Goal: Task Accomplishment & Management: Use online tool/utility

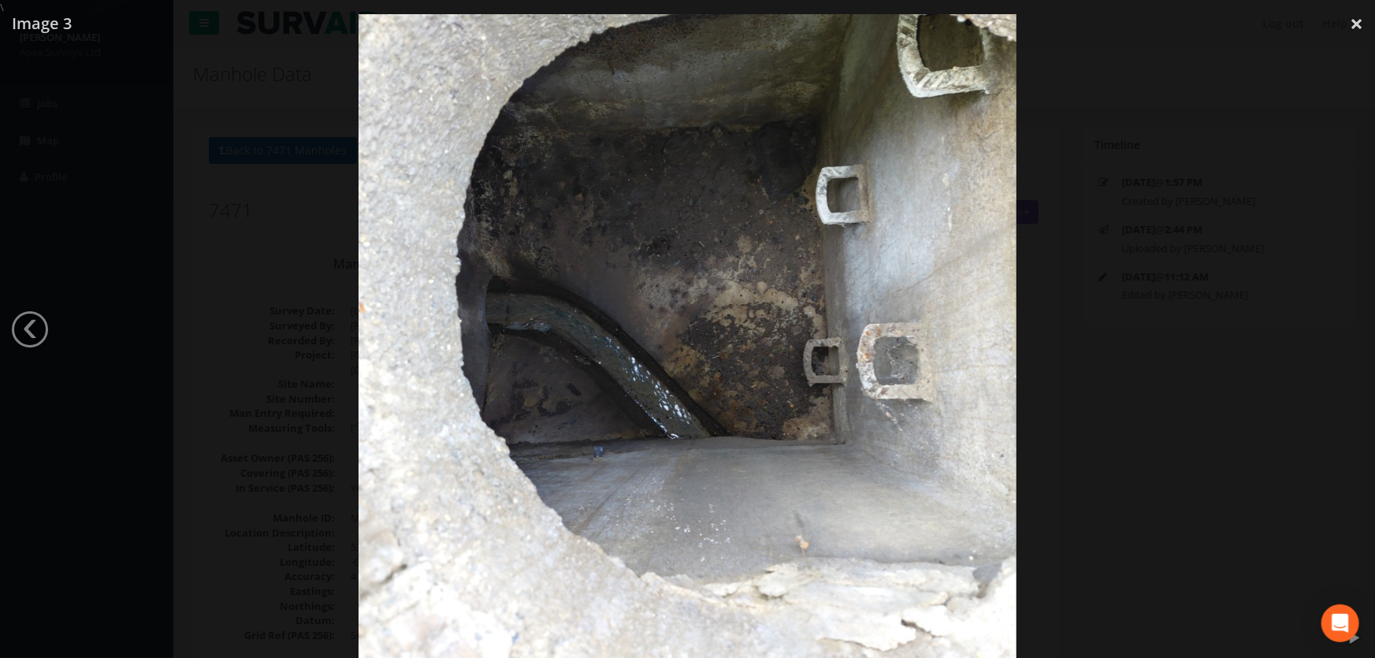
click at [116, 159] on div at bounding box center [687, 344] width 1375 height 658
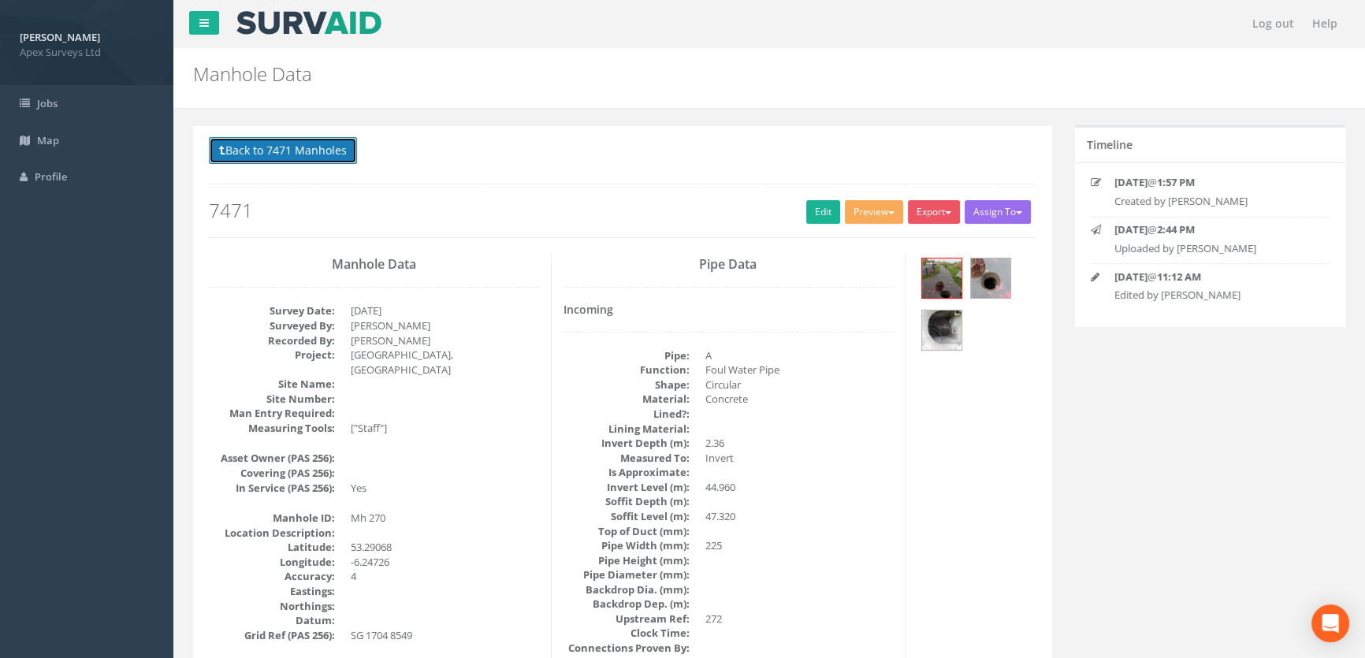
click at [282, 148] on button "Back to 7471 Manholes" at bounding box center [283, 150] width 148 height 27
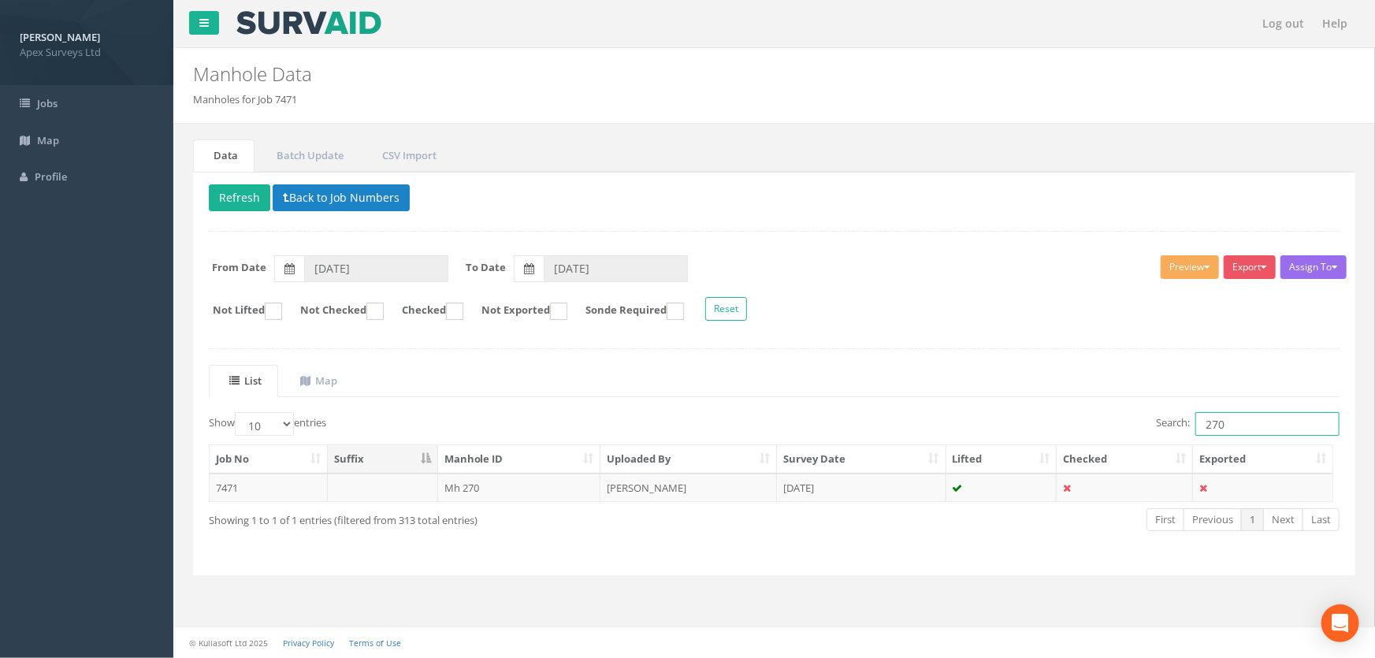
drag, startPoint x: 1227, startPoint y: 425, endPoint x: 1183, endPoint y: 414, distance: 45.7
click at [1183, 414] on label "Search: 270" at bounding box center [1248, 424] width 184 height 24
type input "263"
click at [482, 487] on td "Mh 263" at bounding box center [519, 488] width 163 height 28
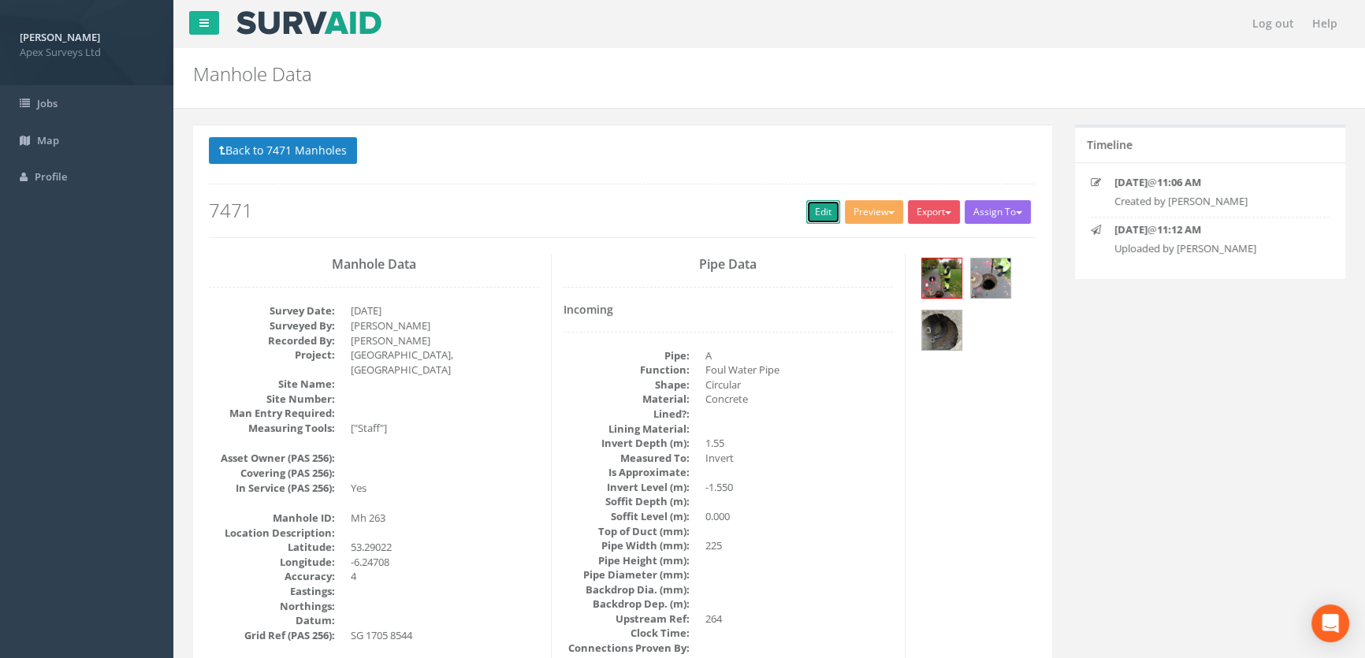
click at [819, 209] on link "Edit" at bounding box center [823, 212] width 34 height 24
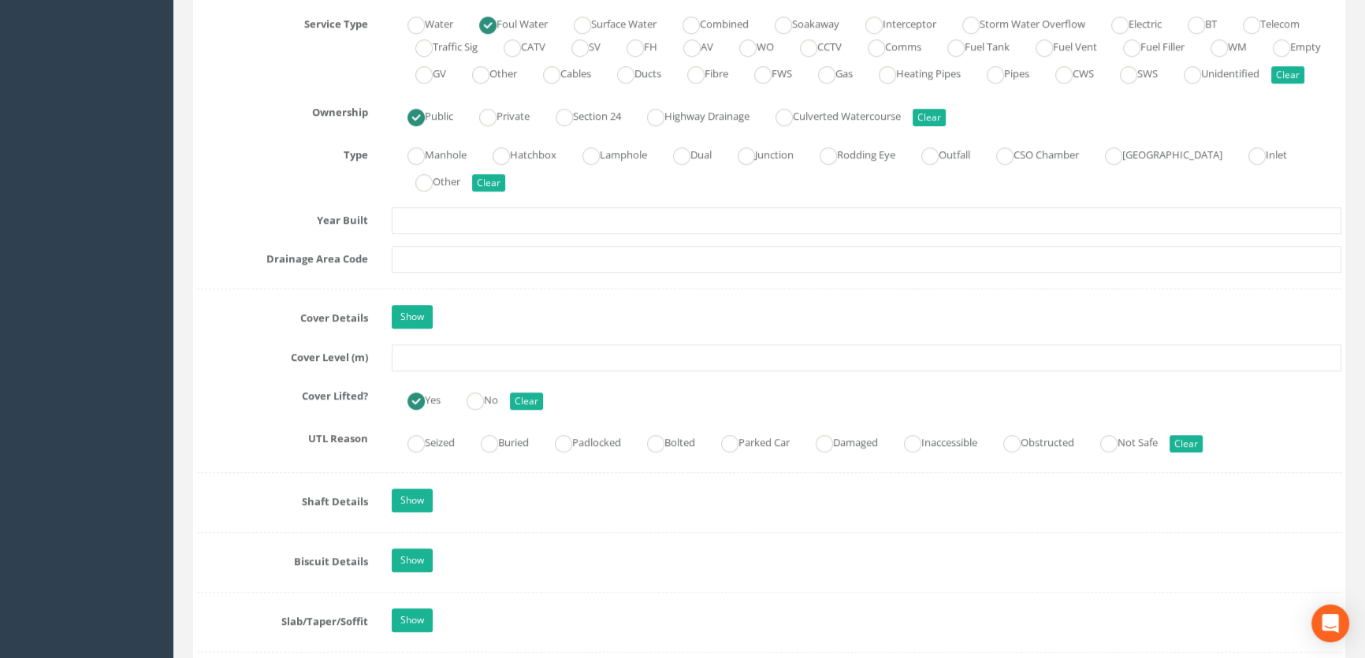
scroll to position [1361, 0]
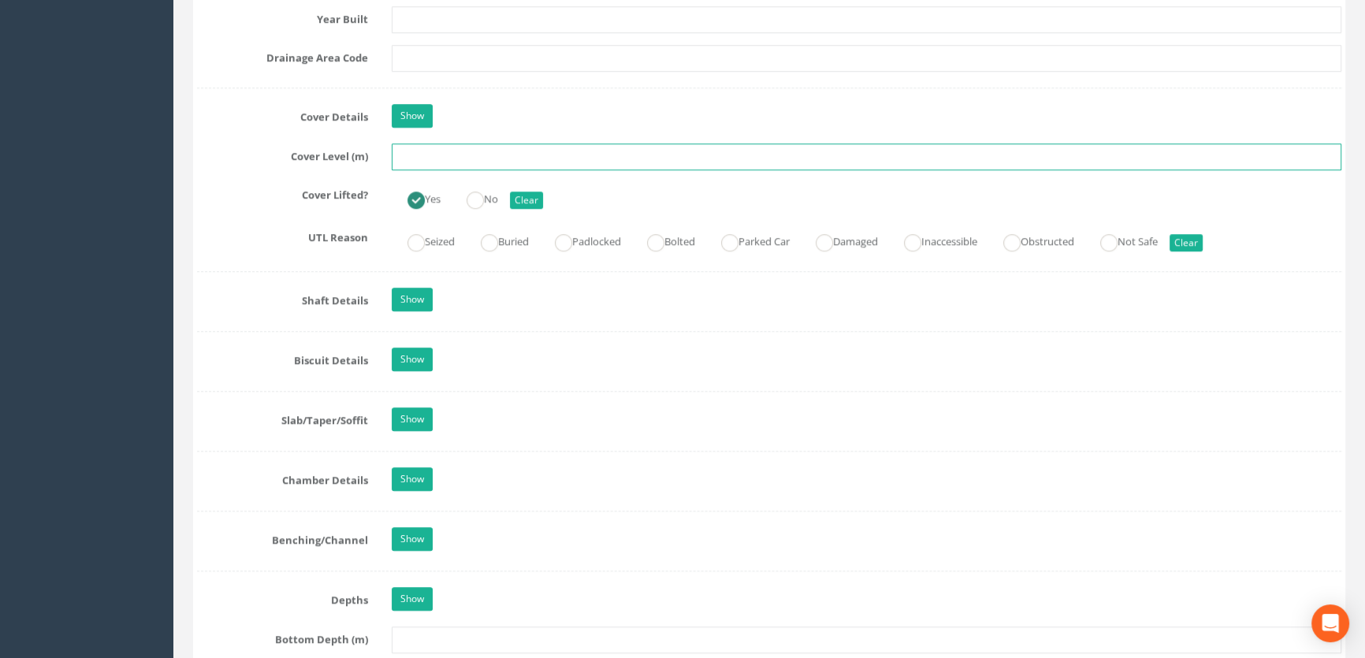
click at [457, 170] on input "text" at bounding box center [866, 156] width 949 height 27
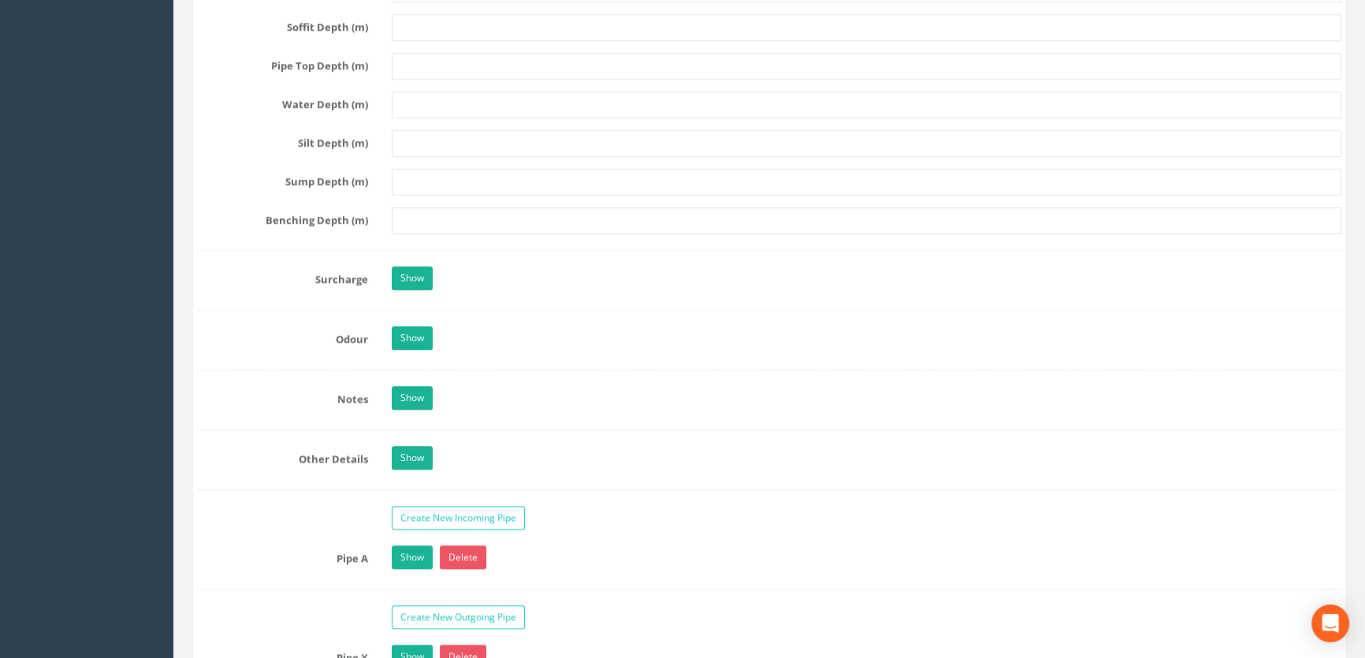
scroll to position [2506, 0]
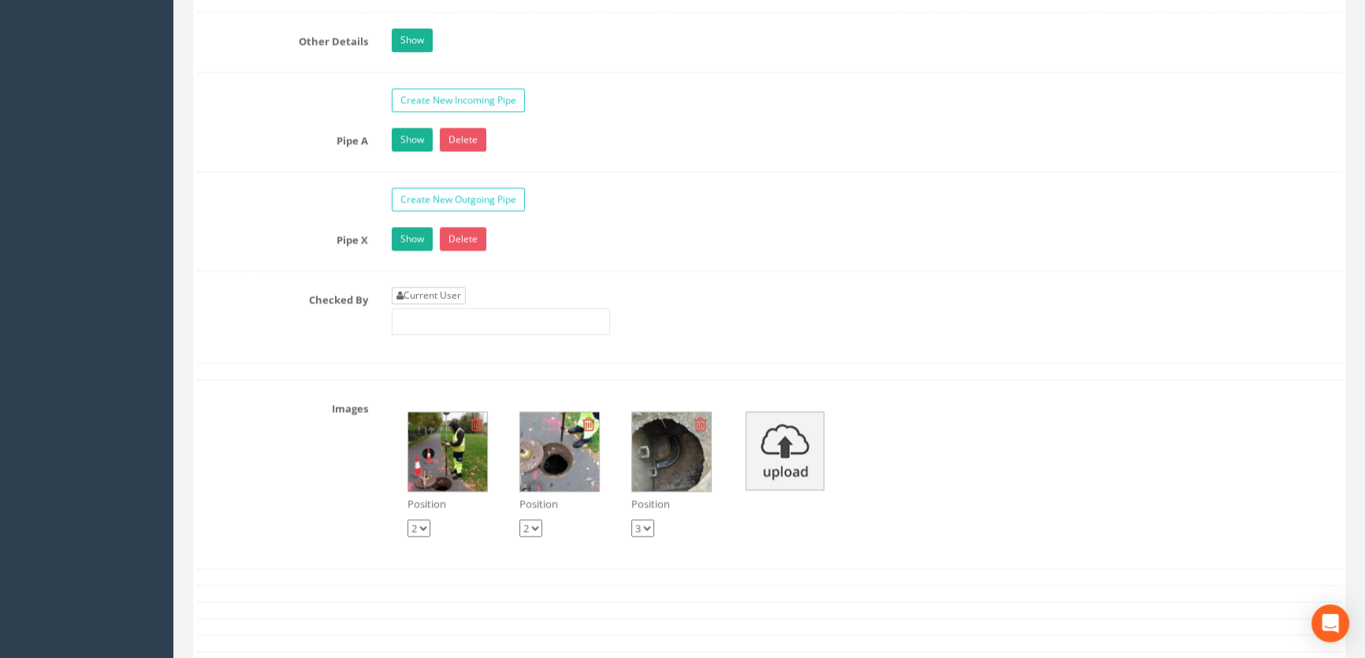
type input "52.14"
click at [454, 304] on link "Current User" at bounding box center [429, 295] width 74 height 17
type input "[PERSON_NAME]"
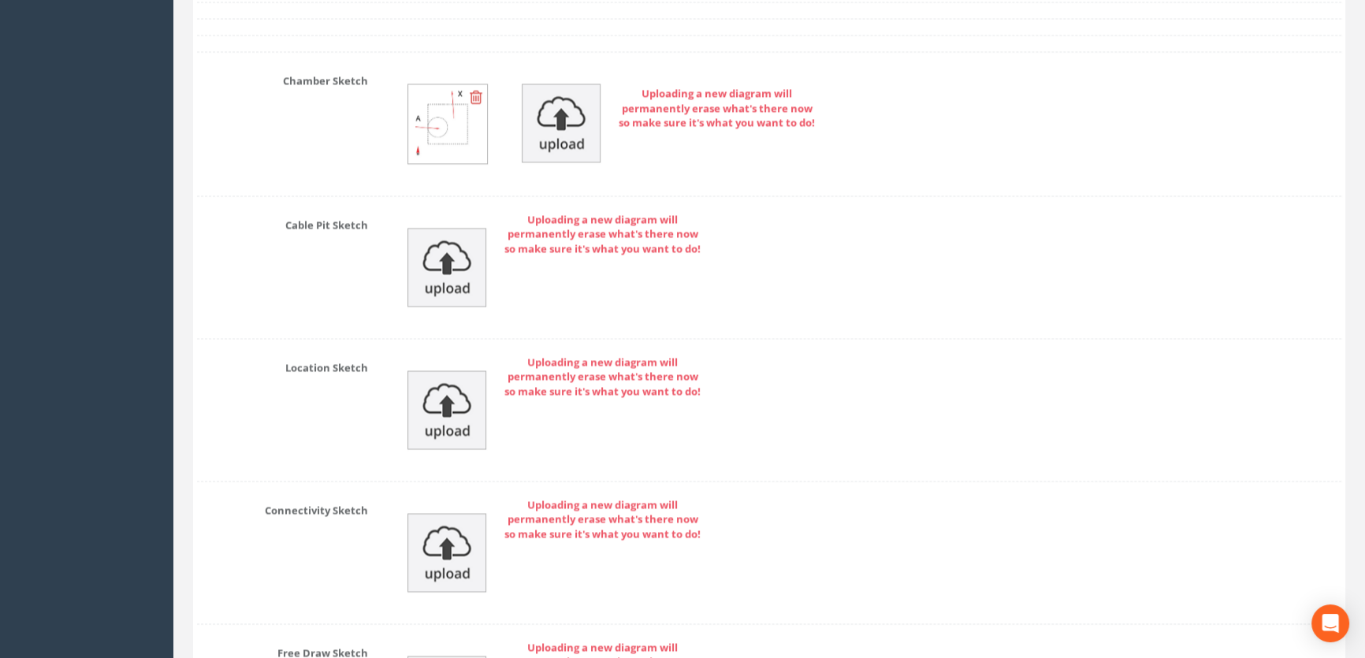
scroll to position [3489, 0]
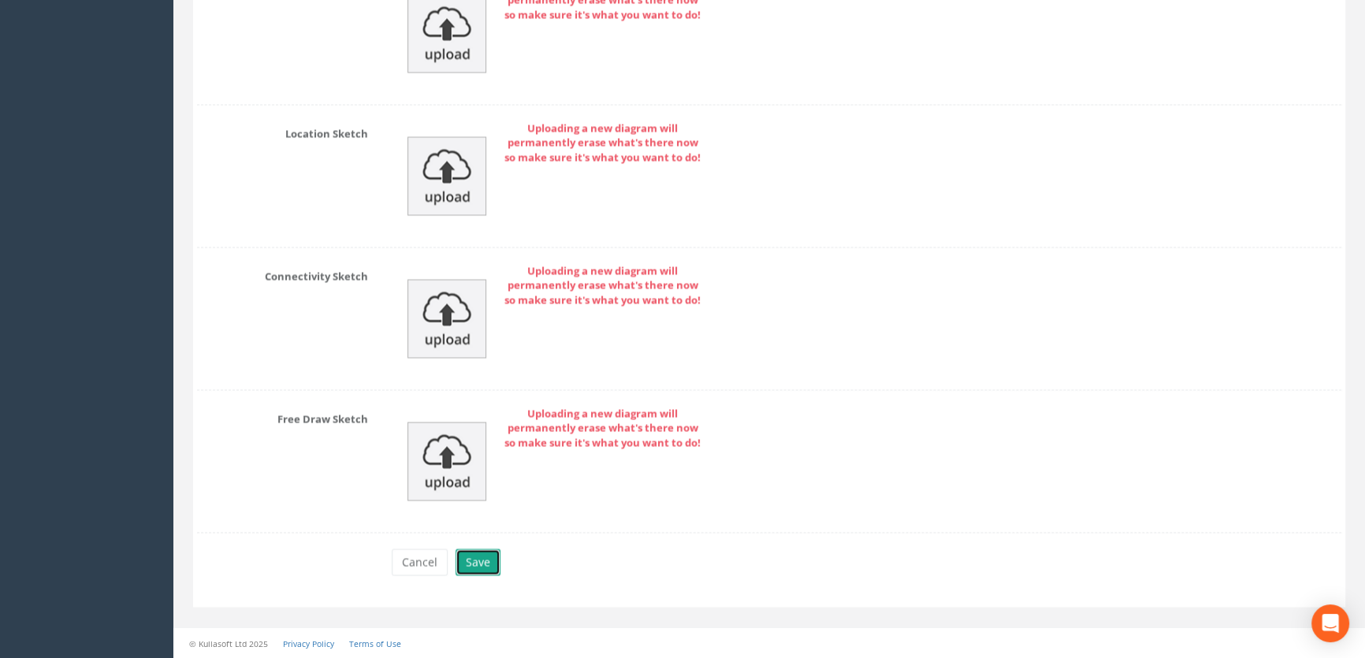
click at [476, 558] on button "Save" at bounding box center [477, 561] width 45 height 27
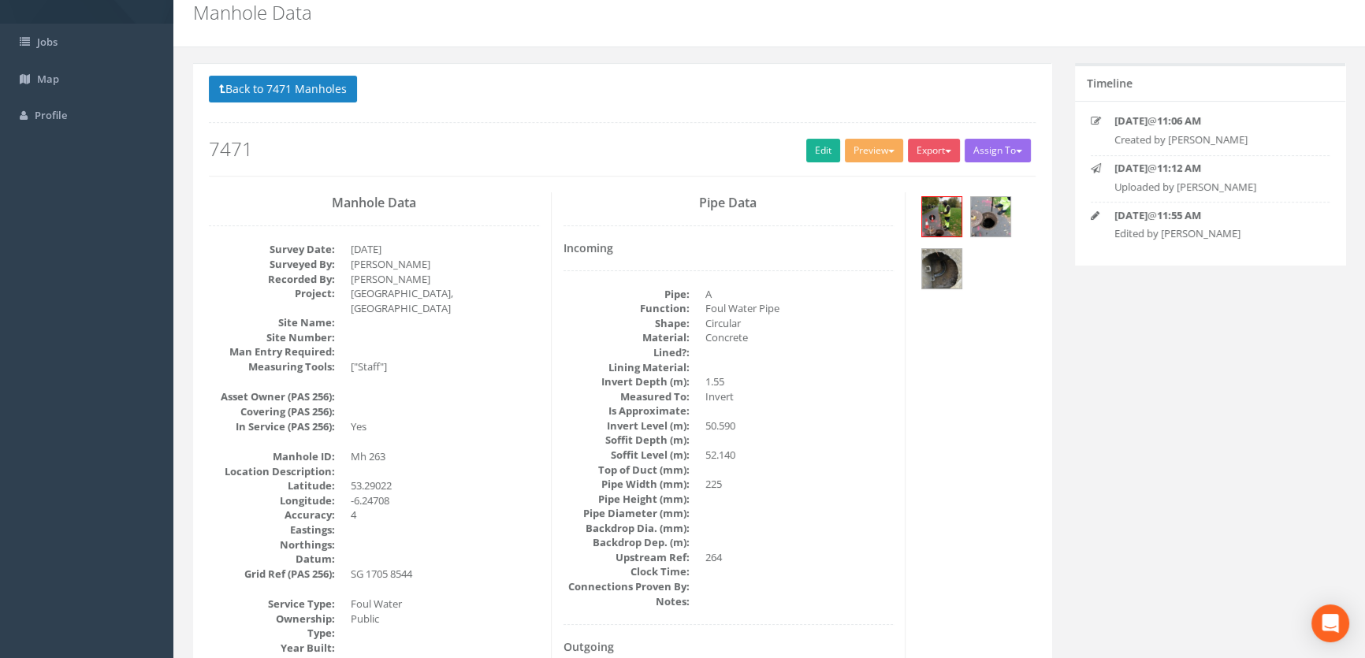
scroll to position [0, 0]
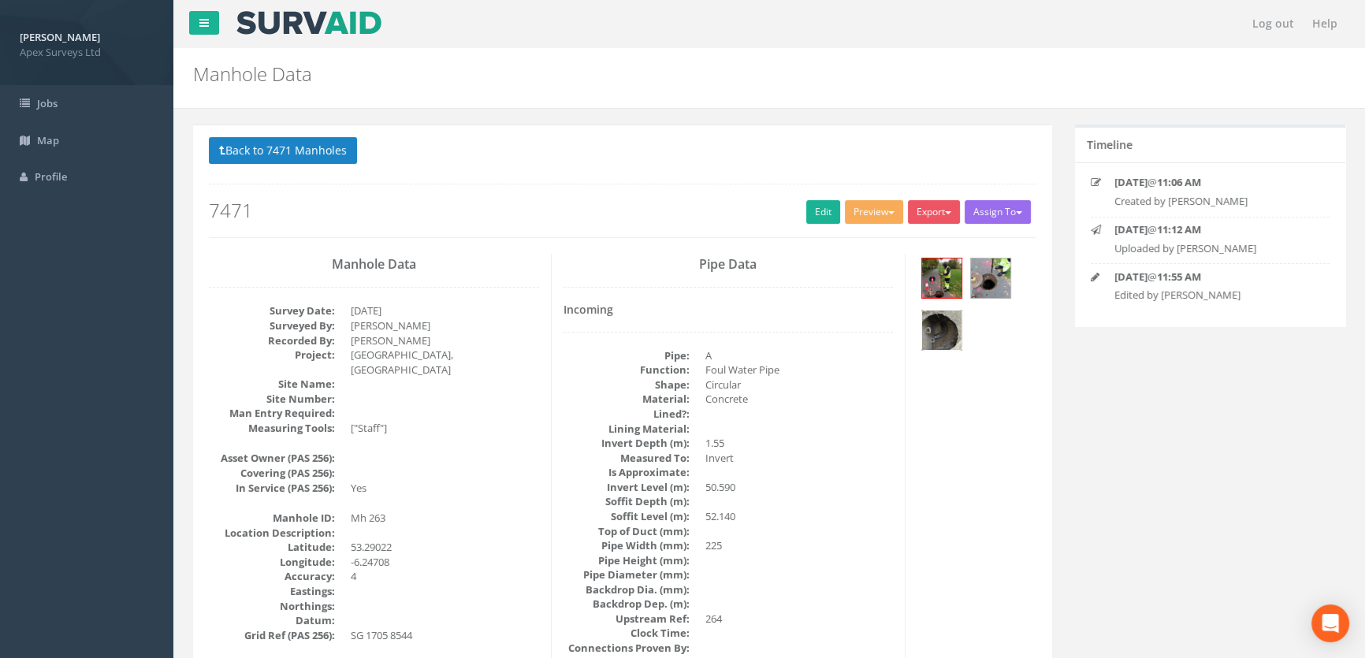
click at [955, 329] on img at bounding box center [941, 329] width 39 height 39
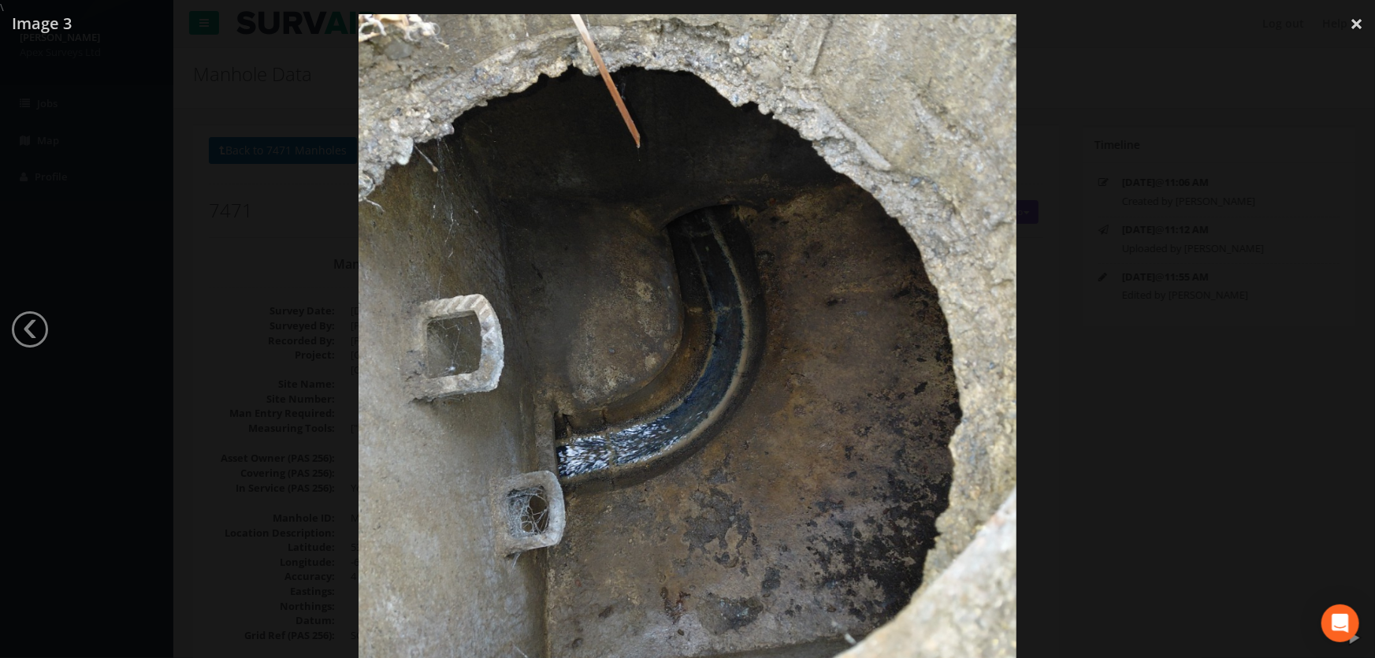
click at [280, 290] on div at bounding box center [687, 344] width 1375 height 658
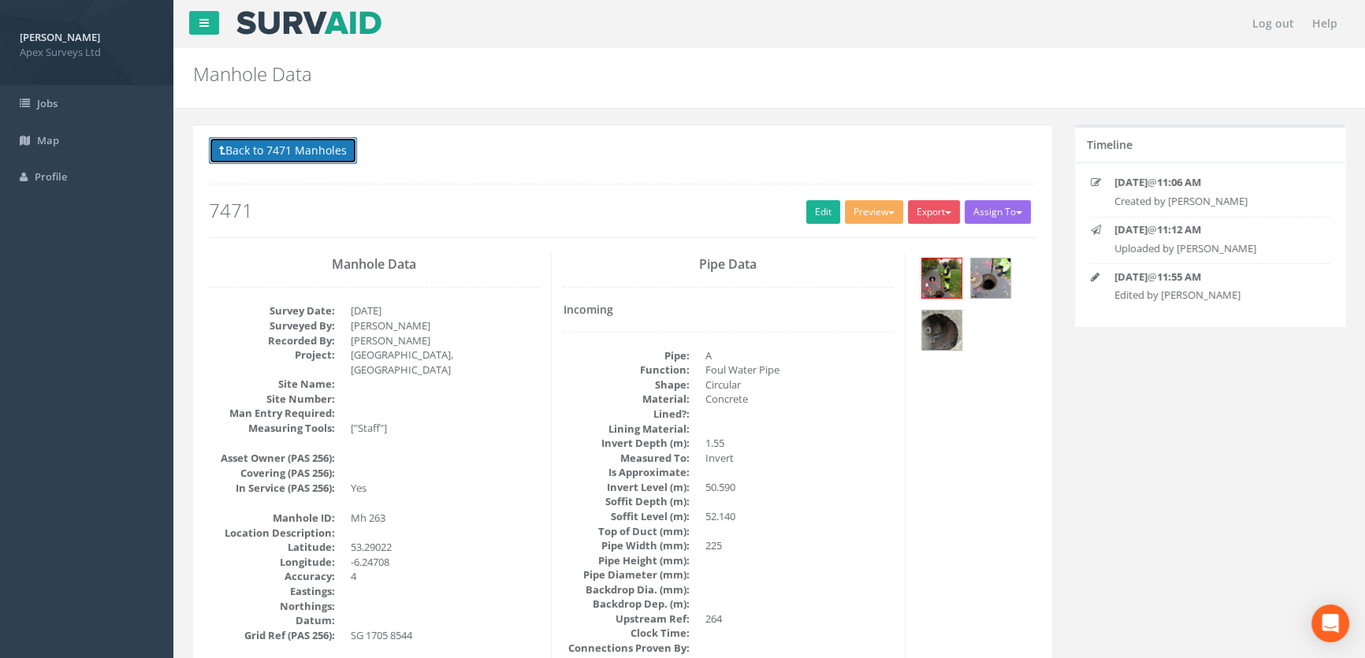
click at [247, 143] on button "Back to 7471 Manholes" at bounding box center [283, 150] width 148 height 27
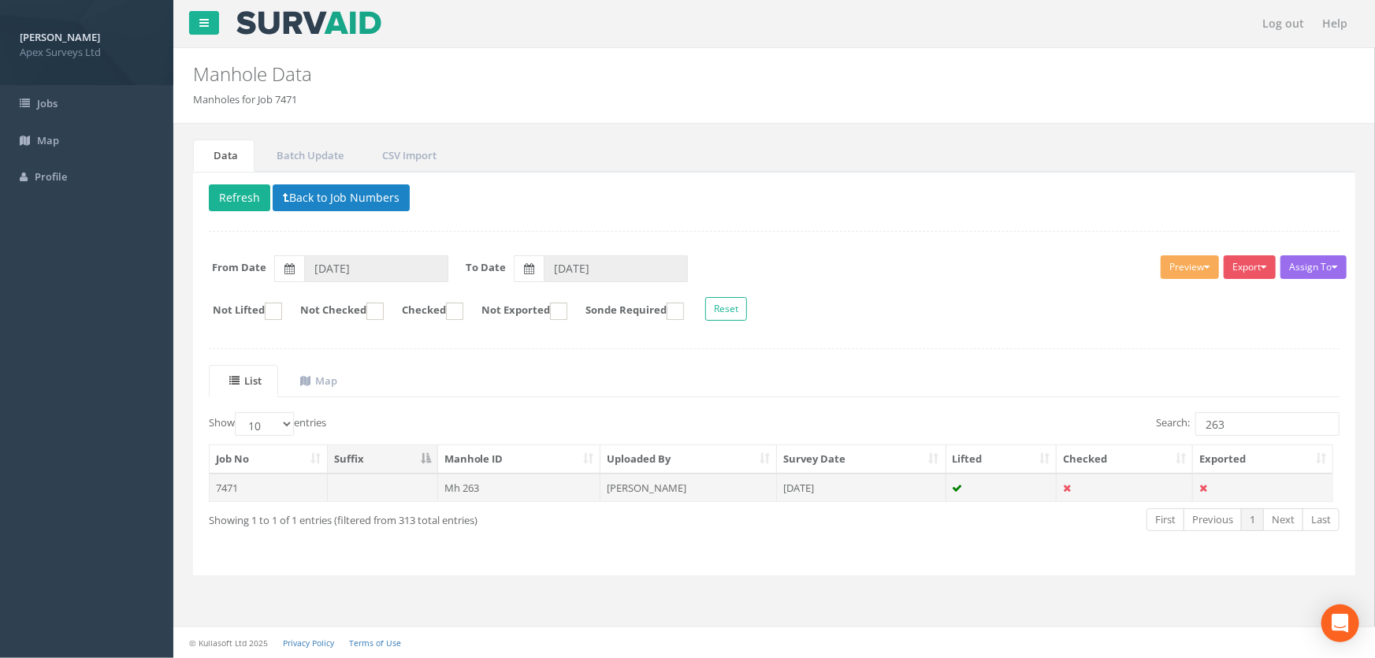
click at [457, 486] on td "Mh 263" at bounding box center [519, 488] width 163 height 28
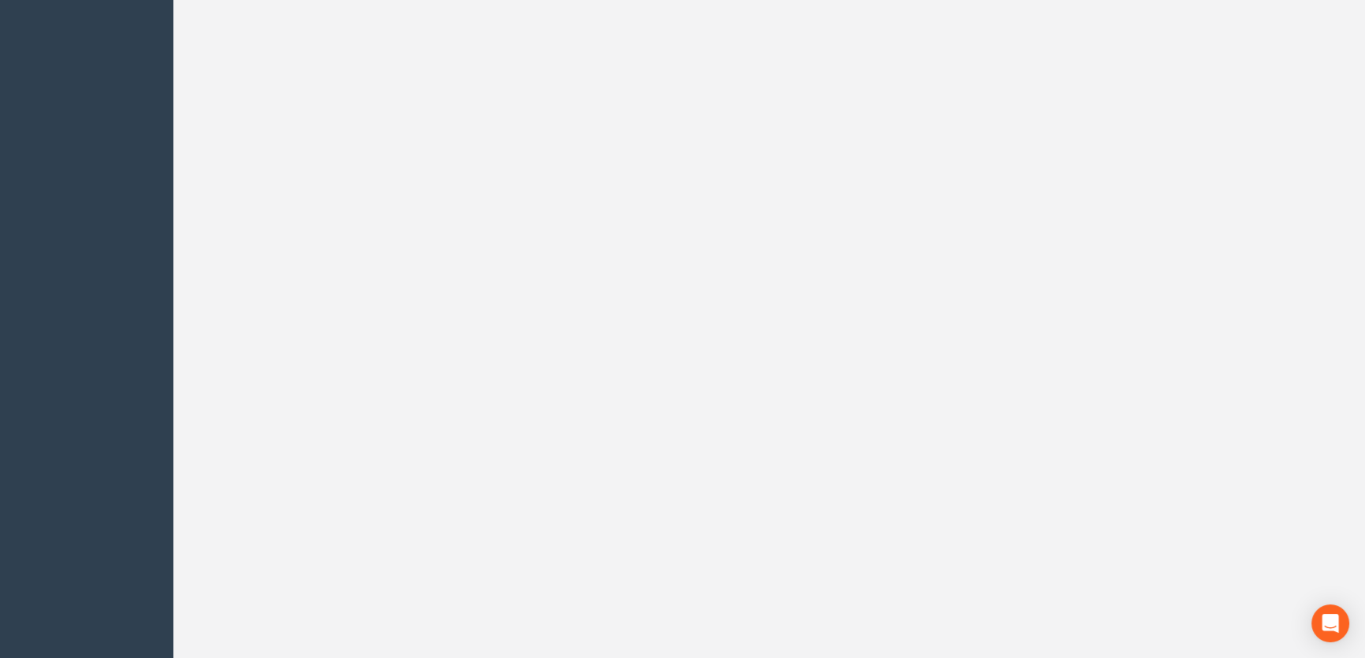
drag, startPoint x: 446, startPoint y: 476, endPoint x: 443, endPoint y: 465, distance: 11.5
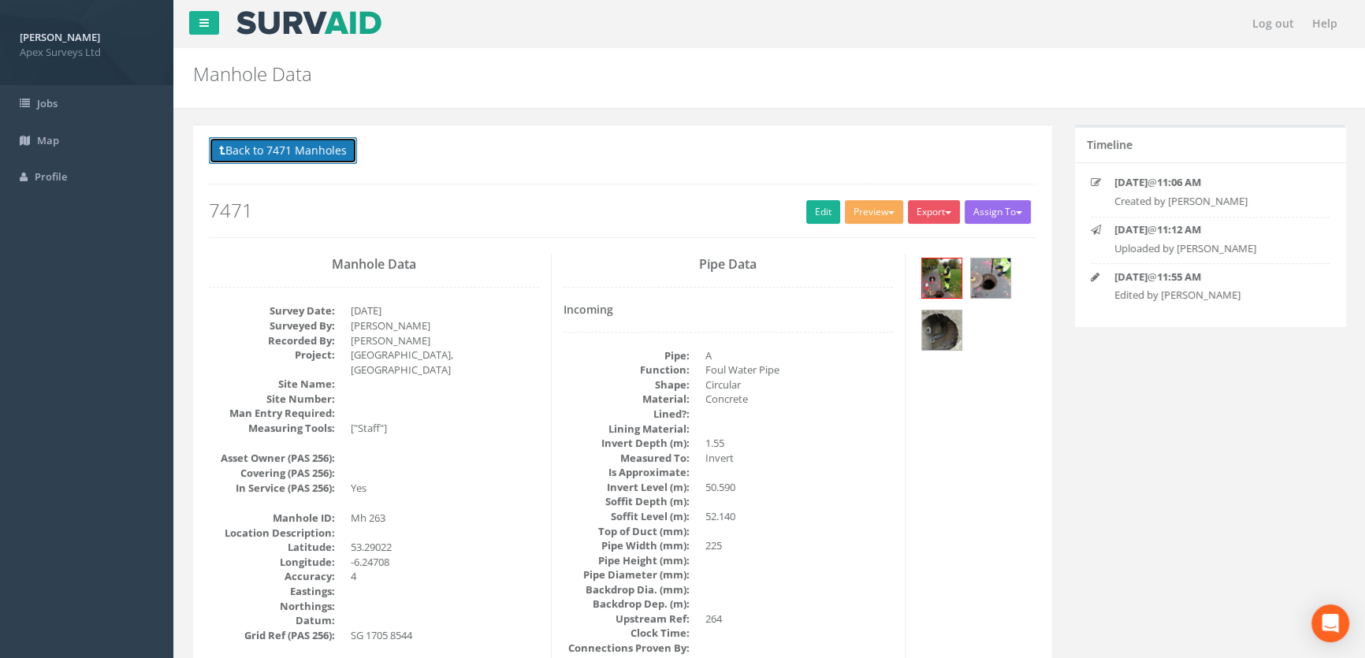
click at [259, 153] on button "Back to 7471 Manholes" at bounding box center [283, 150] width 148 height 27
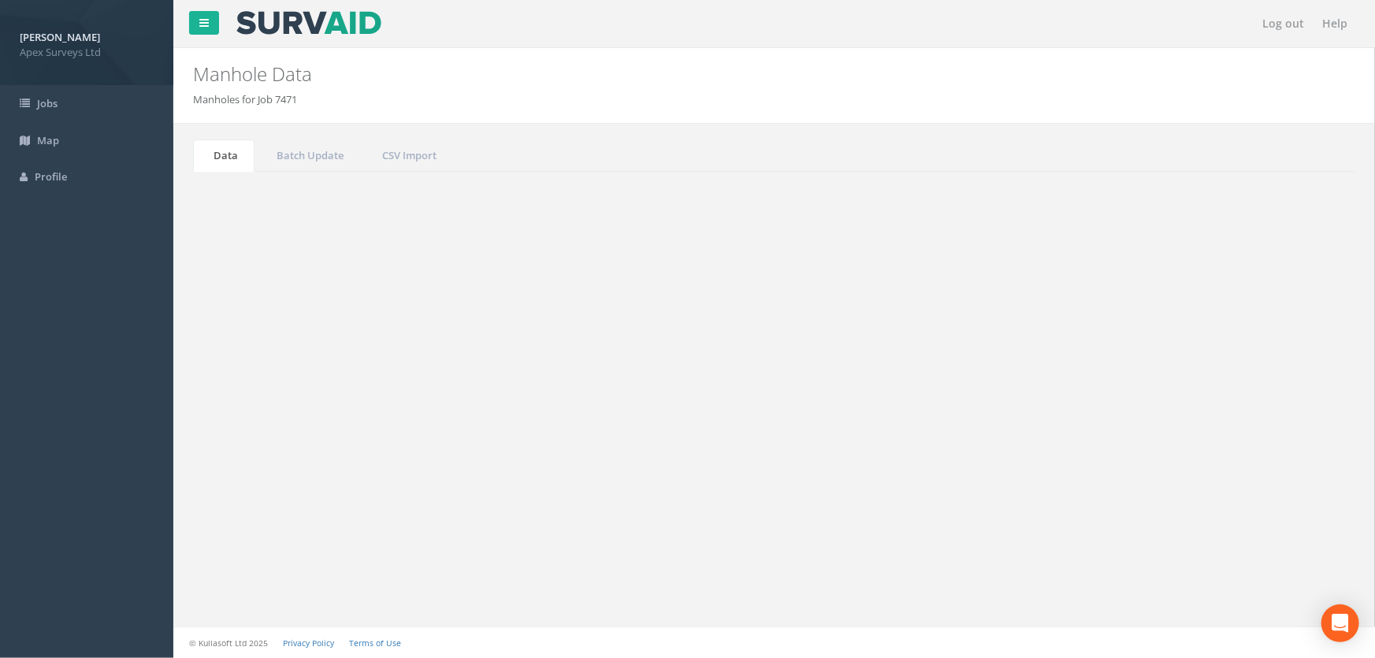
click at [1268, 425] on input "263" at bounding box center [1267, 424] width 144 height 24
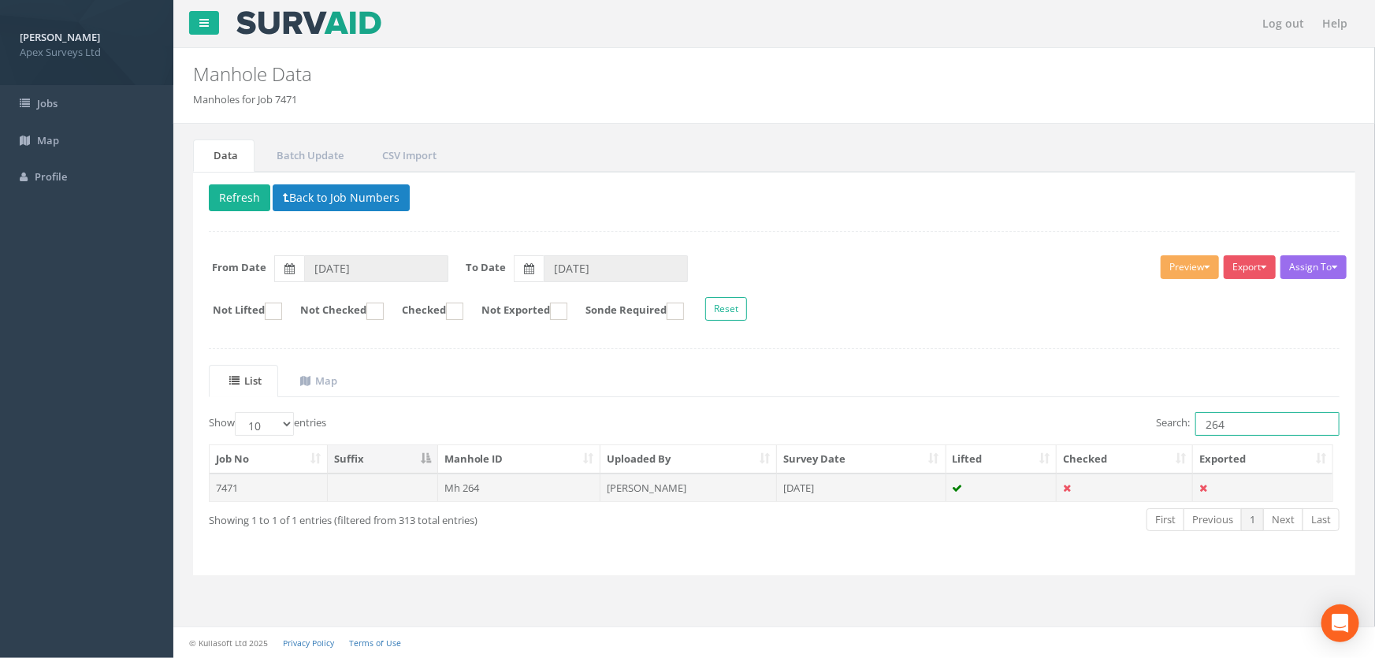
type input "264"
click at [471, 481] on td "Mh 264" at bounding box center [519, 488] width 163 height 28
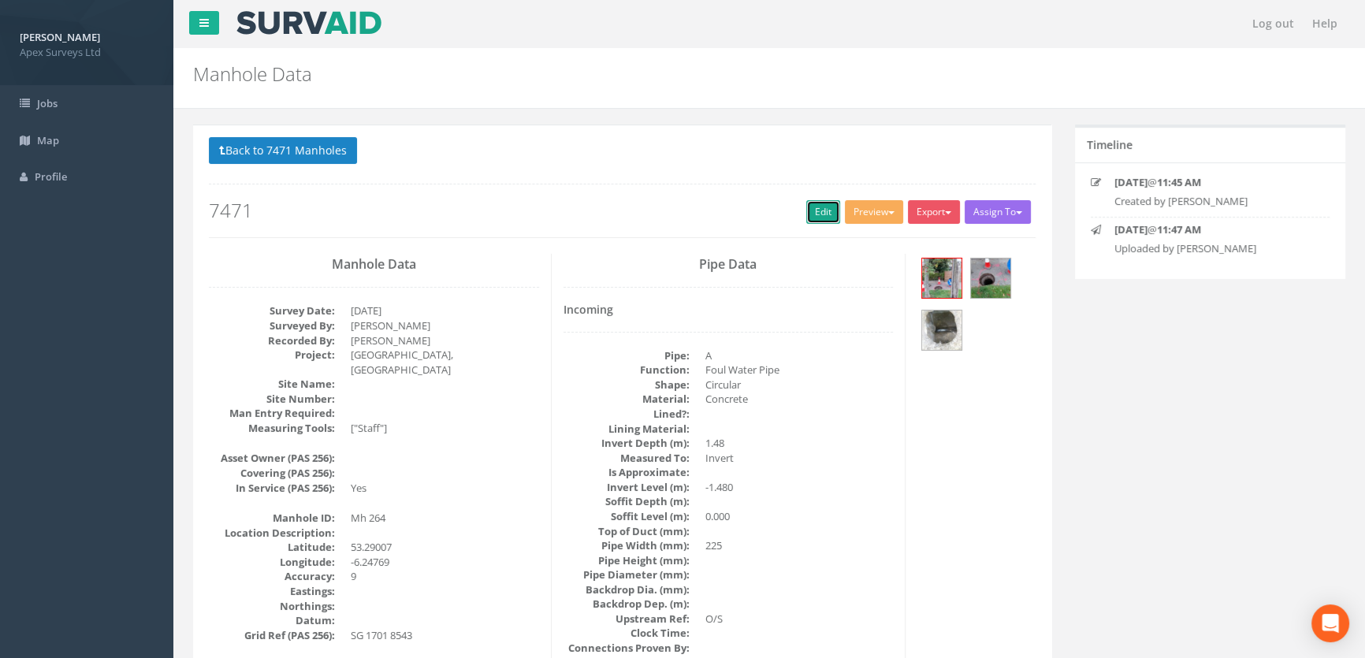
click at [823, 207] on link "Edit" at bounding box center [823, 212] width 34 height 24
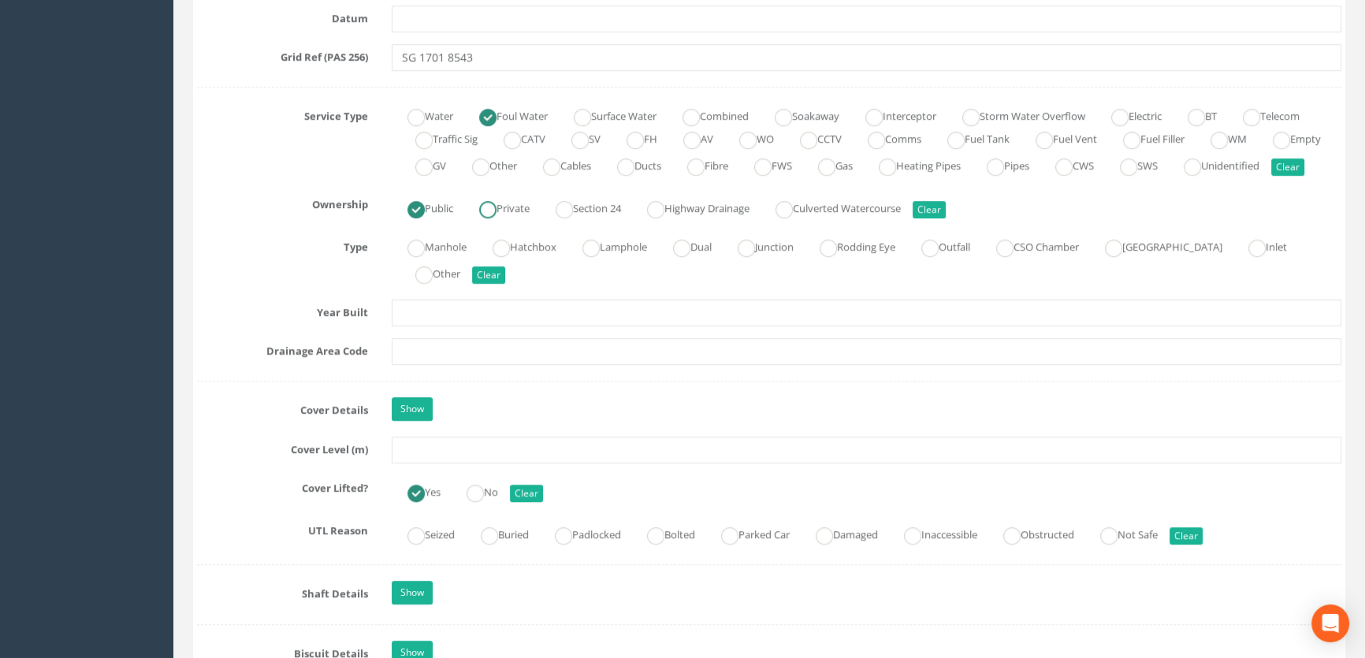
scroll to position [1217, 0]
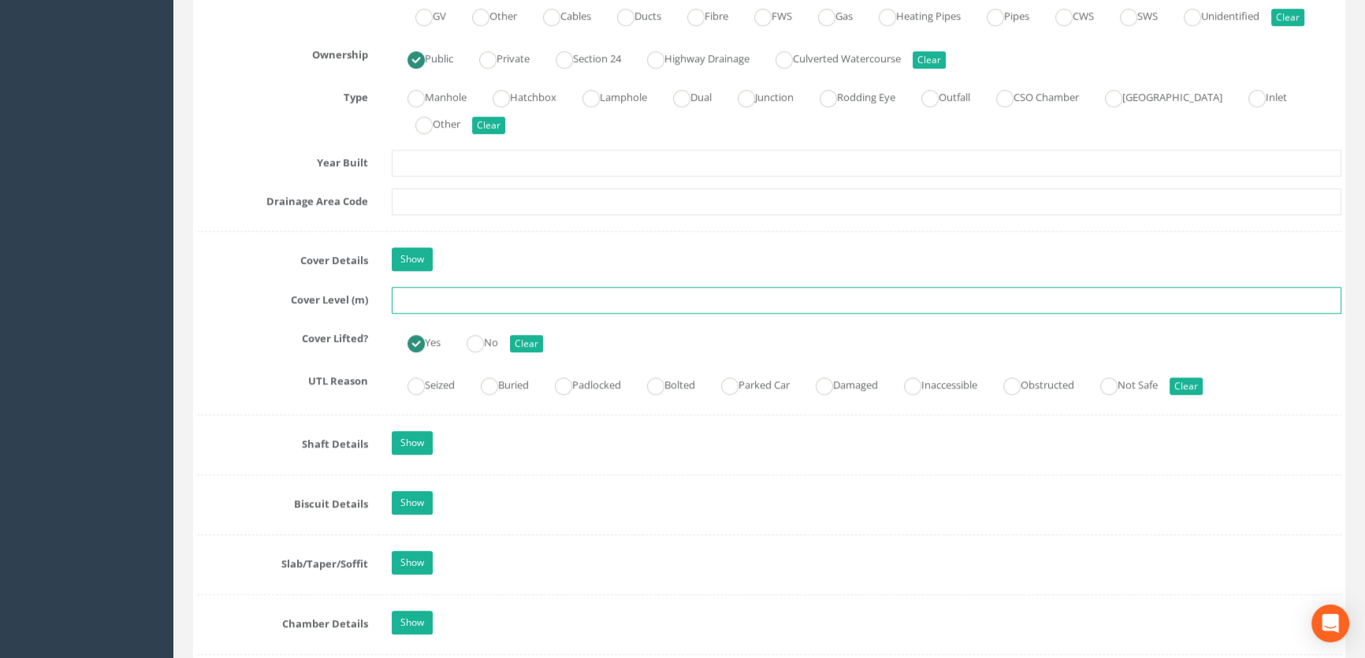
click at [420, 314] on input "text" at bounding box center [866, 300] width 949 height 27
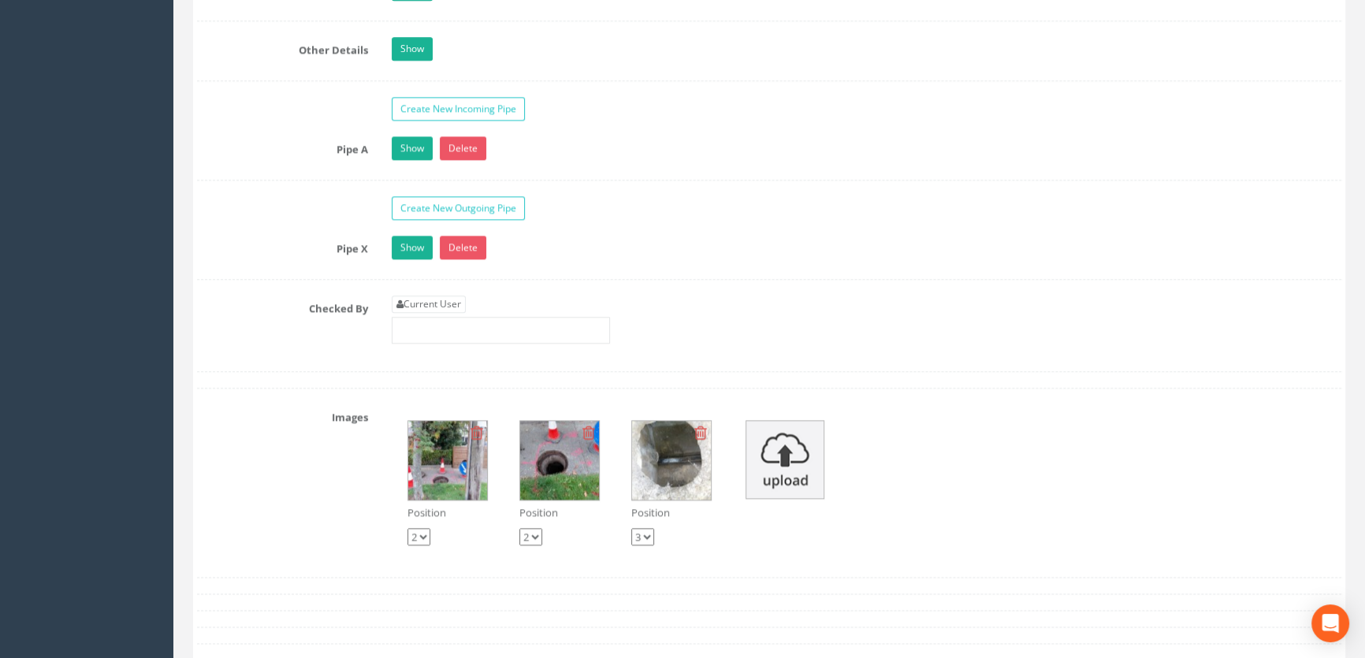
scroll to position [2506, 0]
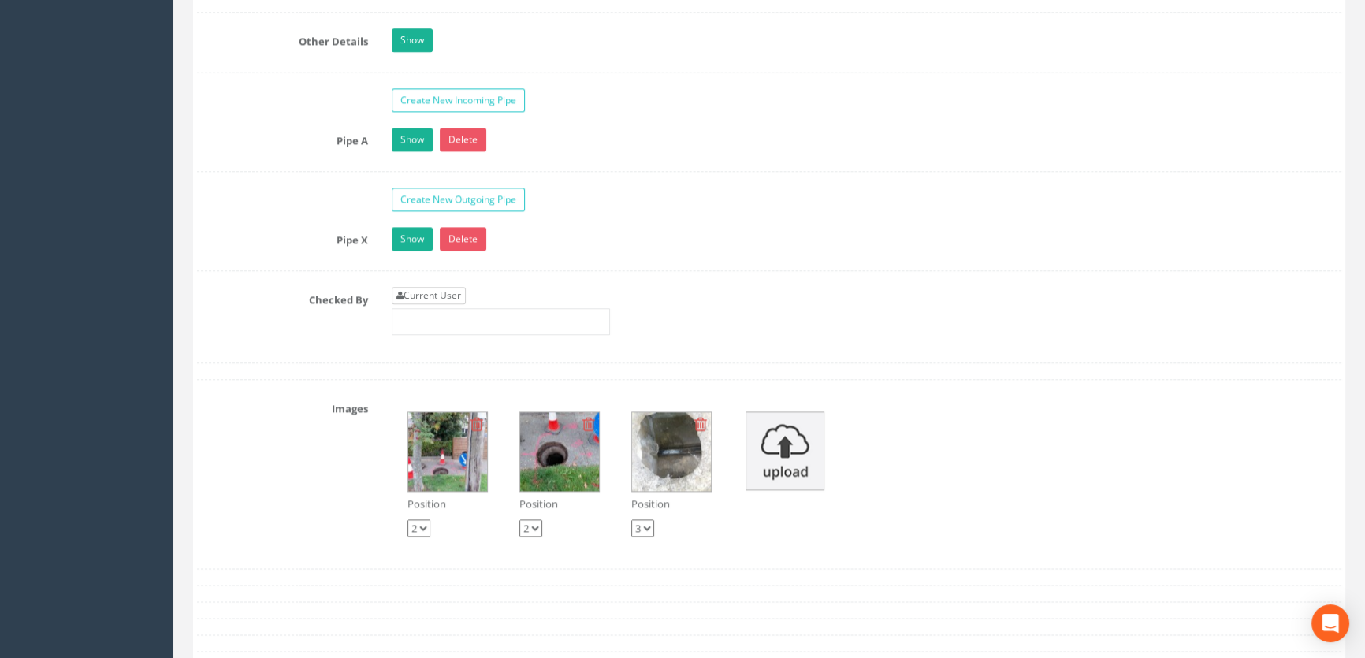
type input "53.91"
click at [417, 304] on link "Current User" at bounding box center [429, 295] width 74 height 17
type input "[PERSON_NAME]"
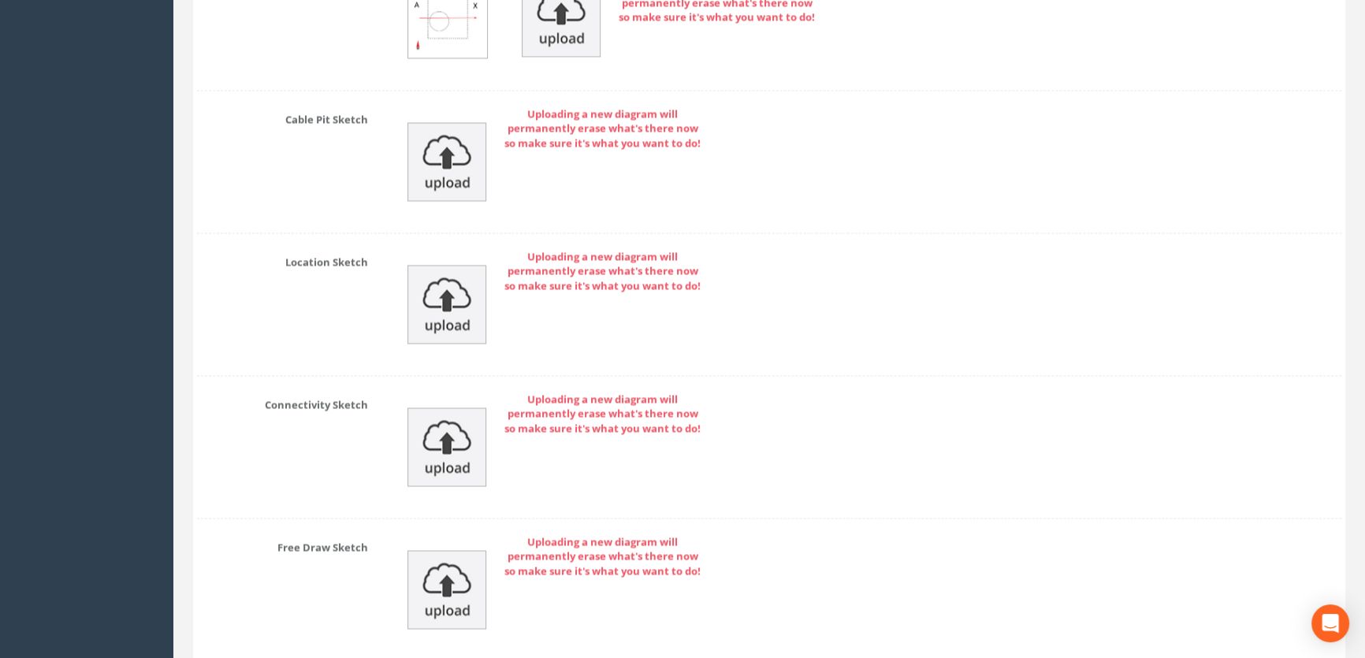
scroll to position [3489, 0]
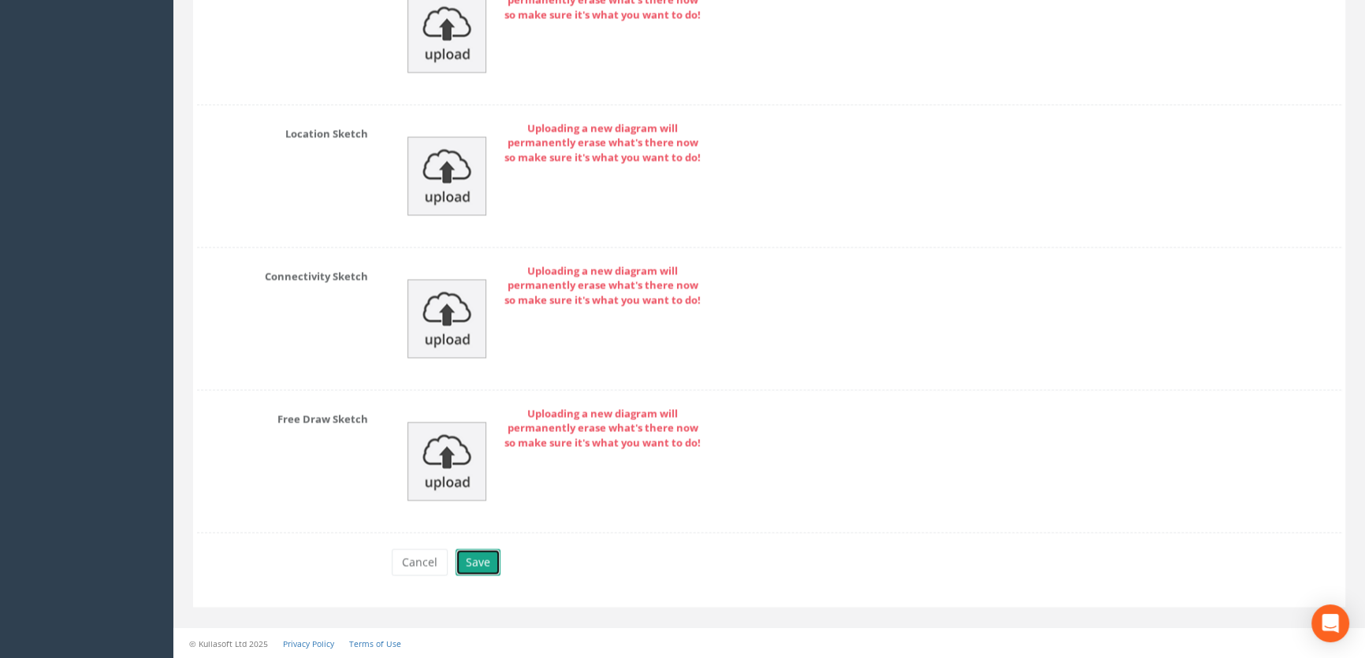
click at [482, 549] on button "Save" at bounding box center [477, 561] width 45 height 27
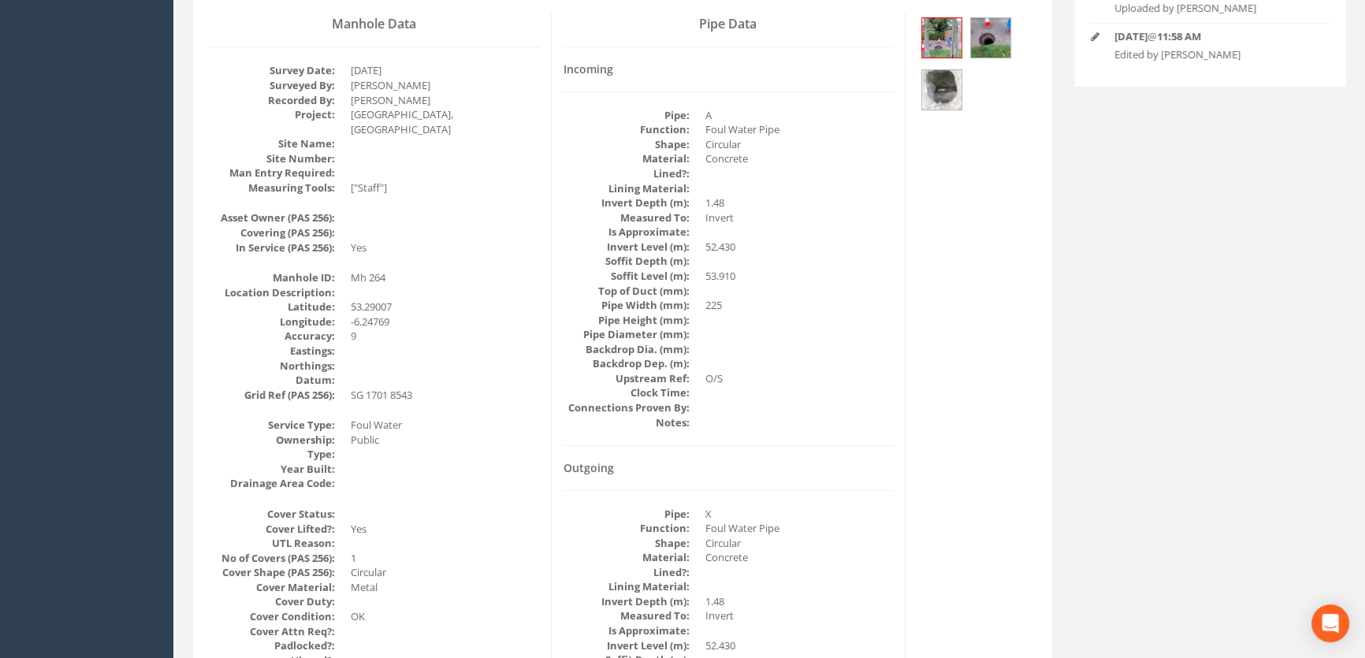
scroll to position [0, 0]
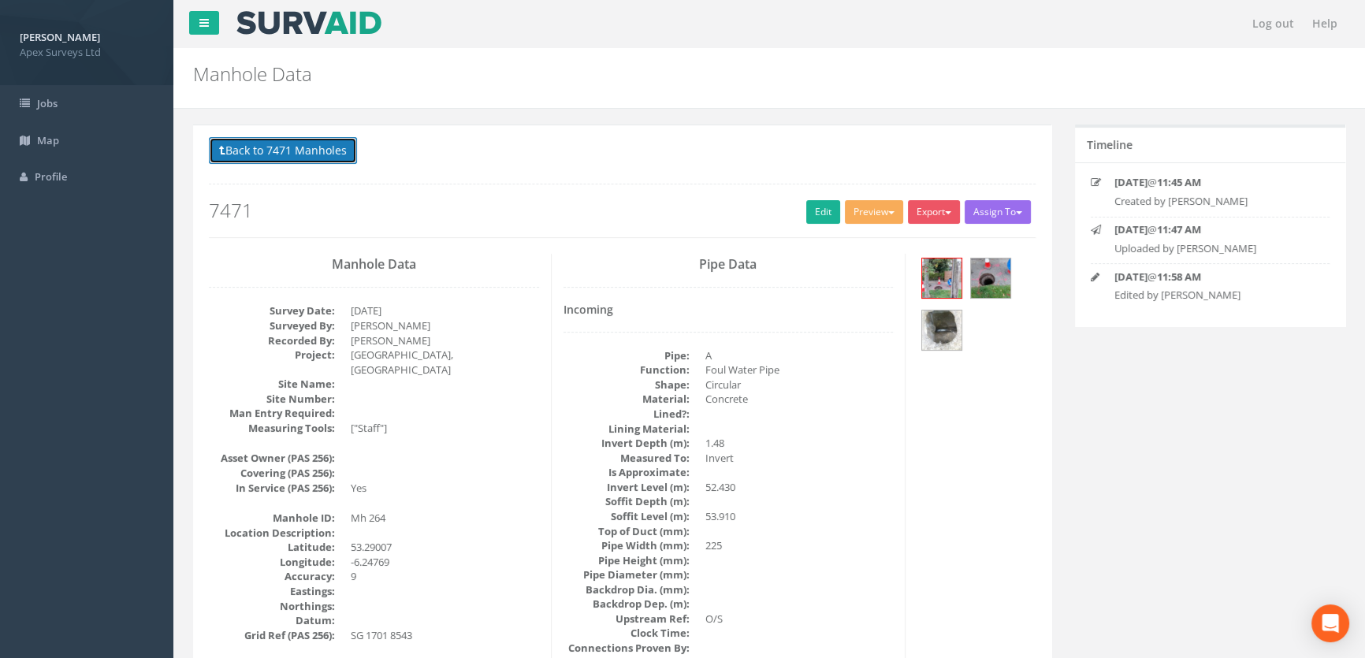
click at [283, 149] on button "Back to 7471 Manholes" at bounding box center [283, 150] width 148 height 27
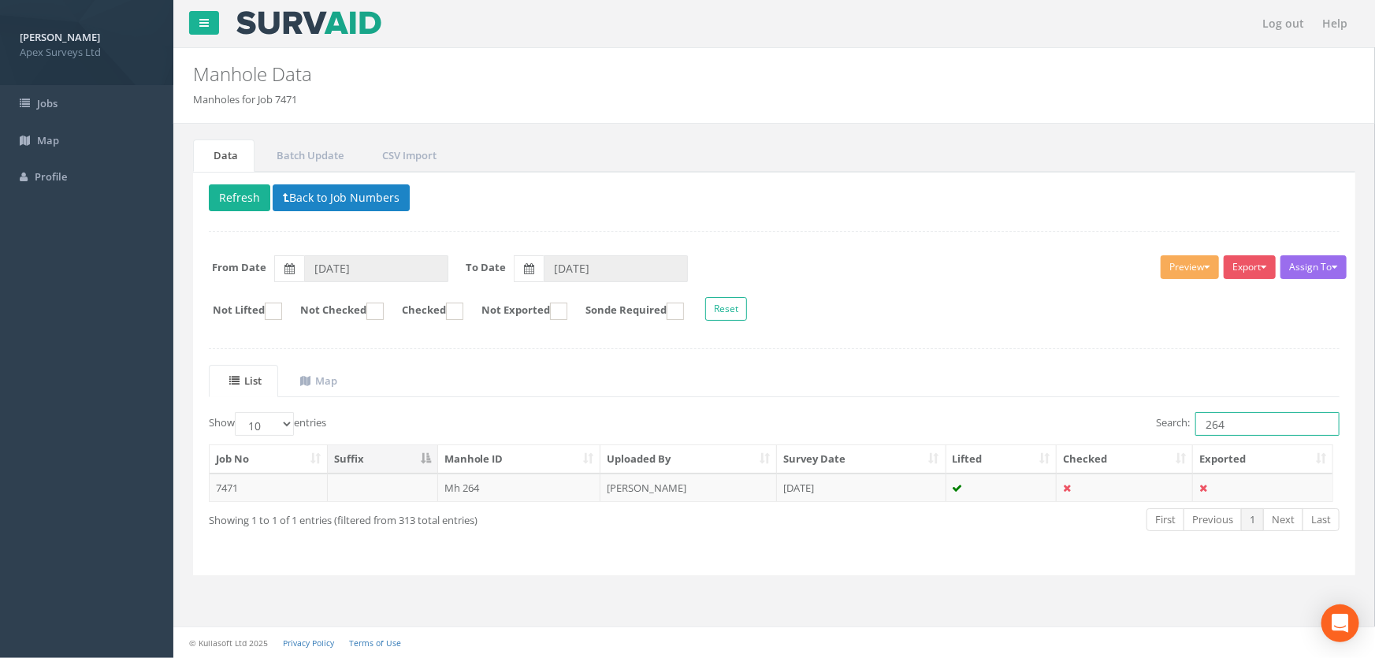
drag, startPoint x: 1242, startPoint y: 418, endPoint x: 1190, endPoint y: 421, distance: 52.1
click at [1190, 421] on label "Search: 264" at bounding box center [1248, 424] width 184 height 24
type input "256"
click at [457, 488] on td "Mh 256" at bounding box center [519, 488] width 163 height 28
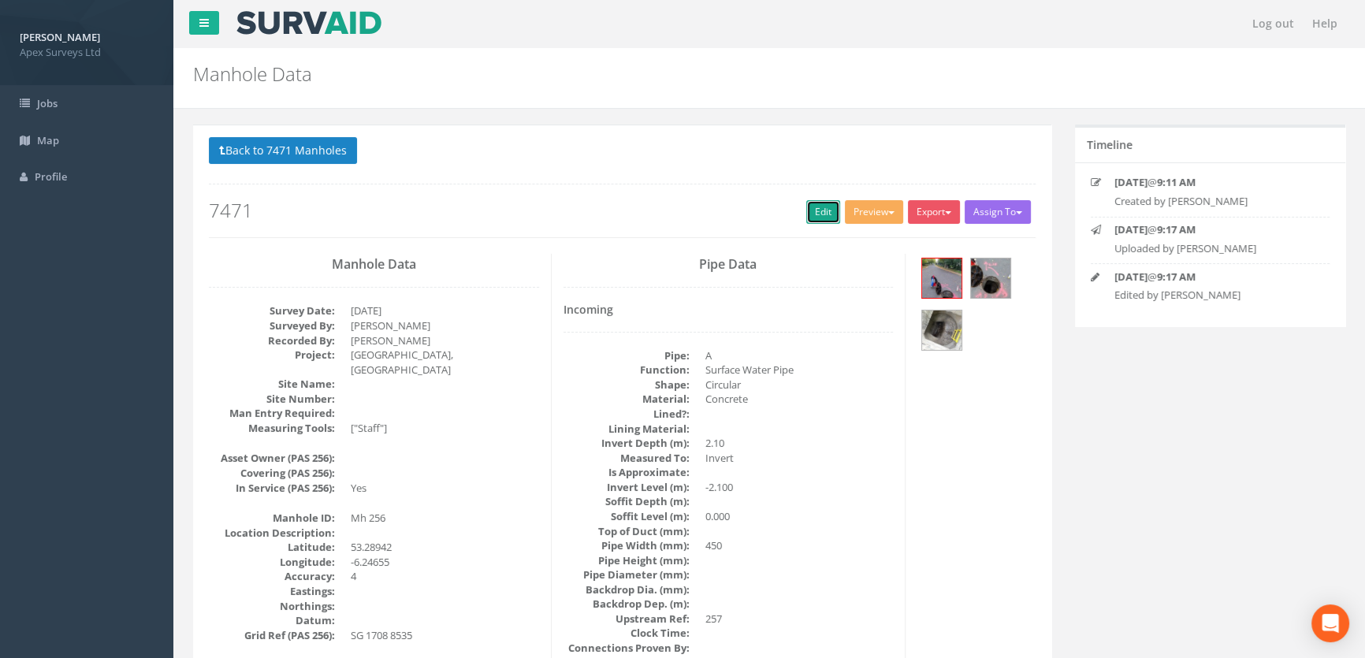
click at [806, 213] on link "Edit" at bounding box center [823, 212] width 34 height 24
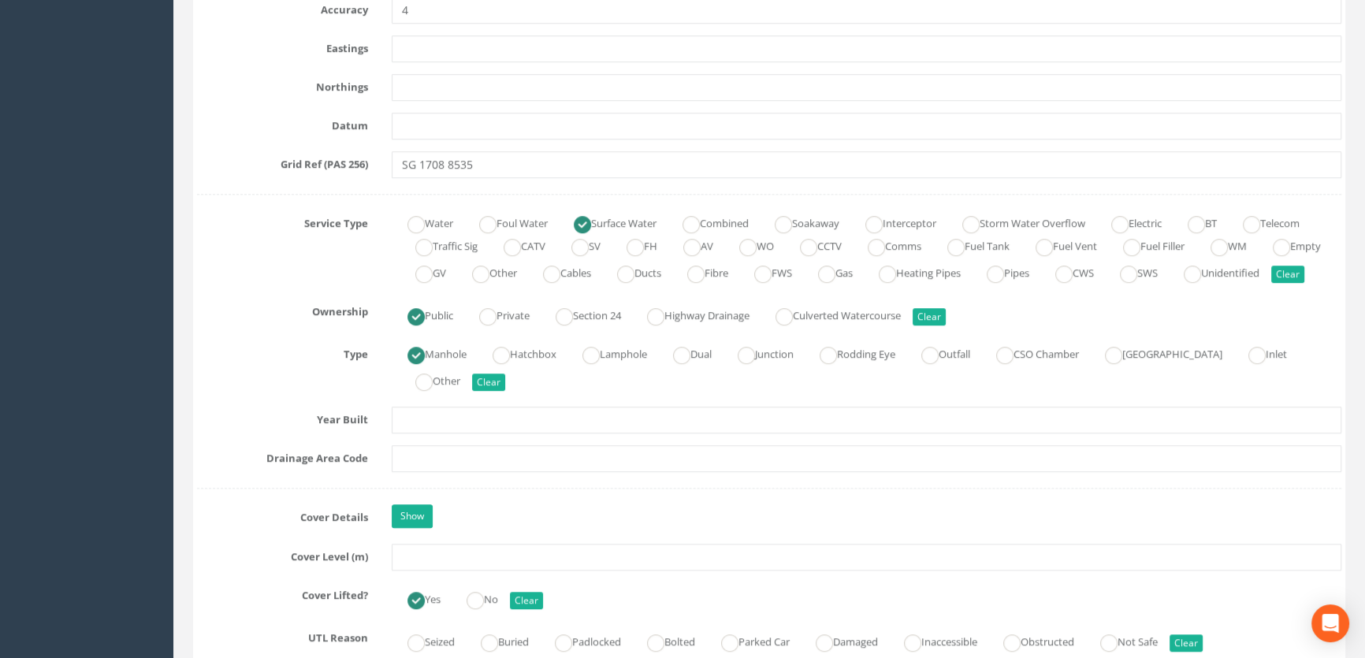
scroll to position [1002, 0]
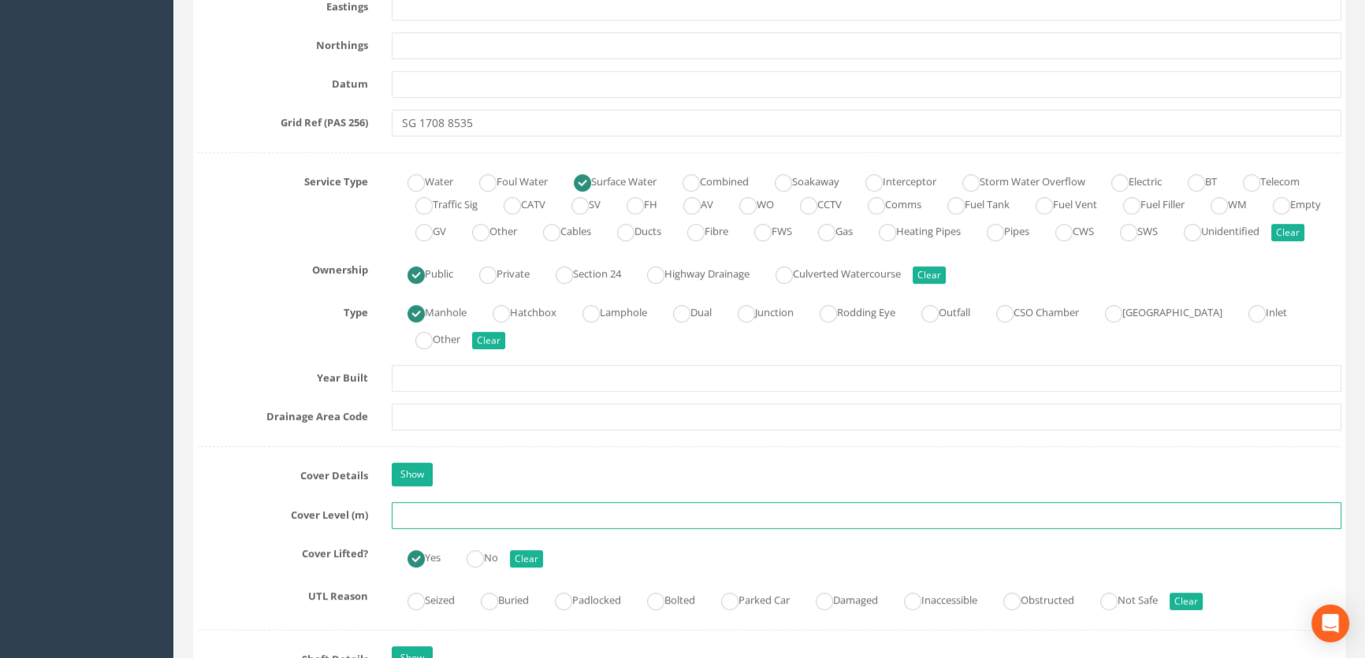
click at [461, 528] on input "text" at bounding box center [866, 515] width 949 height 27
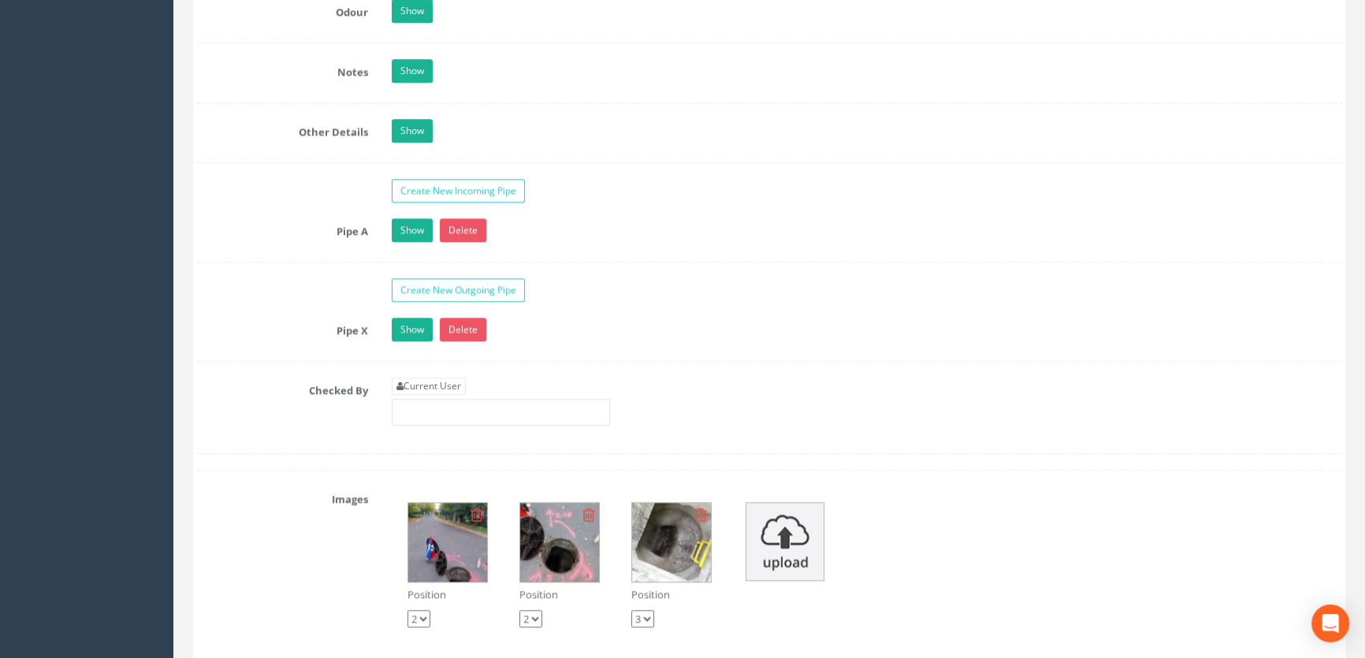
scroll to position [2435, 0]
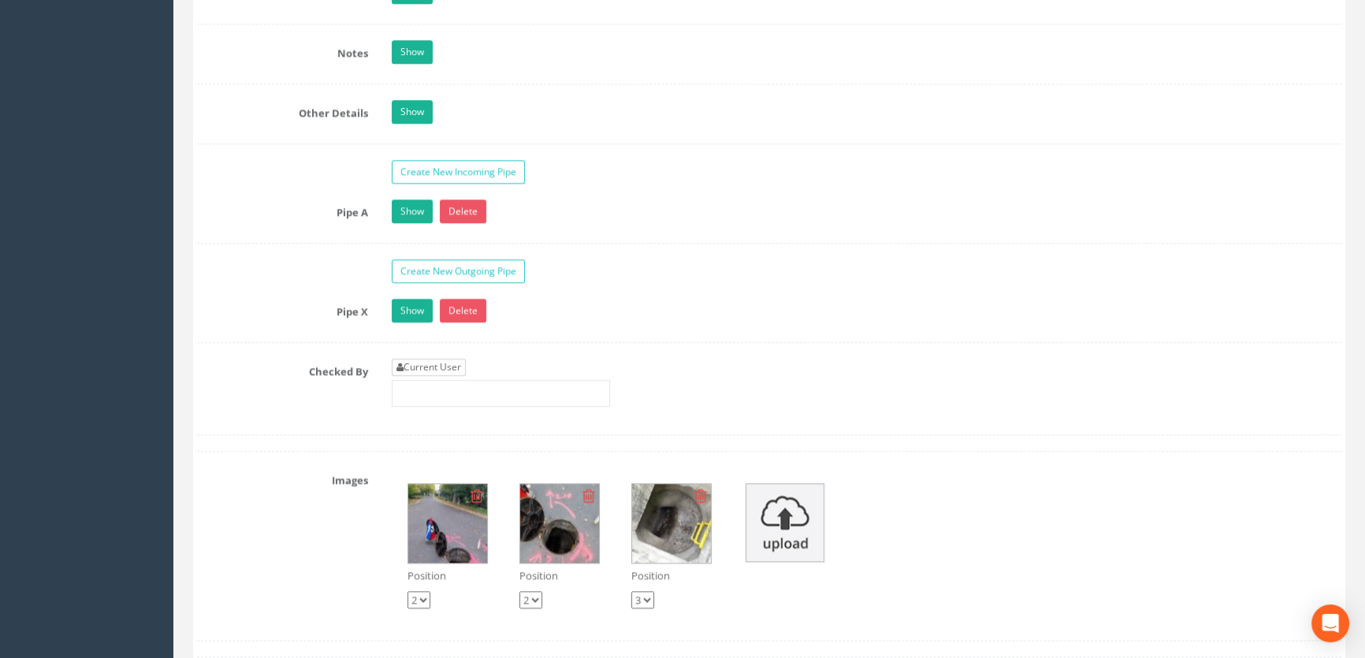
type input "55.54"
click at [411, 376] on link "Current User" at bounding box center [429, 366] width 74 height 17
type input "[PERSON_NAME]"
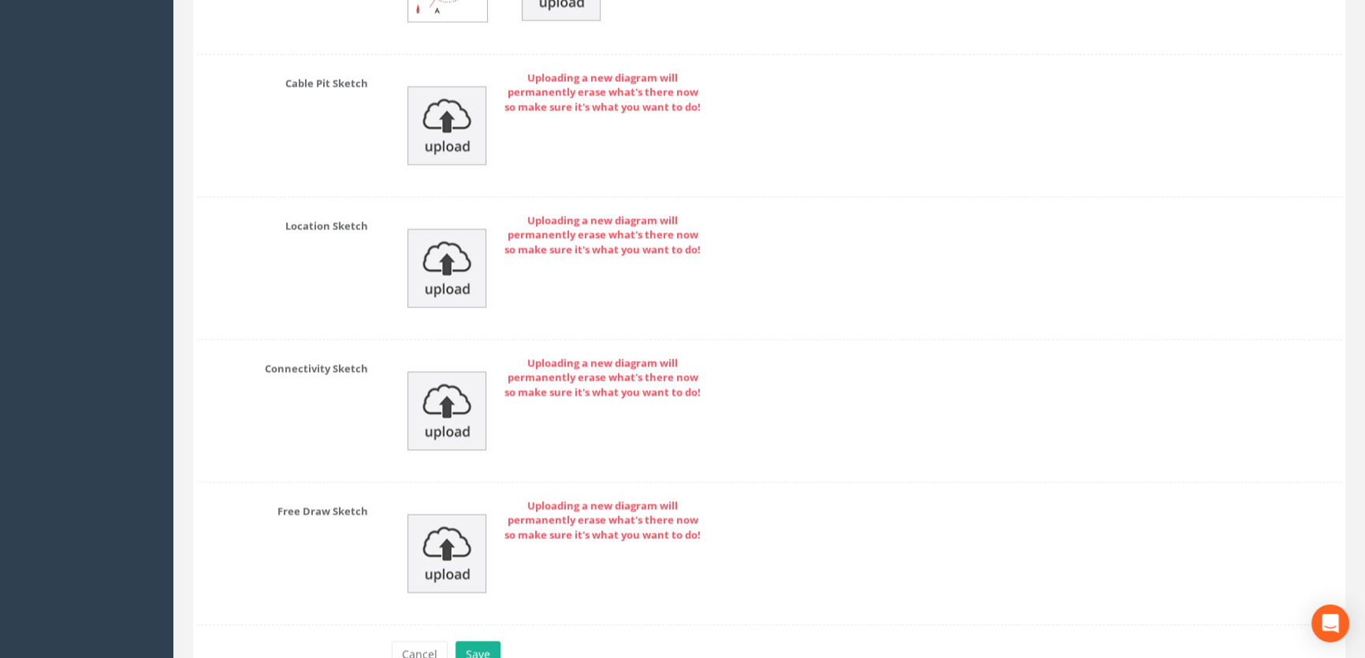
scroll to position [3489, 0]
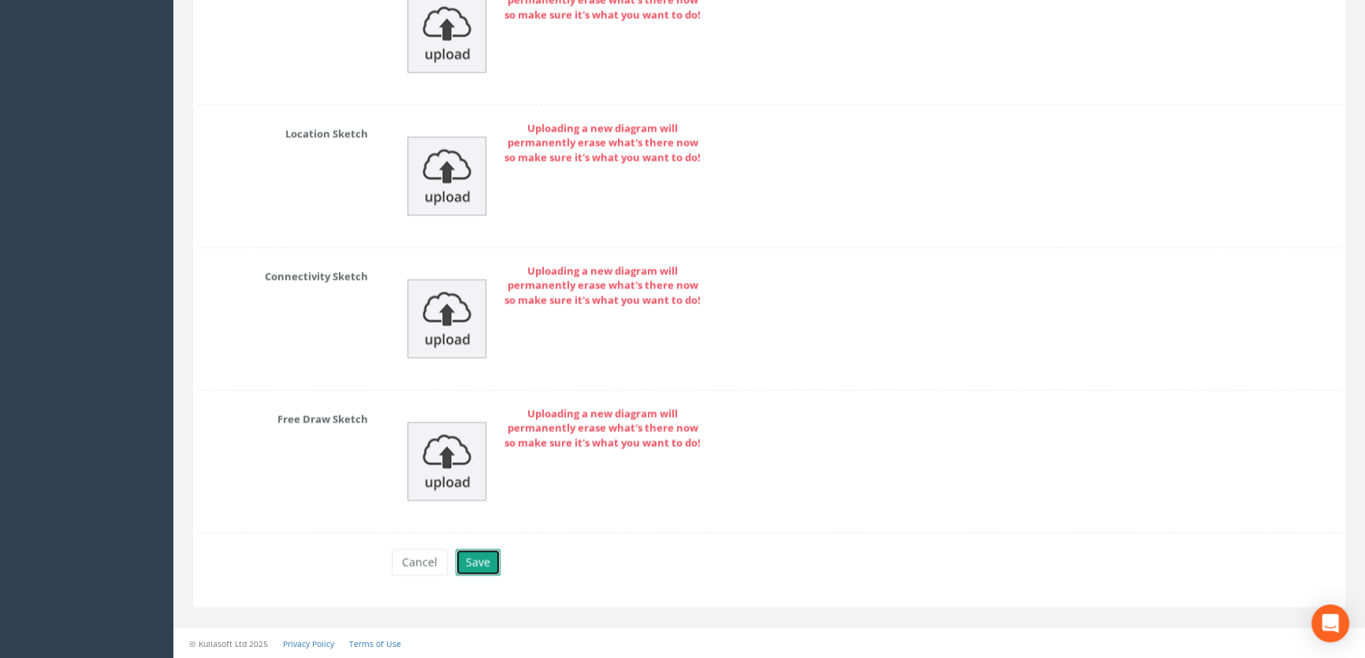
click at [470, 561] on button "Save" at bounding box center [477, 561] width 45 height 27
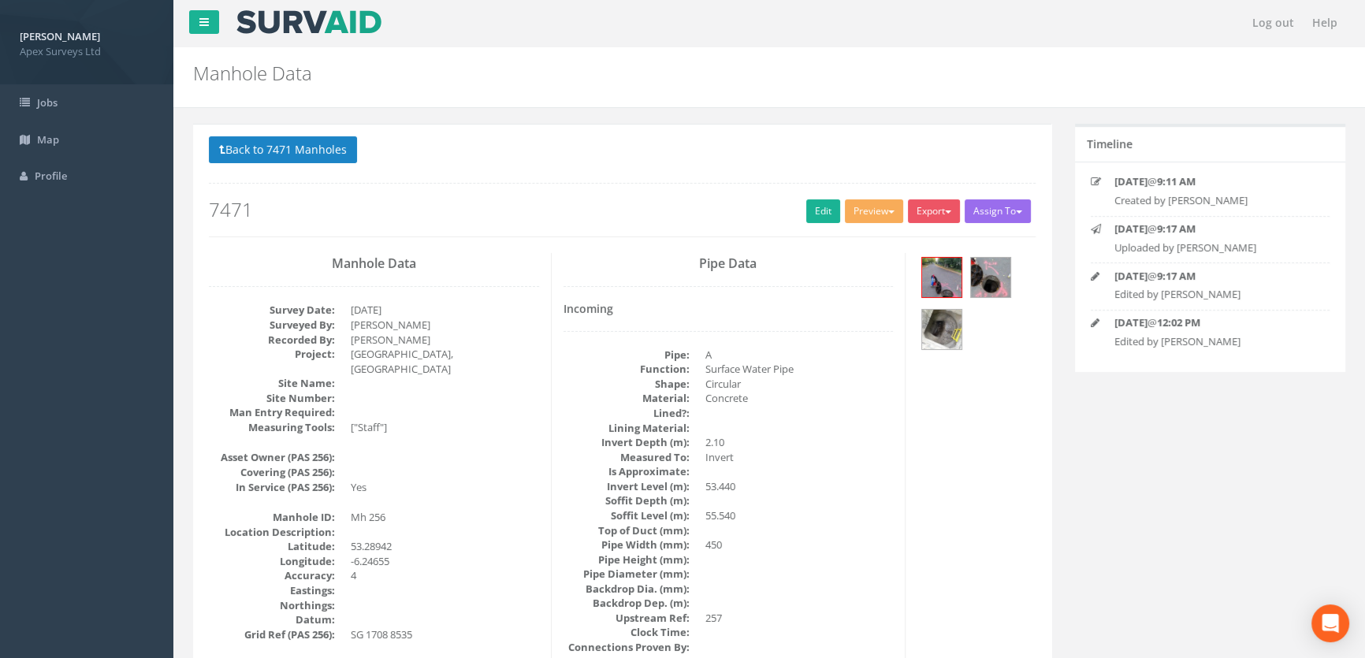
scroll to position [0, 0]
click at [945, 322] on img at bounding box center [941, 329] width 39 height 39
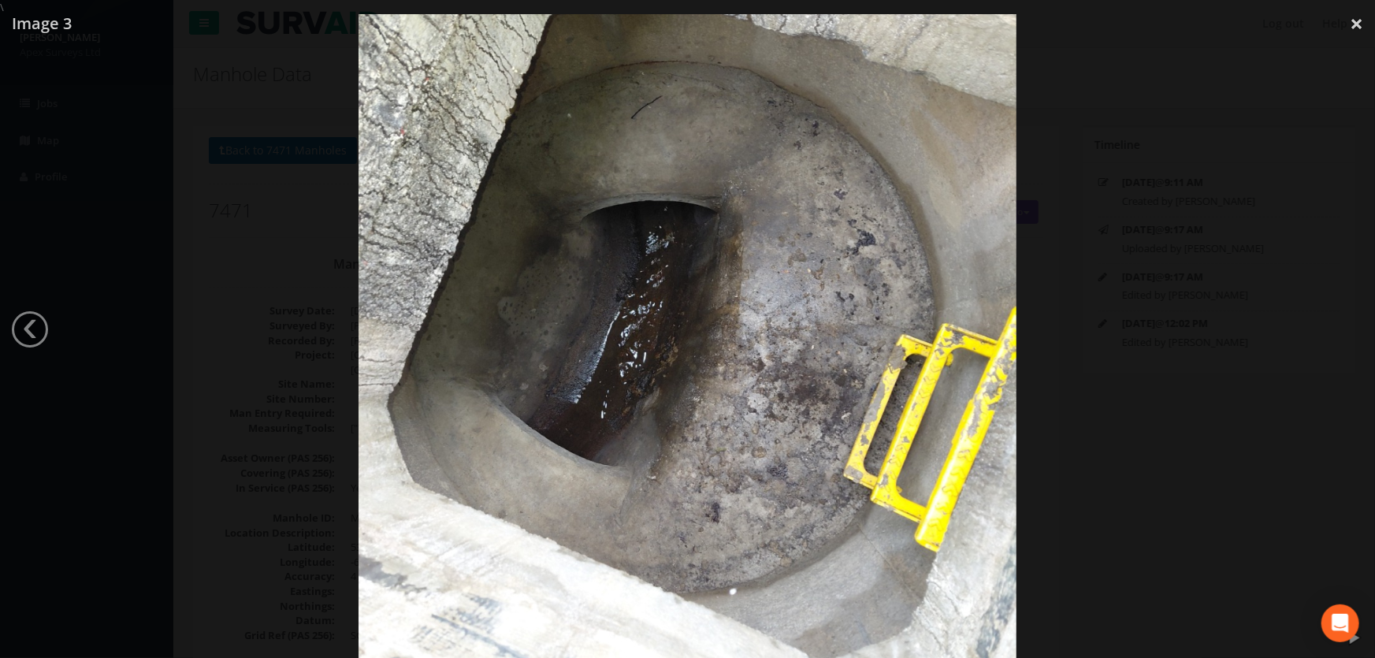
click at [154, 233] on div at bounding box center [687, 344] width 1375 height 658
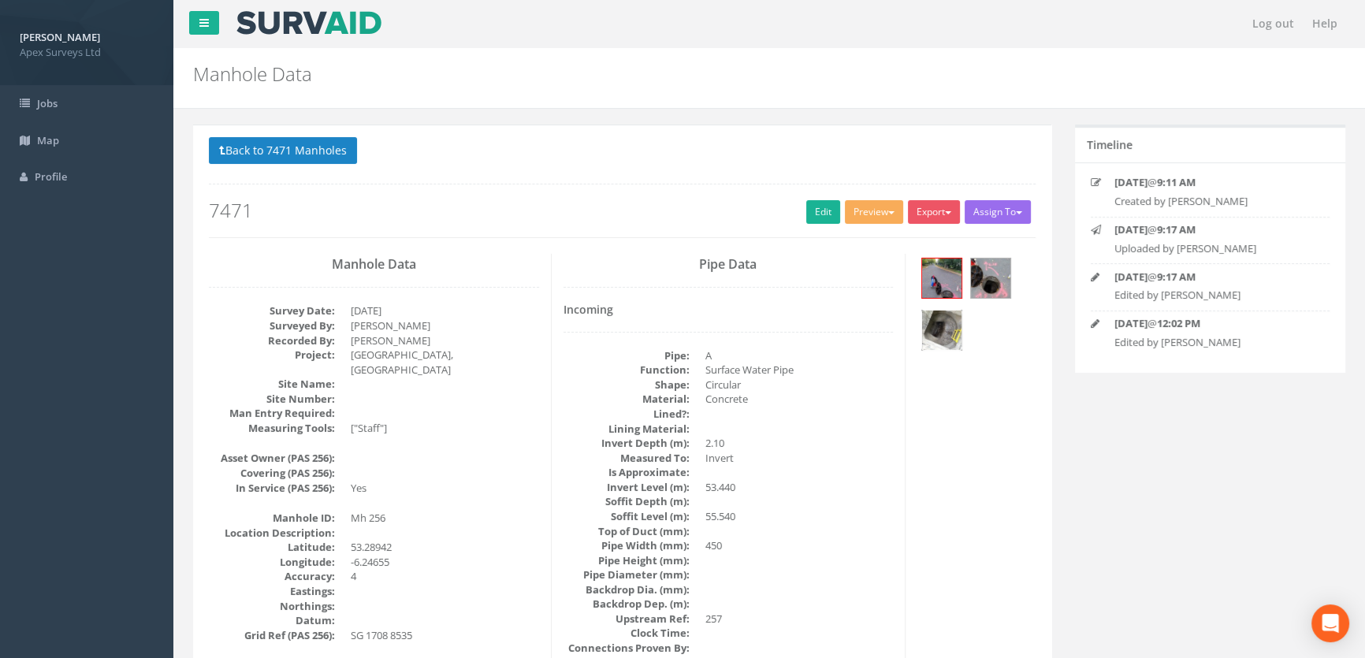
click at [947, 330] on img at bounding box center [941, 329] width 39 height 39
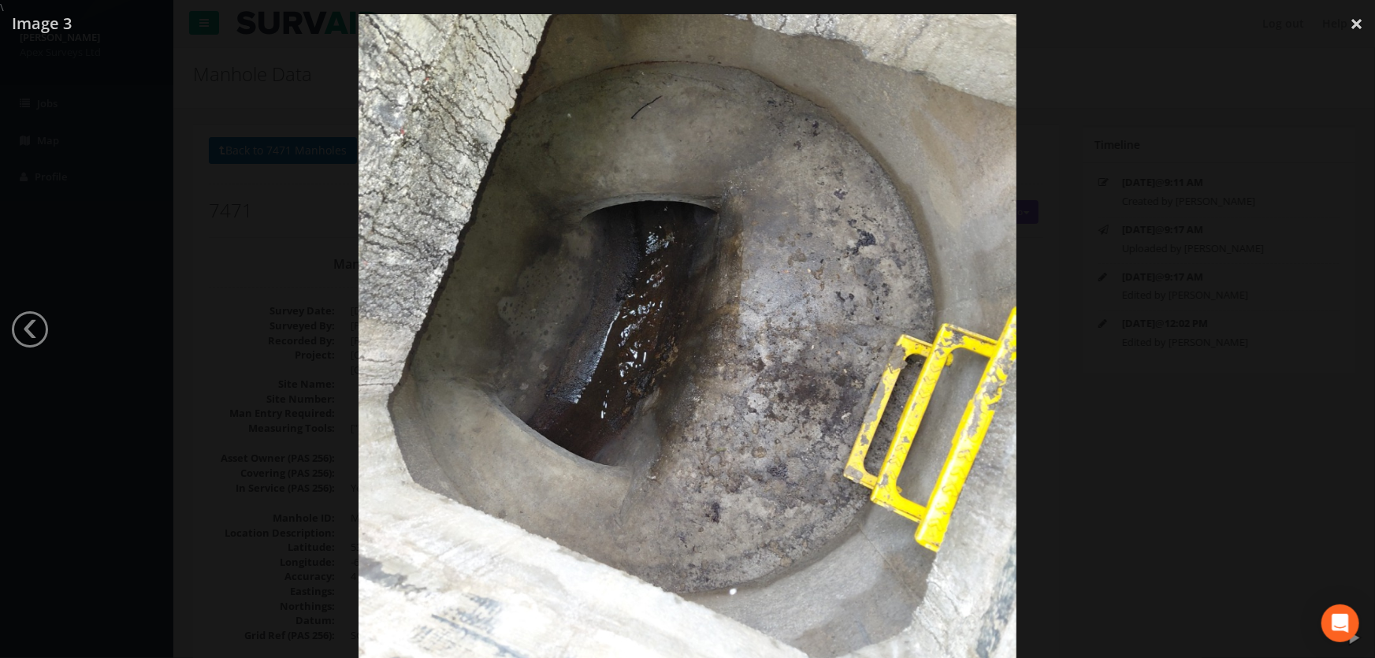
drag, startPoint x: 221, startPoint y: 228, endPoint x: 207, endPoint y: 228, distance: 13.4
click at [221, 228] on div at bounding box center [687, 344] width 1375 height 658
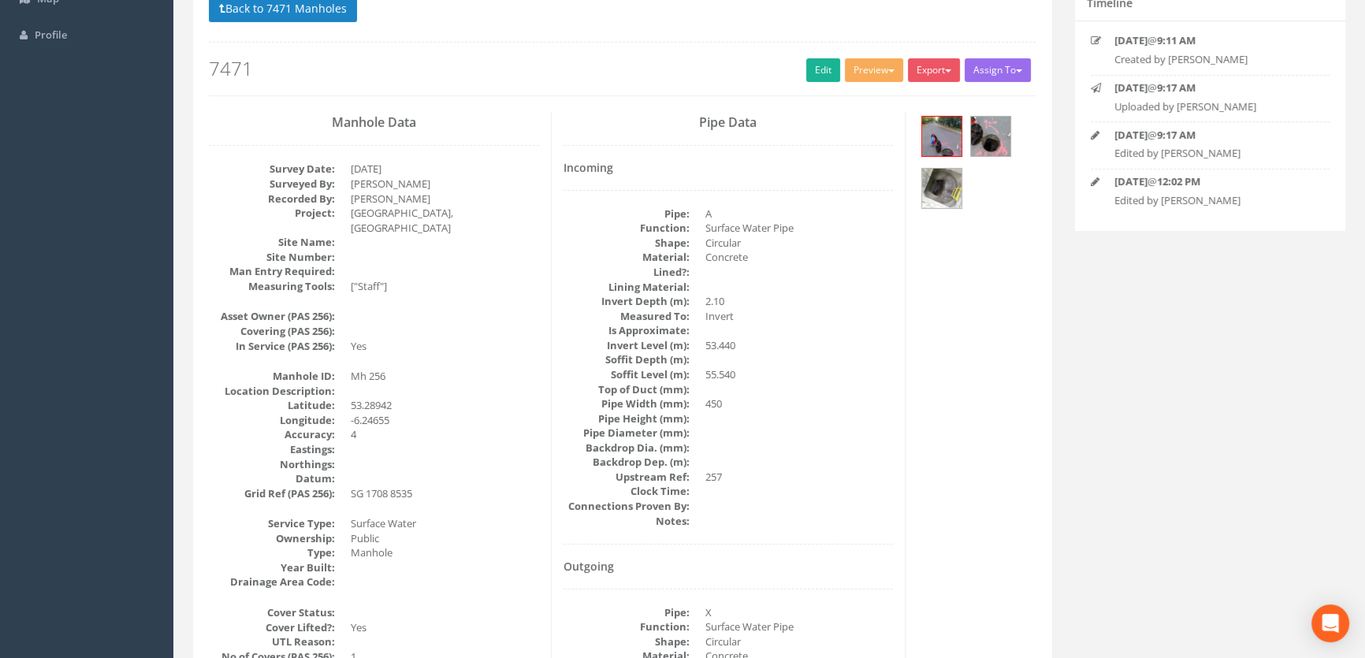
scroll to position [124, 0]
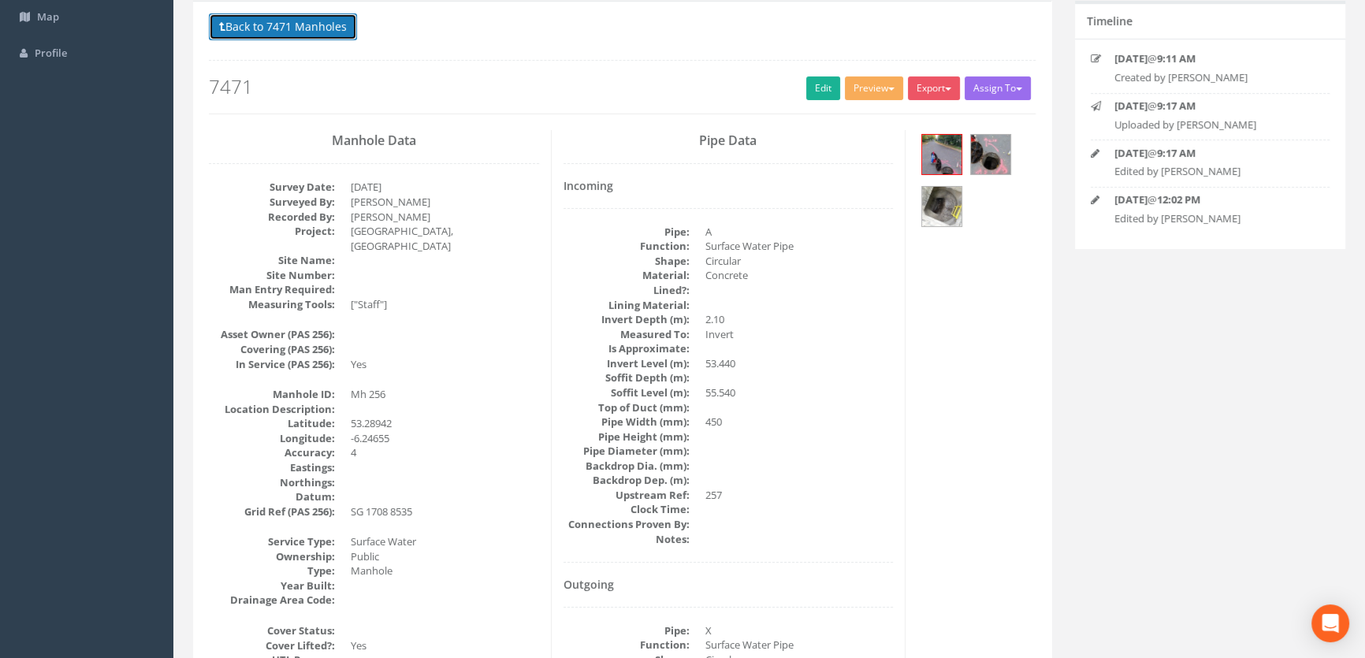
click at [273, 28] on button "Back to 7471 Manholes" at bounding box center [283, 26] width 148 height 27
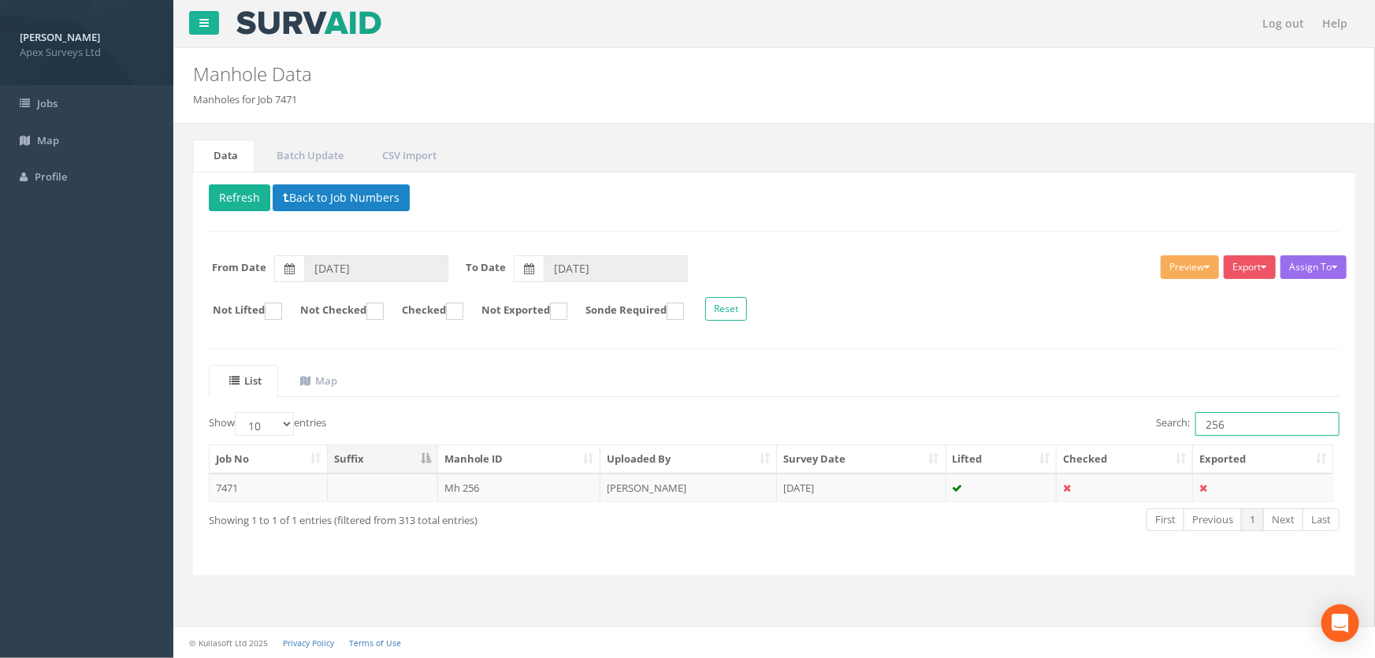
click at [1246, 423] on input "256" at bounding box center [1267, 424] width 144 height 24
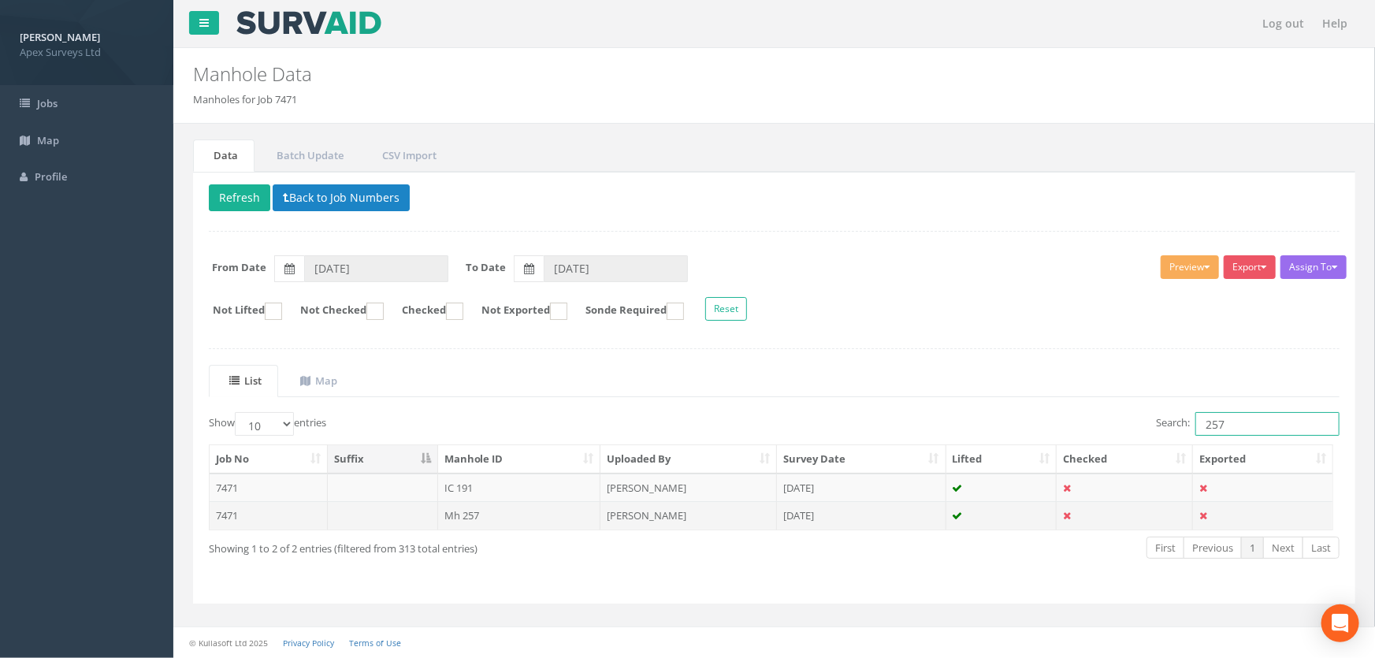
type input "257"
click at [485, 518] on td "Mh 257" at bounding box center [519, 515] width 163 height 28
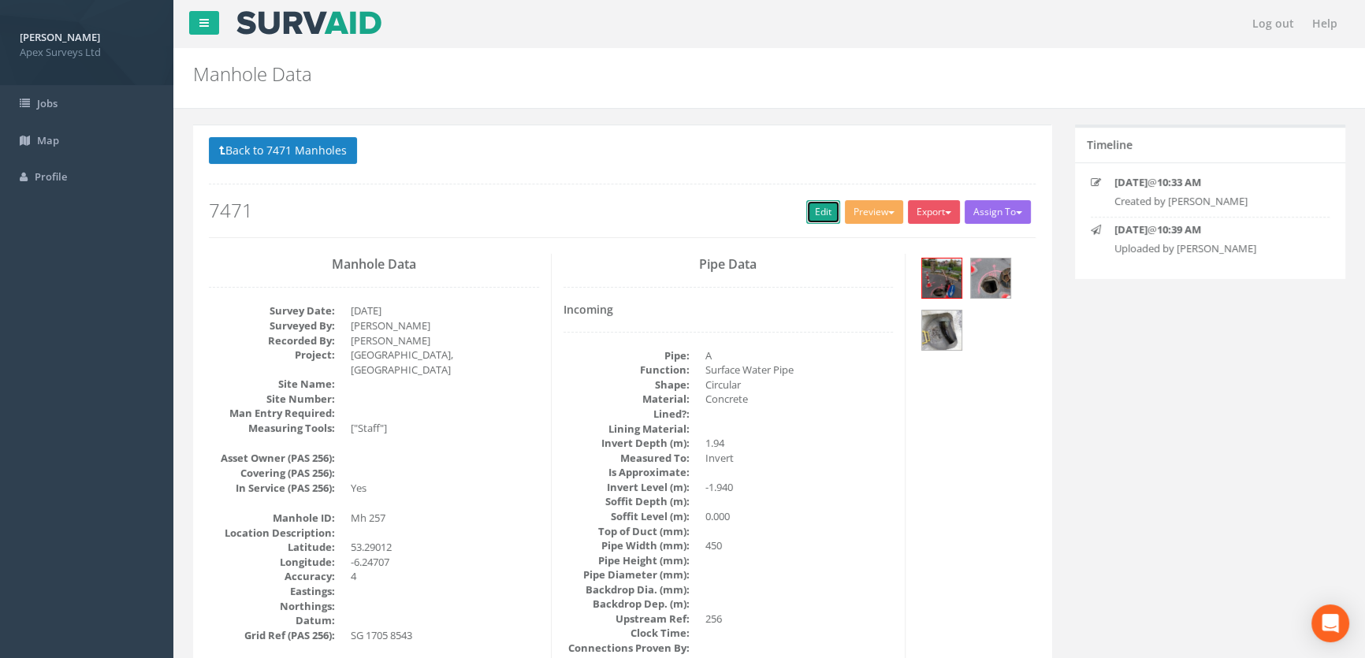
click at [819, 206] on link "Edit" at bounding box center [823, 212] width 34 height 24
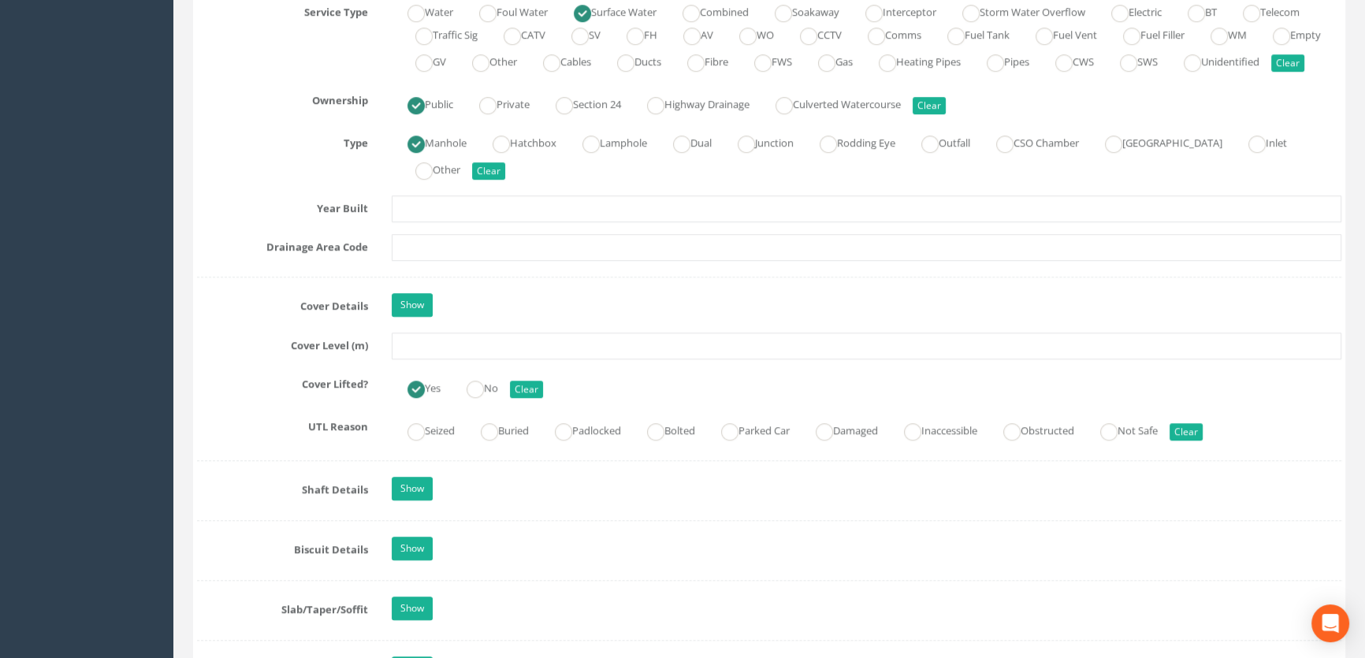
scroll to position [1217, 0]
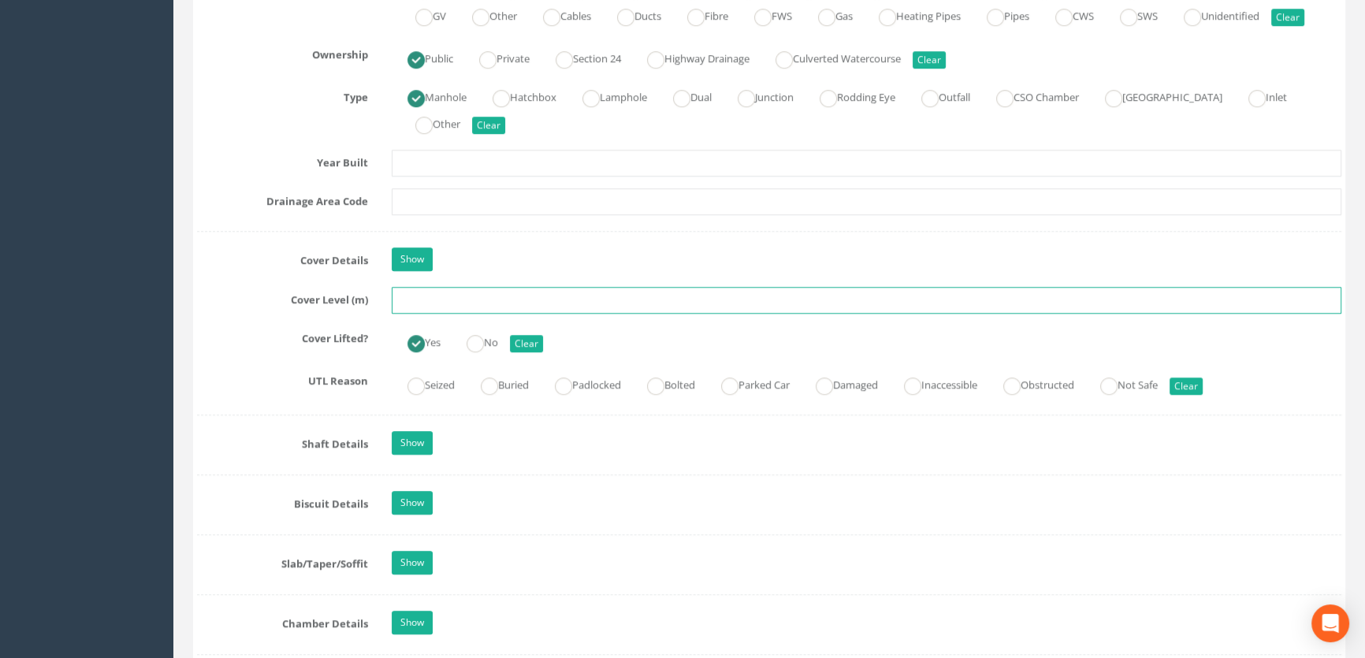
click at [457, 314] on input "text" at bounding box center [866, 300] width 949 height 27
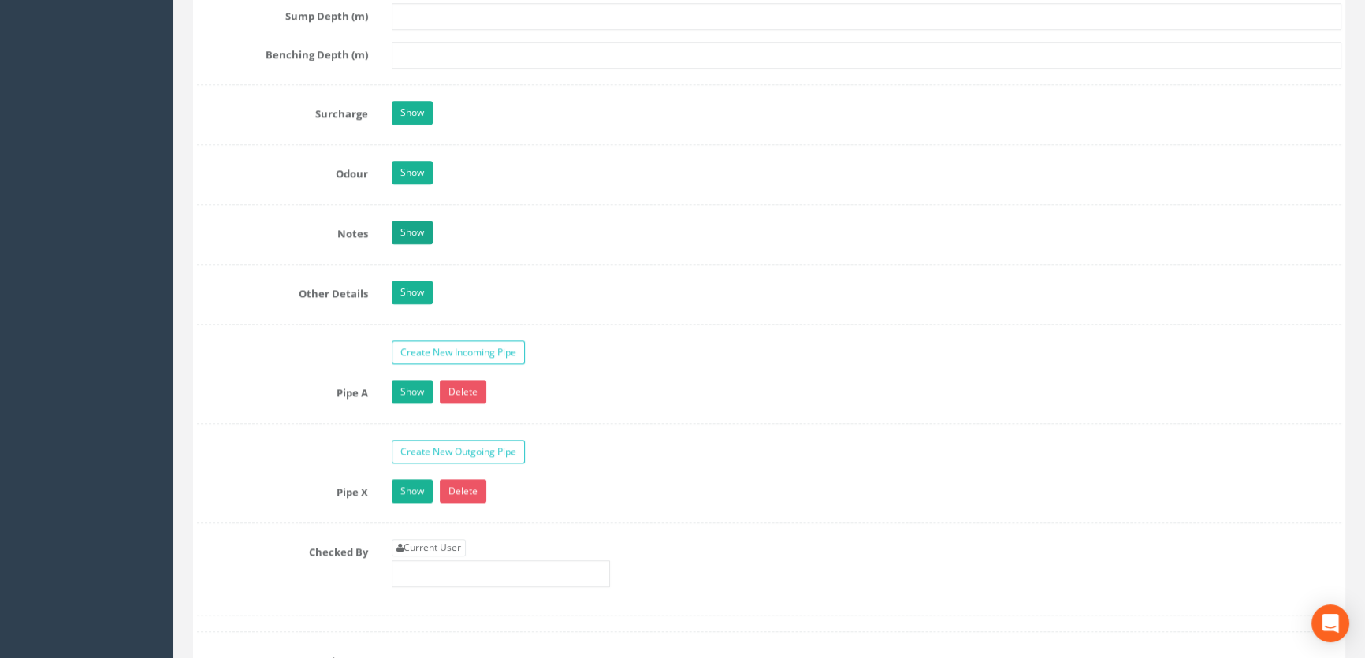
scroll to position [2364, 0]
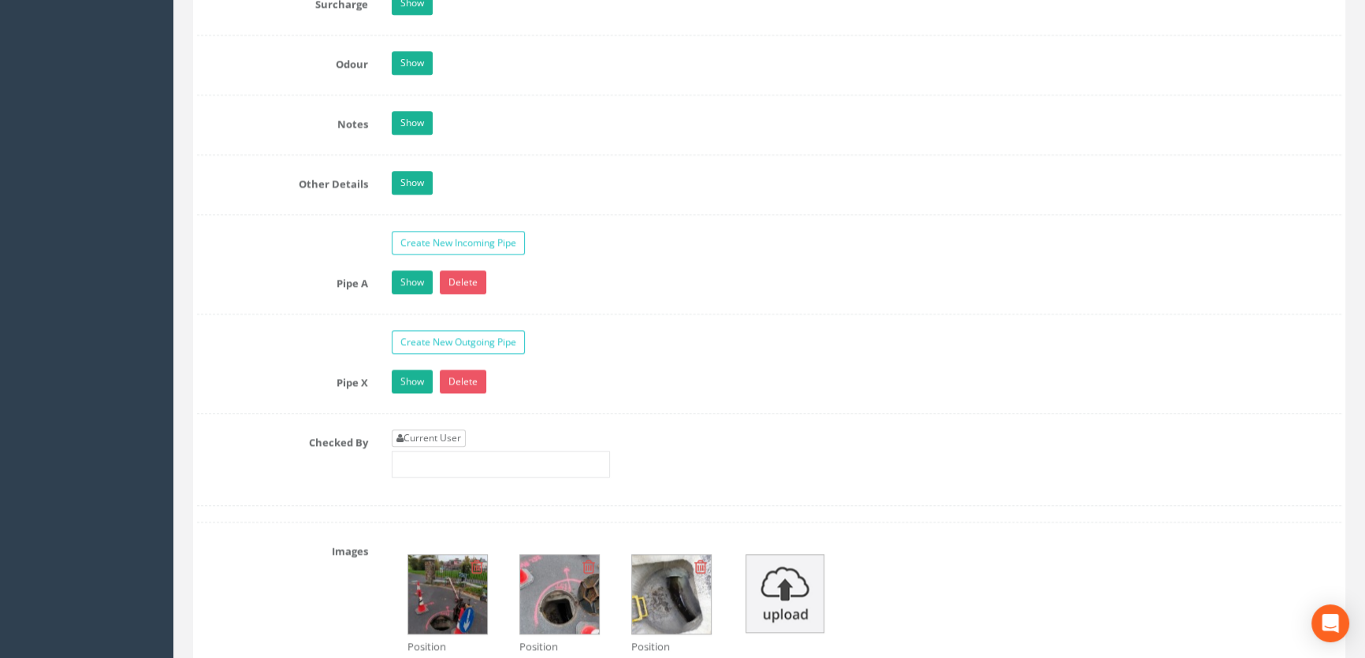
type input "52.72"
click at [418, 447] on link "Current User" at bounding box center [429, 437] width 74 height 17
type input "[PERSON_NAME]"
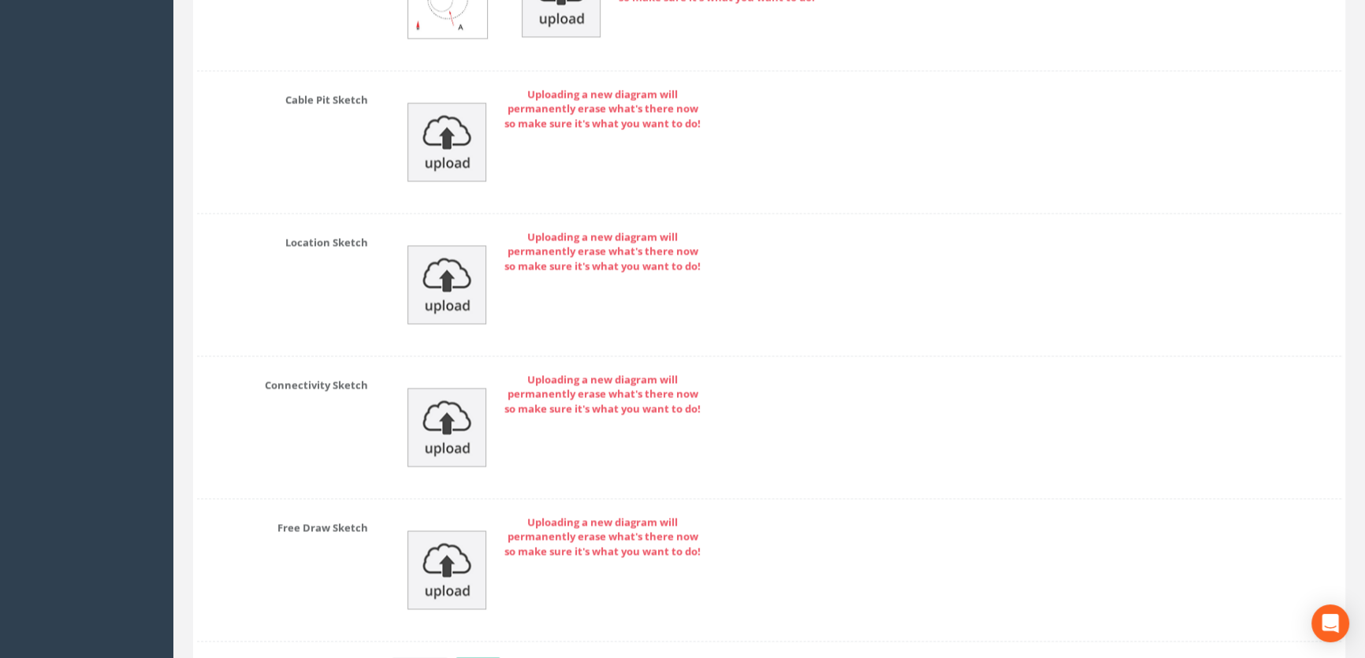
scroll to position [3489, 0]
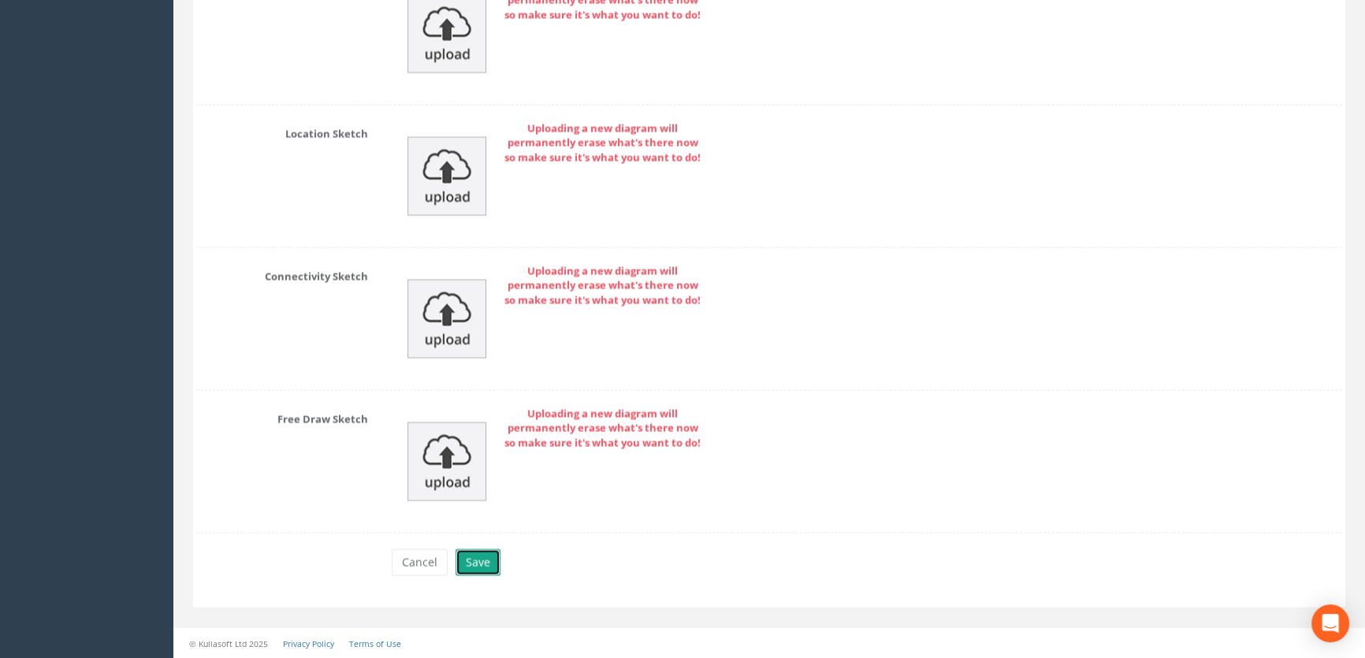
click at [466, 563] on button "Save" at bounding box center [477, 561] width 45 height 27
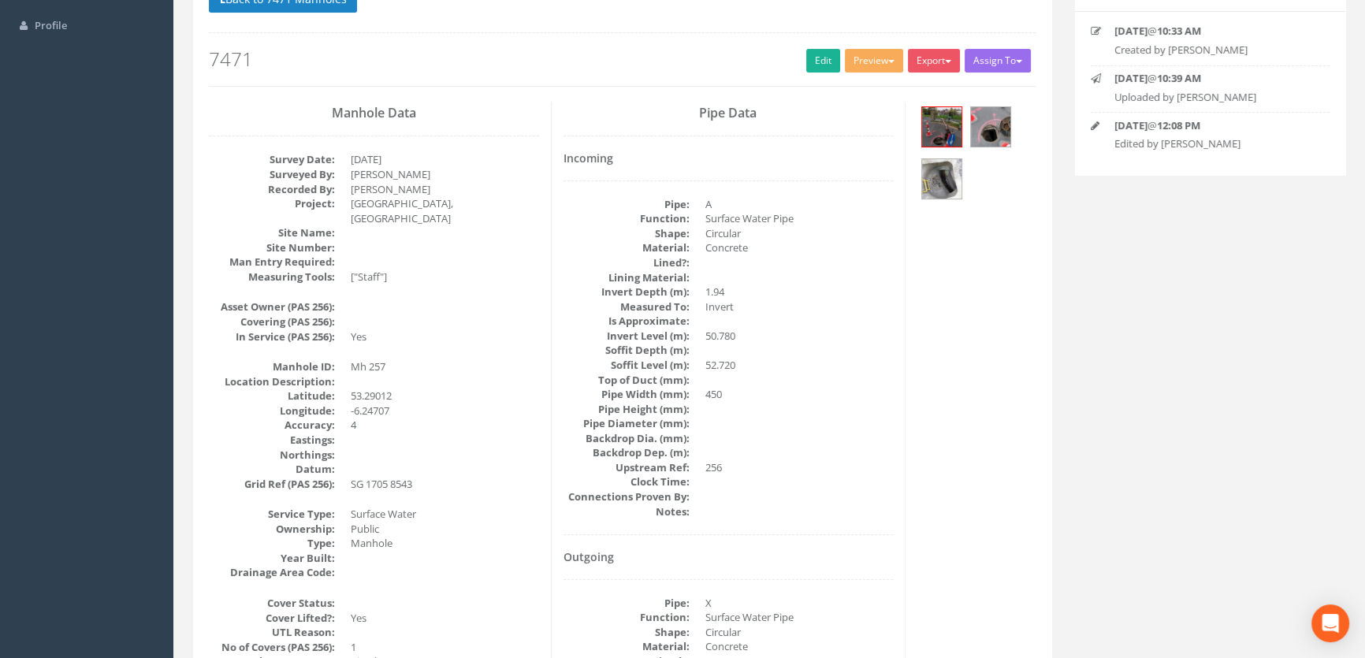
scroll to position [0, 0]
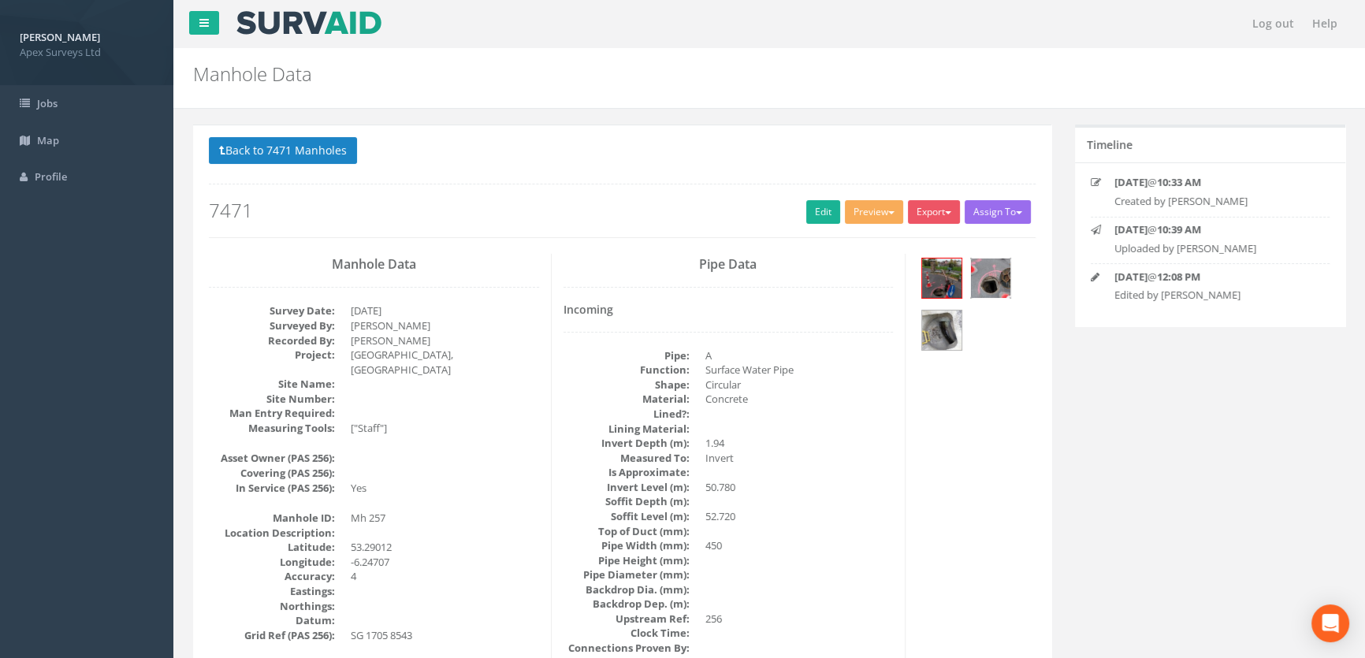
click at [994, 274] on img at bounding box center [990, 277] width 39 height 39
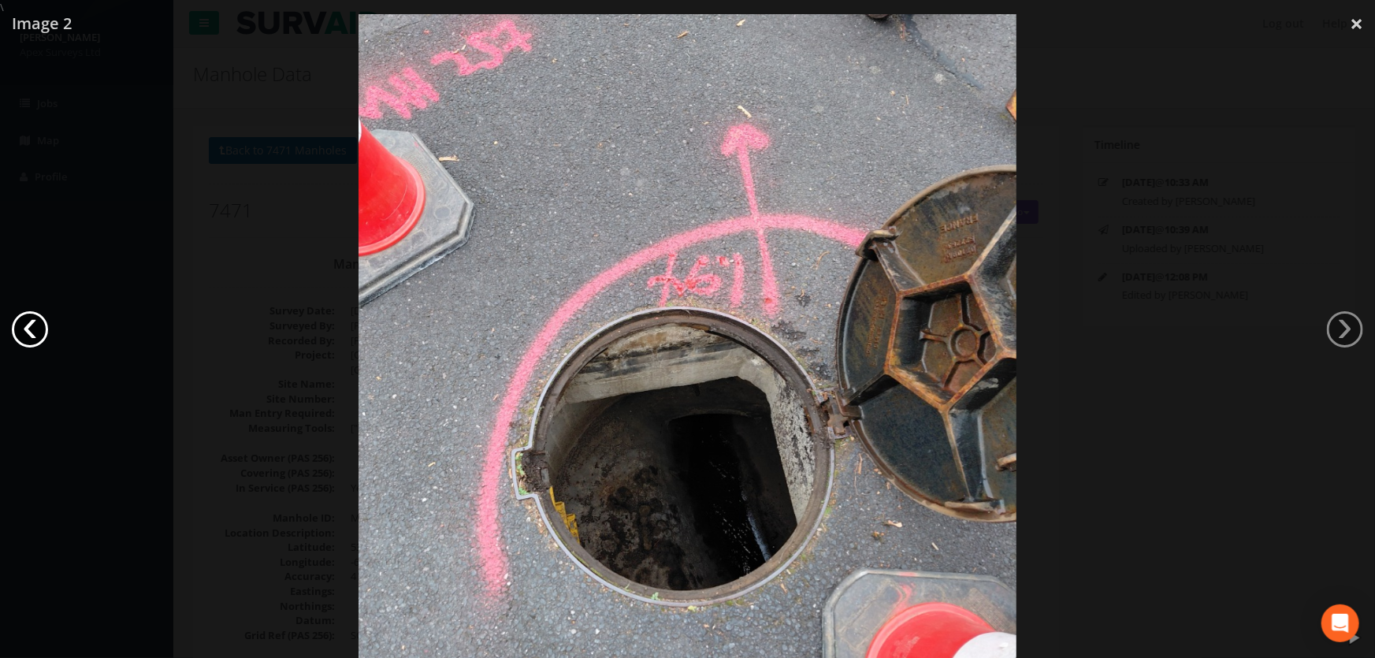
click at [37, 330] on link "‹" at bounding box center [30, 329] width 36 height 36
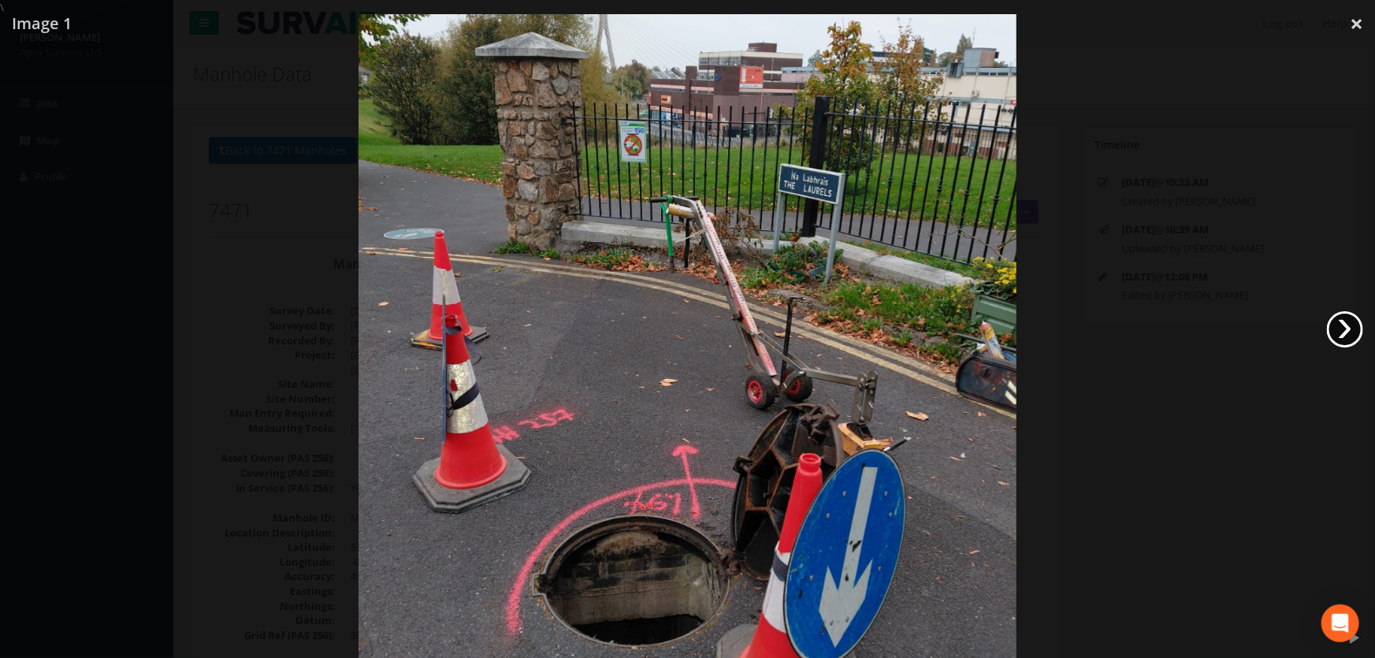
click at [1337, 323] on link "›" at bounding box center [1345, 329] width 36 height 36
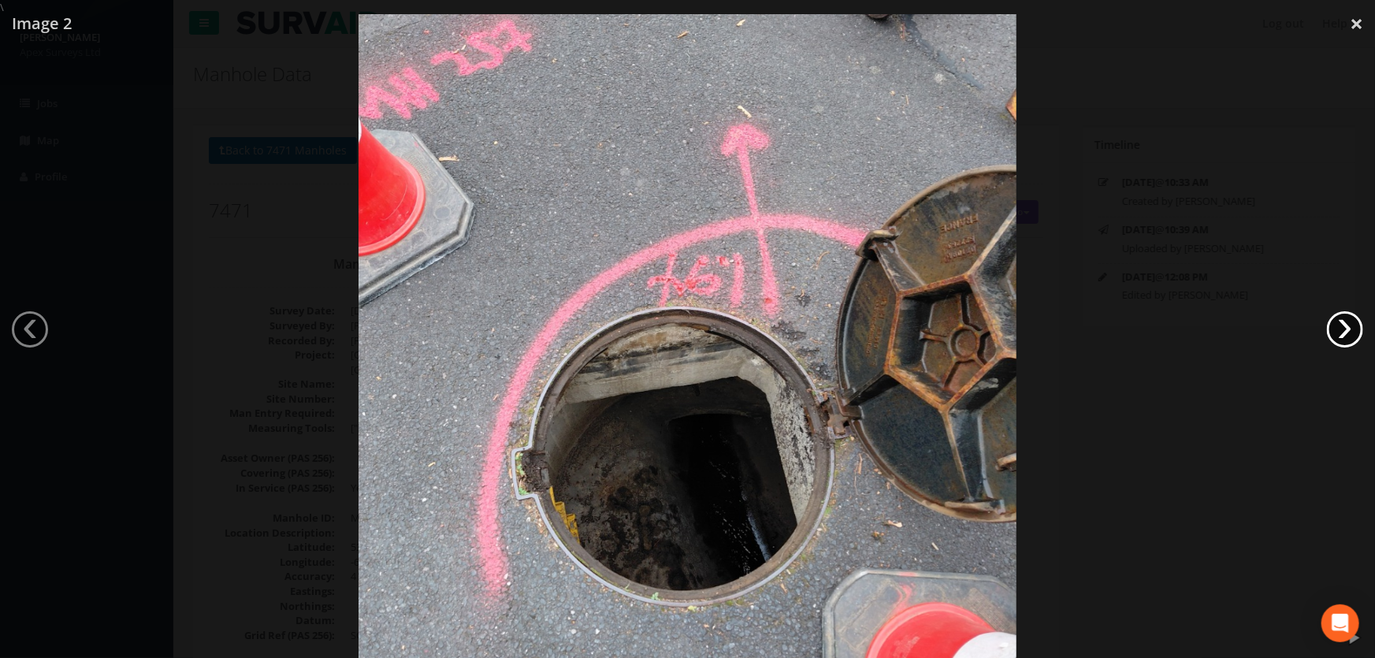
click at [1337, 323] on link "›" at bounding box center [1345, 329] width 36 height 36
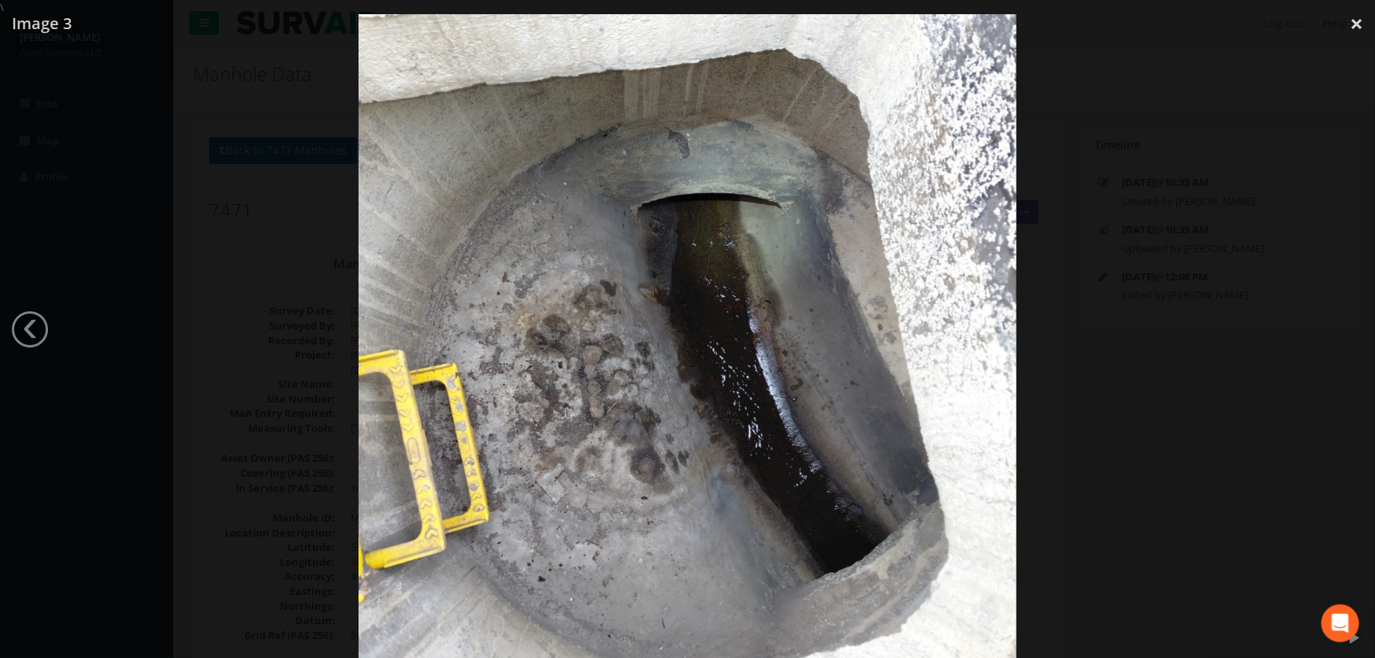
click at [102, 392] on div at bounding box center [687, 344] width 1375 height 658
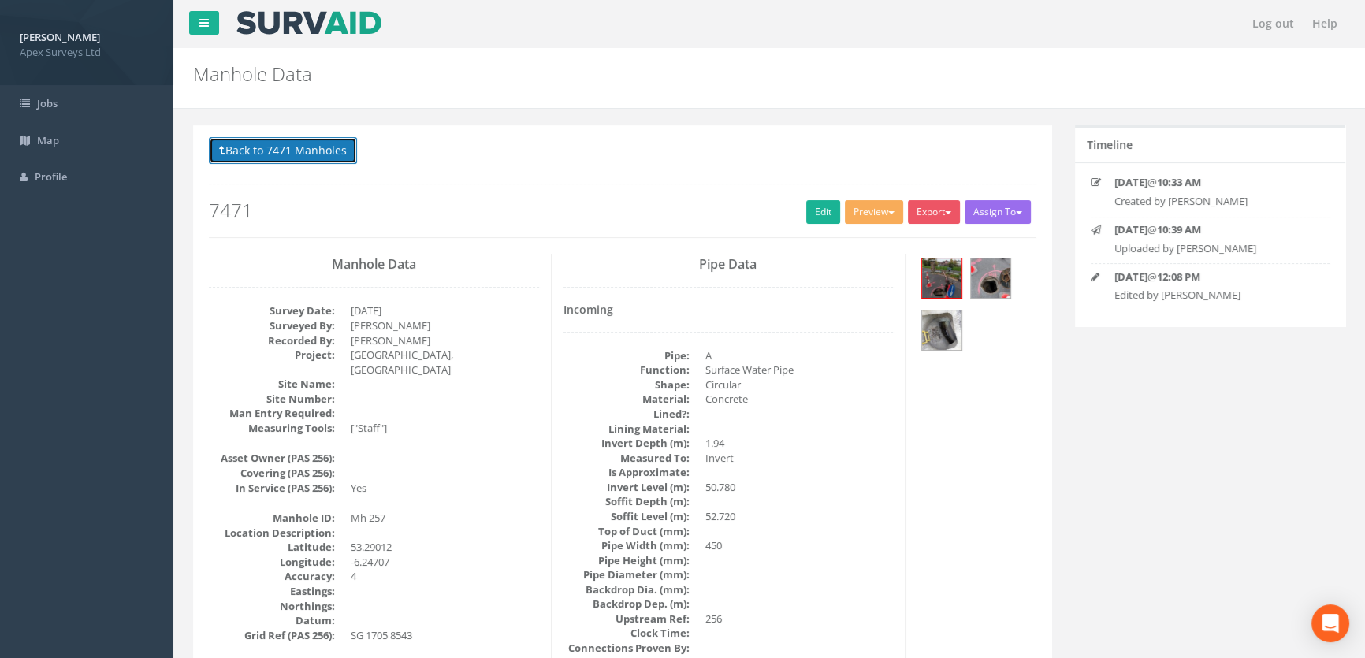
click at [251, 143] on button "Back to 7471 Manholes" at bounding box center [283, 150] width 148 height 27
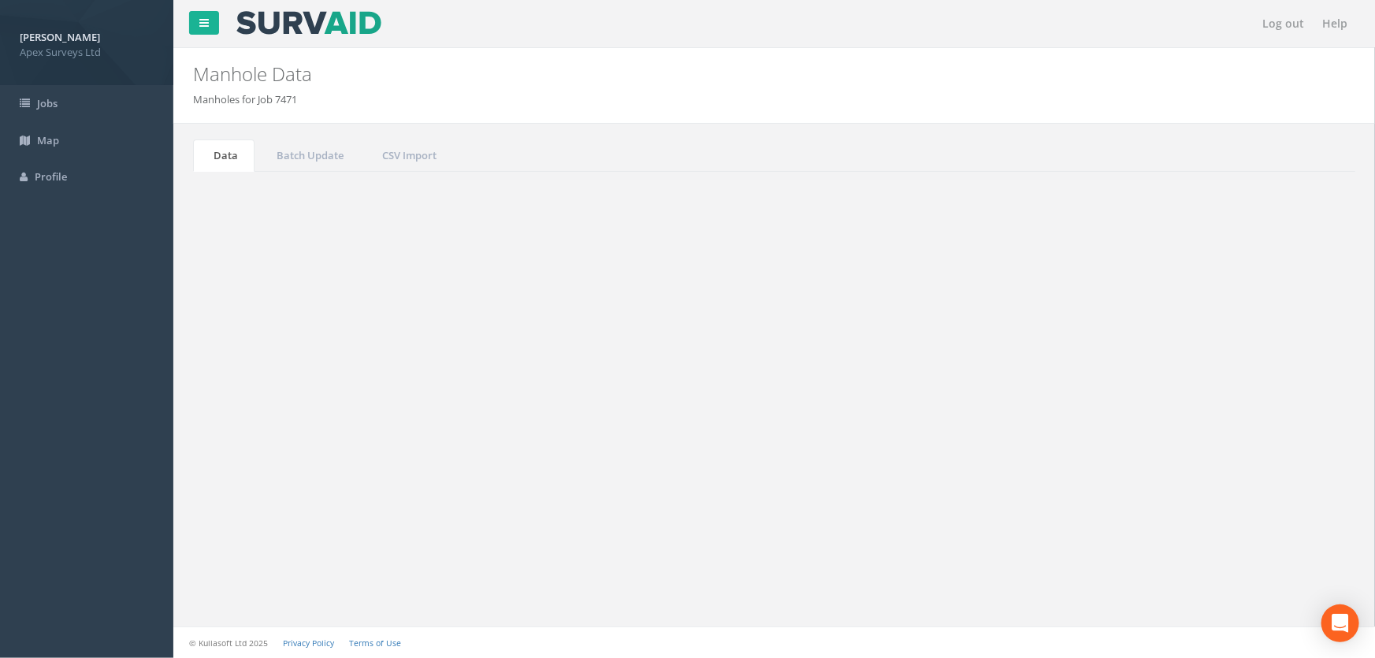
click at [1238, 423] on input "257" at bounding box center [1267, 424] width 144 height 24
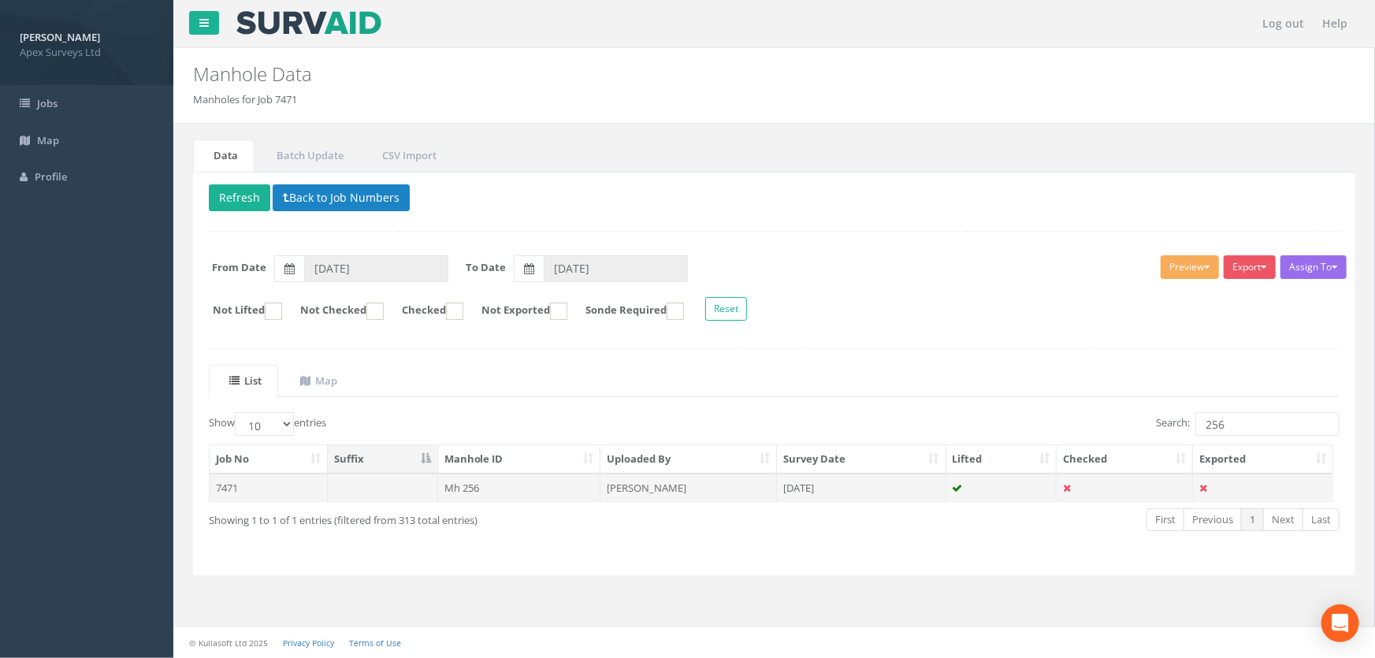
click at [469, 485] on td "Mh 256" at bounding box center [519, 488] width 163 height 28
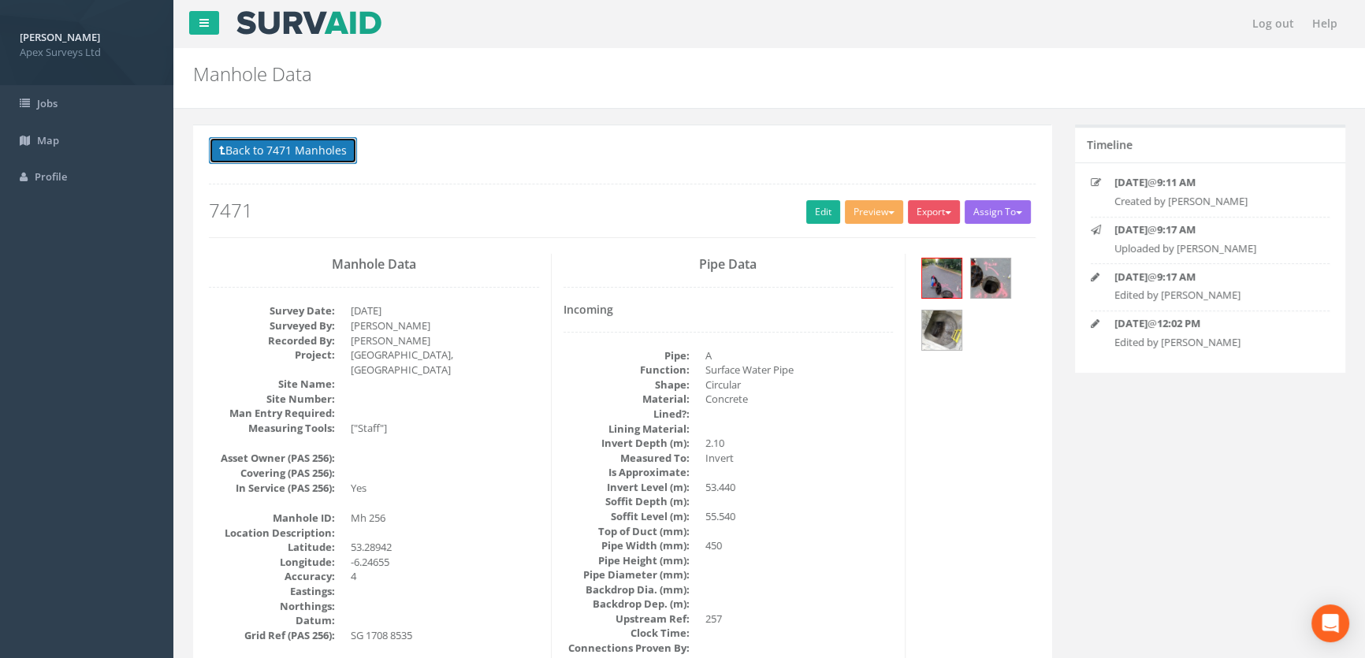
click at [306, 147] on button "Back to 7471 Manholes" at bounding box center [283, 150] width 148 height 27
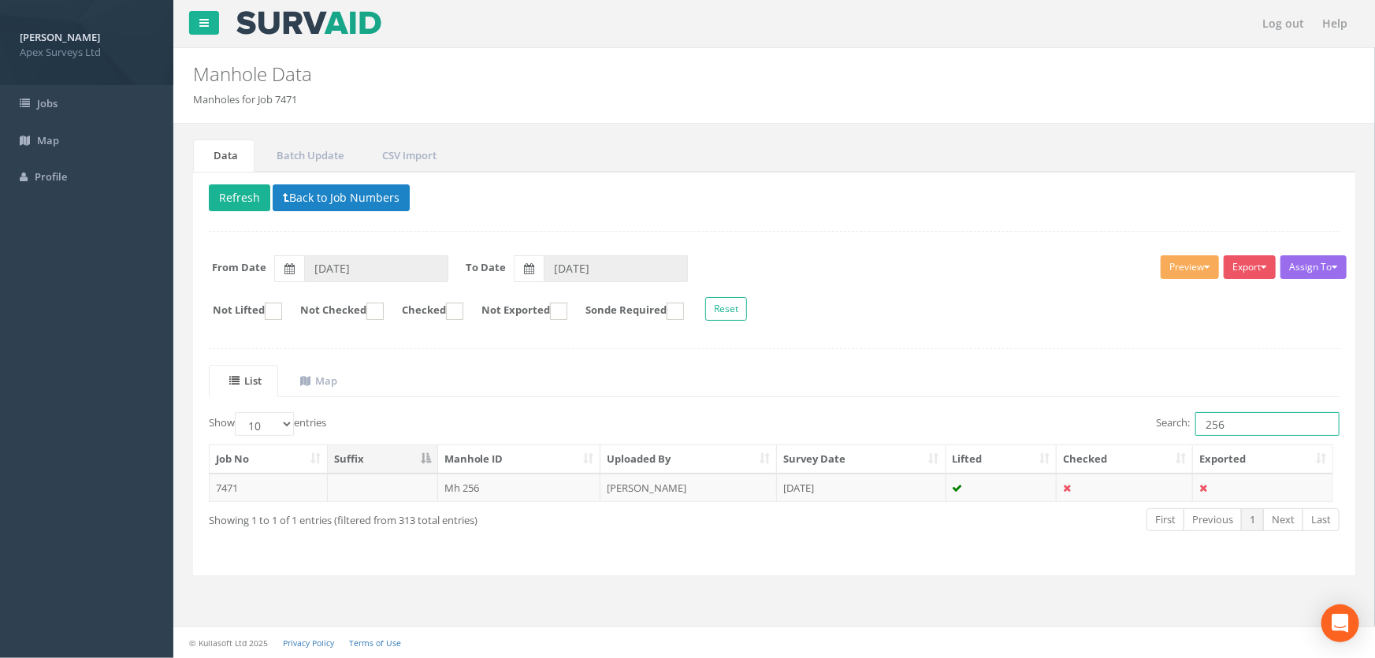
click at [1250, 423] on input "256" at bounding box center [1267, 424] width 144 height 24
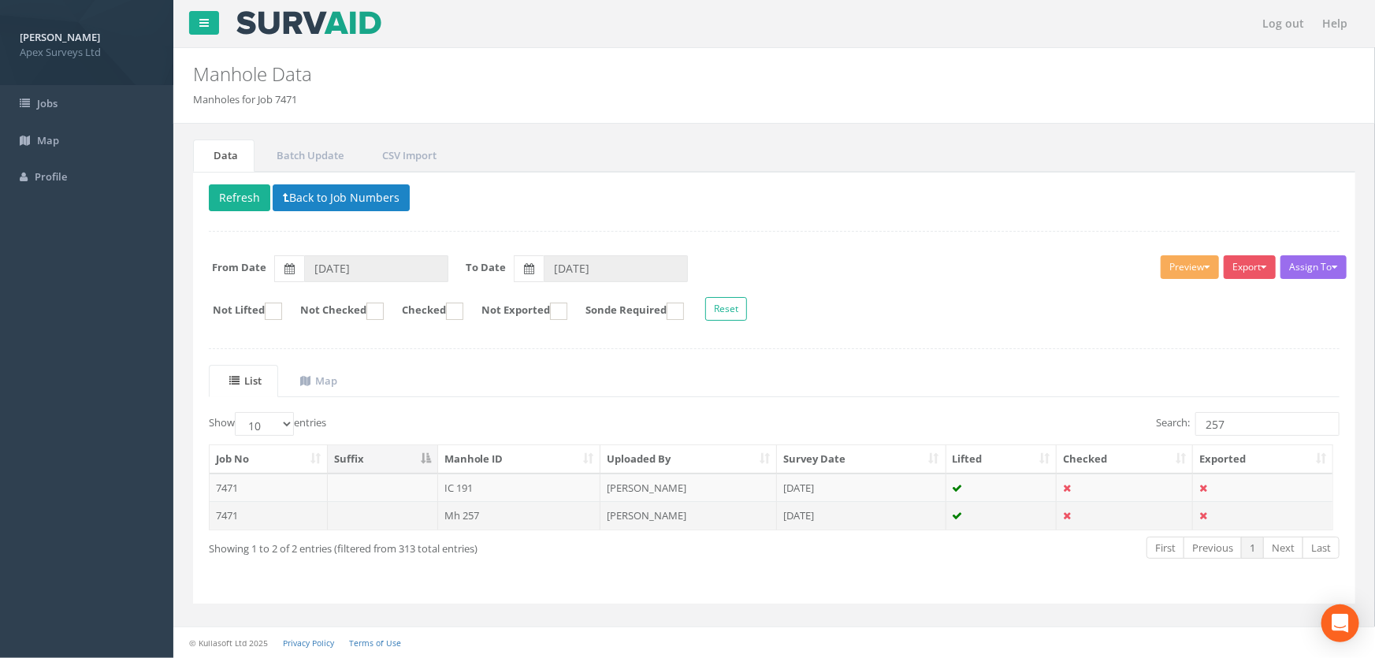
click at [463, 519] on td "Mh 257" at bounding box center [519, 515] width 163 height 28
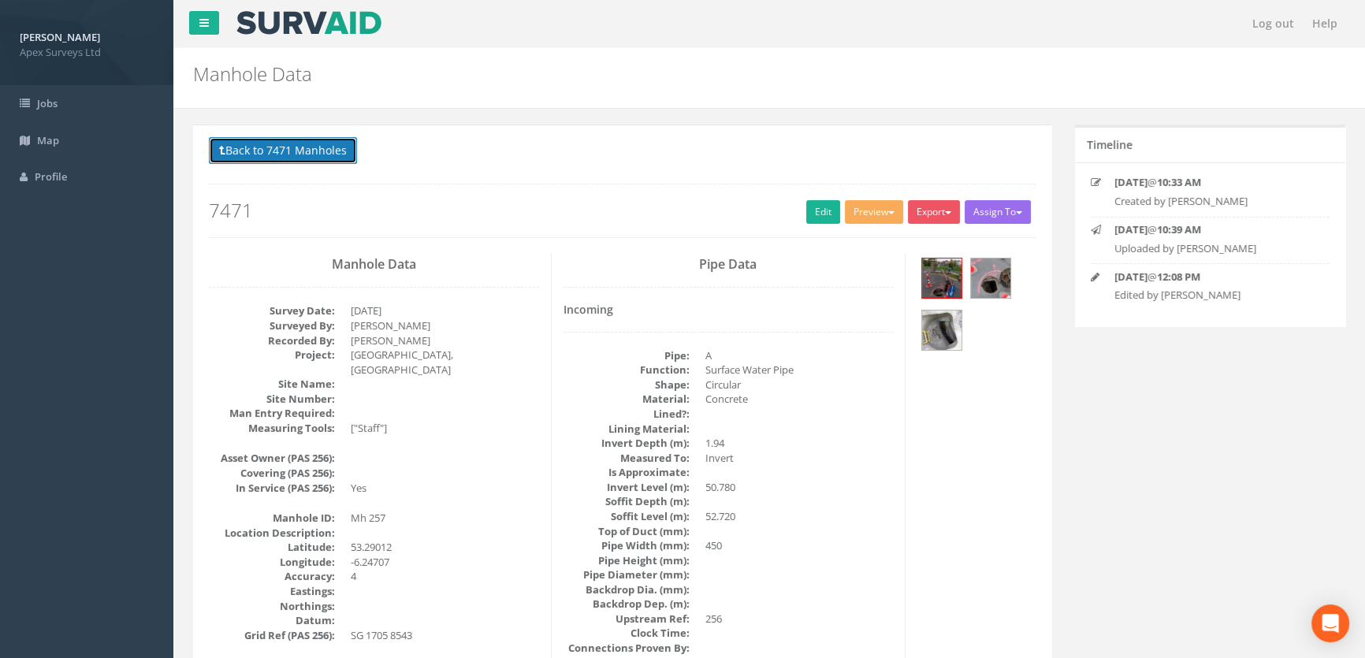
click at [331, 150] on button "Back to 7471 Manholes" at bounding box center [283, 150] width 148 height 27
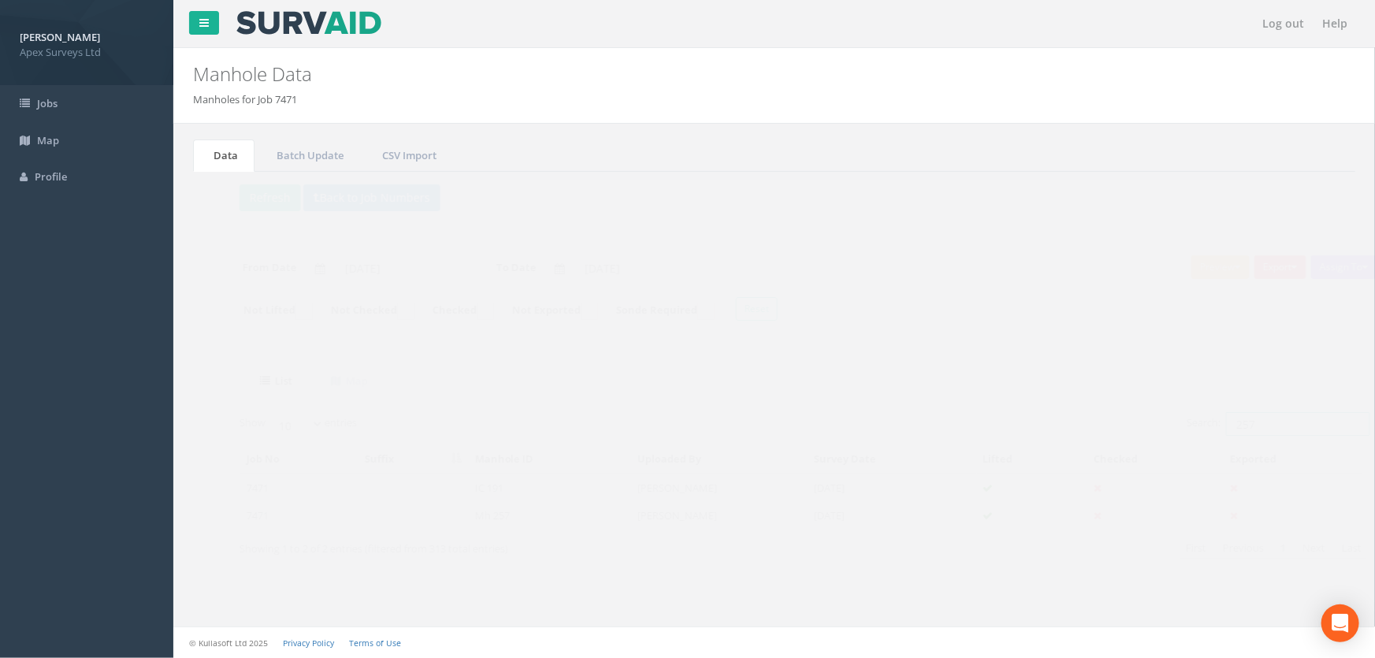
drag, startPoint x: 1236, startPoint y: 429, endPoint x: 1109, endPoint y: 430, distance: 126.9
click at [1109, 430] on div "Search: 257" at bounding box center [1063, 426] width 554 height 28
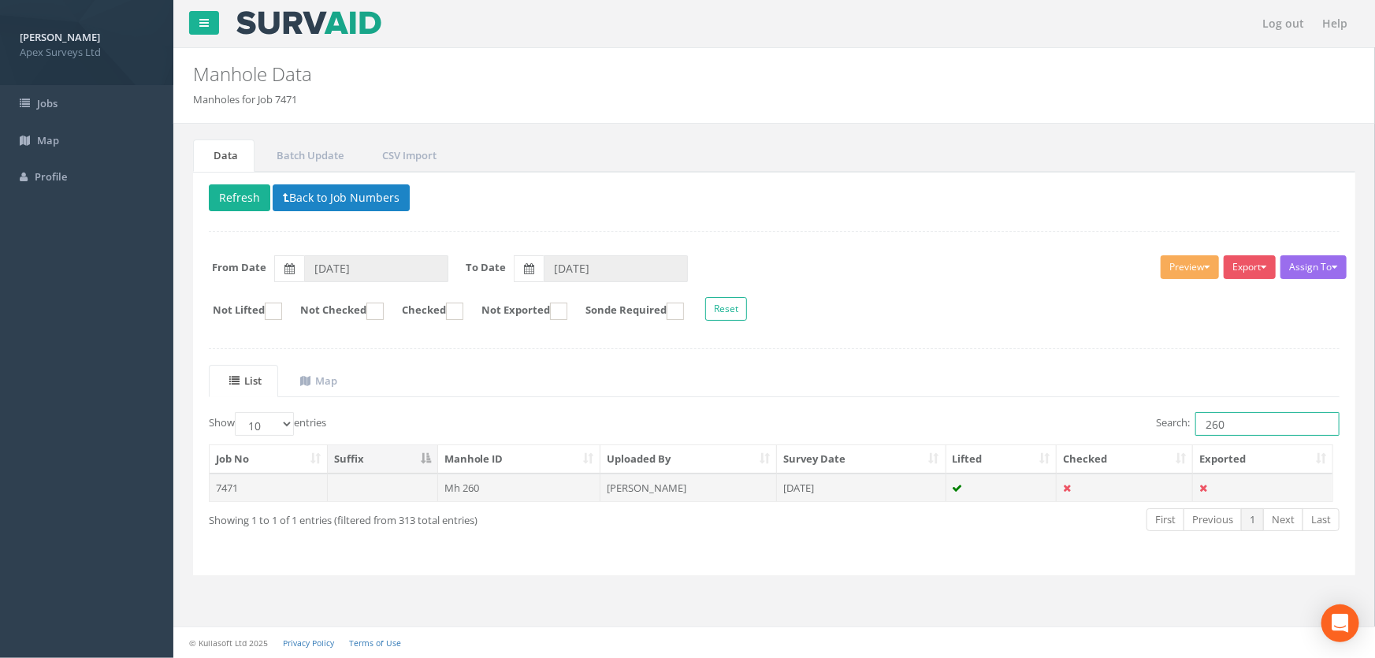
type input "260"
click at [475, 485] on td "Mh 260" at bounding box center [519, 488] width 163 height 28
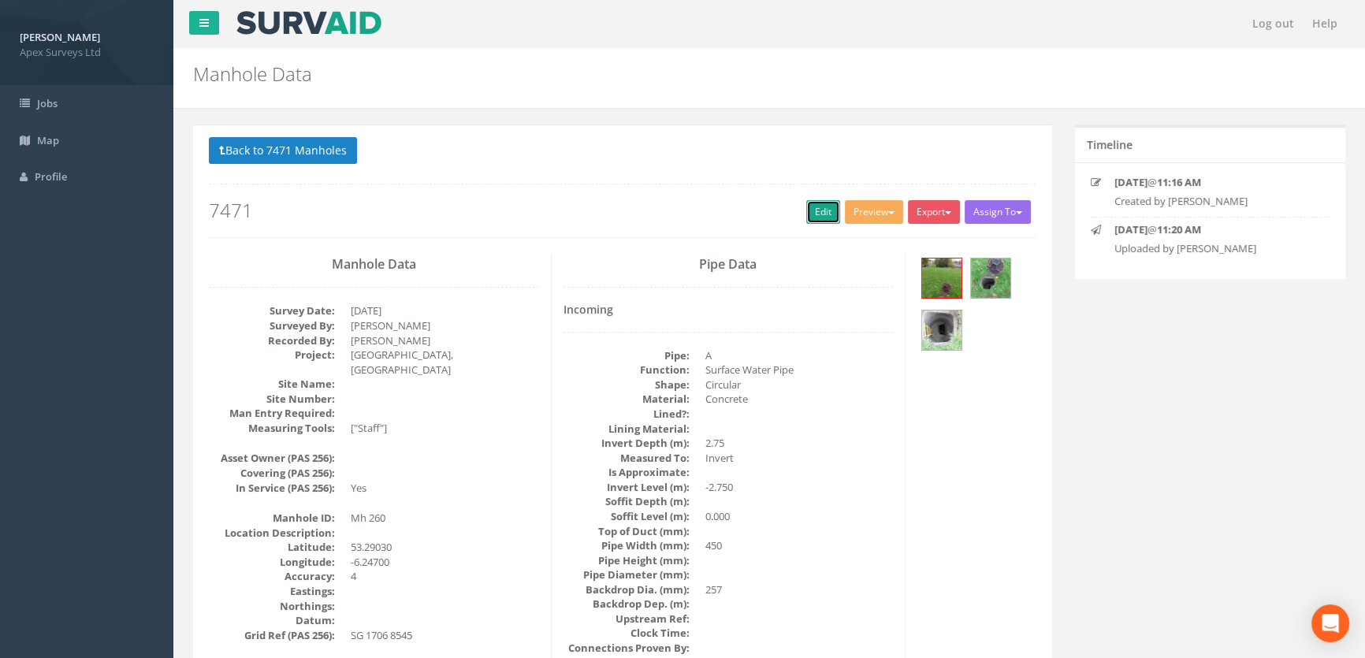
click at [809, 204] on link "Edit" at bounding box center [823, 212] width 34 height 24
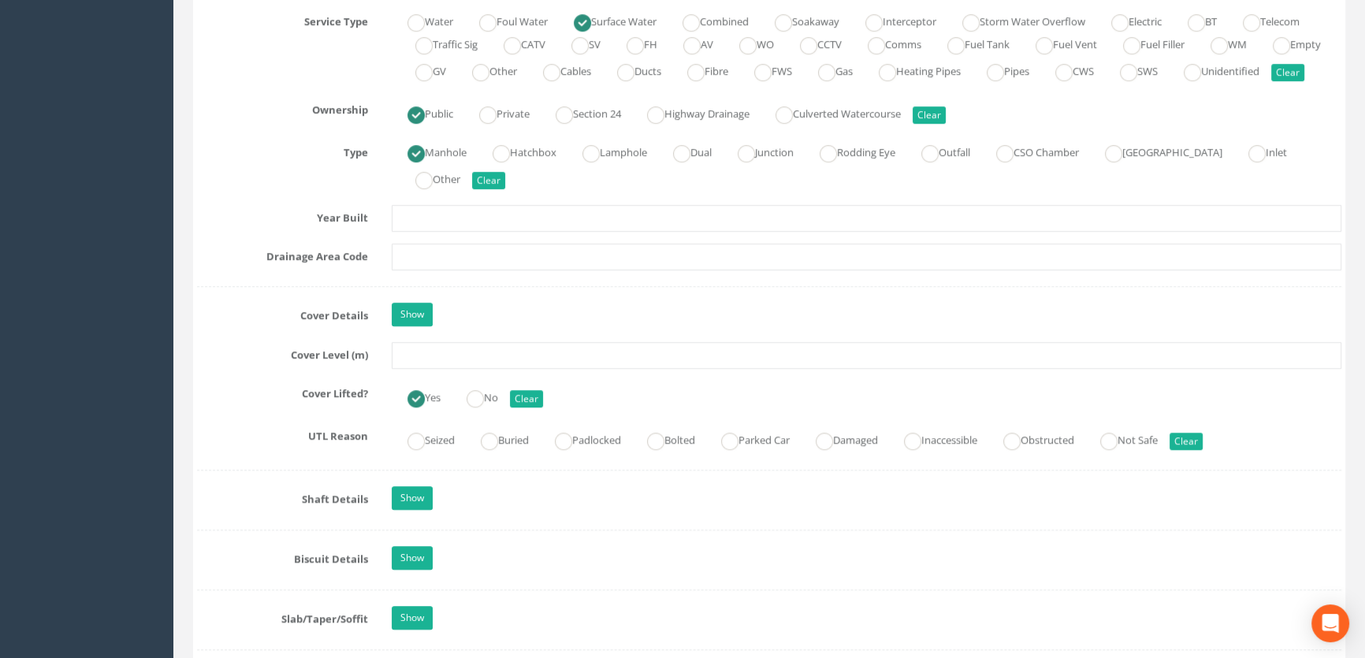
scroll to position [1289, 0]
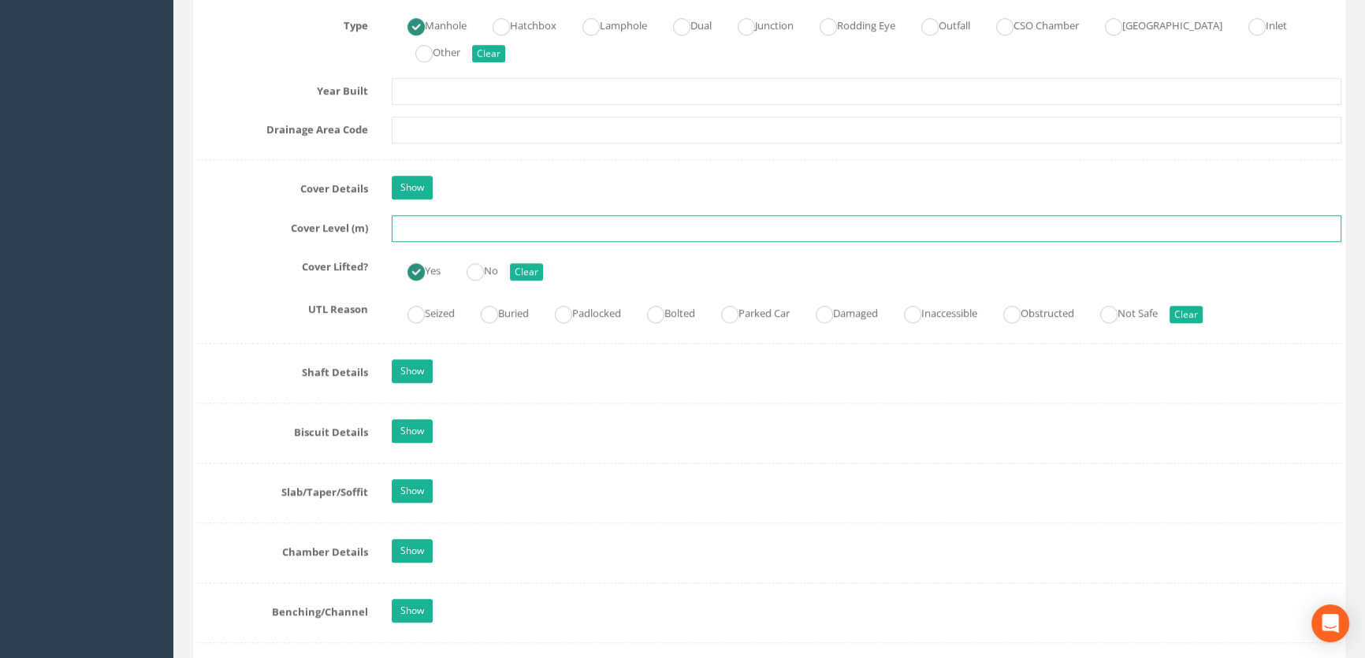
click at [418, 242] on input "text" at bounding box center [866, 228] width 949 height 27
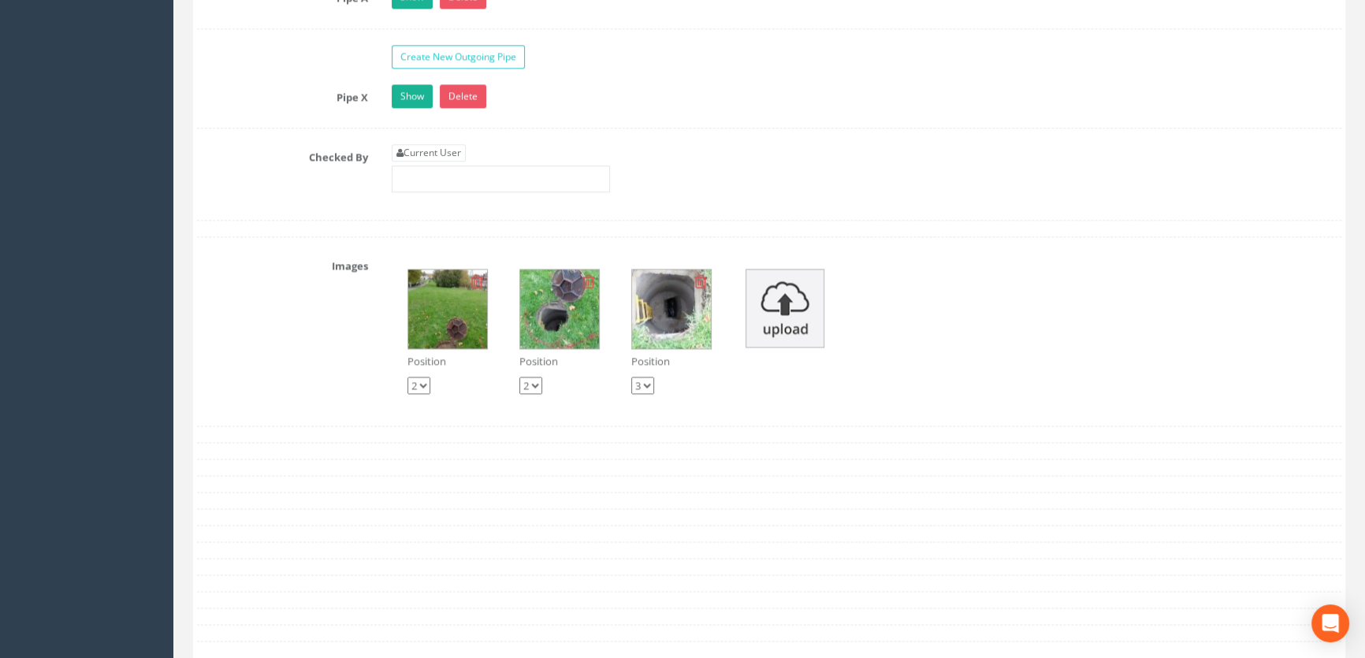
scroll to position [2650, 0]
type input "51.82"
click at [418, 161] on link "Current User" at bounding box center [429, 151] width 74 height 17
type input "[PERSON_NAME]"
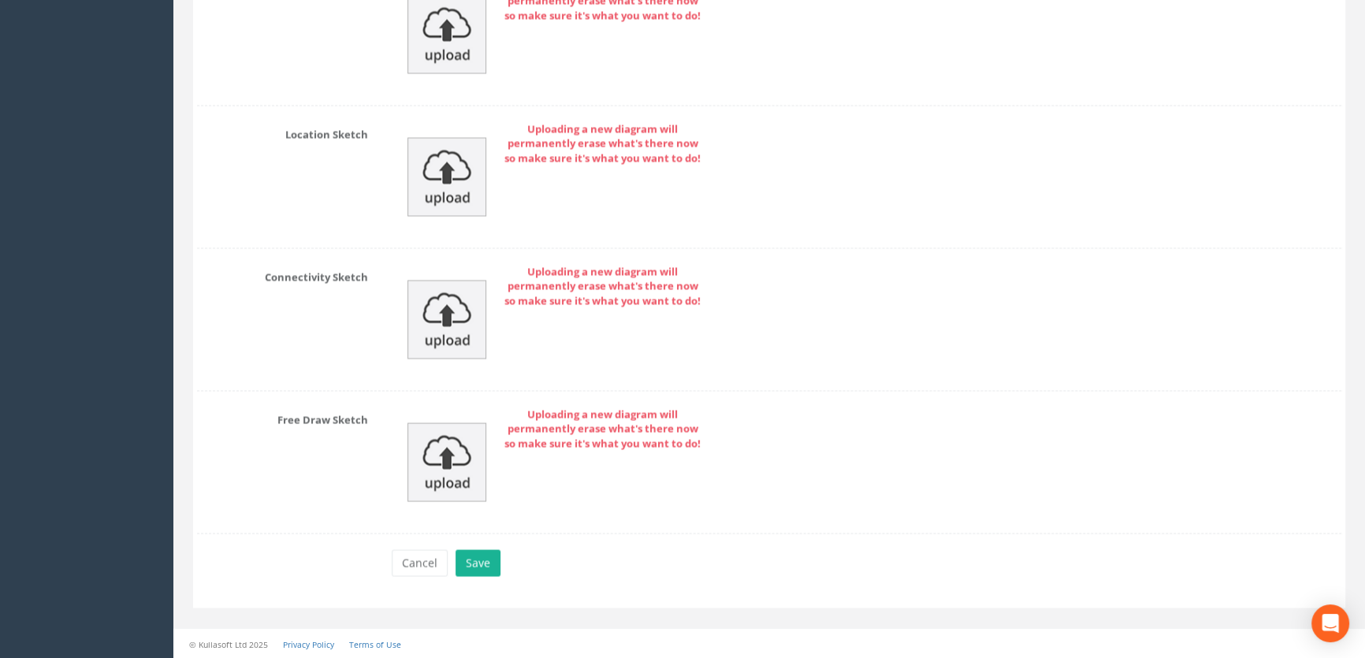
scroll to position [3489, 0]
click at [483, 555] on button "Save" at bounding box center [477, 561] width 45 height 27
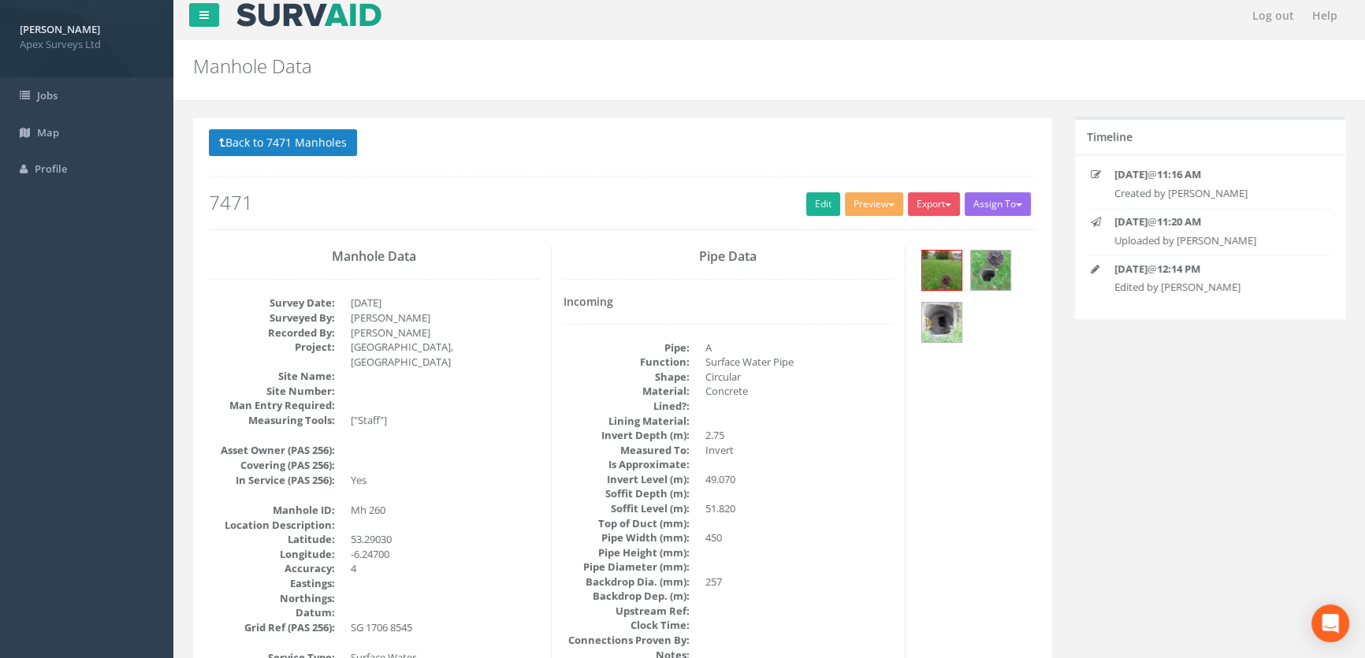
scroll to position [0, 0]
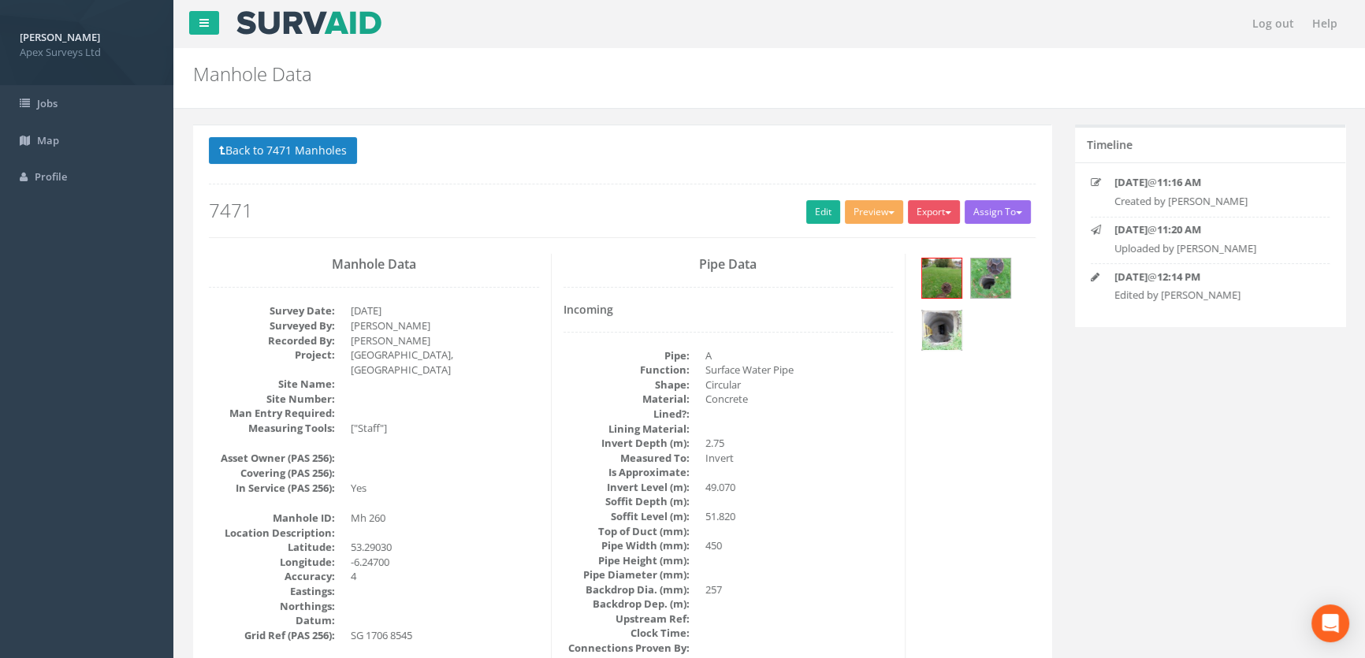
click at [944, 333] on img at bounding box center [941, 329] width 39 height 39
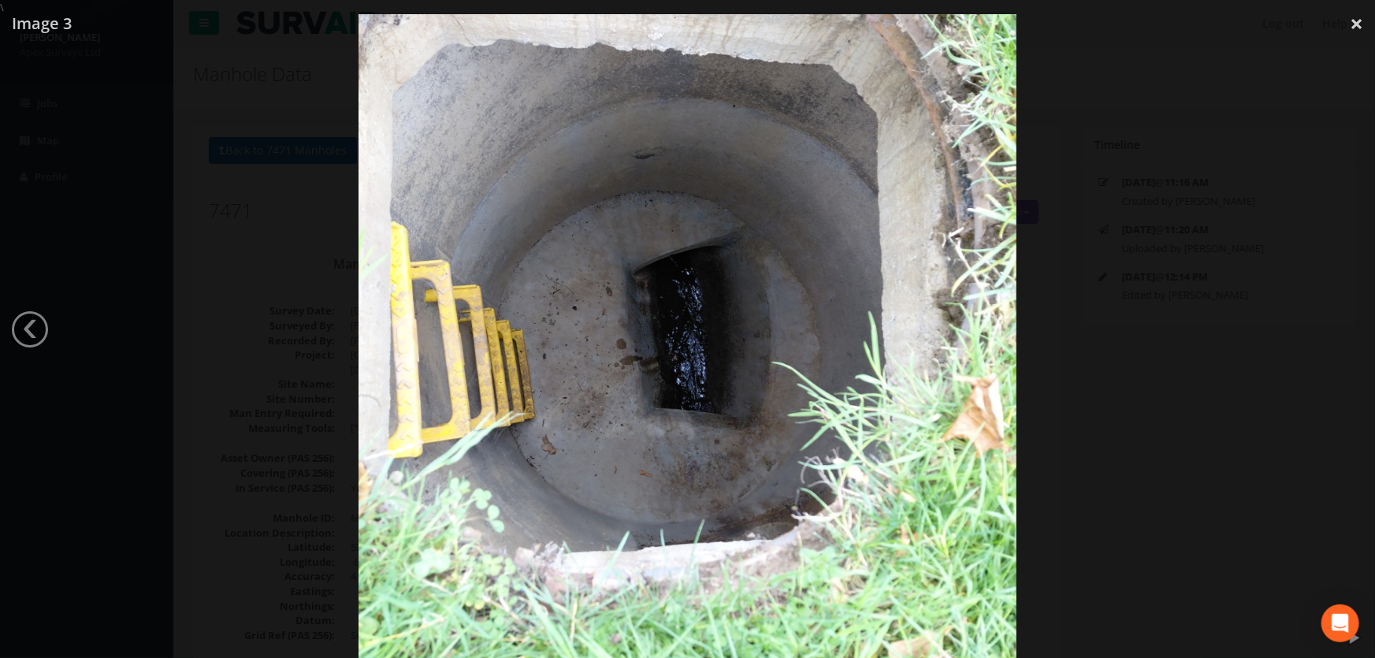
click at [210, 343] on div at bounding box center [687, 344] width 1375 height 658
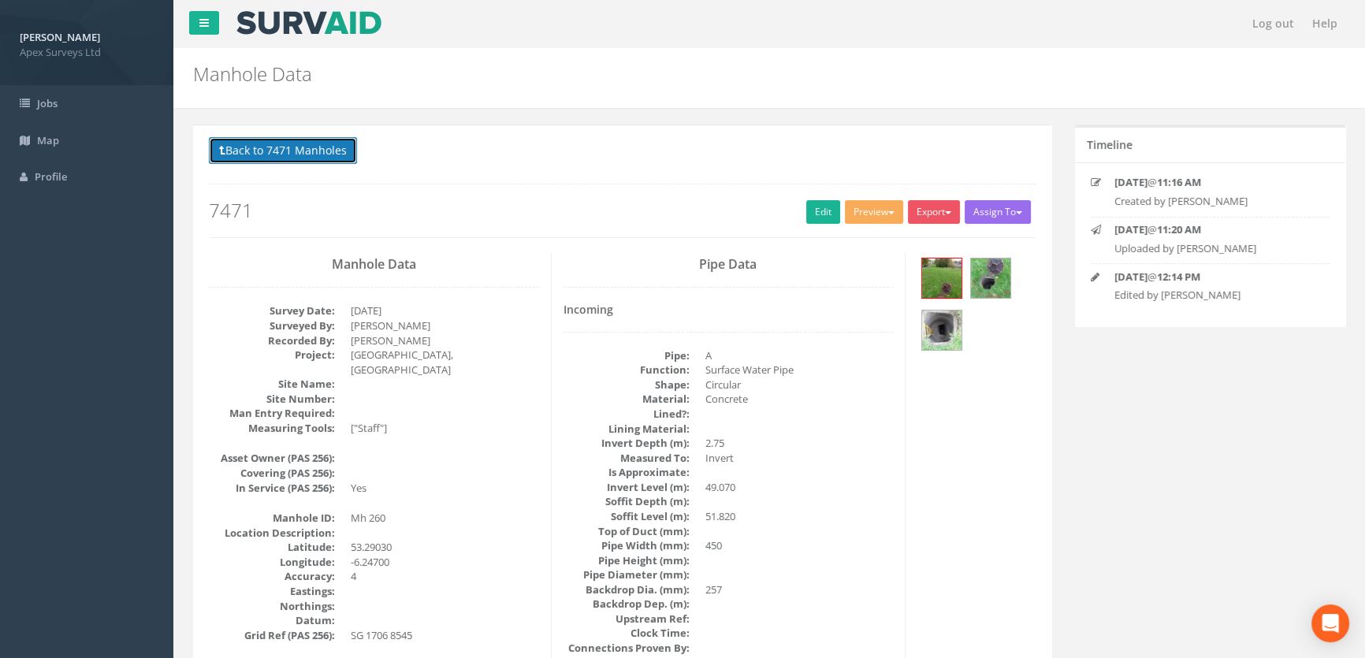
click at [327, 150] on button "Back to 7471 Manholes" at bounding box center [283, 150] width 148 height 27
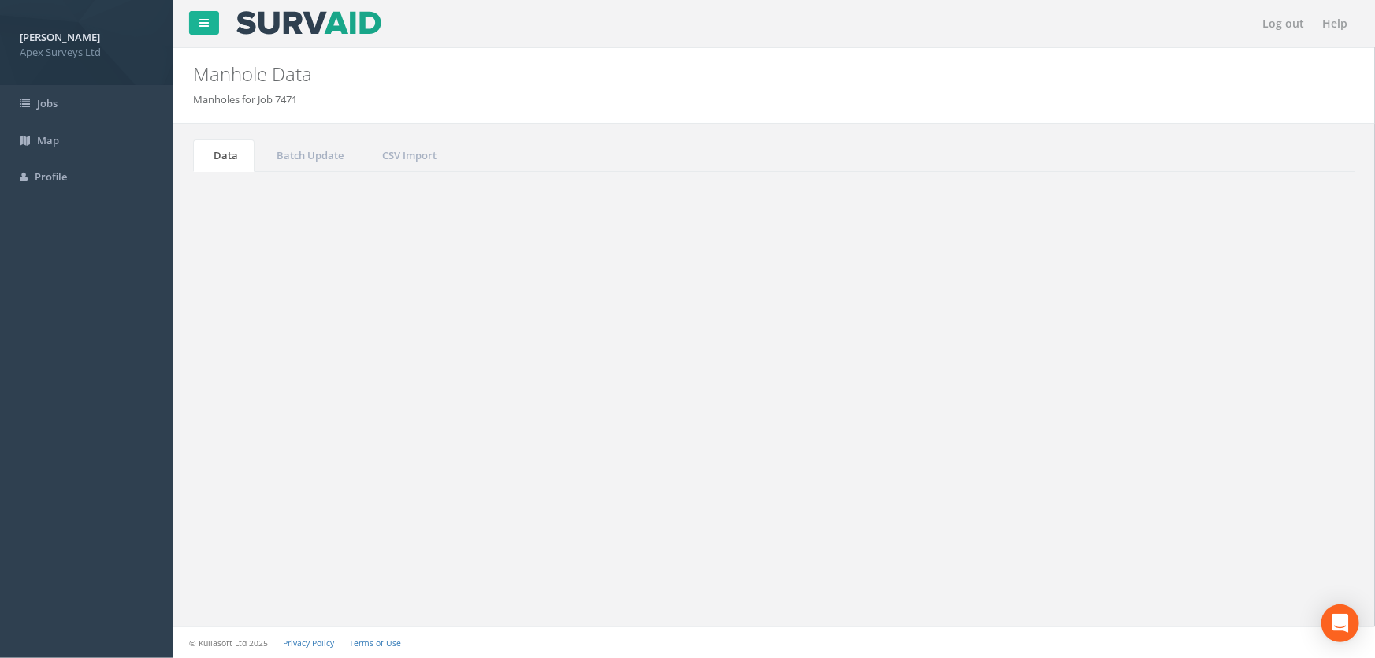
click at [1270, 425] on input "260" at bounding box center [1267, 424] width 144 height 24
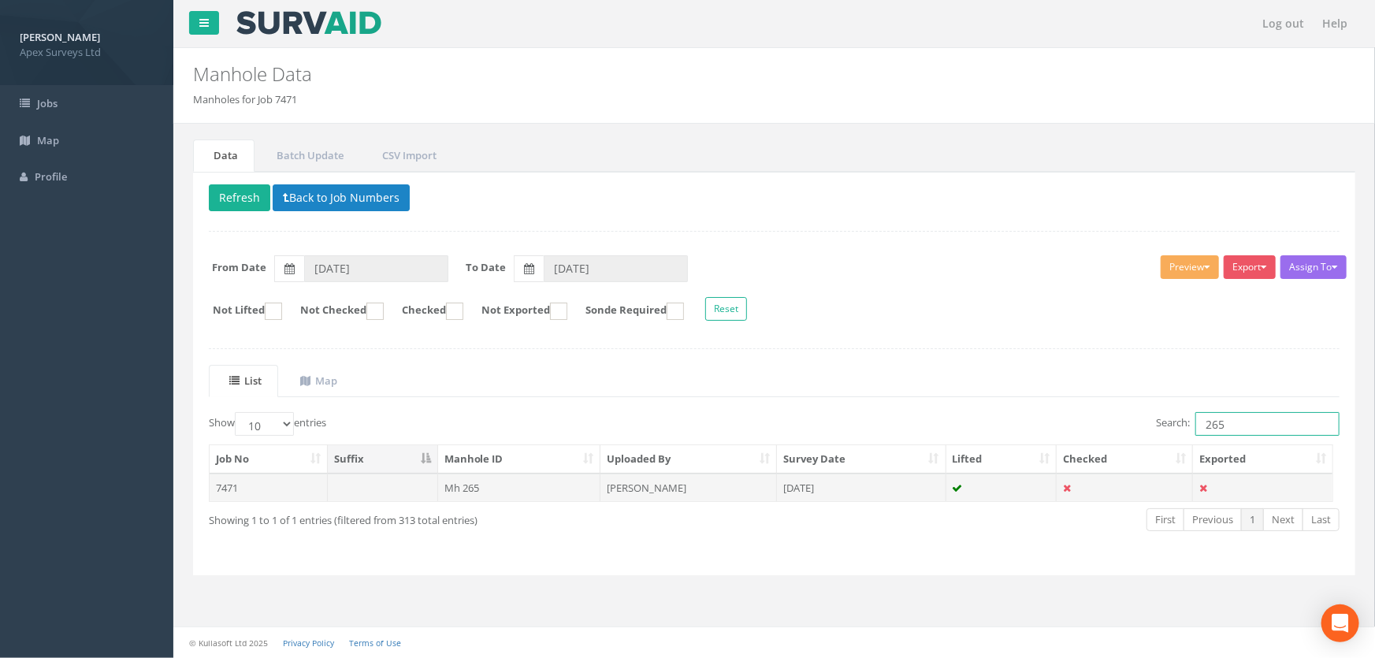
type input "265"
click at [465, 490] on td "Mh 265" at bounding box center [519, 488] width 163 height 28
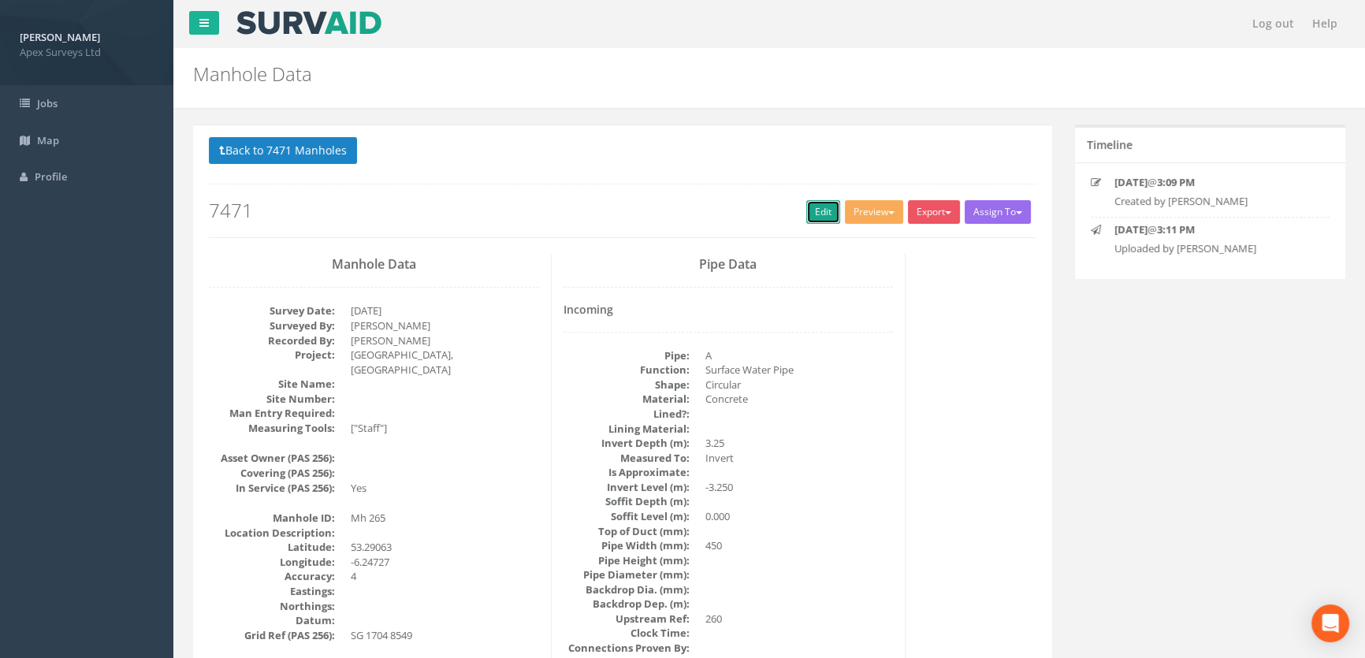
click at [823, 206] on link "Edit" at bounding box center [823, 212] width 34 height 24
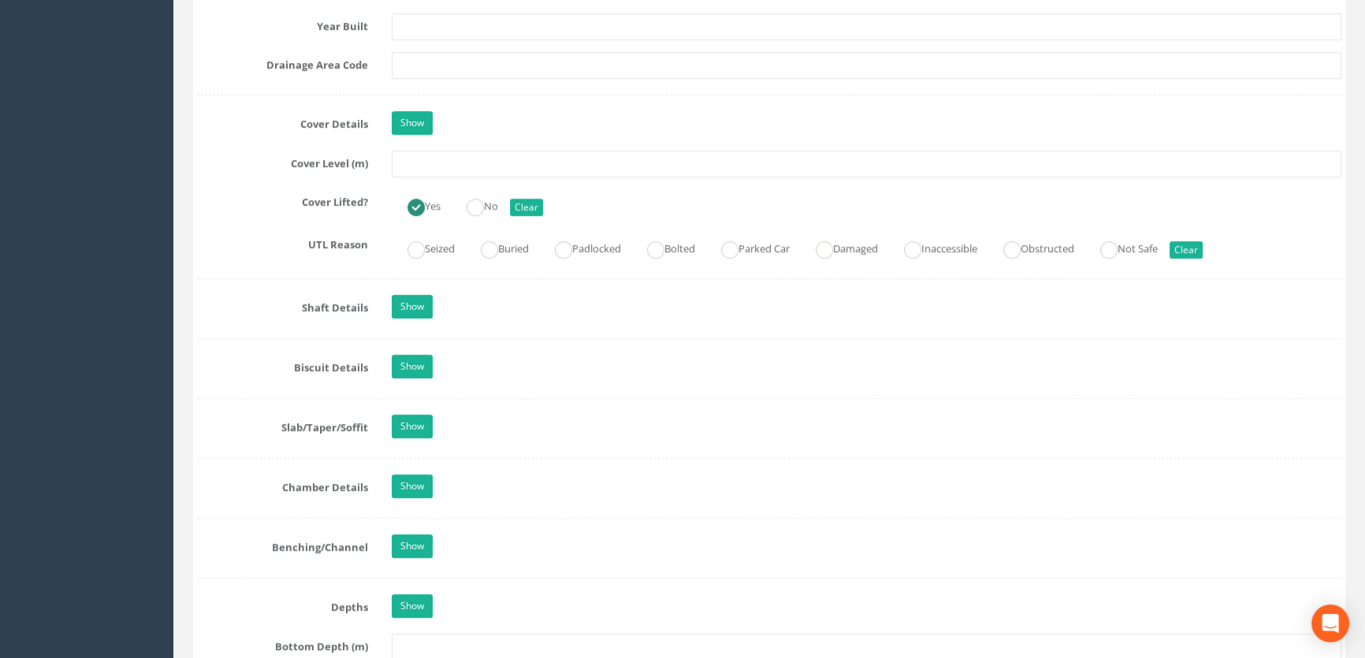
scroll to position [1361, 0]
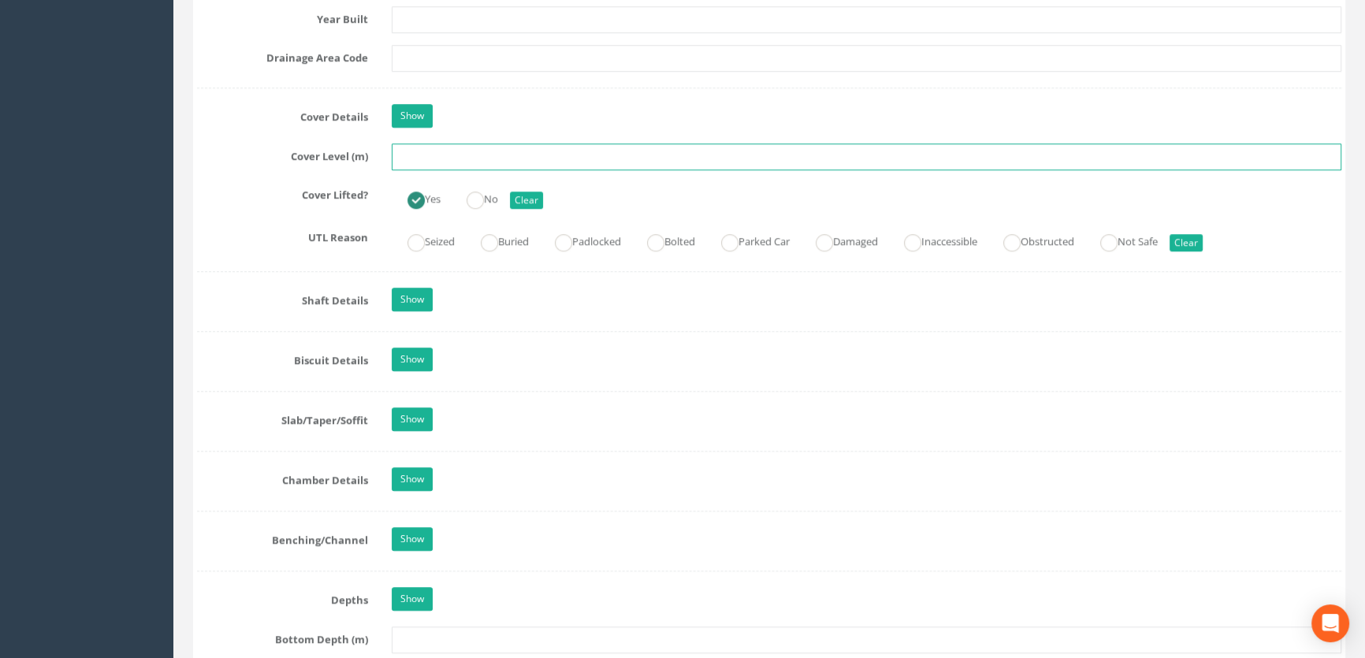
click at [476, 170] on input "text" at bounding box center [866, 156] width 949 height 27
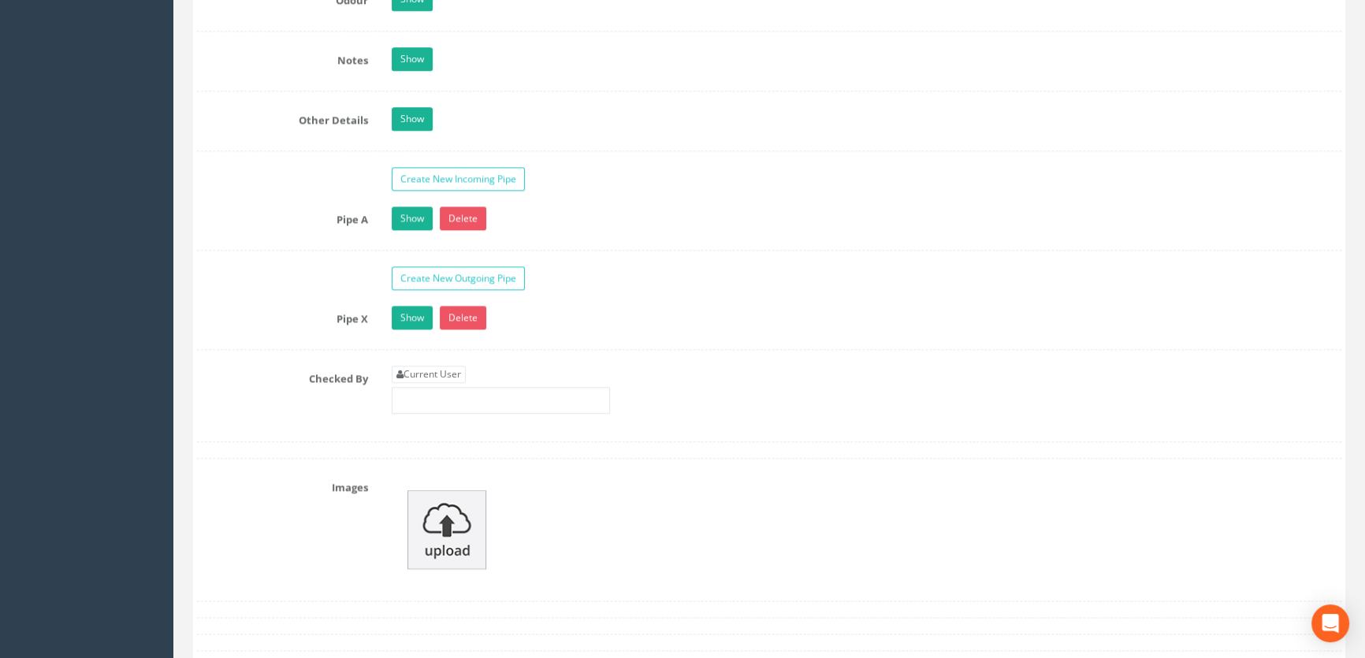
scroll to position [2578, 0]
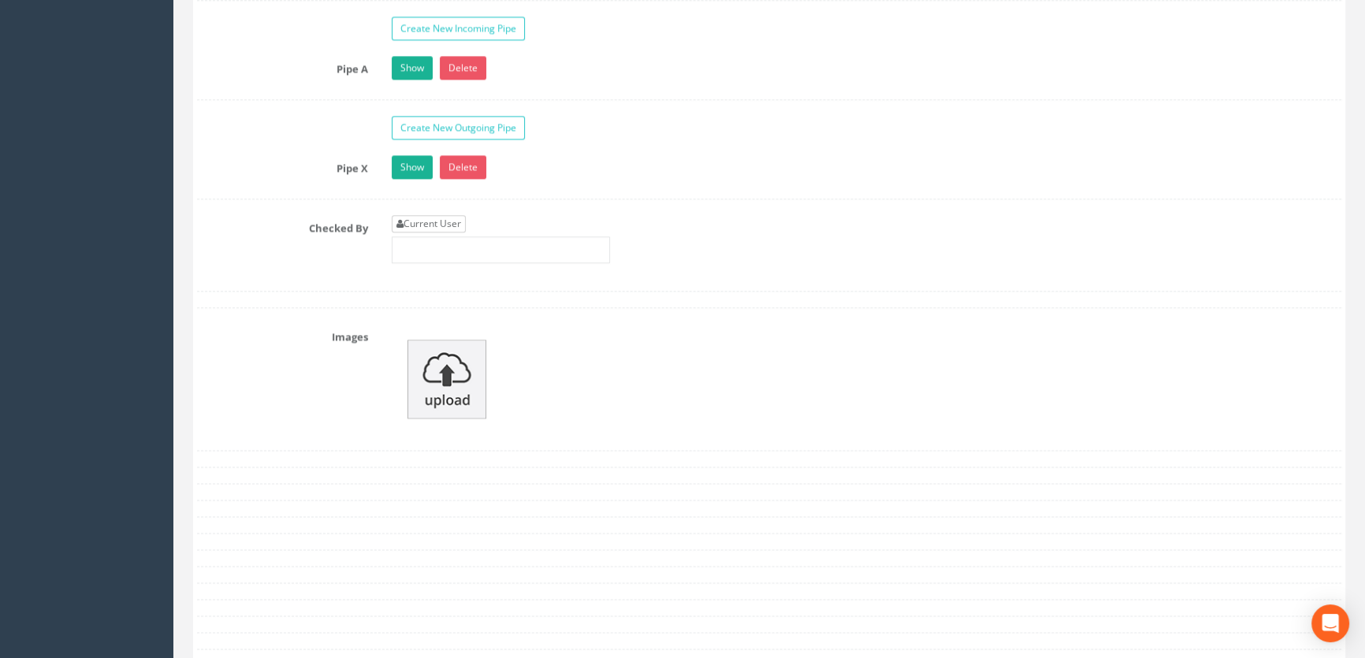
type input "48.41"
click at [445, 232] on link "Current User" at bounding box center [429, 223] width 74 height 17
type input "[PERSON_NAME]"
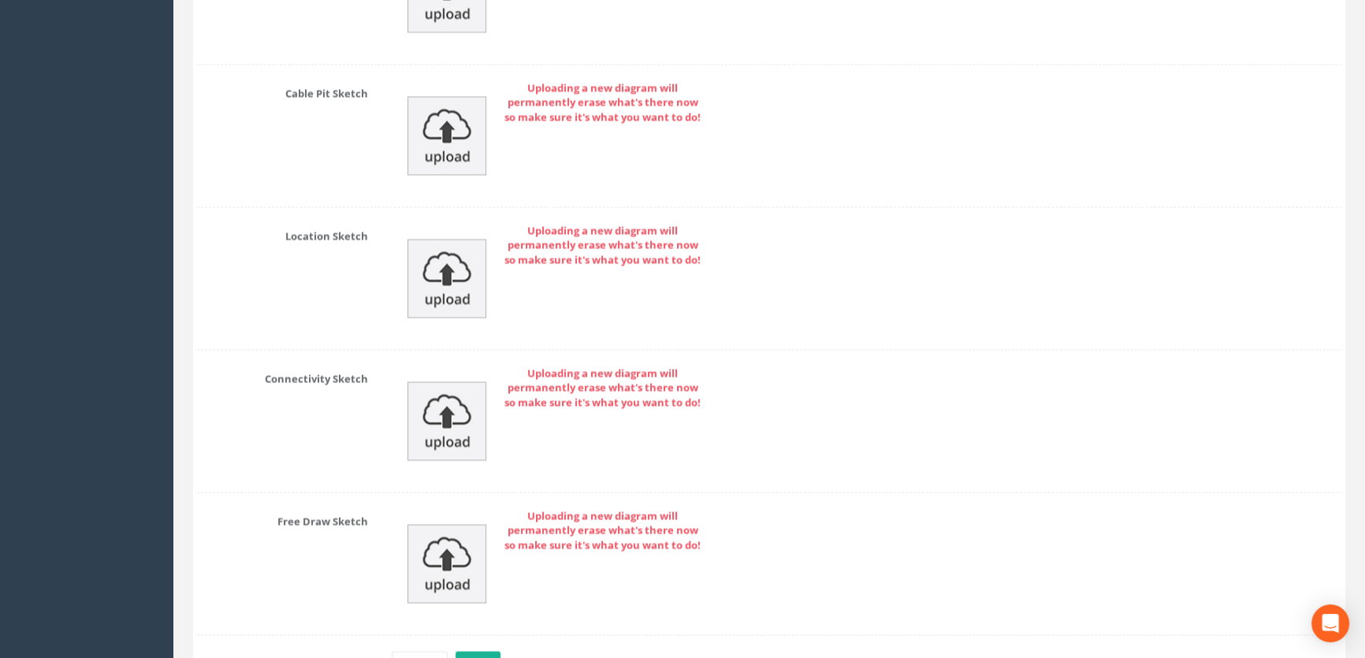
scroll to position [3442, 0]
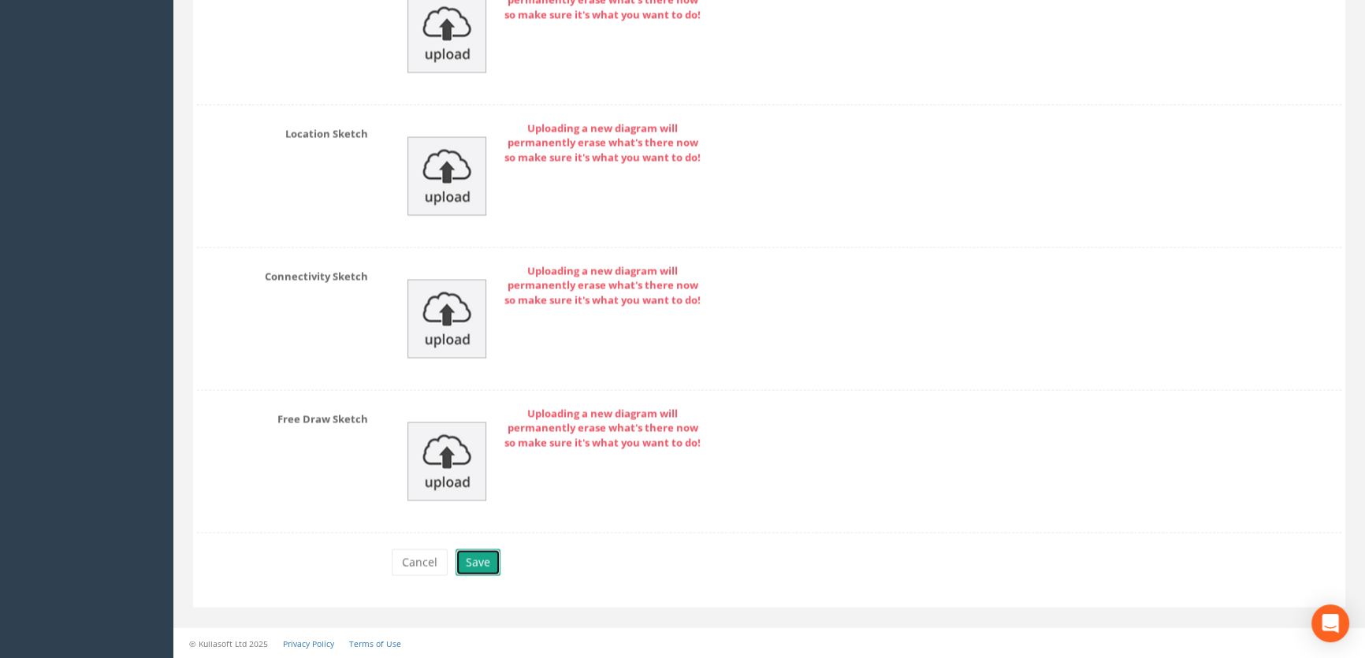
click at [483, 557] on button "Save" at bounding box center [477, 561] width 45 height 27
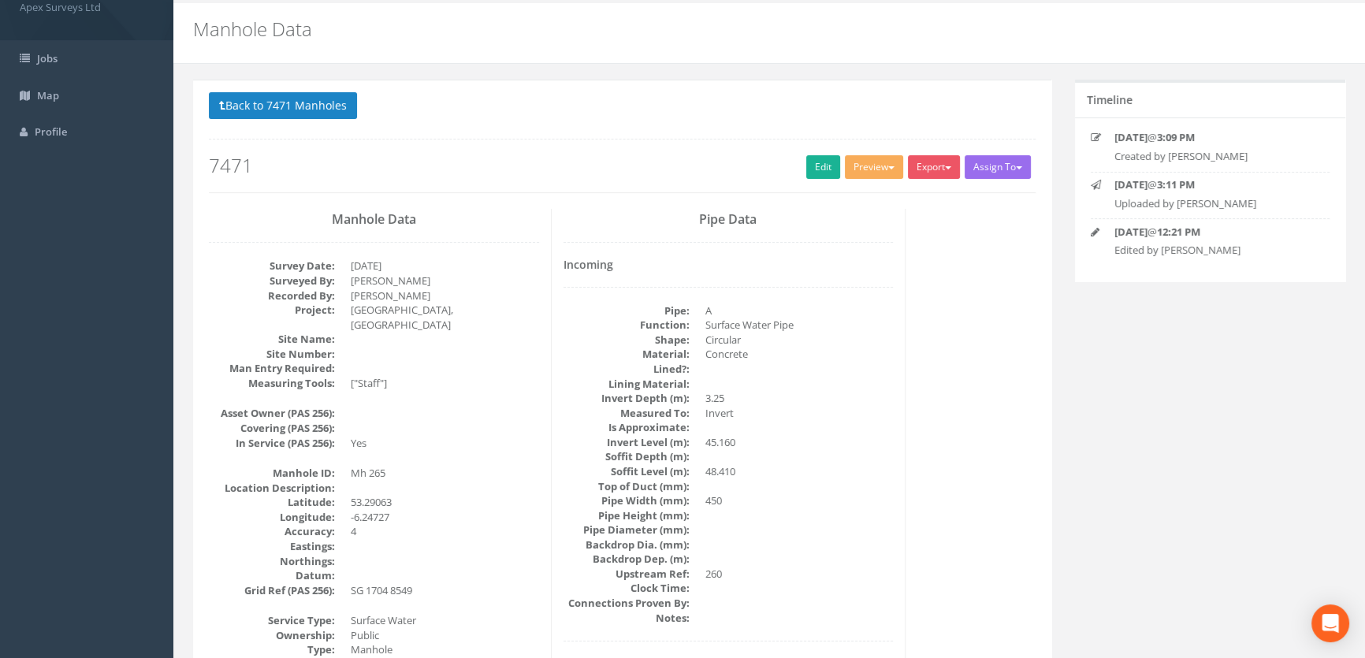
scroll to position [0, 0]
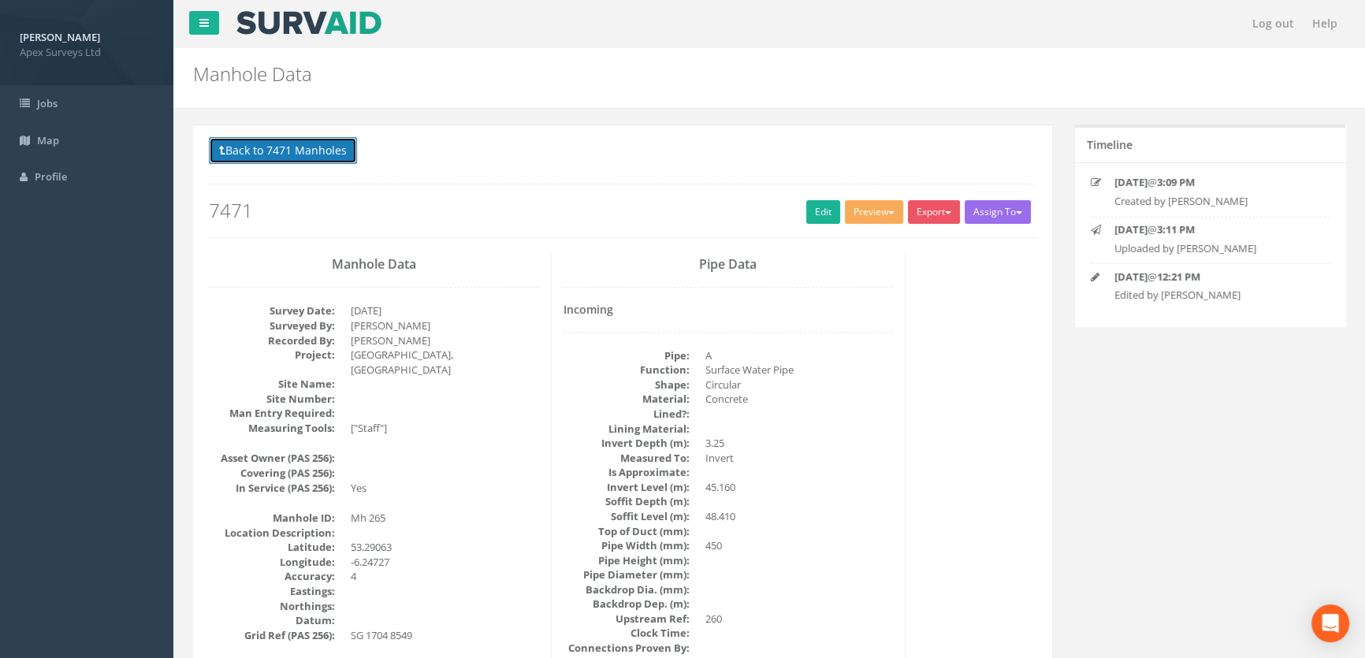
click at [279, 150] on button "Back to 7471 Manholes" at bounding box center [283, 150] width 148 height 27
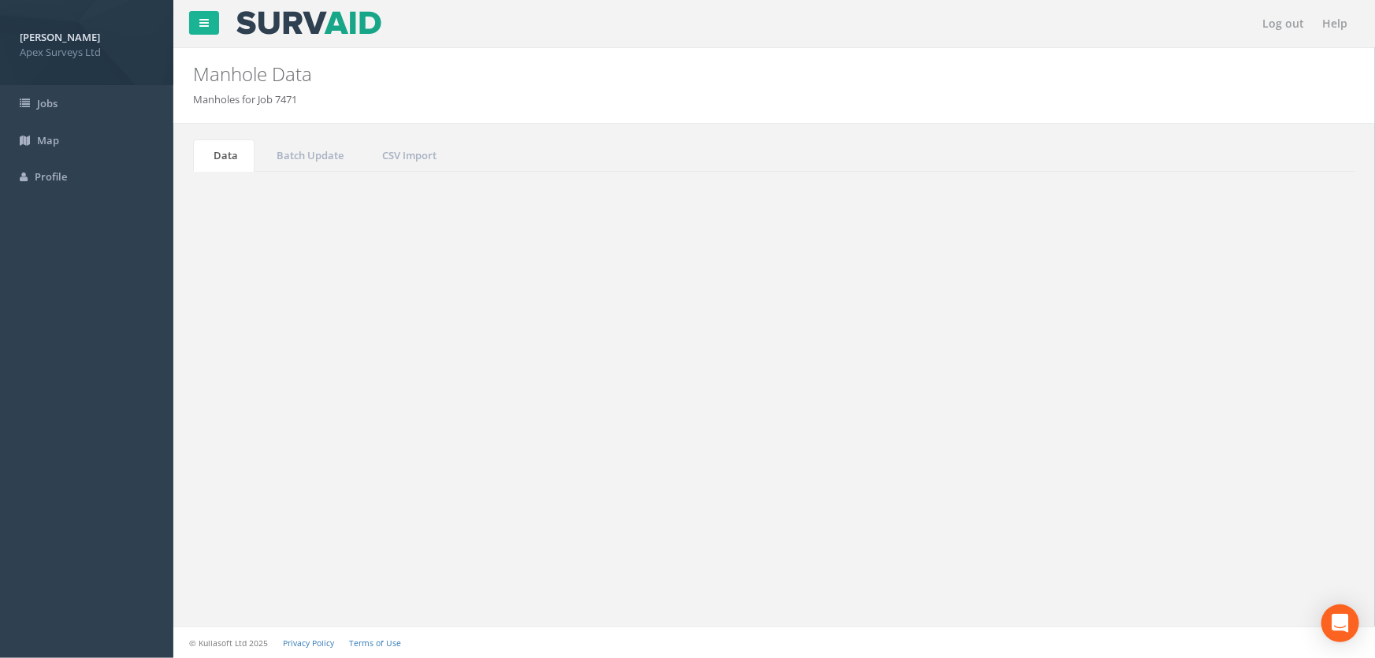
drag, startPoint x: 1238, startPoint y: 425, endPoint x: 1127, endPoint y: 420, distance: 111.2
click at [1124, 425] on div "Search: 265" at bounding box center [1063, 426] width 554 height 28
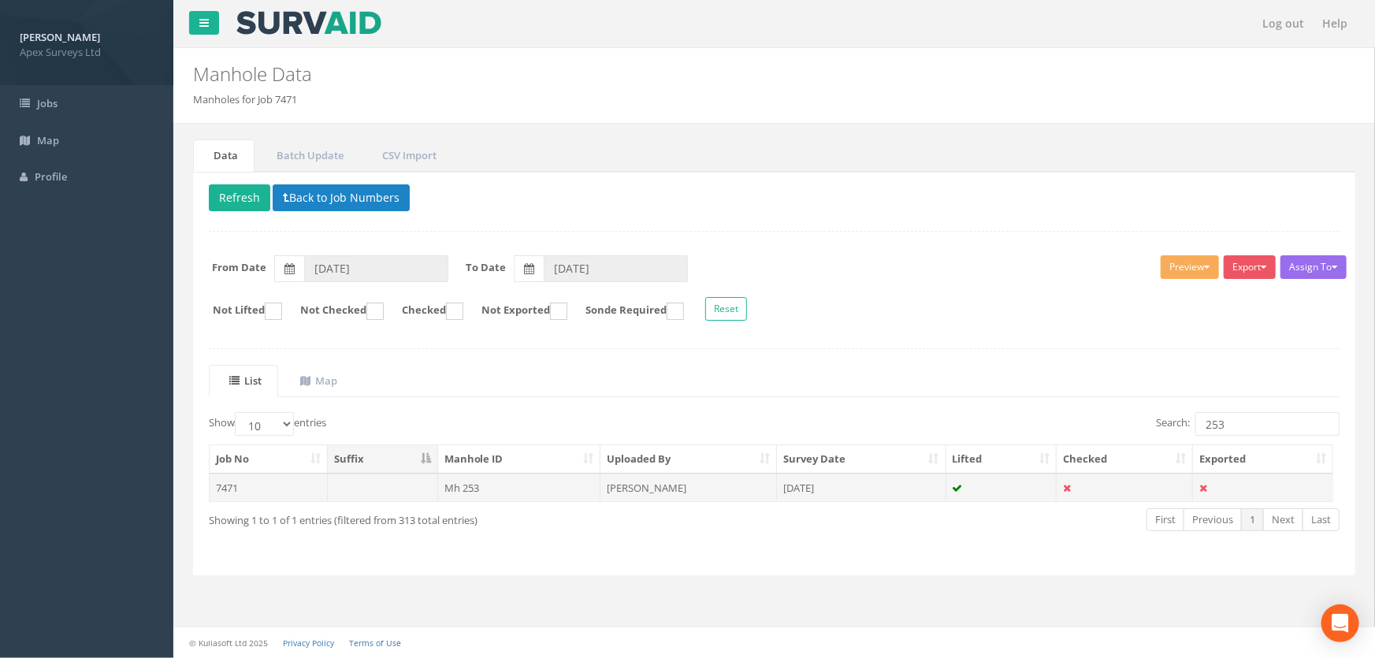
click at [466, 486] on td "Mh 253" at bounding box center [519, 488] width 163 height 28
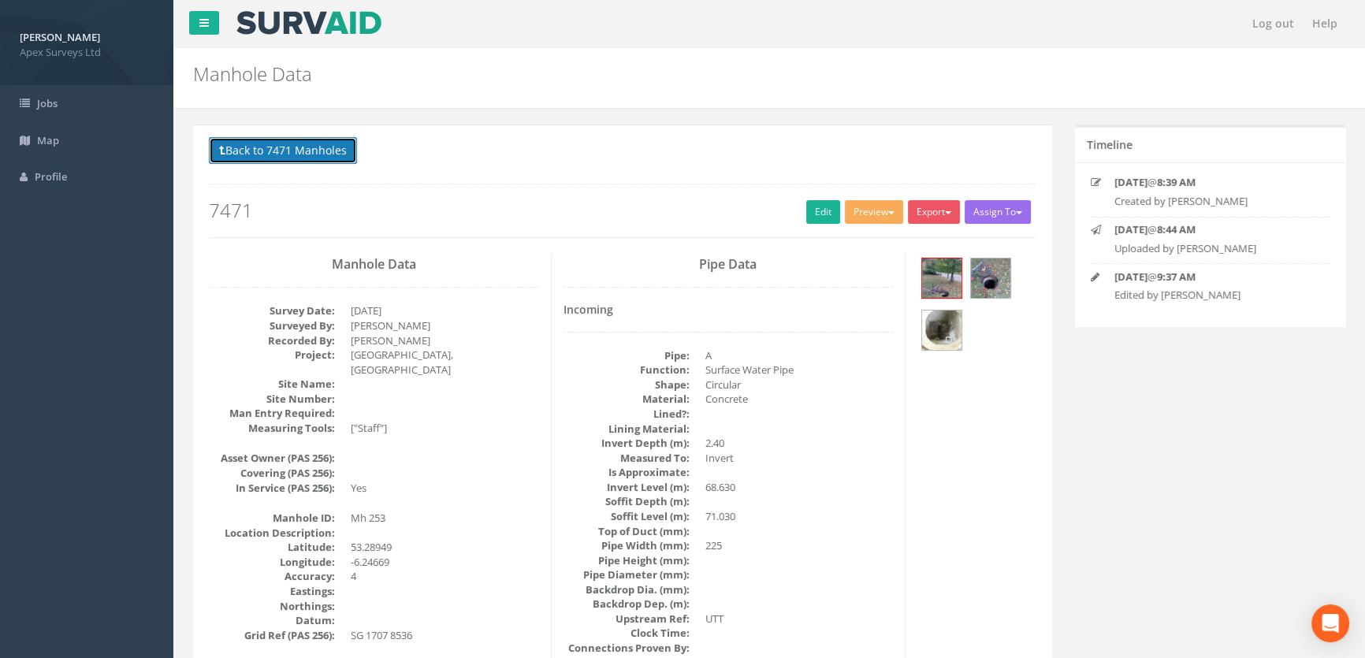
click at [242, 152] on button "Back to 7471 Manholes" at bounding box center [283, 150] width 148 height 27
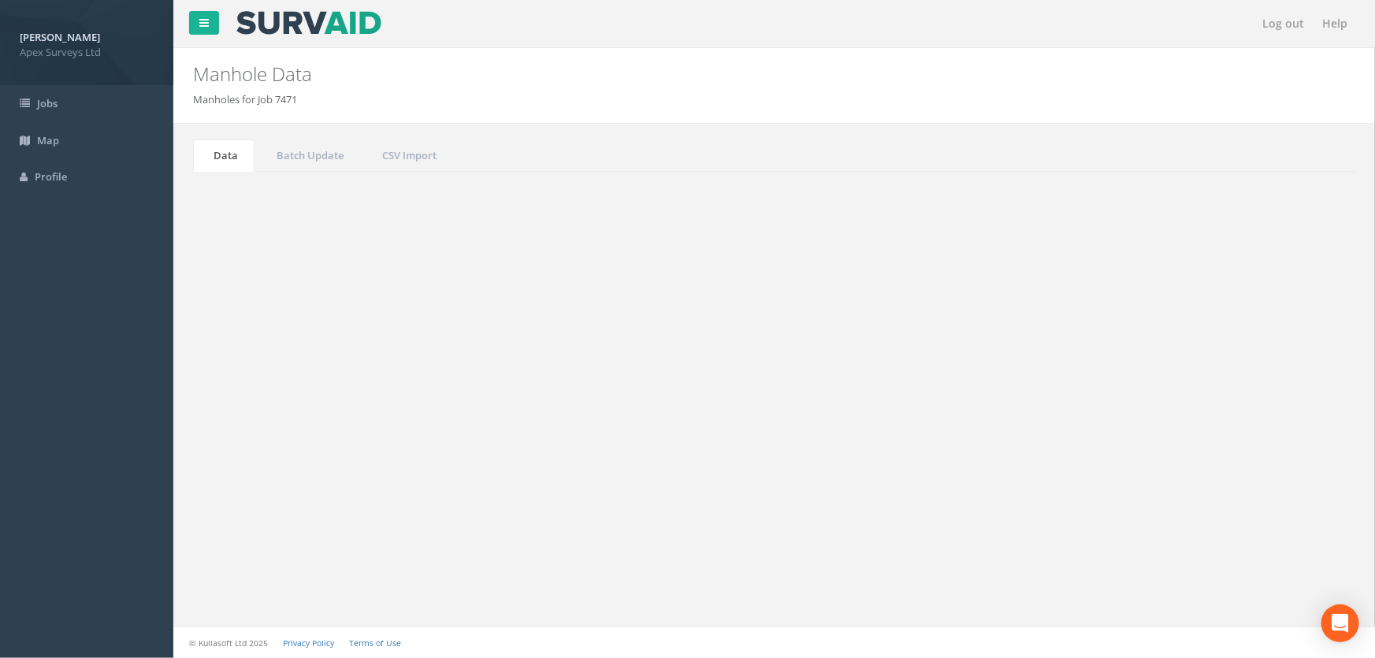
click at [1246, 429] on input "253" at bounding box center [1267, 424] width 144 height 24
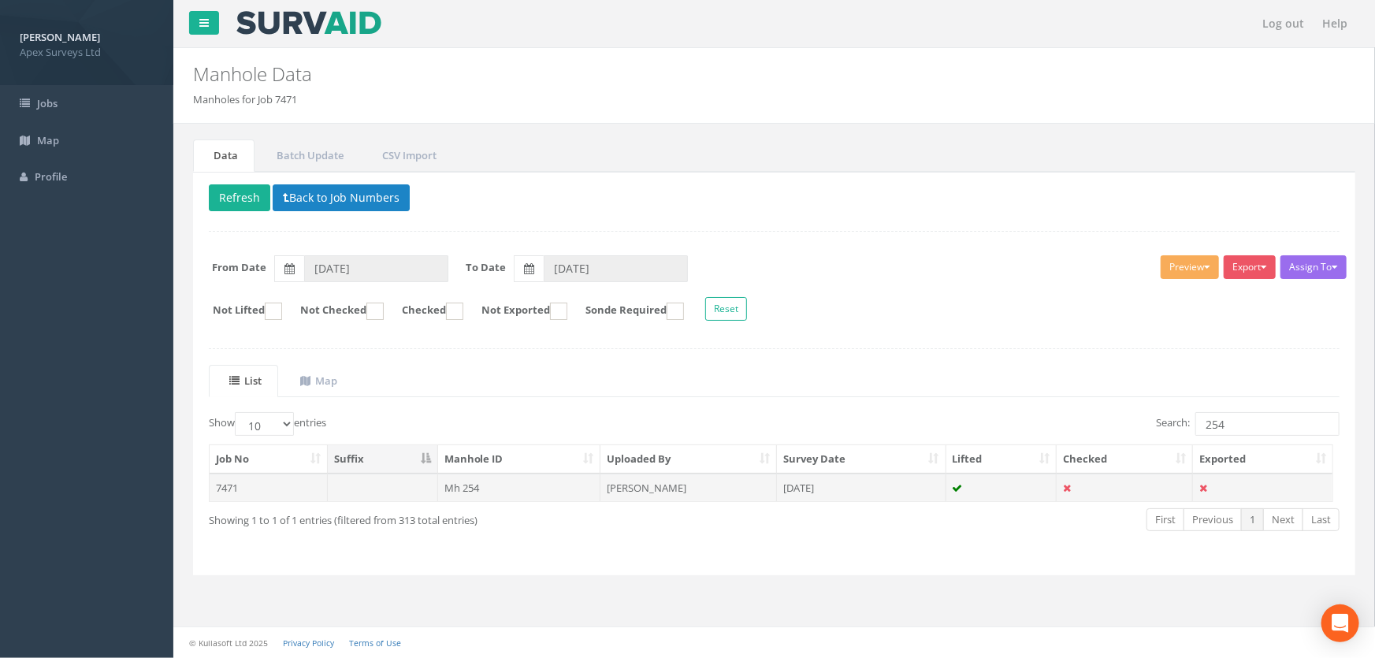
click at [474, 488] on td "Mh 254" at bounding box center [519, 488] width 163 height 28
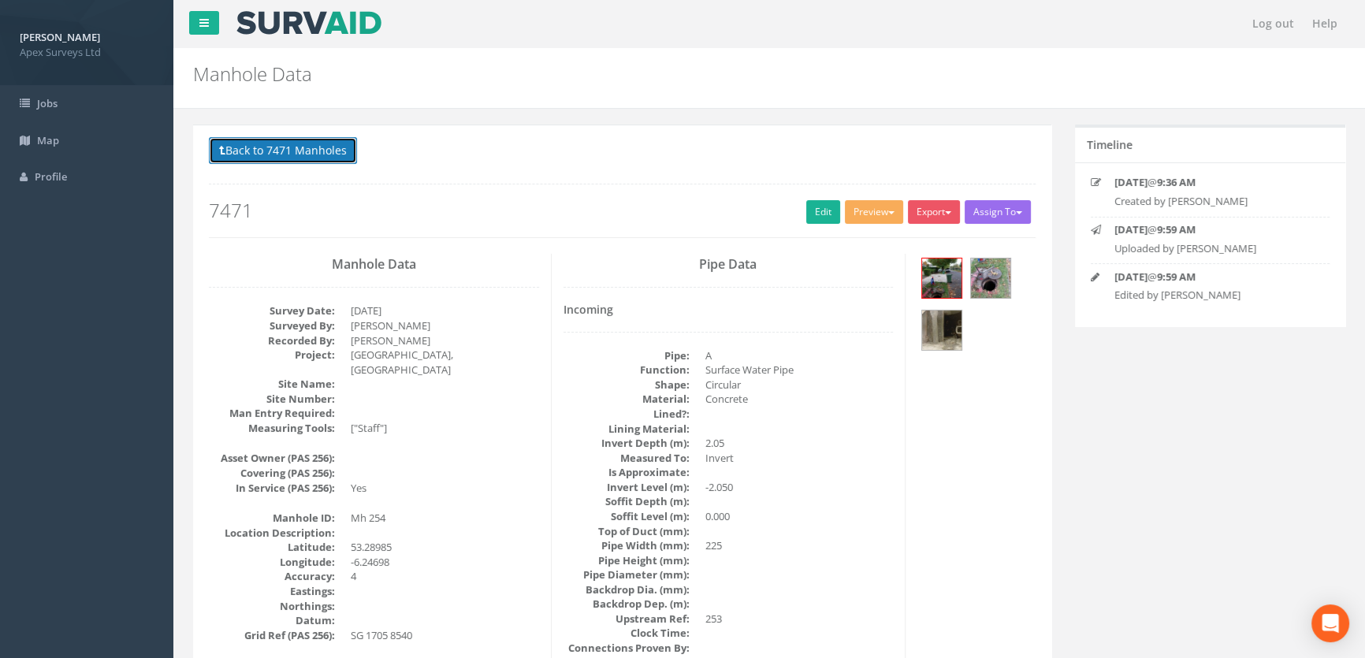
click at [299, 150] on button "Back to 7471 Manholes" at bounding box center [283, 150] width 148 height 27
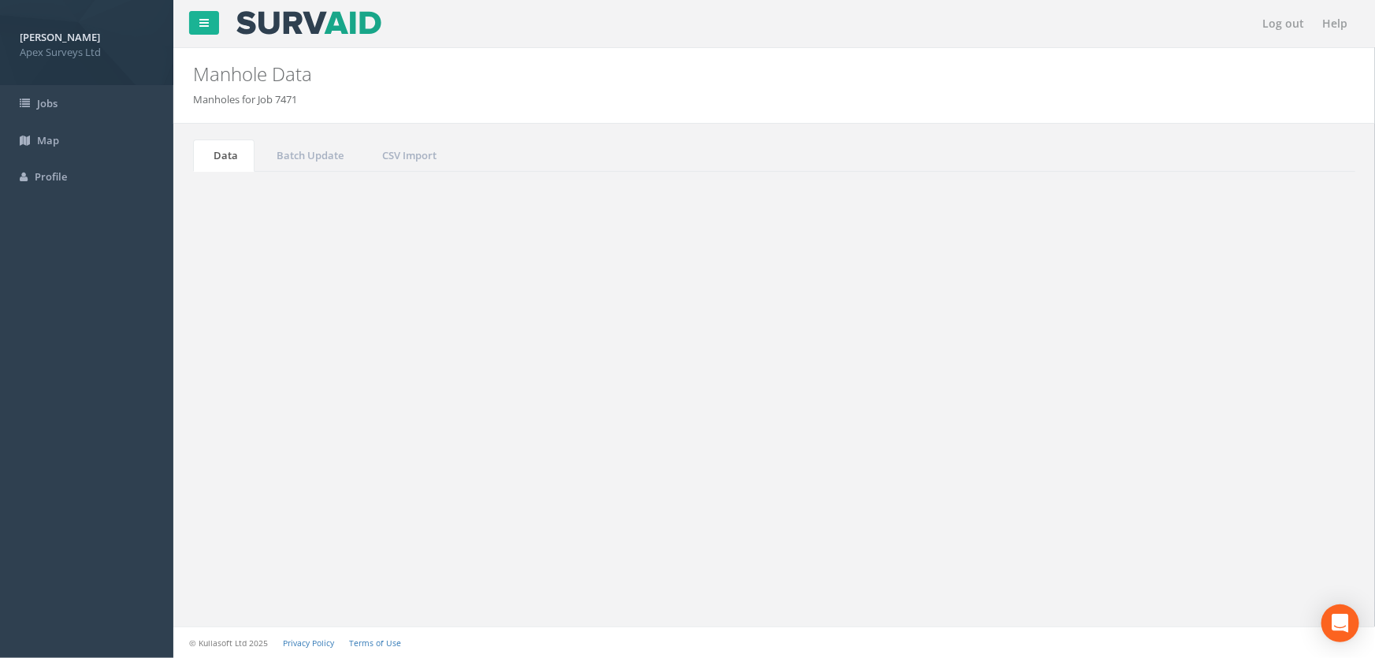
click at [1236, 425] on input "254" at bounding box center [1267, 424] width 144 height 24
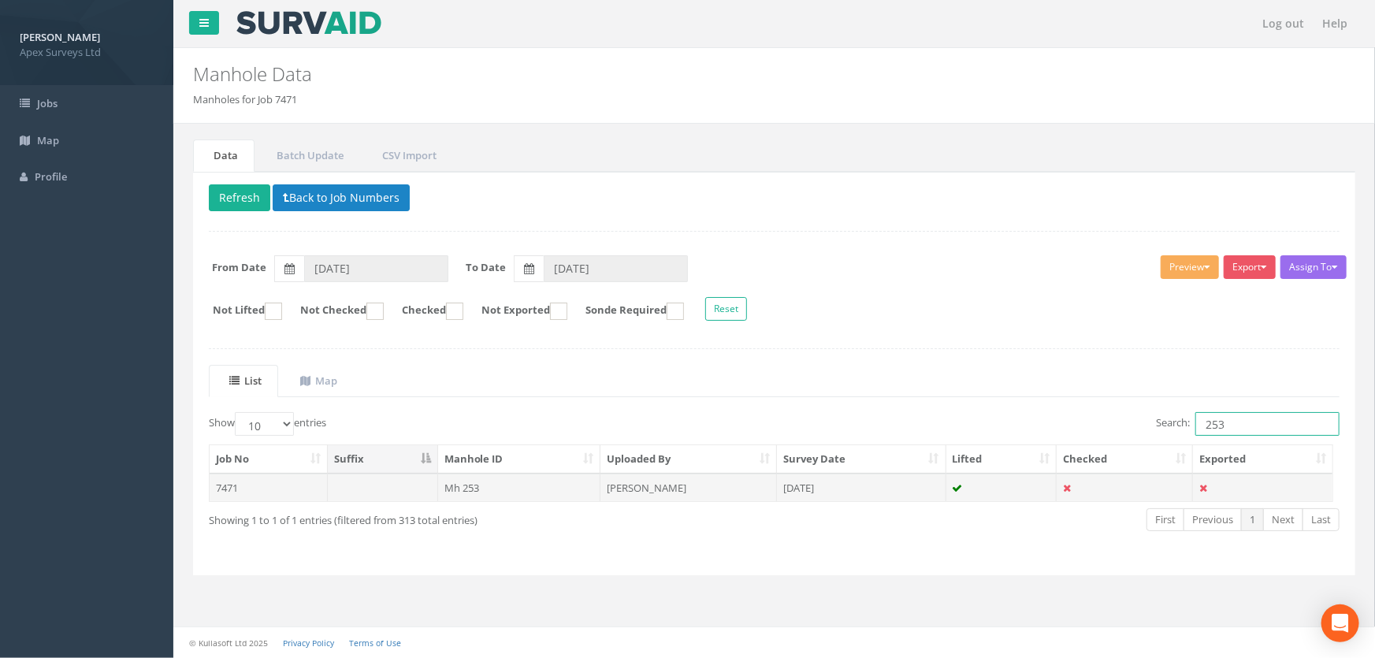
type input "253"
click at [462, 488] on td "Mh 253" at bounding box center [519, 488] width 163 height 28
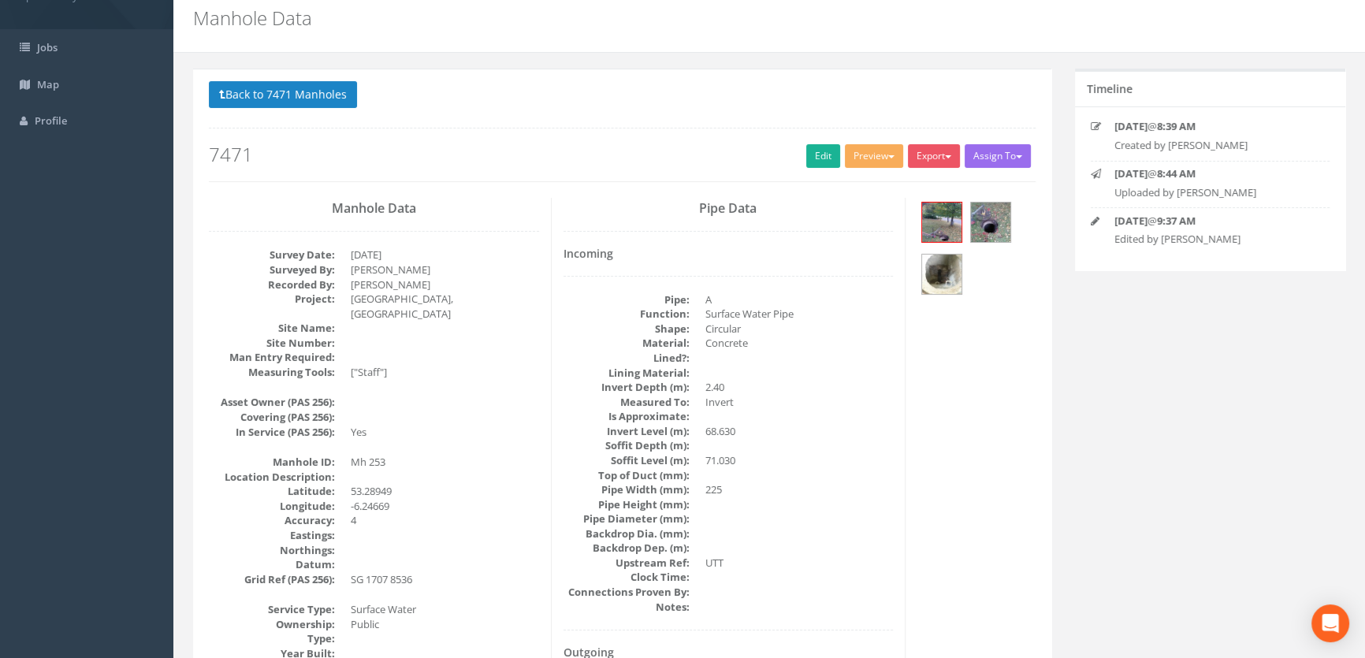
scroll to position [143, 0]
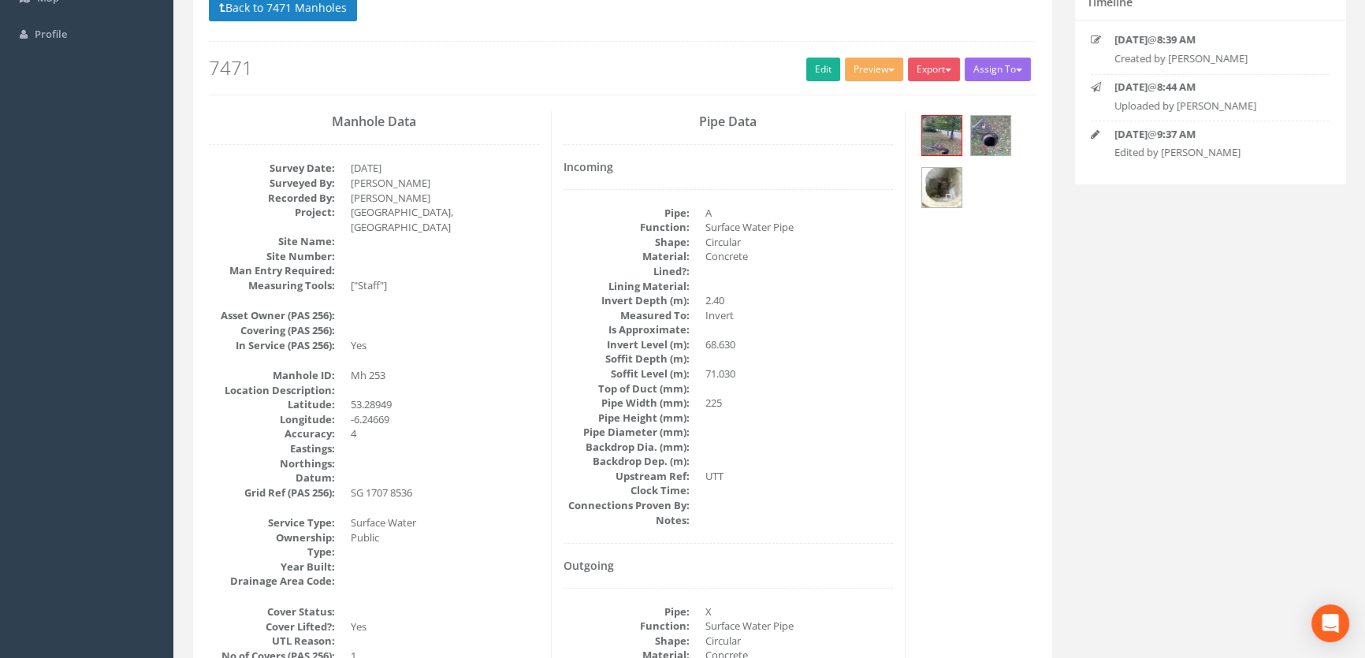
click at [798, 53] on div "Back to 7471 Manholes Back to Map Assign To No Companies Added Export Apex Manh…" at bounding box center [622, 44] width 827 height 100
click at [812, 68] on link "Edit" at bounding box center [823, 70] width 34 height 24
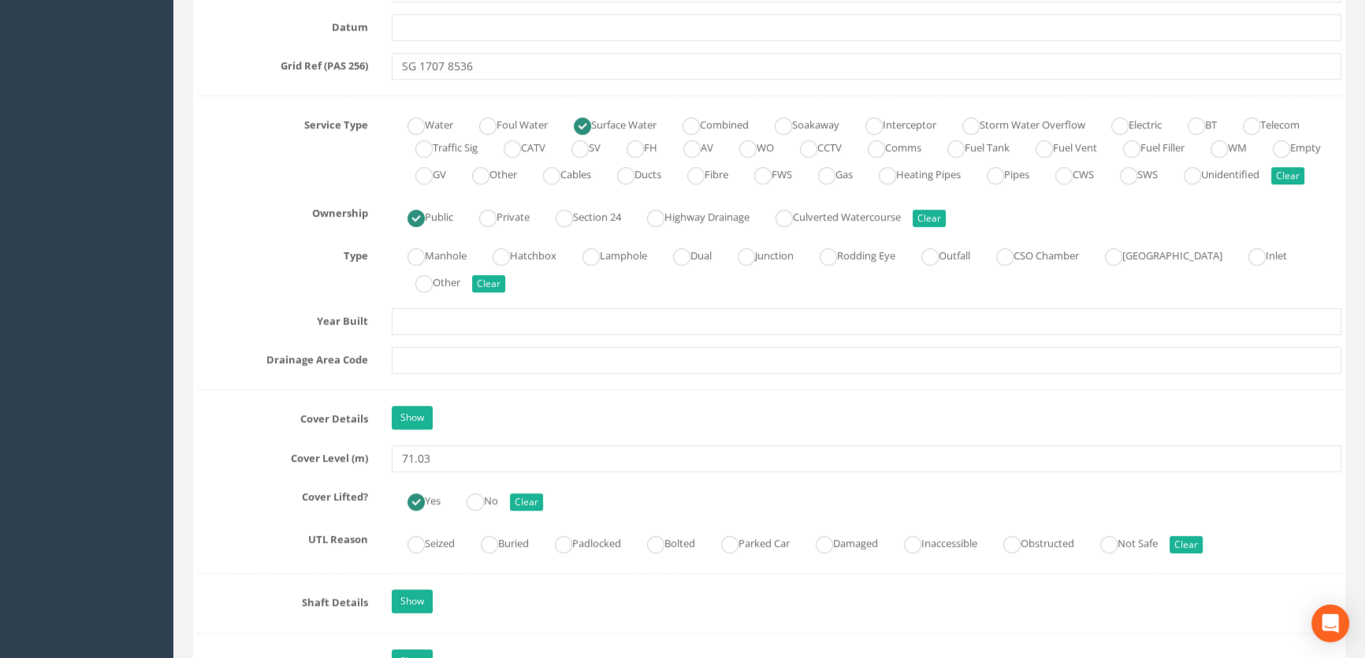
scroll to position [1289, 0]
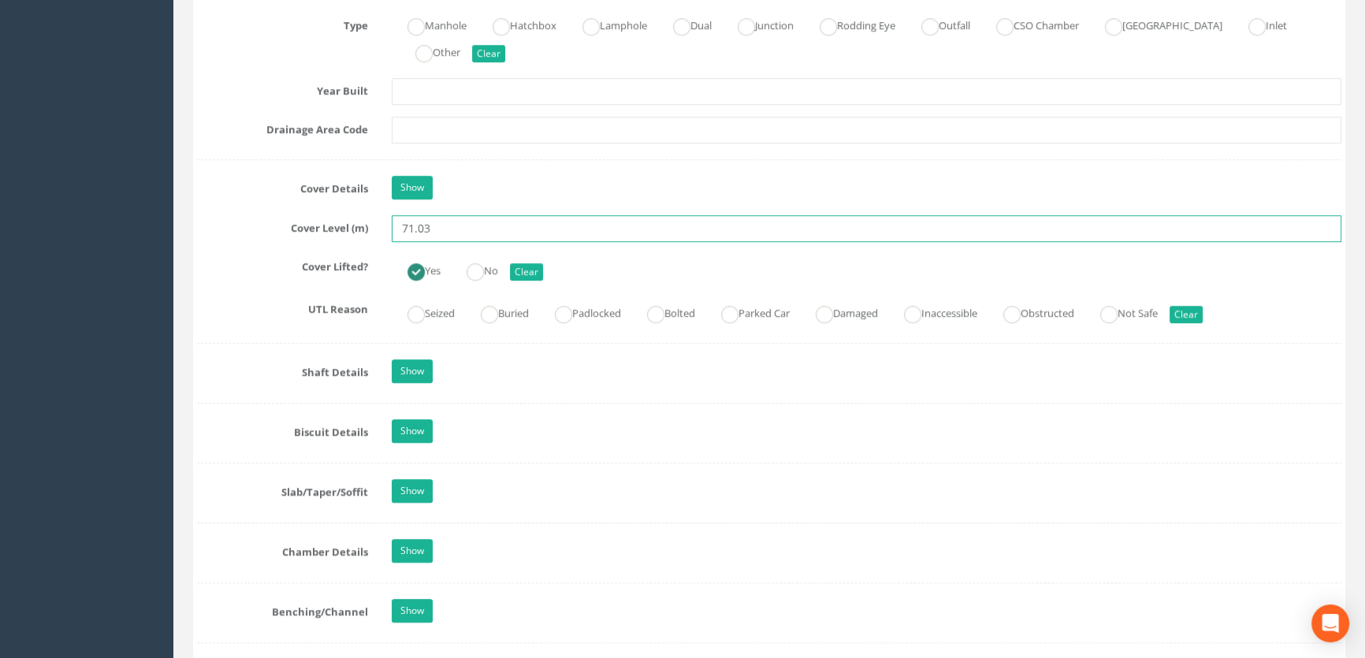
drag, startPoint x: 436, startPoint y: 249, endPoint x: 363, endPoint y: 241, distance: 72.9
click at [363, 241] on div "Cover Level (m) 71.03" at bounding box center [769, 228] width 1168 height 27
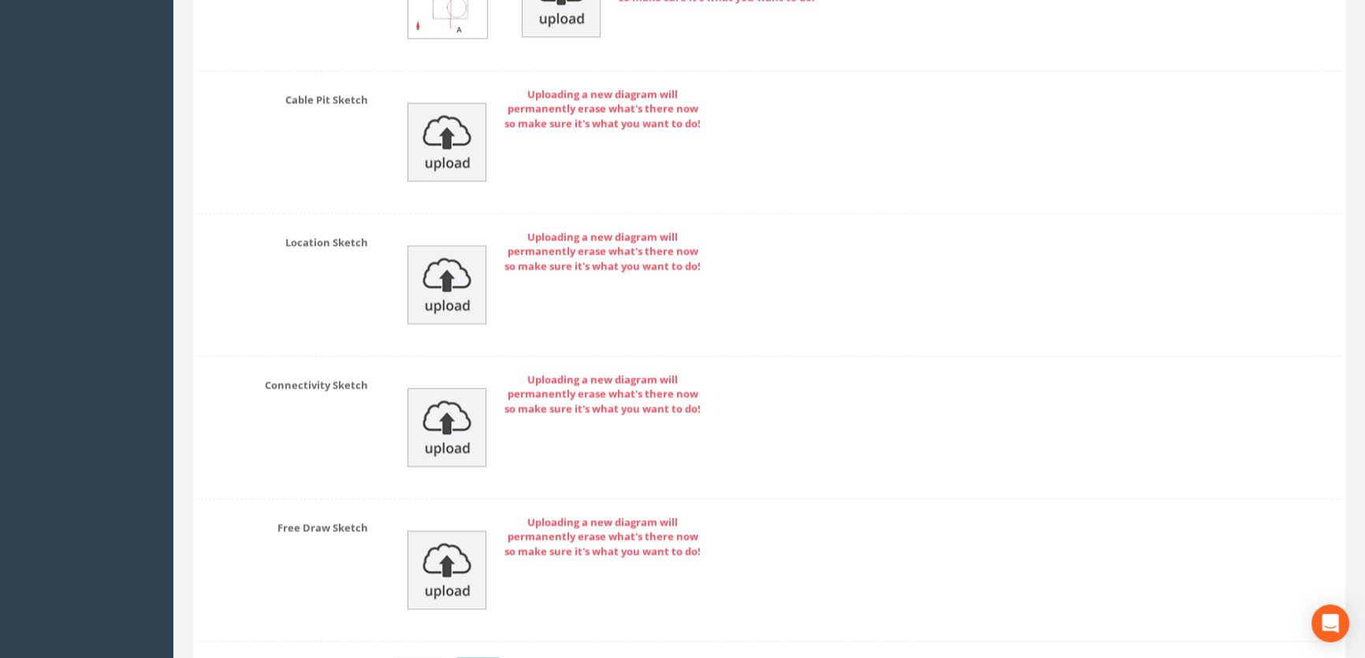
scroll to position [3489, 0]
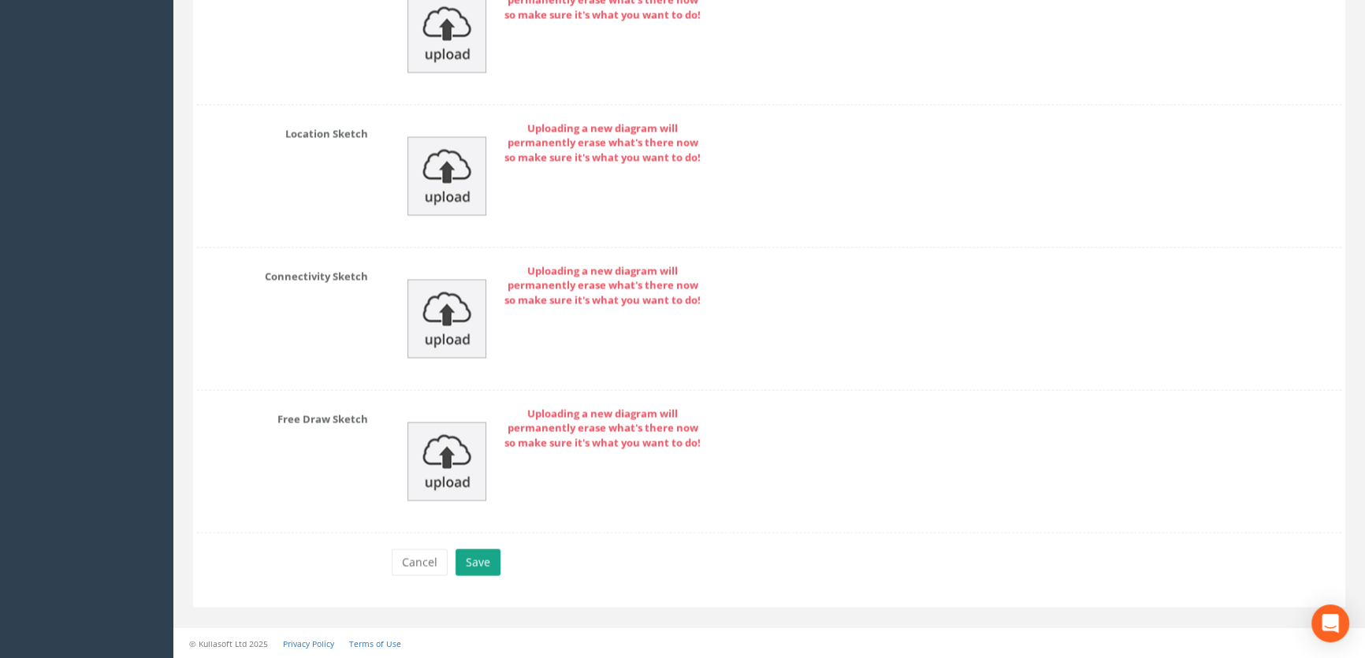
type input "55.54"
click at [486, 555] on button "Save" at bounding box center [477, 561] width 45 height 27
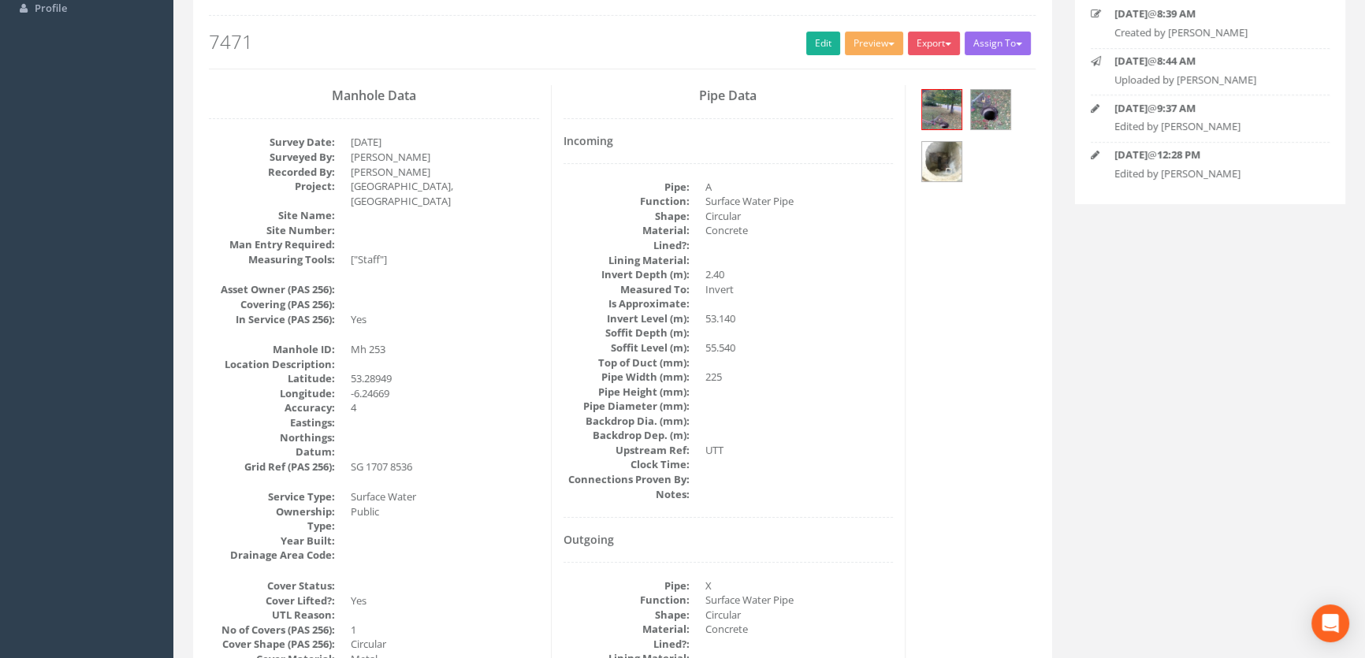
scroll to position [124, 0]
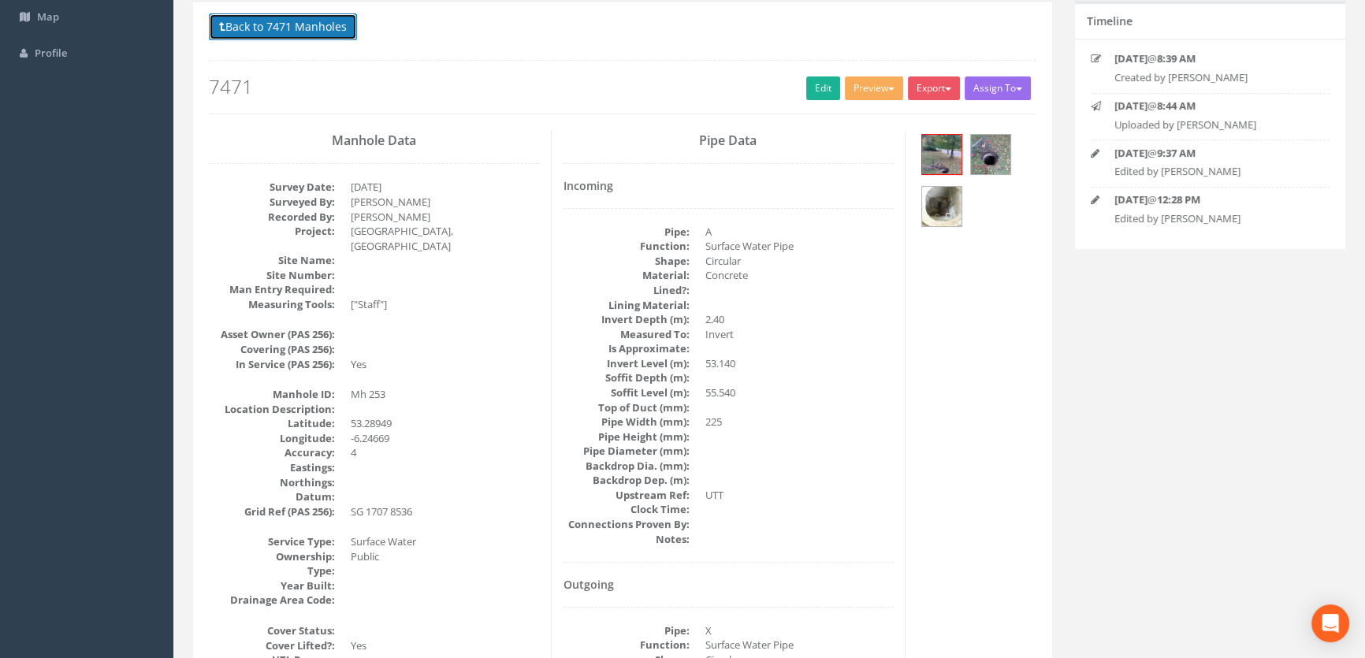
click at [297, 28] on button "Back to 7471 Manholes" at bounding box center [283, 26] width 148 height 27
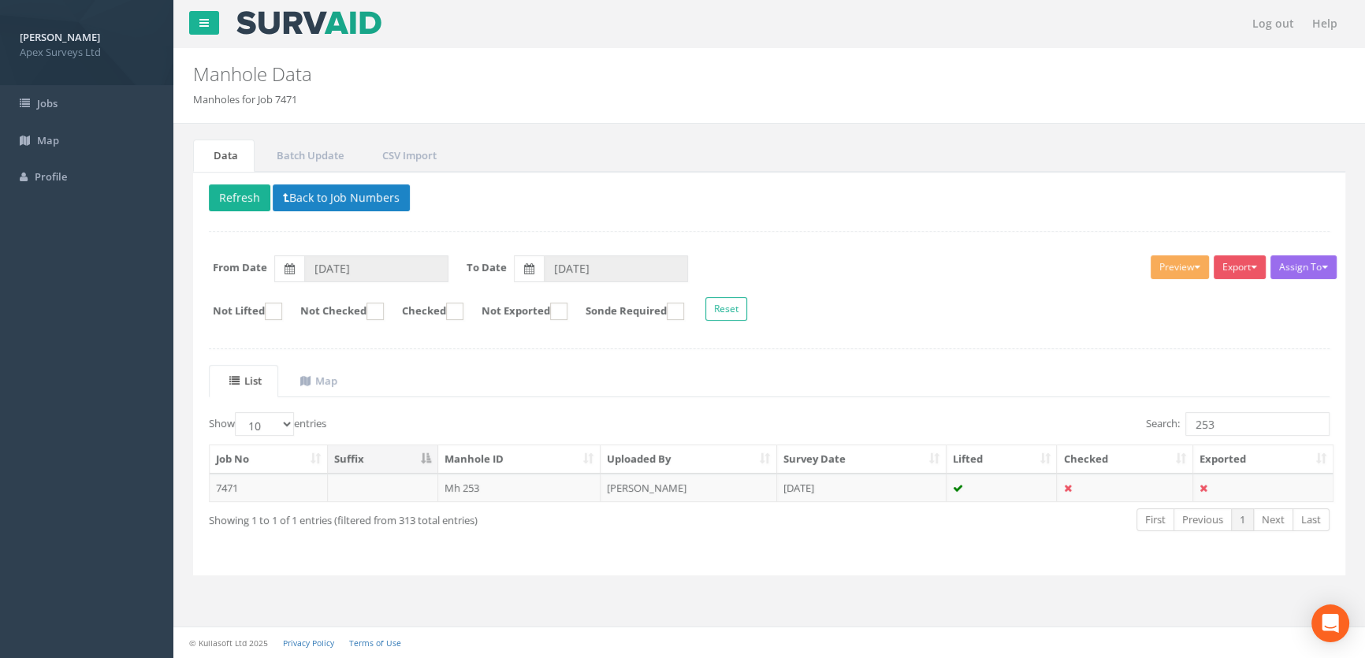
scroll to position [0, 0]
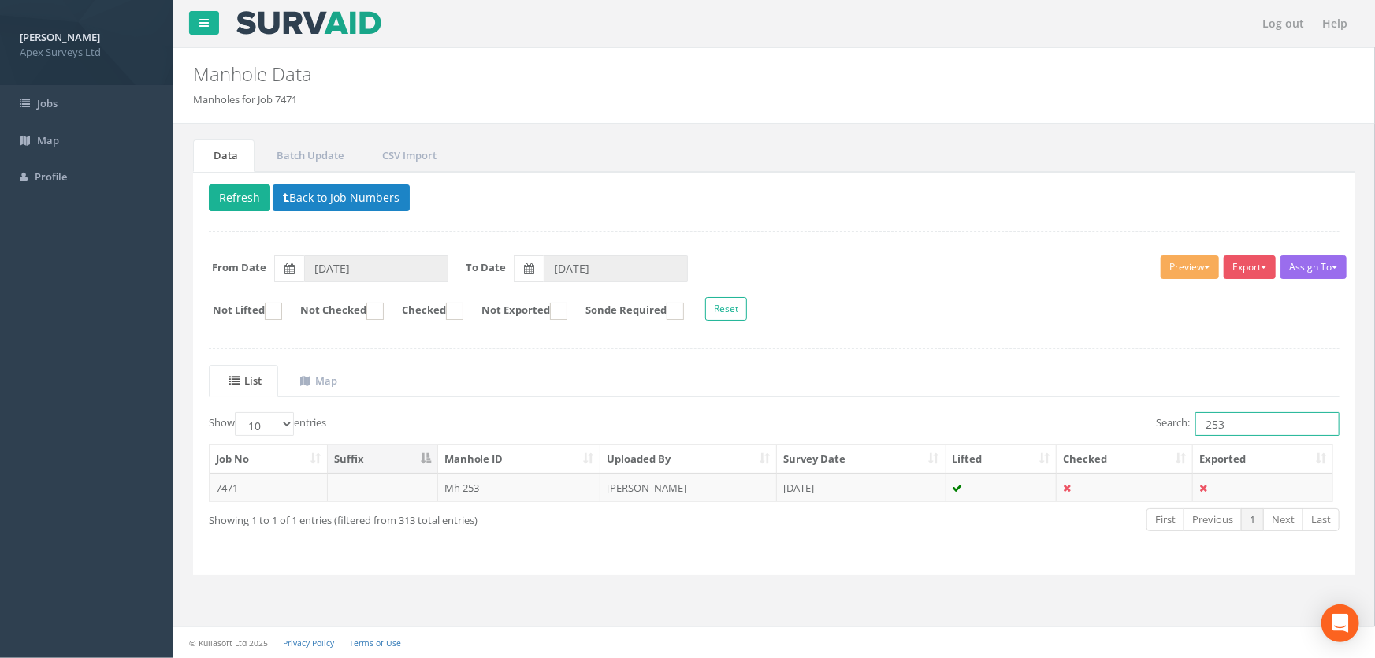
click at [1234, 424] on input "253" at bounding box center [1267, 424] width 144 height 24
click at [469, 481] on td "Mh 254" at bounding box center [519, 488] width 163 height 28
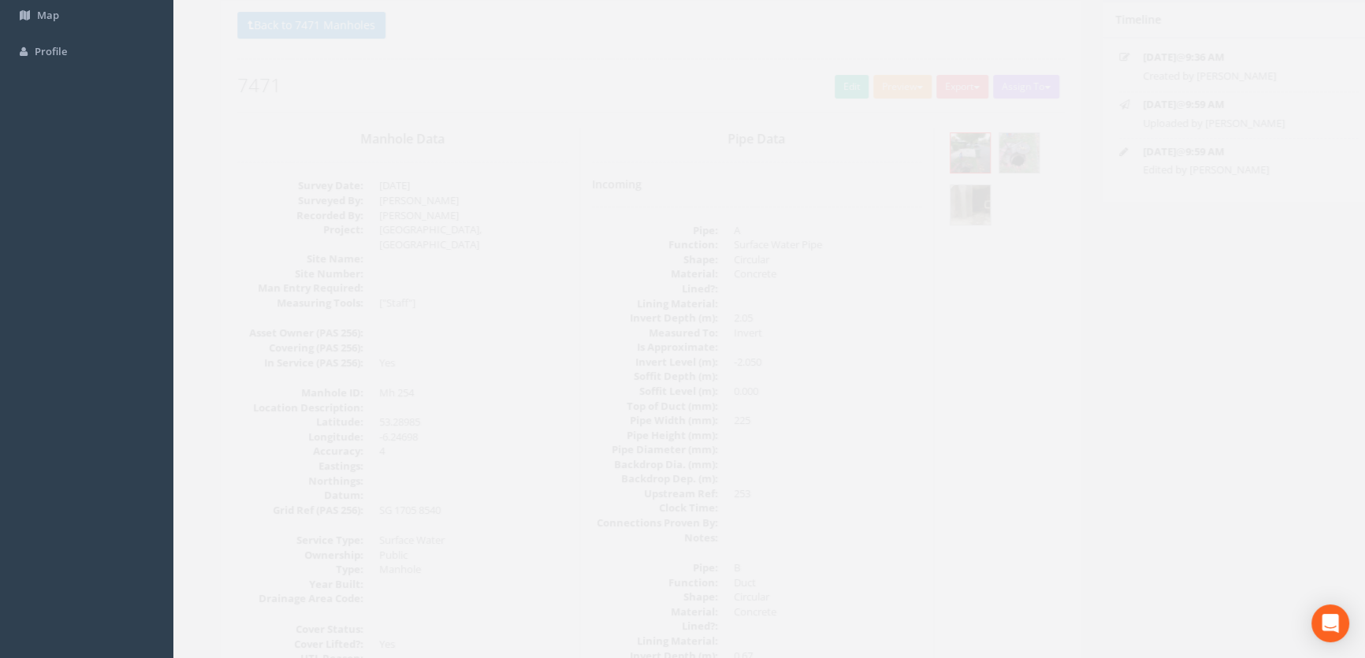
scroll to position [124, 0]
click at [951, 195] on img at bounding box center [941, 206] width 39 height 39
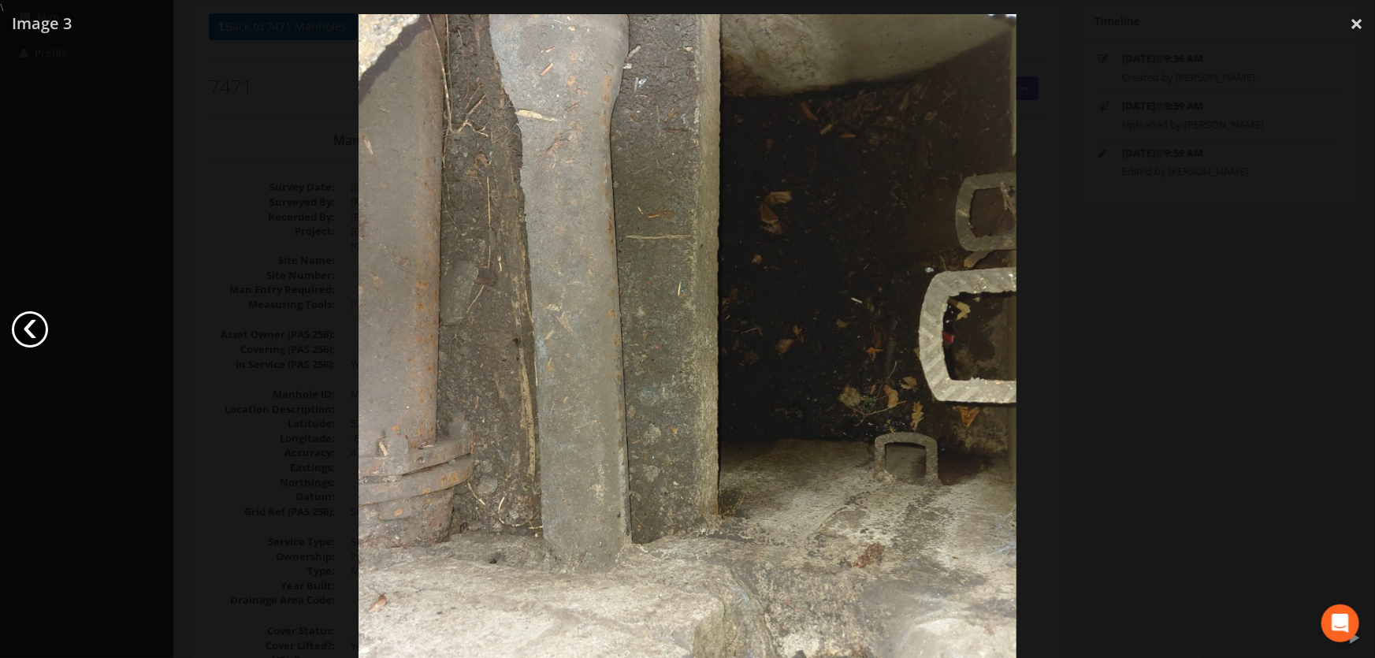
click at [40, 334] on link "‹" at bounding box center [30, 329] width 36 height 36
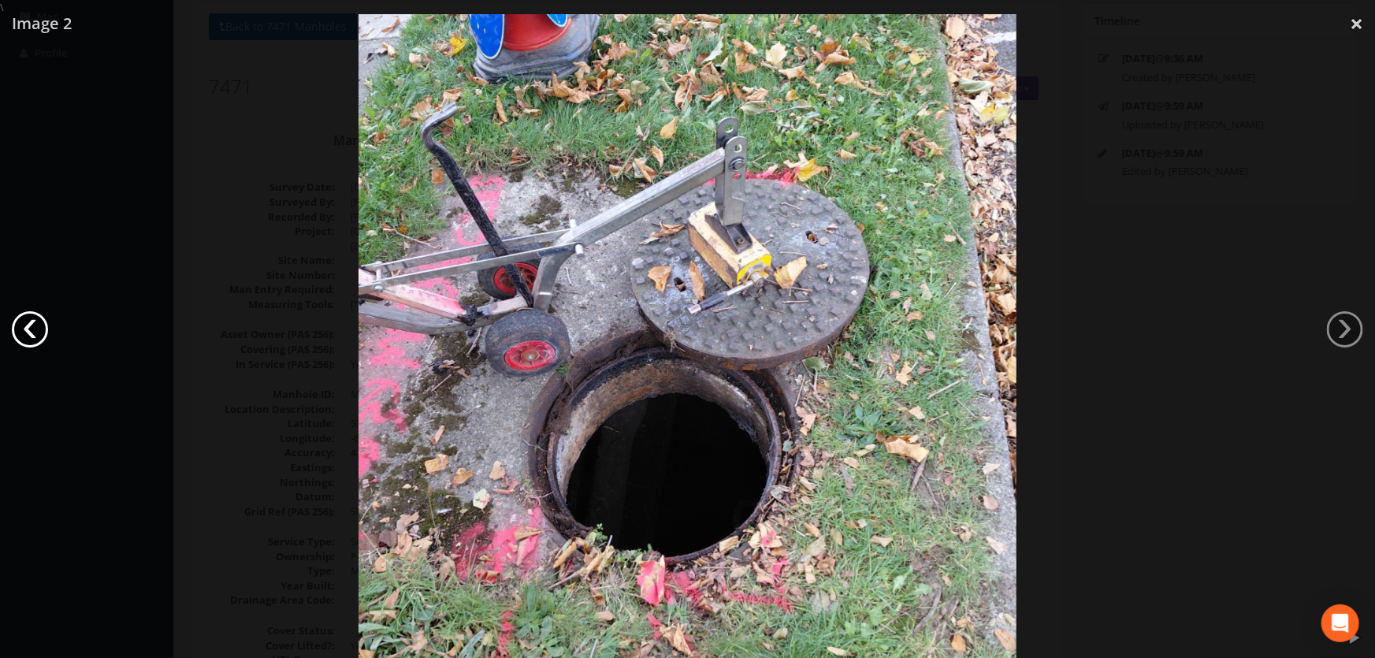
click at [40, 334] on link "‹" at bounding box center [30, 329] width 36 height 36
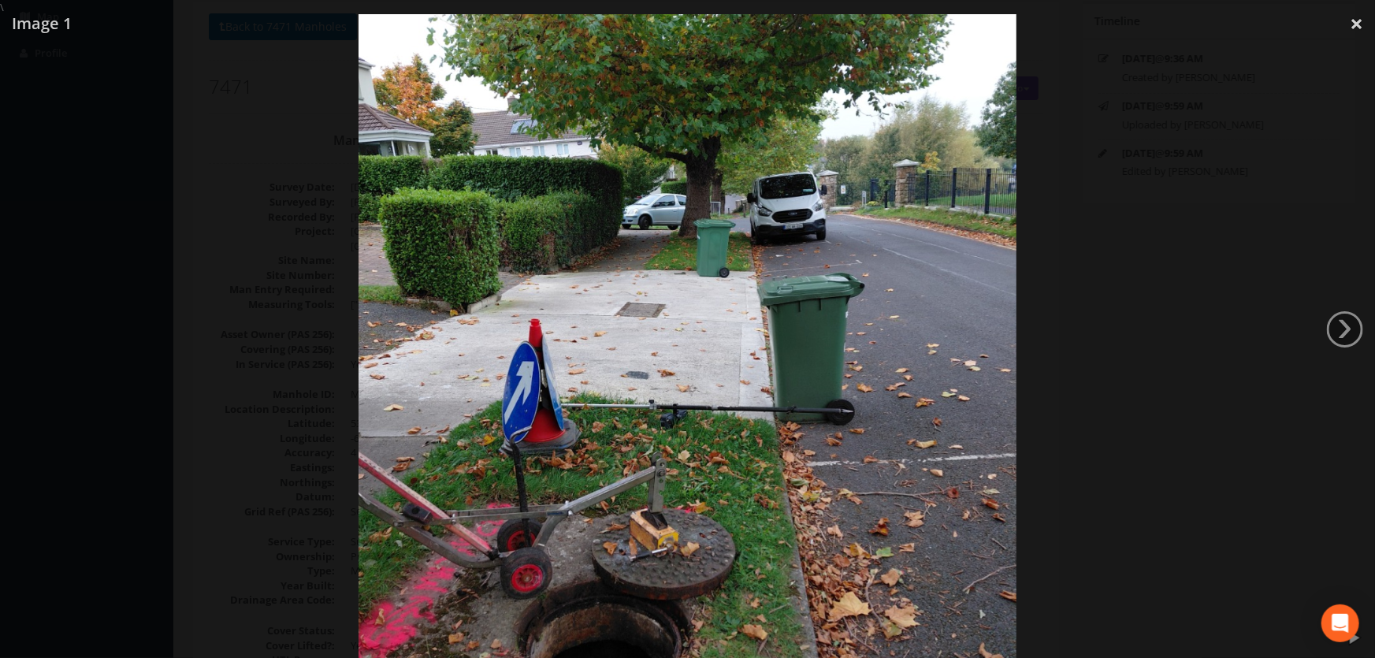
click at [247, 307] on div at bounding box center [687, 344] width 1375 height 658
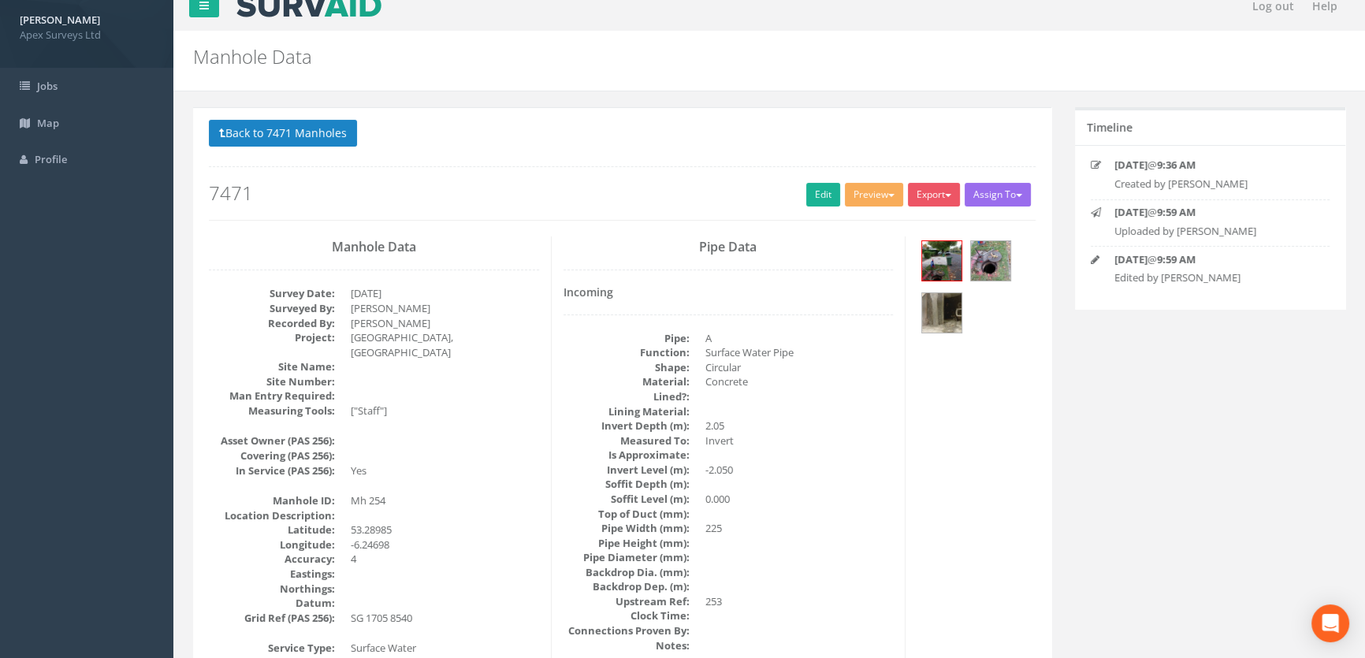
scroll to position [0, 0]
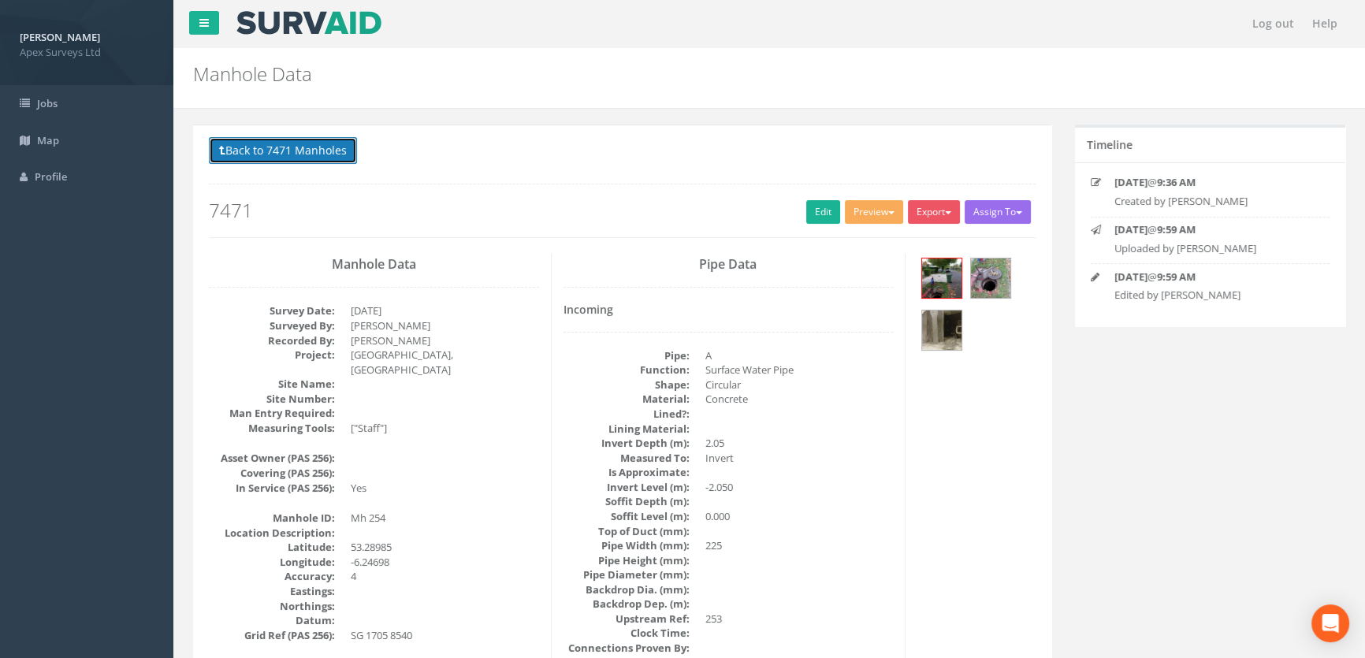
click at [268, 157] on button "Back to 7471 Manholes" at bounding box center [283, 150] width 148 height 27
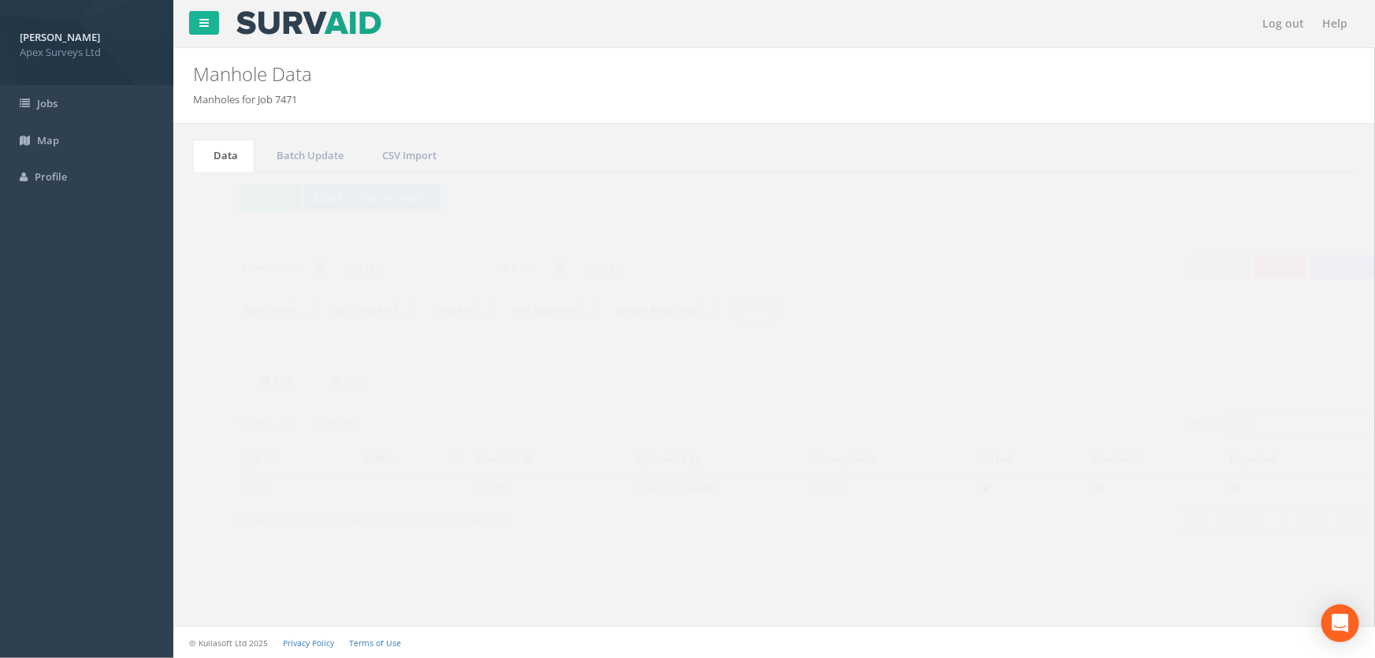
drag, startPoint x: 1270, startPoint y: 425, endPoint x: 1166, endPoint y: 429, distance: 104.1
click at [1165, 426] on label "Search: 254" at bounding box center [1248, 424] width 184 height 24
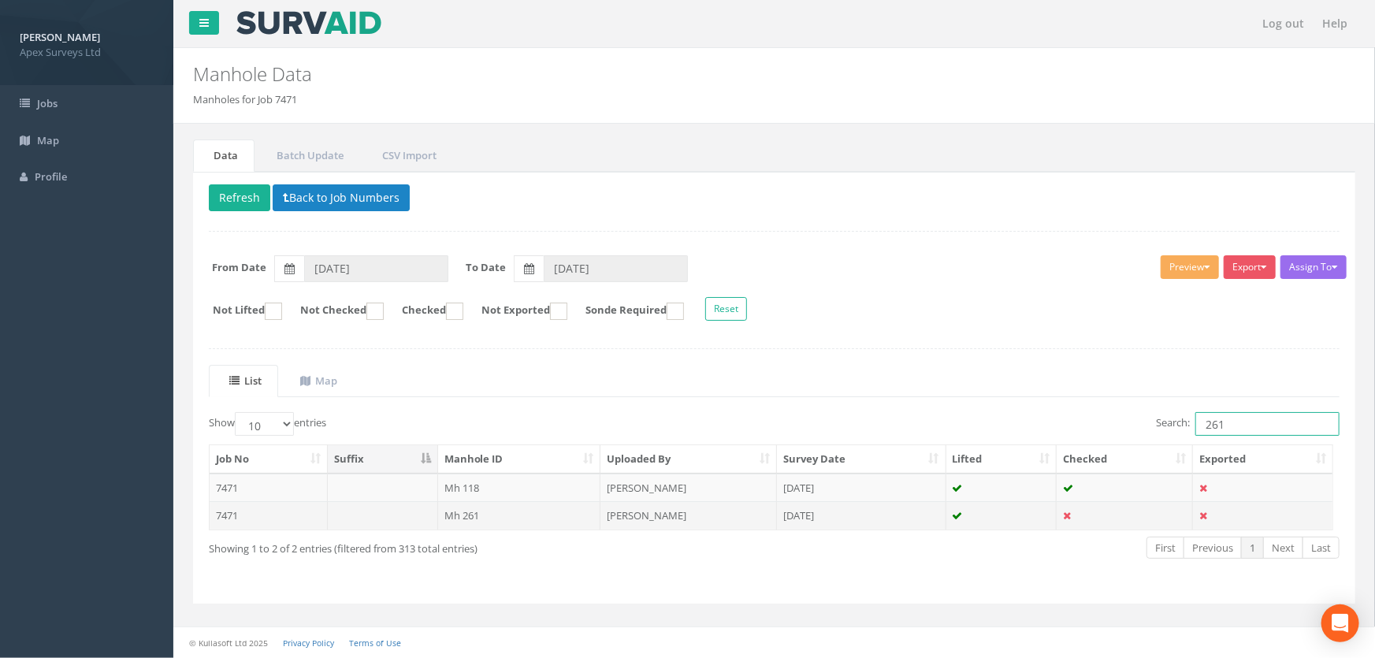
type input "261"
click at [461, 514] on td "Mh 261" at bounding box center [519, 515] width 163 height 28
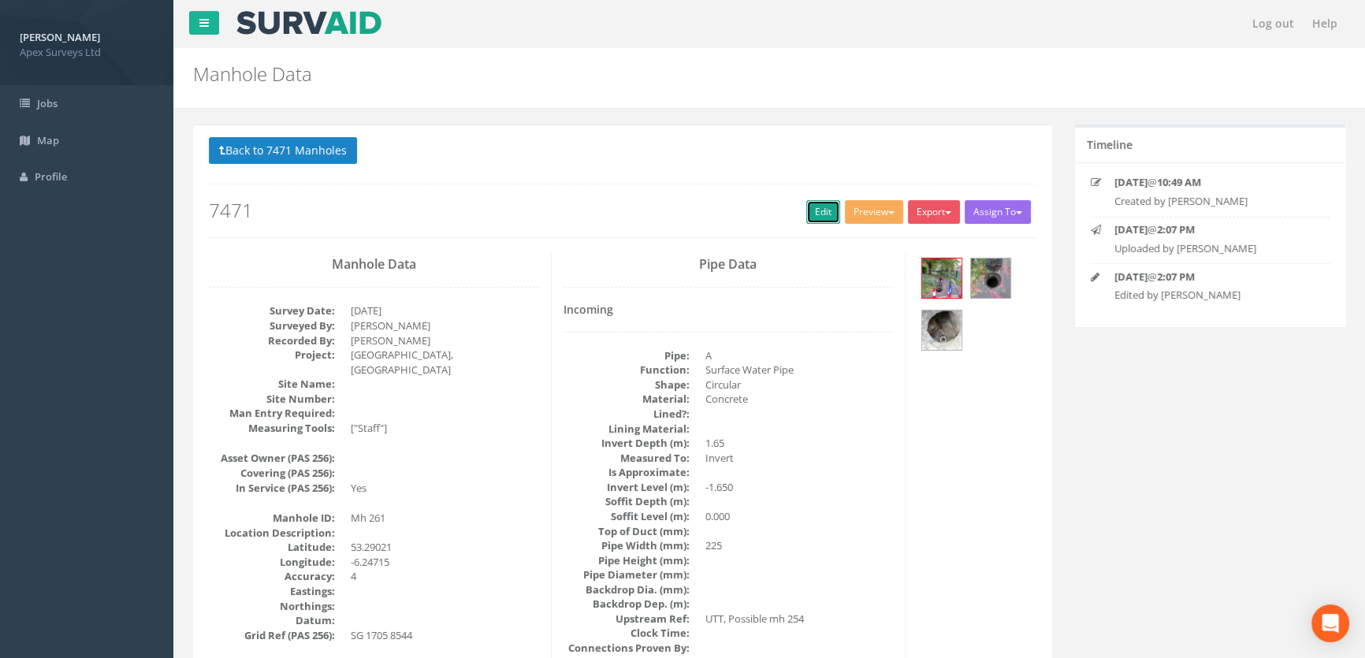
click at [808, 212] on link "Edit" at bounding box center [823, 212] width 34 height 24
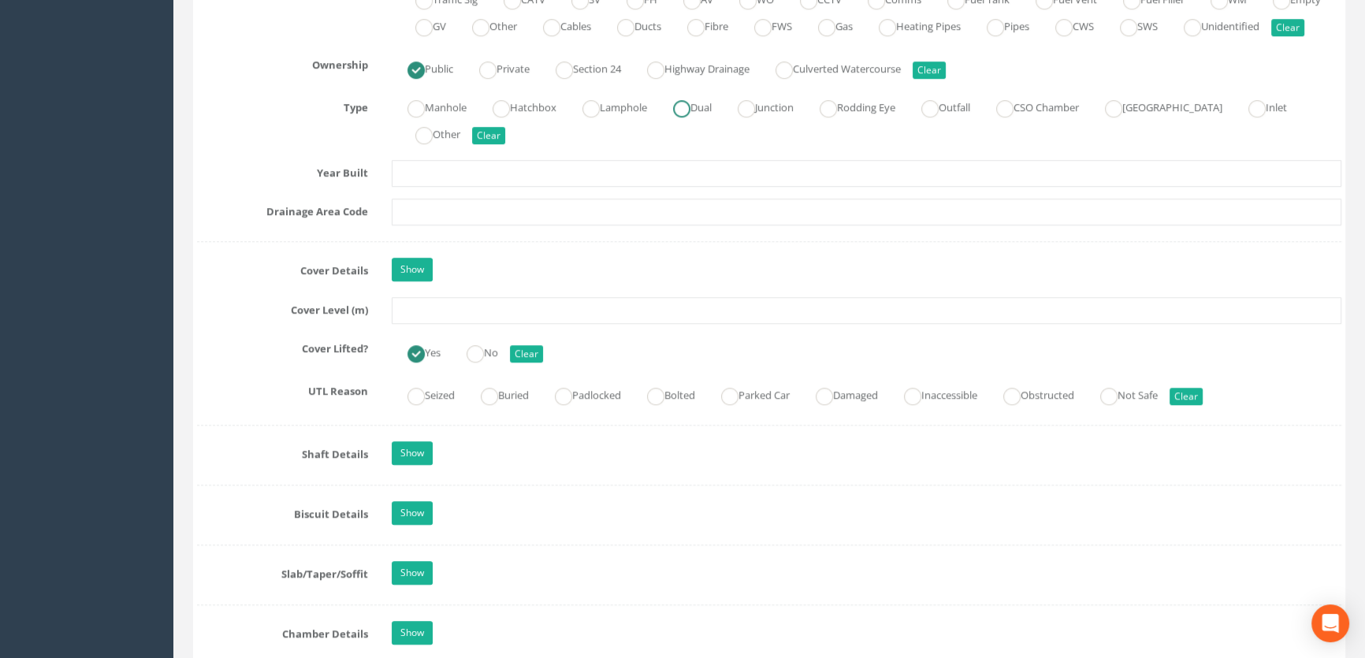
scroll to position [1217, 0]
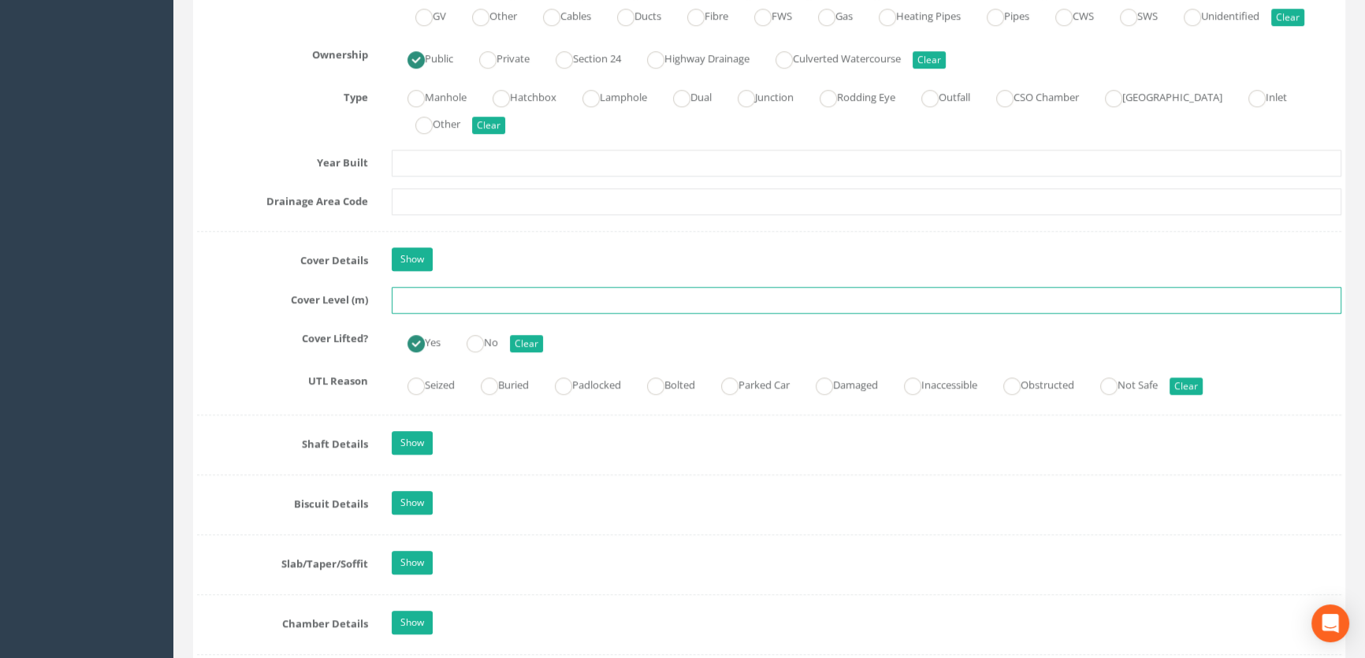
click at [470, 314] on input "text" at bounding box center [866, 300] width 949 height 27
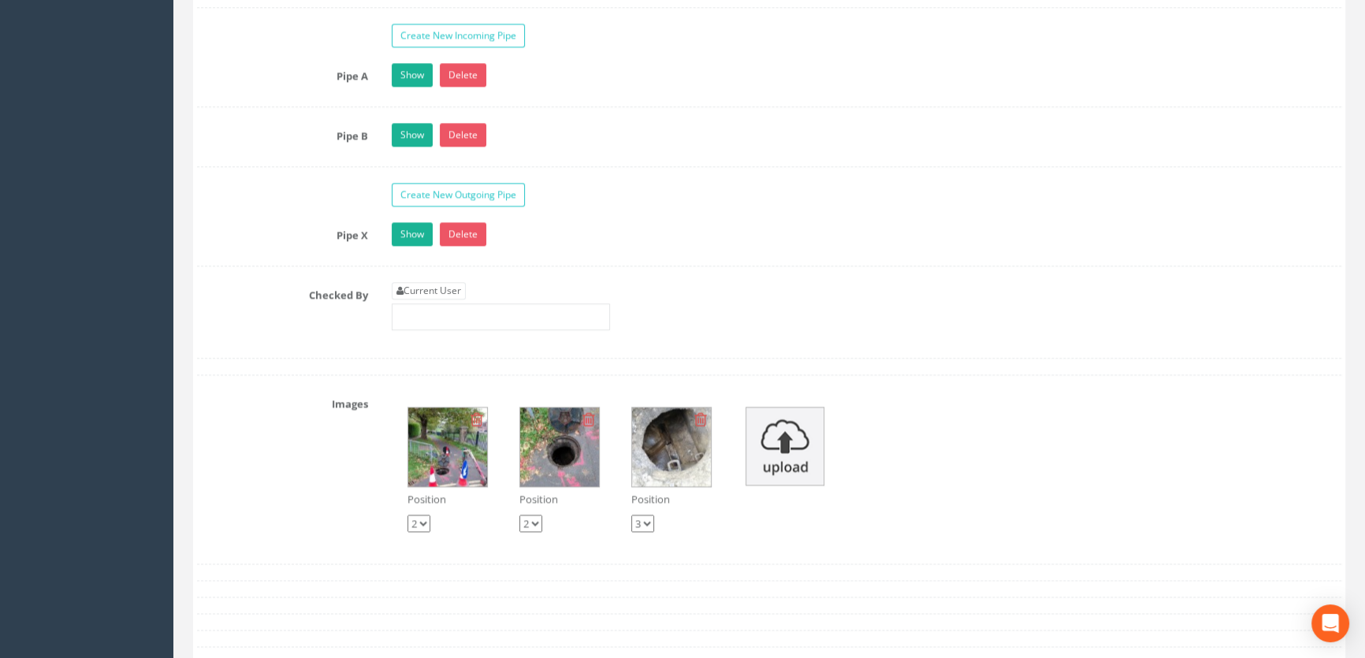
scroll to position [2578, 0]
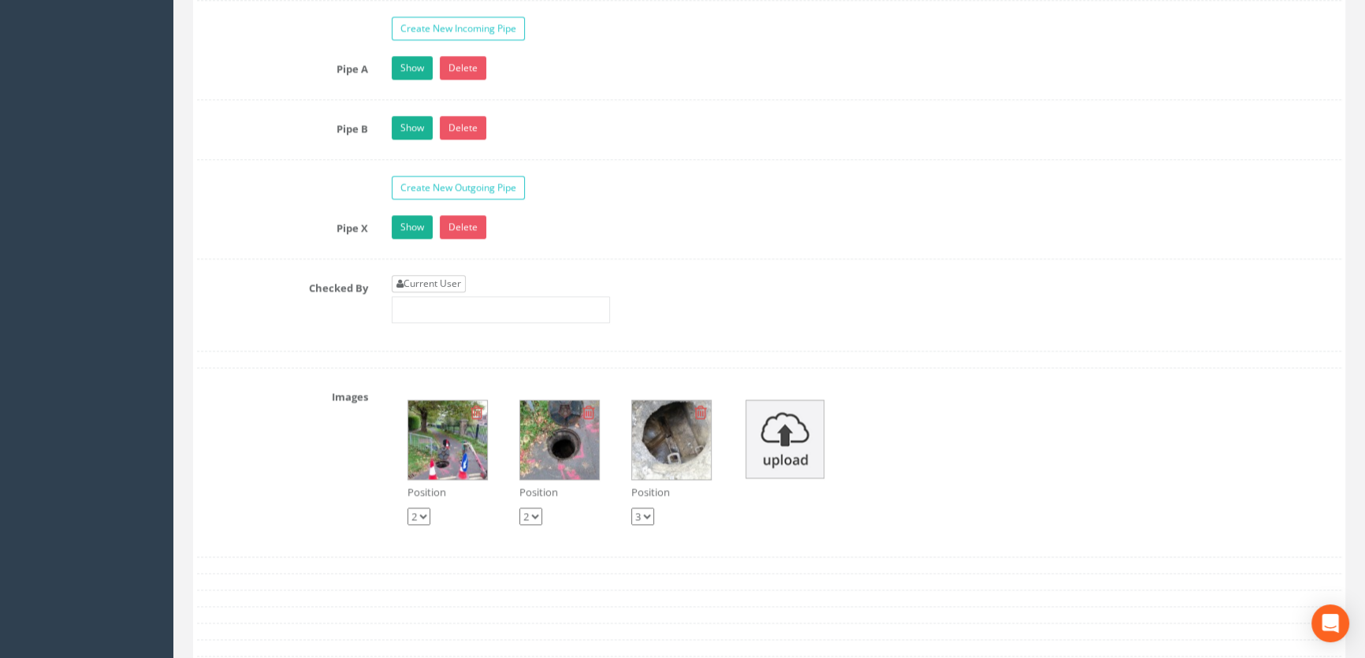
type input "52.24"
click at [429, 292] on link "Current User" at bounding box center [429, 283] width 74 height 17
type input "[PERSON_NAME]"
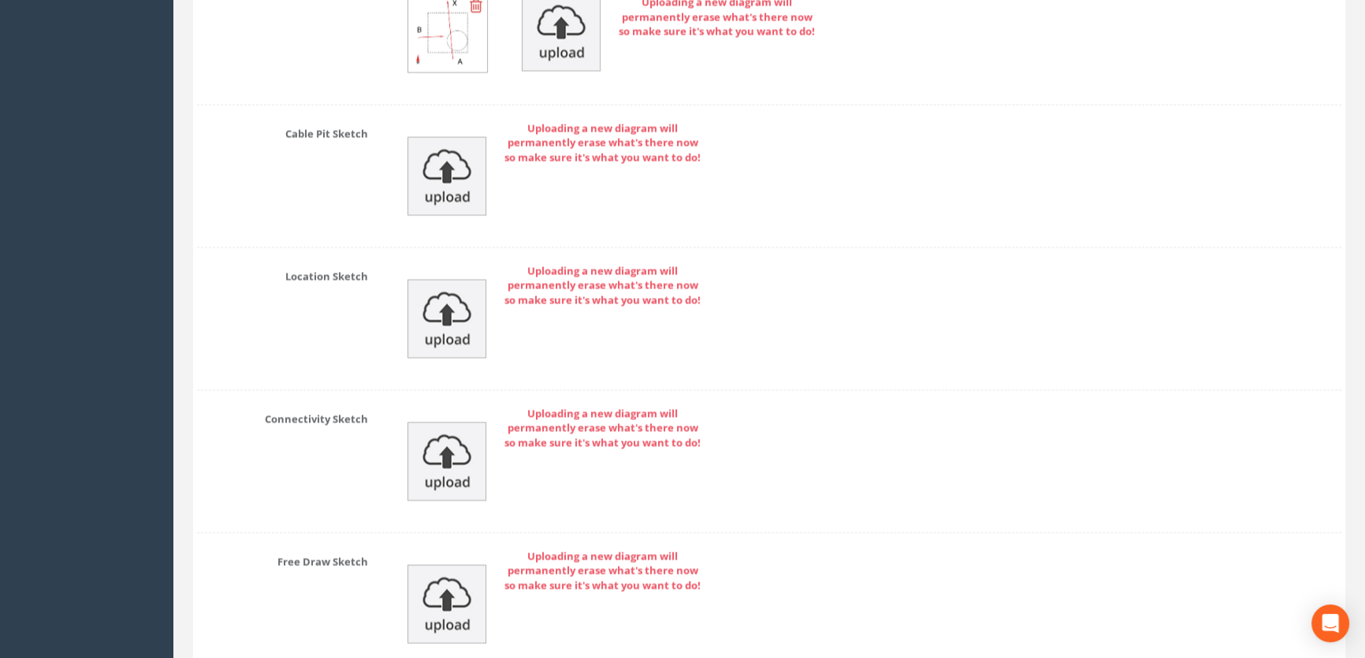
scroll to position [3548, 0]
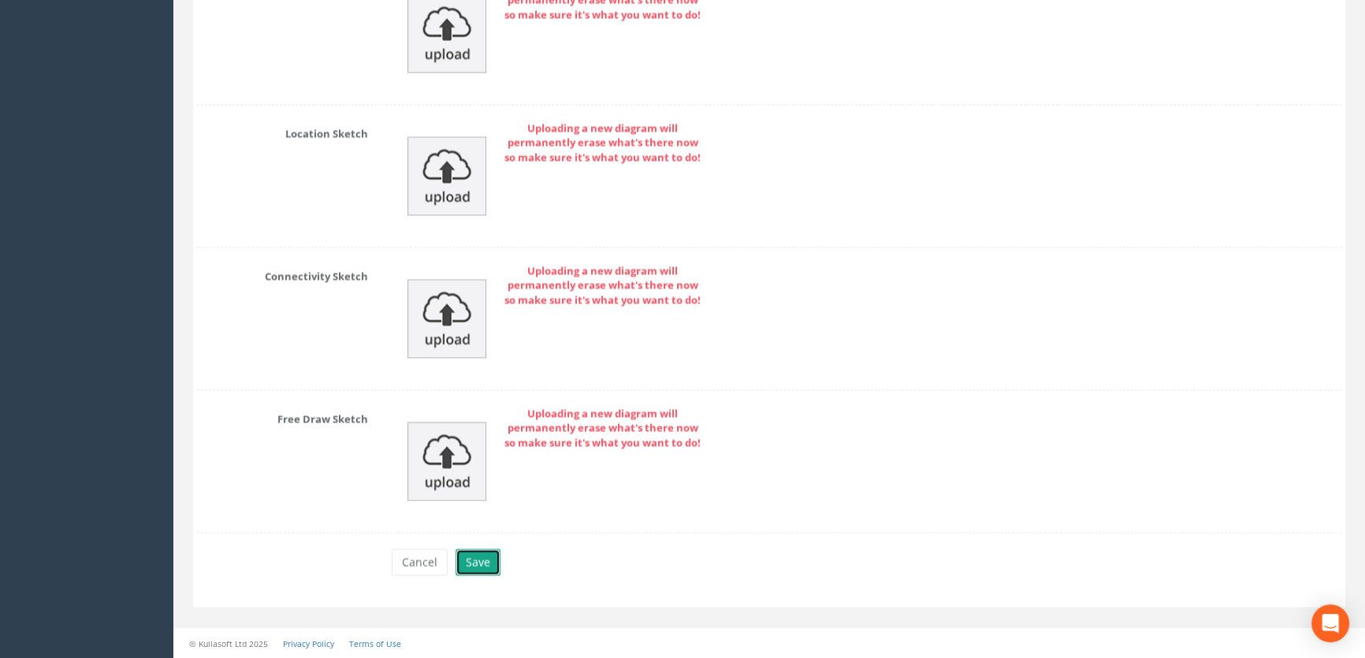
click at [478, 569] on button "Save" at bounding box center [477, 561] width 45 height 27
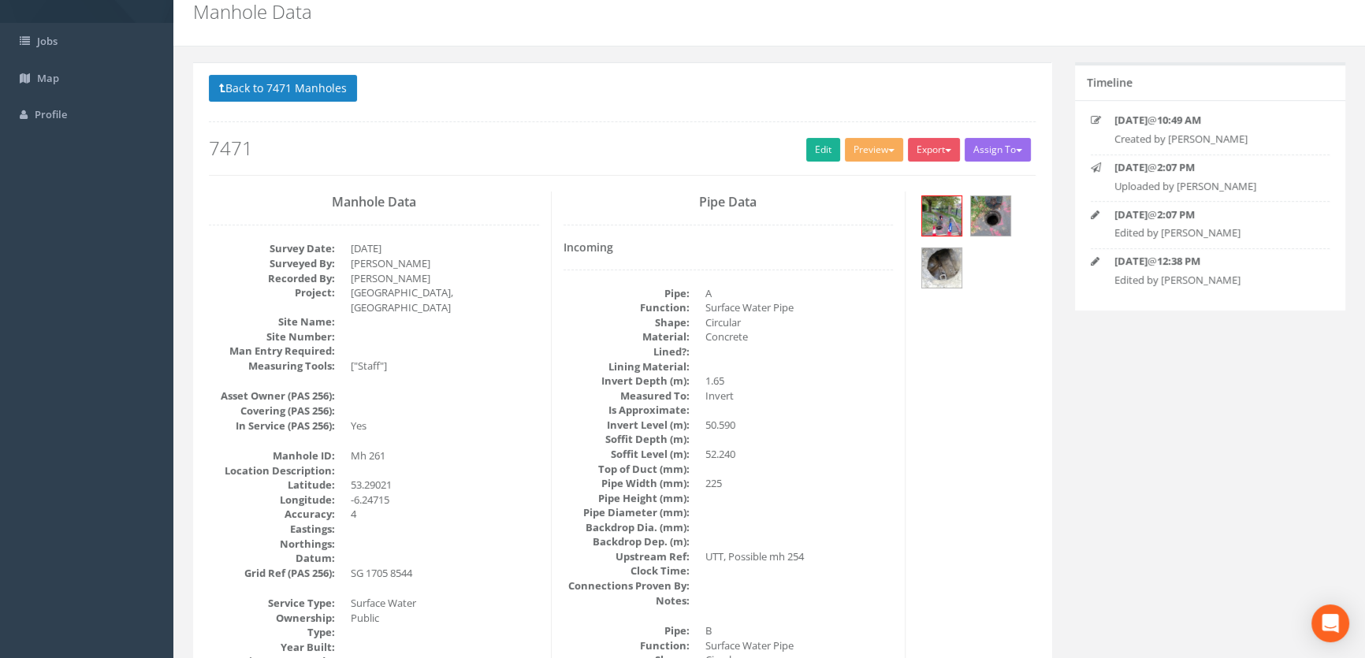
scroll to position [0, 0]
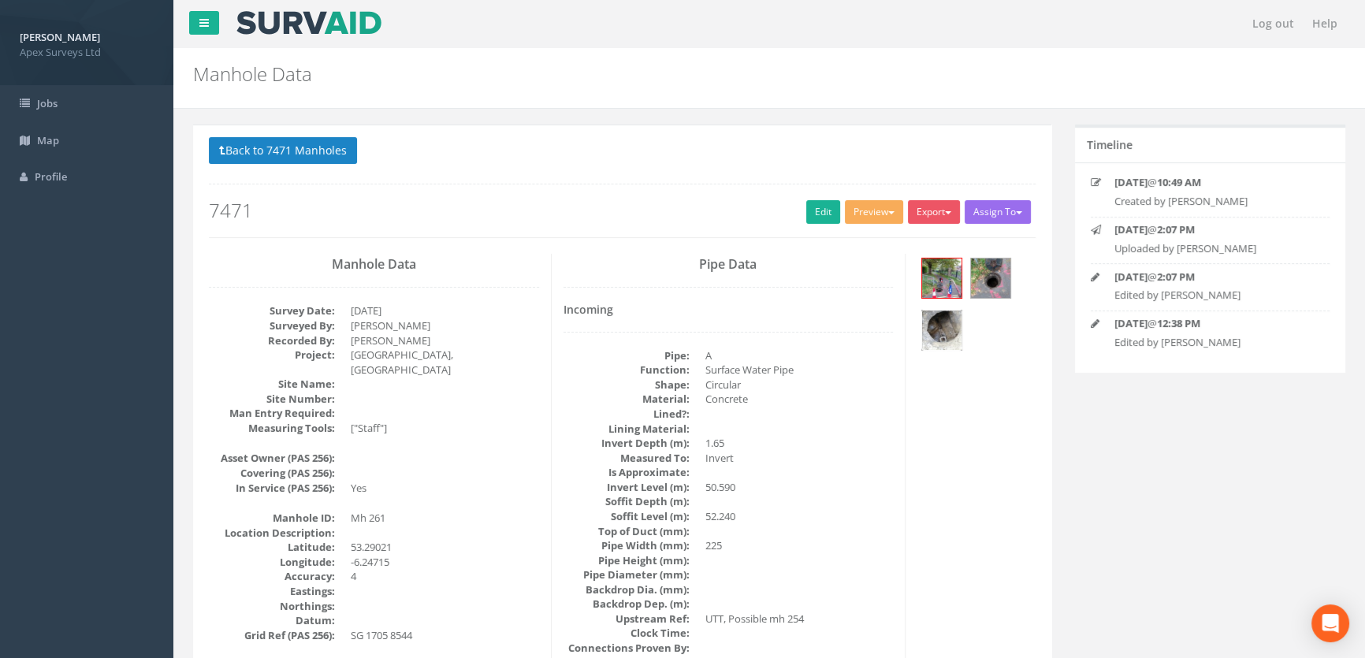
click at [945, 331] on img at bounding box center [941, 329] width 39 height 39
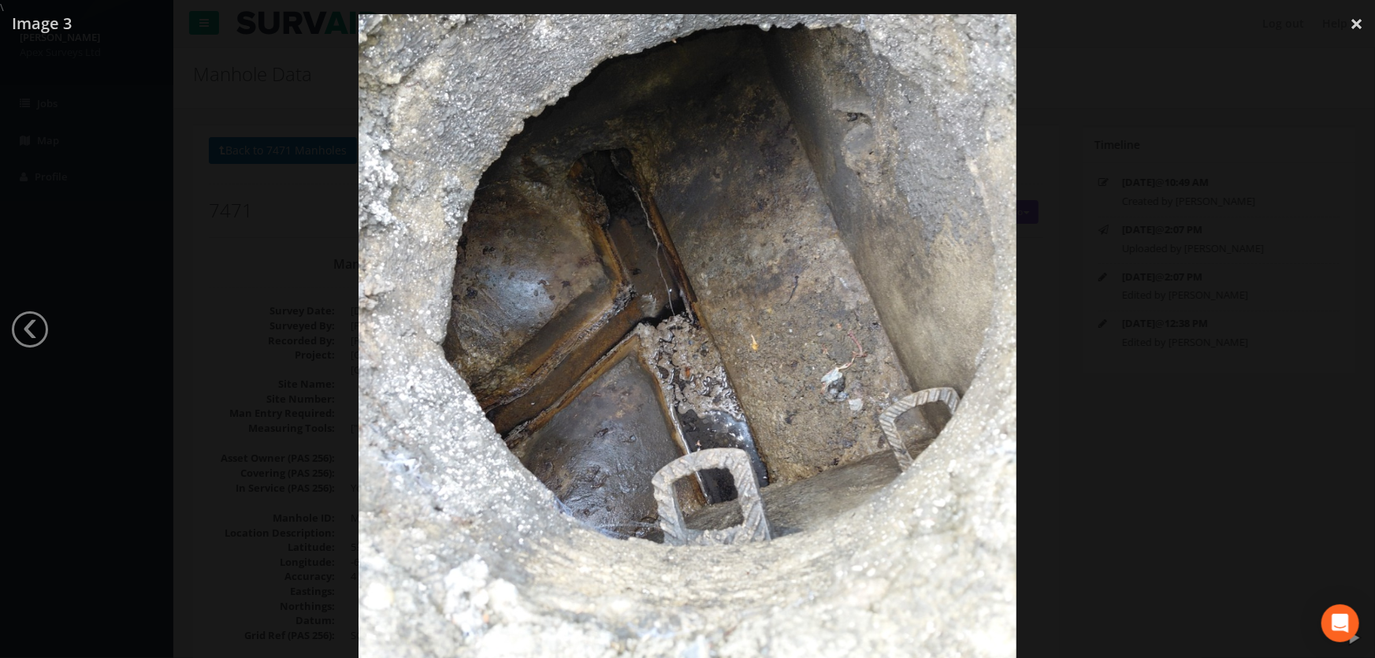
click at [236, 254] on div at bounding box center [687, 344] width 1375 height 658
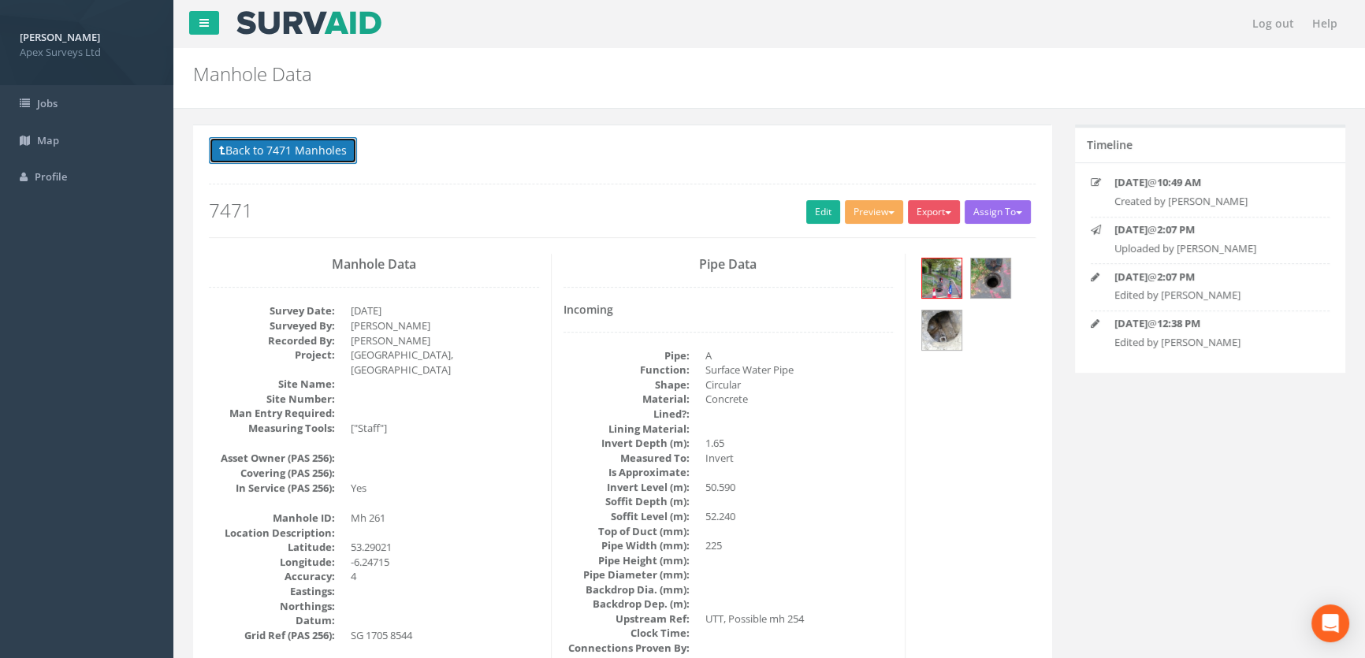
click at [279, 154] on button "Back to 7471 Manholes" at bounding box center [283, 150] width 148 height 27
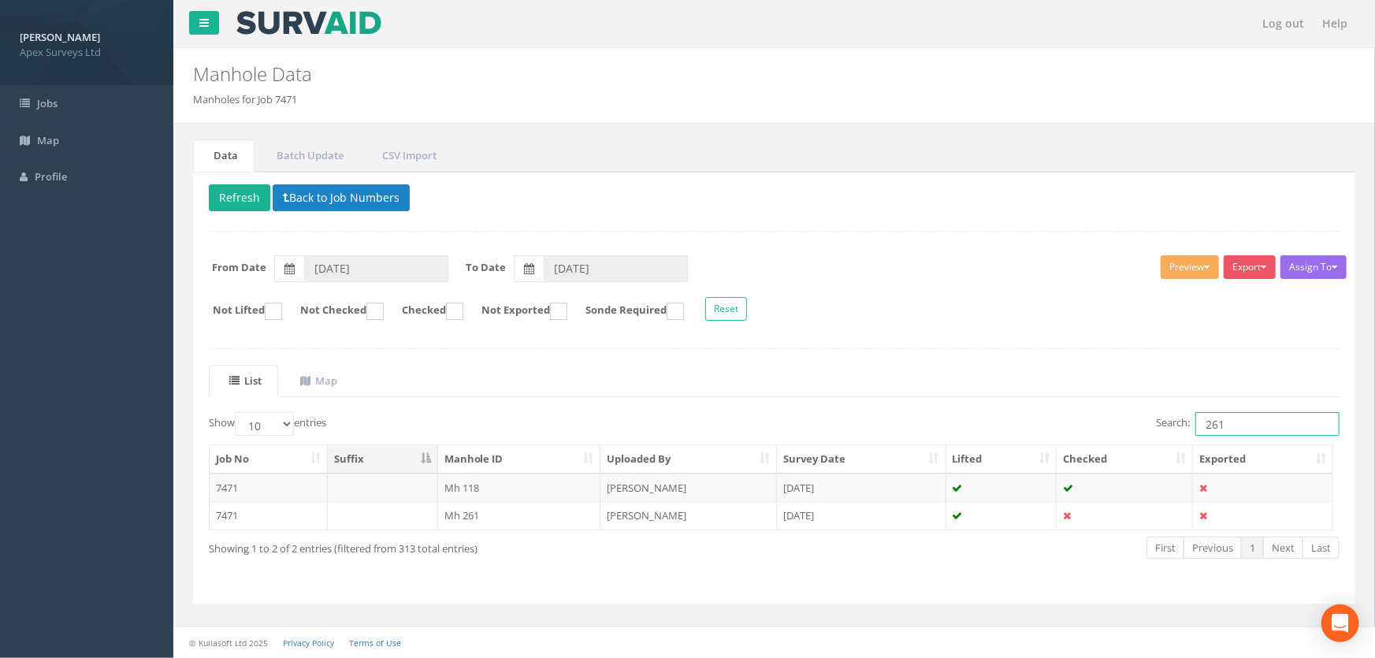
click at [1245, 425] on input "261" at bounding box center [1267, 424] width 144 height 24
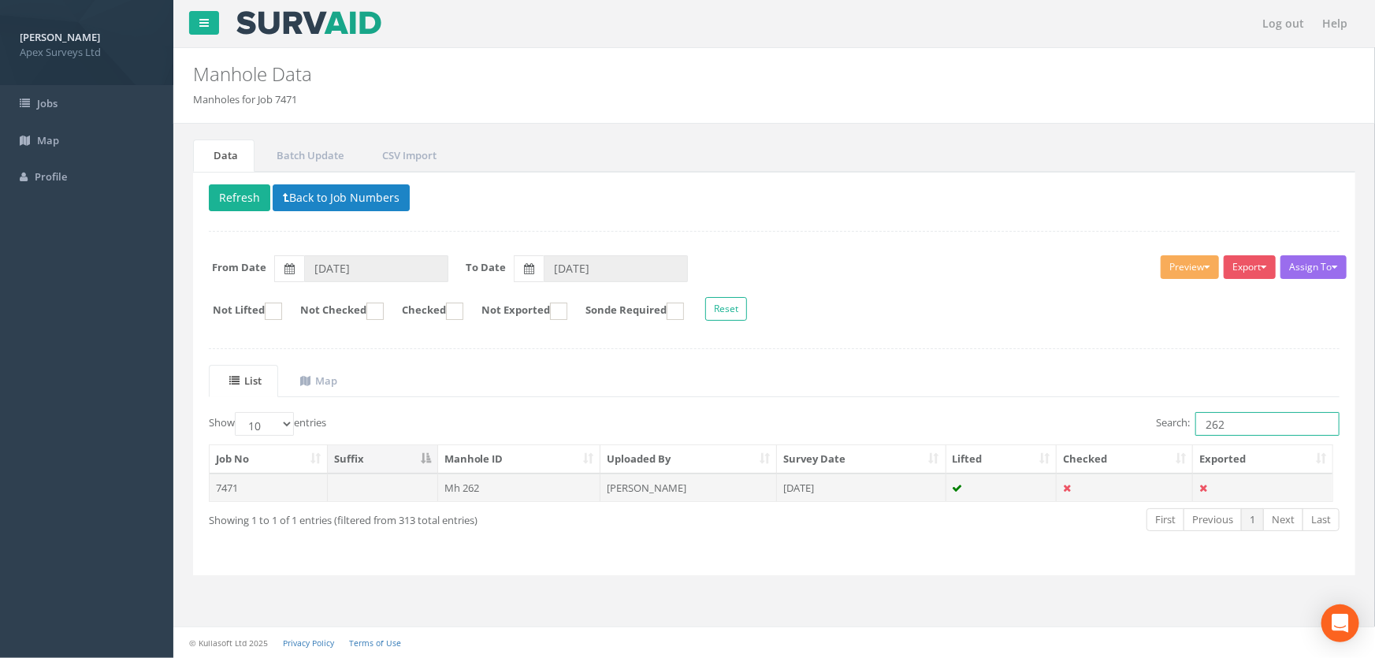
type input "262"
click at [470, 486] on td "Mh 262" at bounding box center [519, 488] width 163 height 28
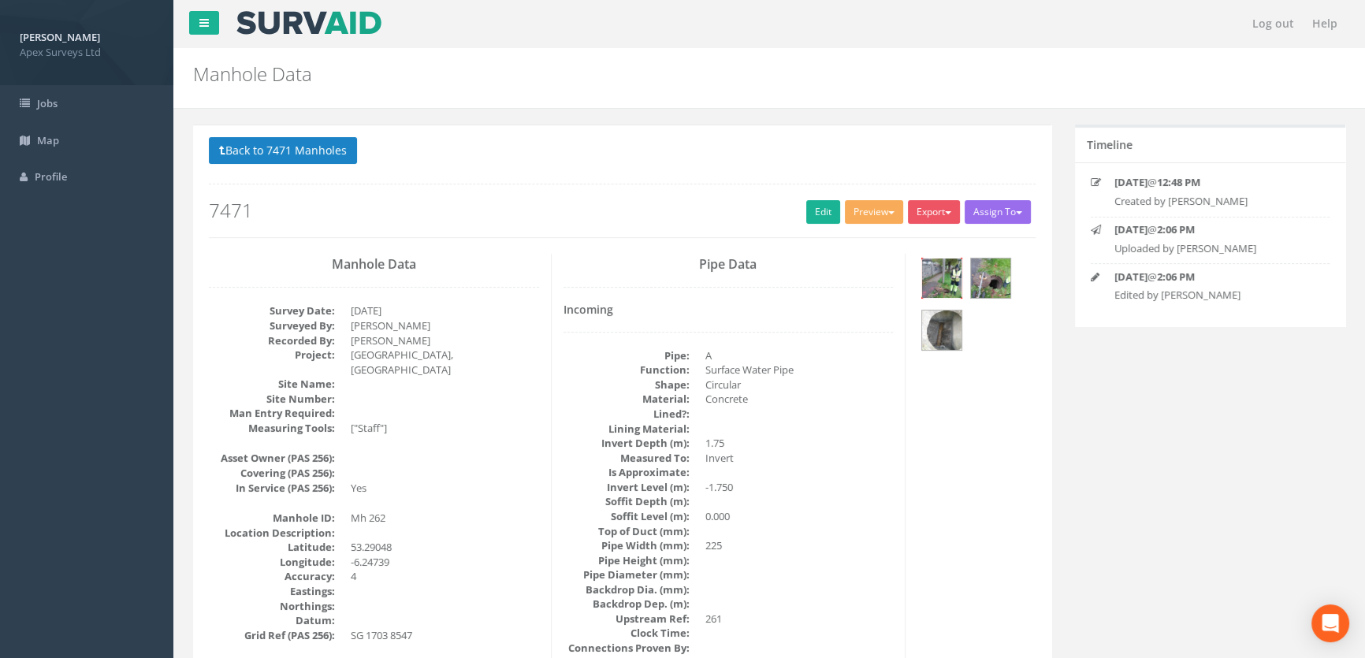
click at [946, 286] on img at bounding box center [941, 277] width 39 height 39
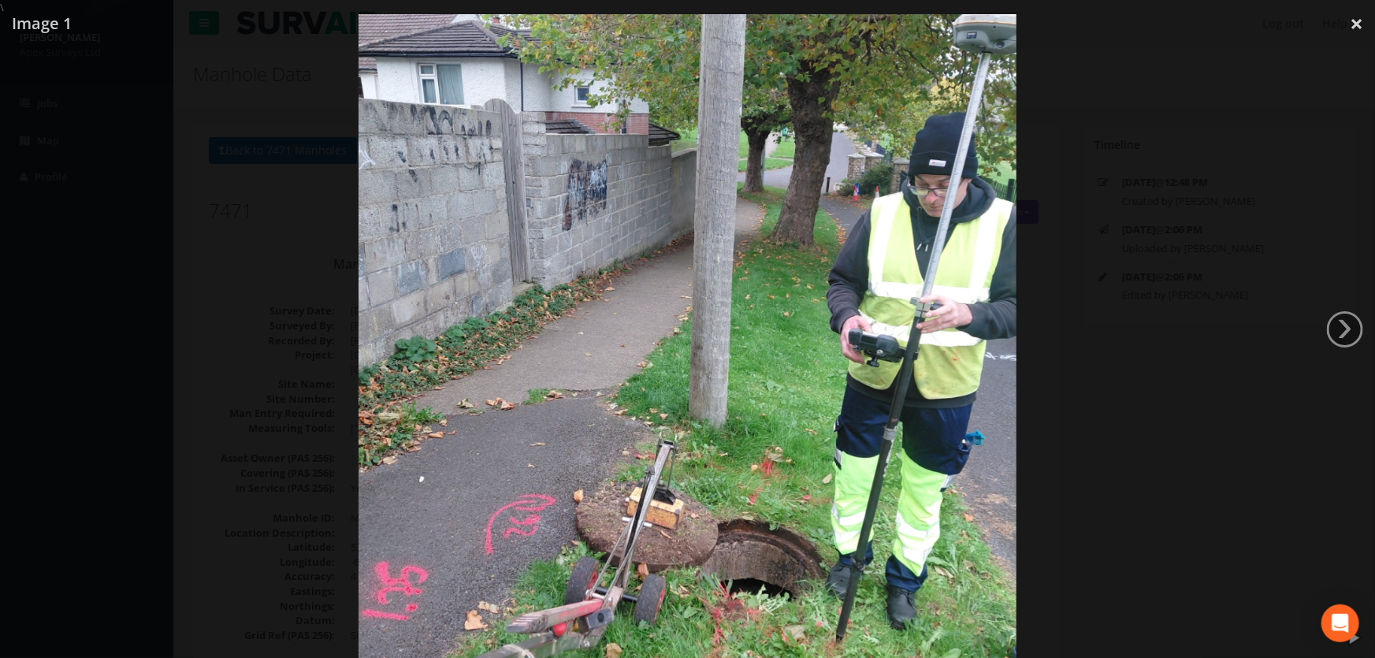
click at [261, 381] on div at bounding box center [687, 344] width 1375 height 658
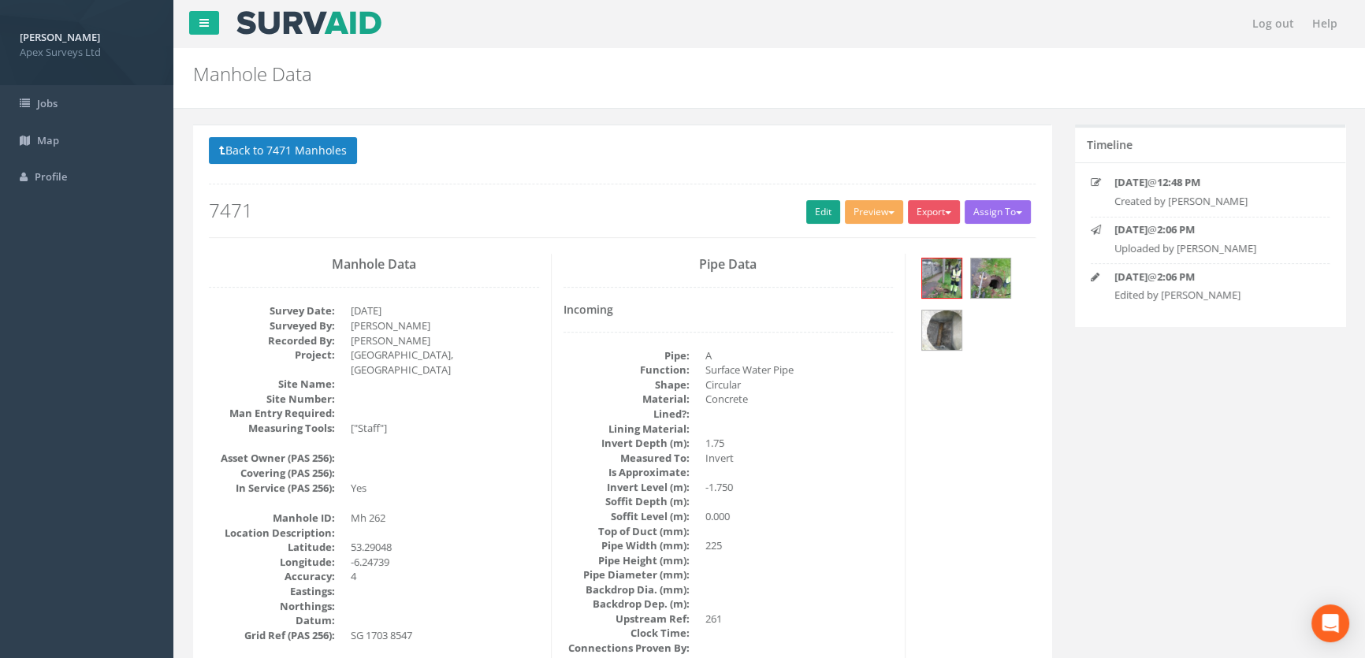
click at [812, 200] on div "Back to 7471 Manholes Back to Map Assign To No Companies Added Export Apex Manh…" at bounding box center [622, 187] width 827 height 100
click at [813, 208] on link "Edit" at bounding box center [823, 212] width 34 height 24
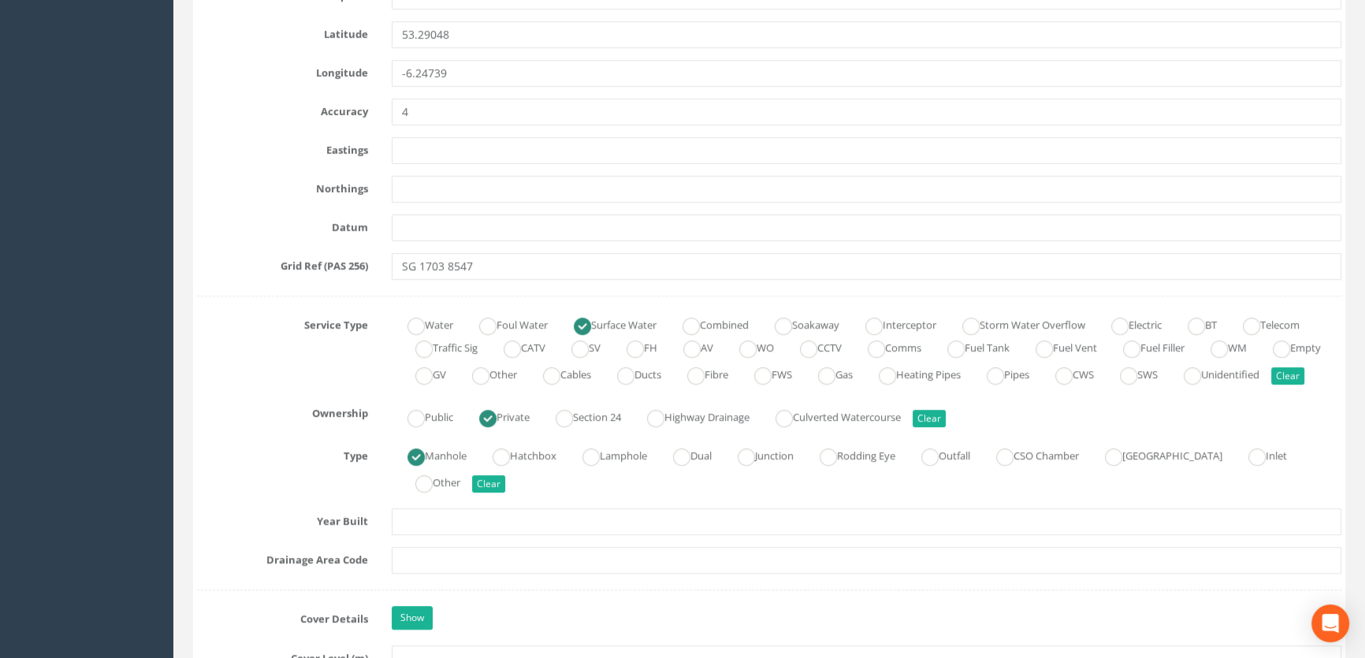
scroll to position [1146, 0]
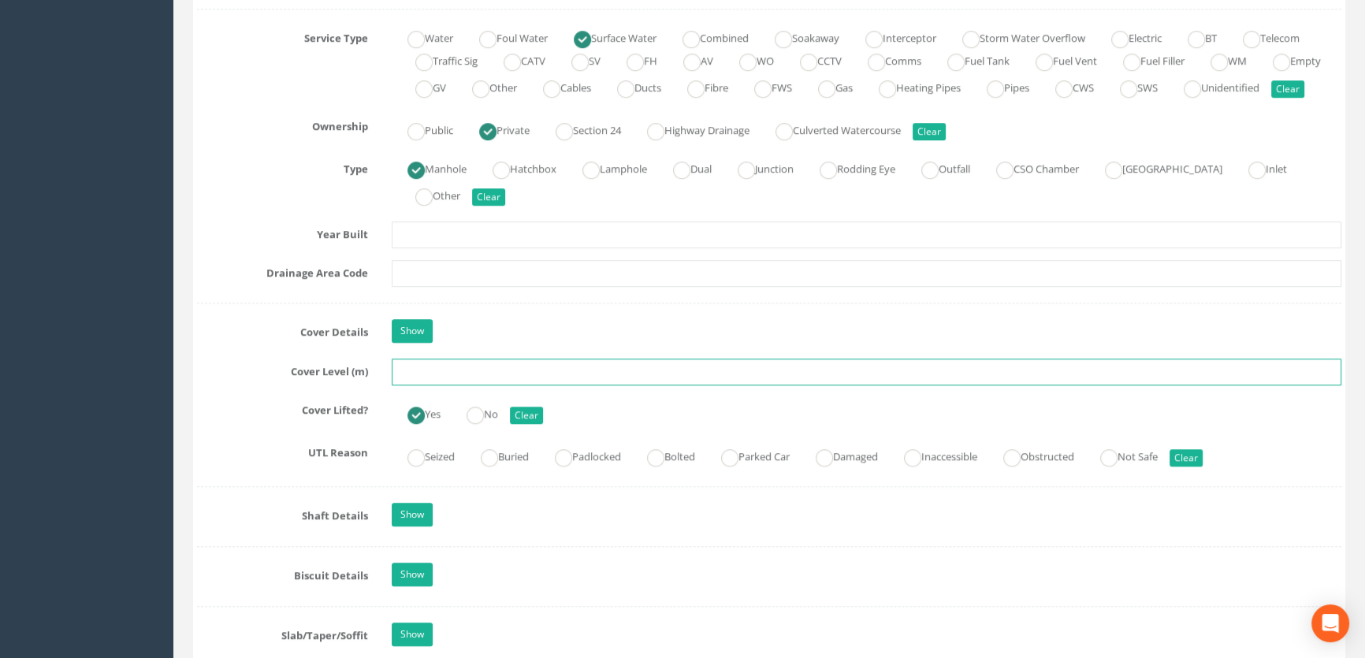
click at [422, 385] on input "text" at bounding box center [866, 371] width 949 height 27
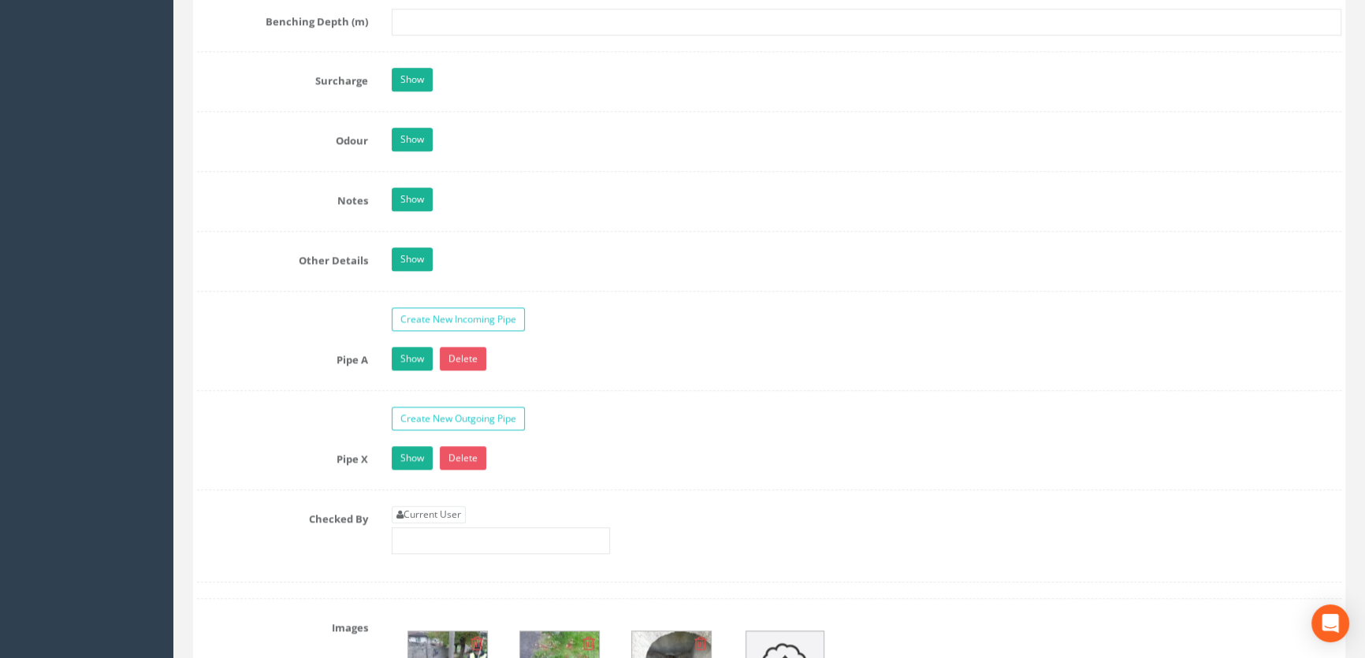
scroll to position [2292, 0]
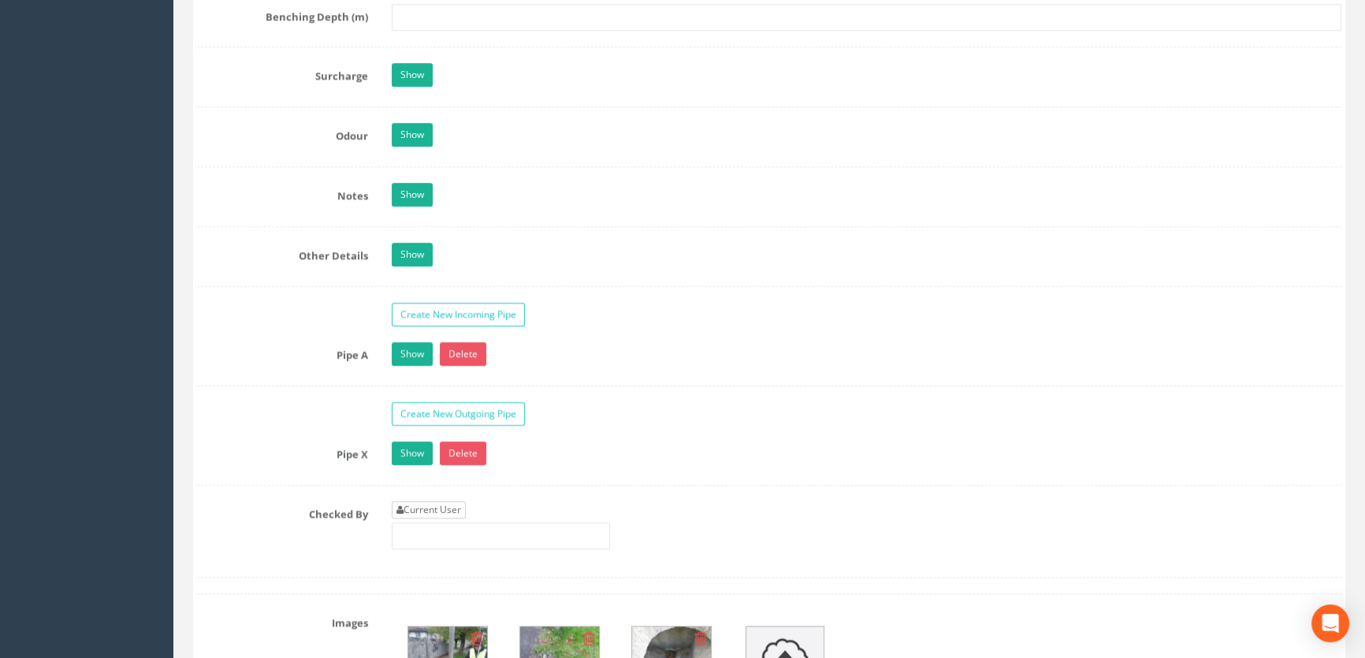
type input "49.64"
click at [462, 518] on link "Current User" at bounding box center [429, 509] width 74 height 17
type input "[PERSON_NAME]"
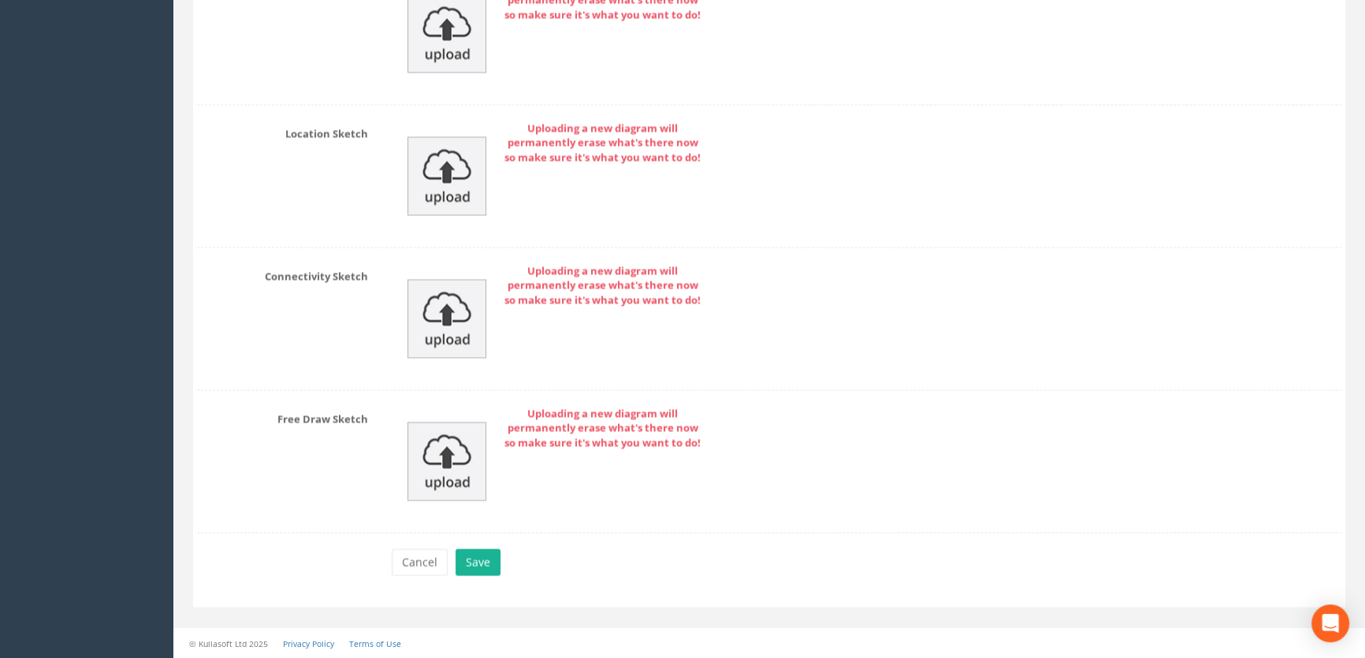
scroll to position [3489, 0]
click at [481, 561] on button "Save" at bounding box center [477, 561] width 45 height 27
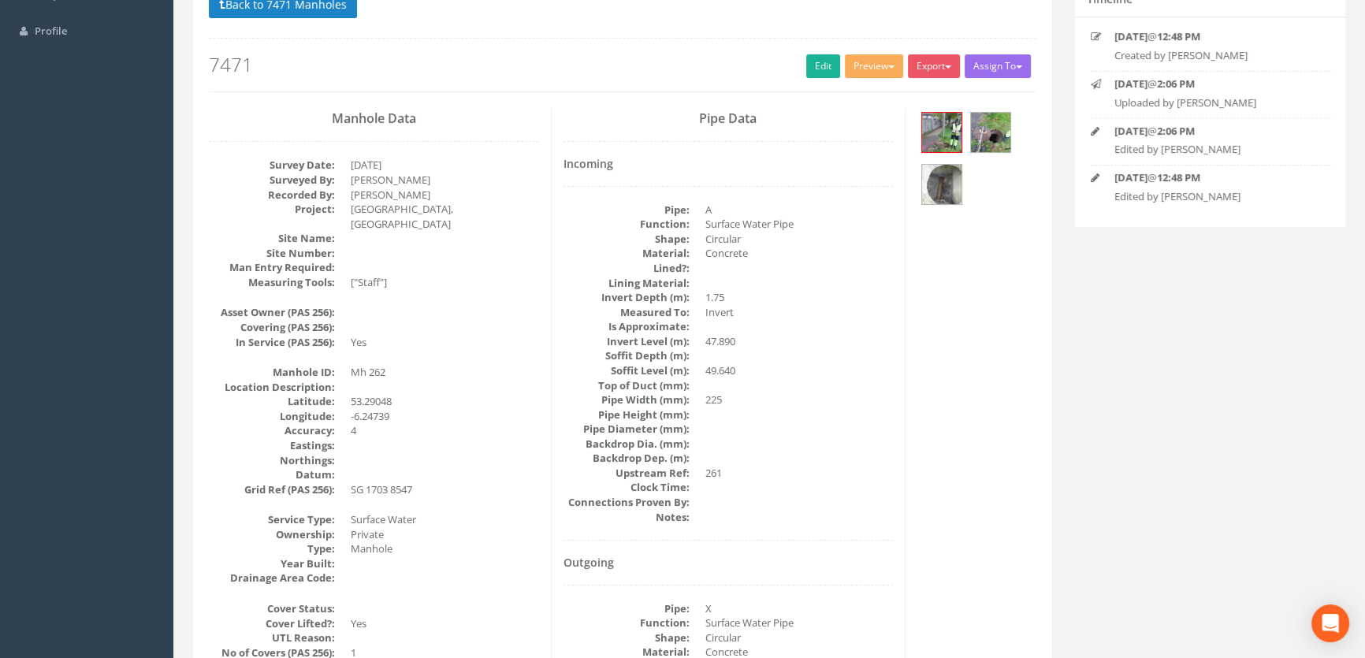
scroll to position [0, 0]
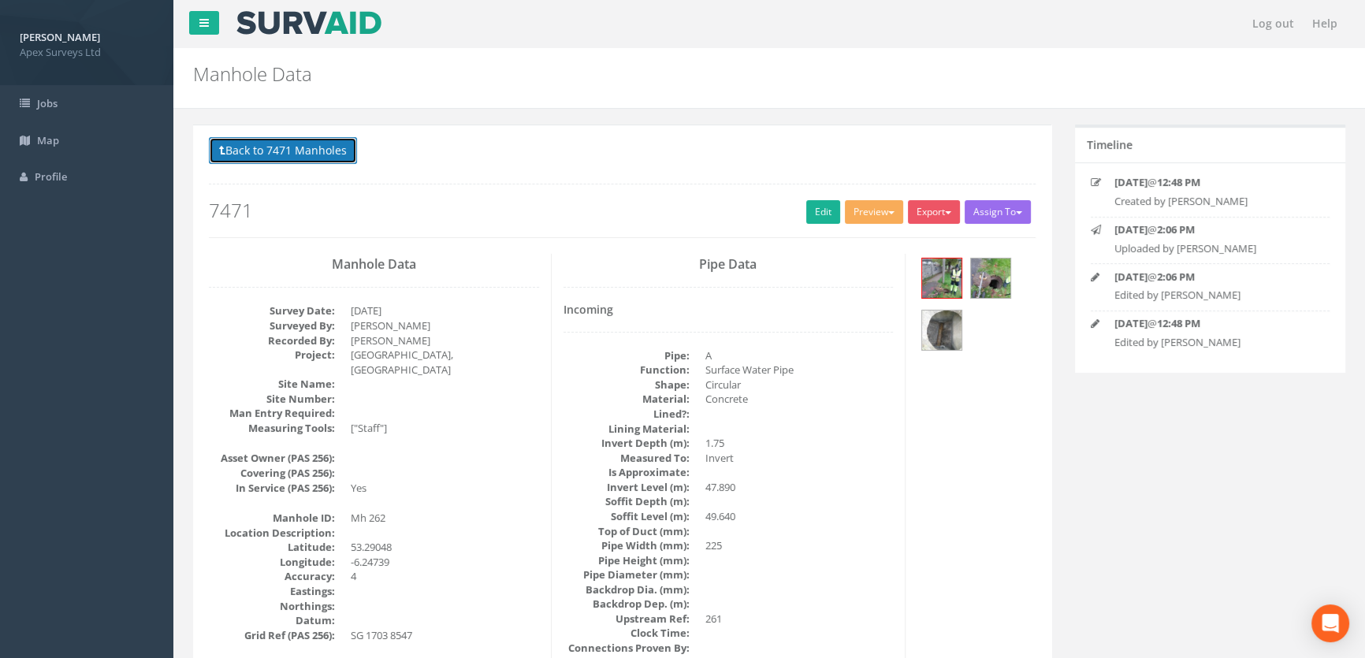
click at [232, 142] on button "Back to 7471 Manholes" at bounding box center [283, 150] width 148 height 27
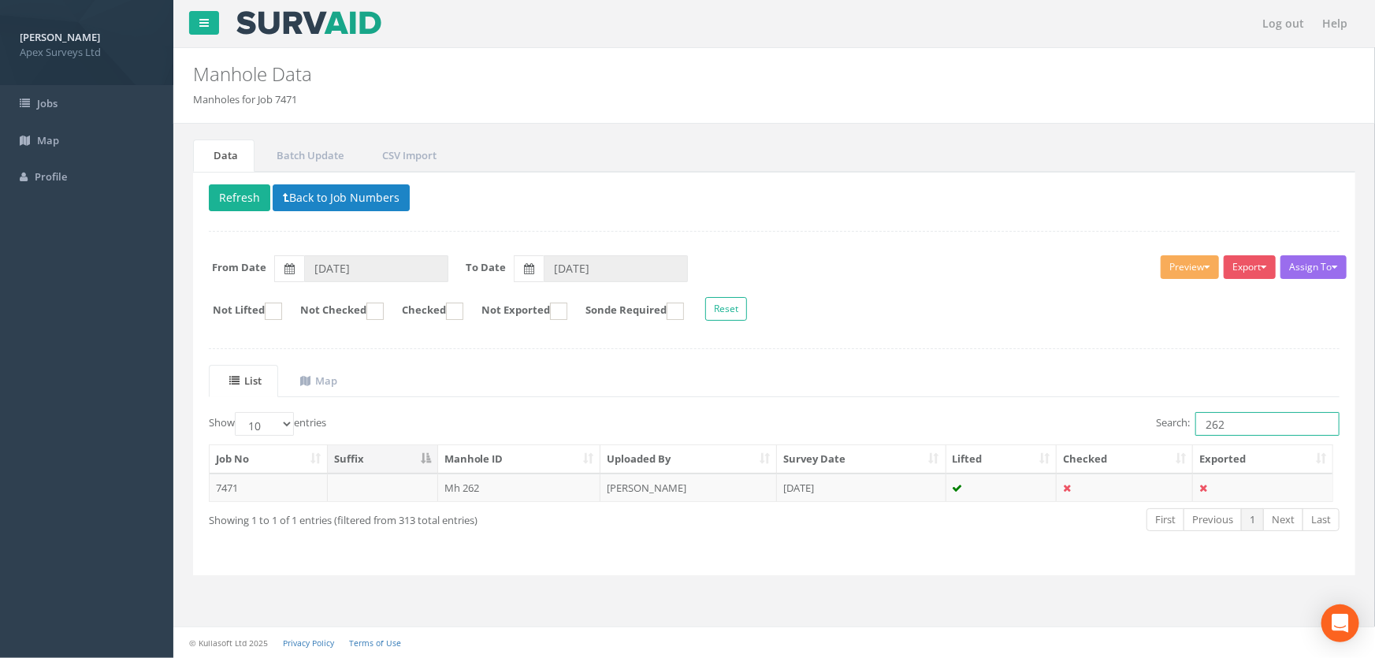
click at [1246, 428] on input "262" at bounding box center [1267, 424] width 144 height 24
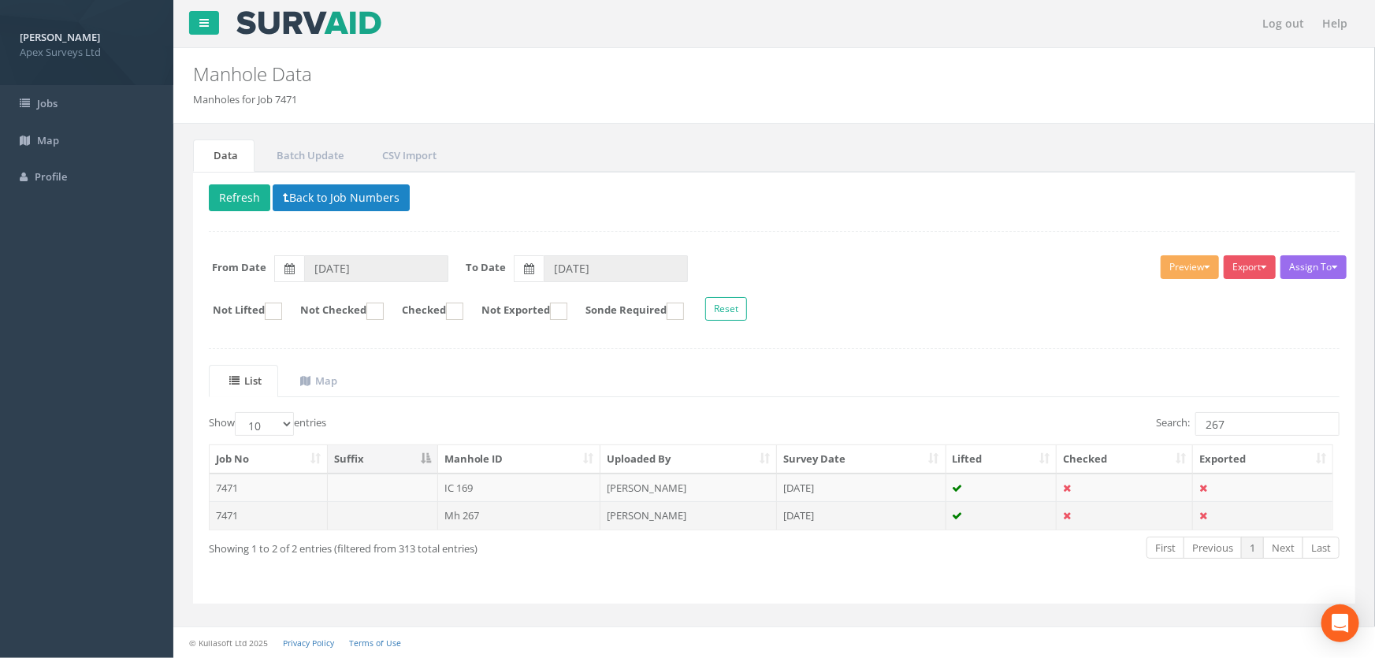
click at [474, 514] on td "Mh 267" at bounding box center [519, 515] width 163 height 28
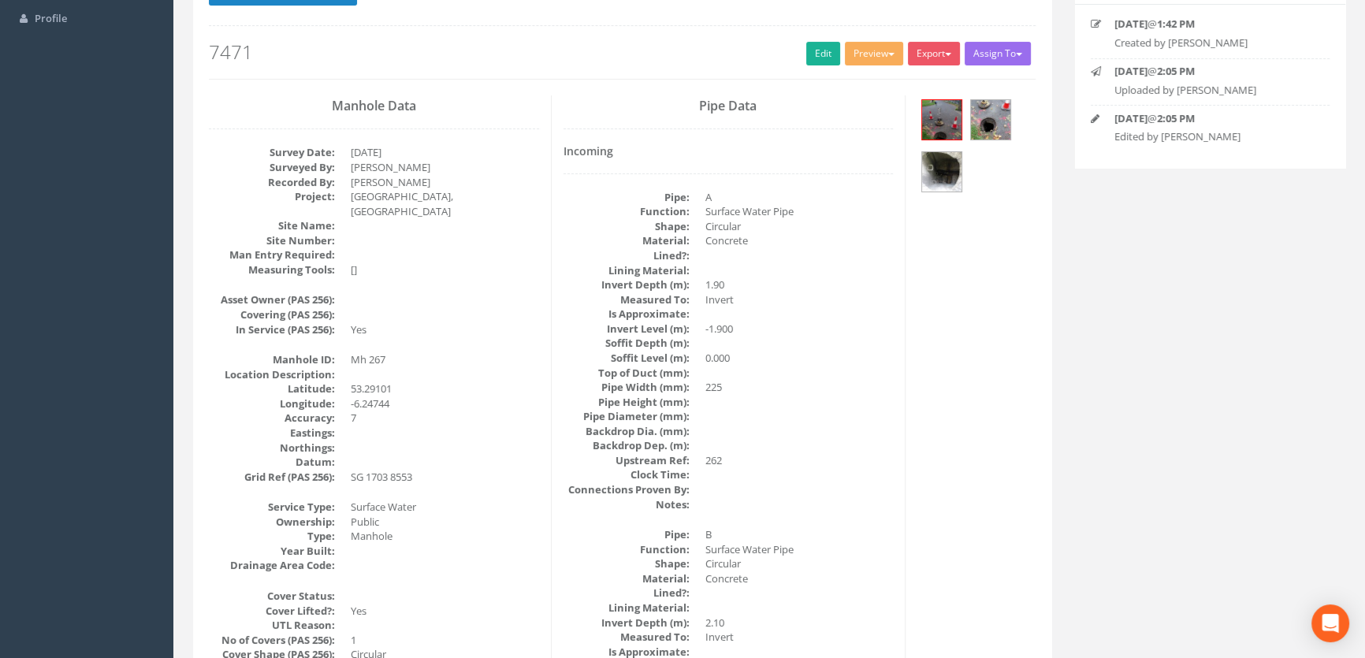
scroll to position [124, 0]
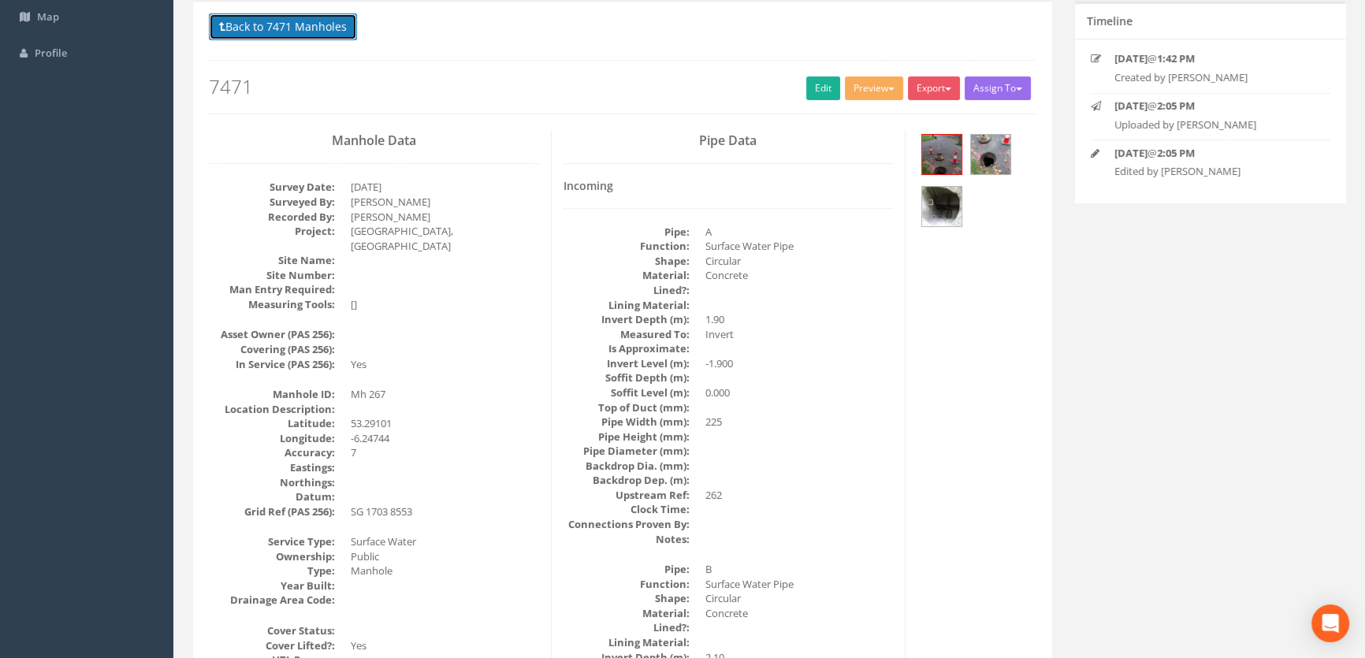
click at [264, 24] on button "Back to 7471 Manholes" at bounding box center [283, 26] width 148 height 27
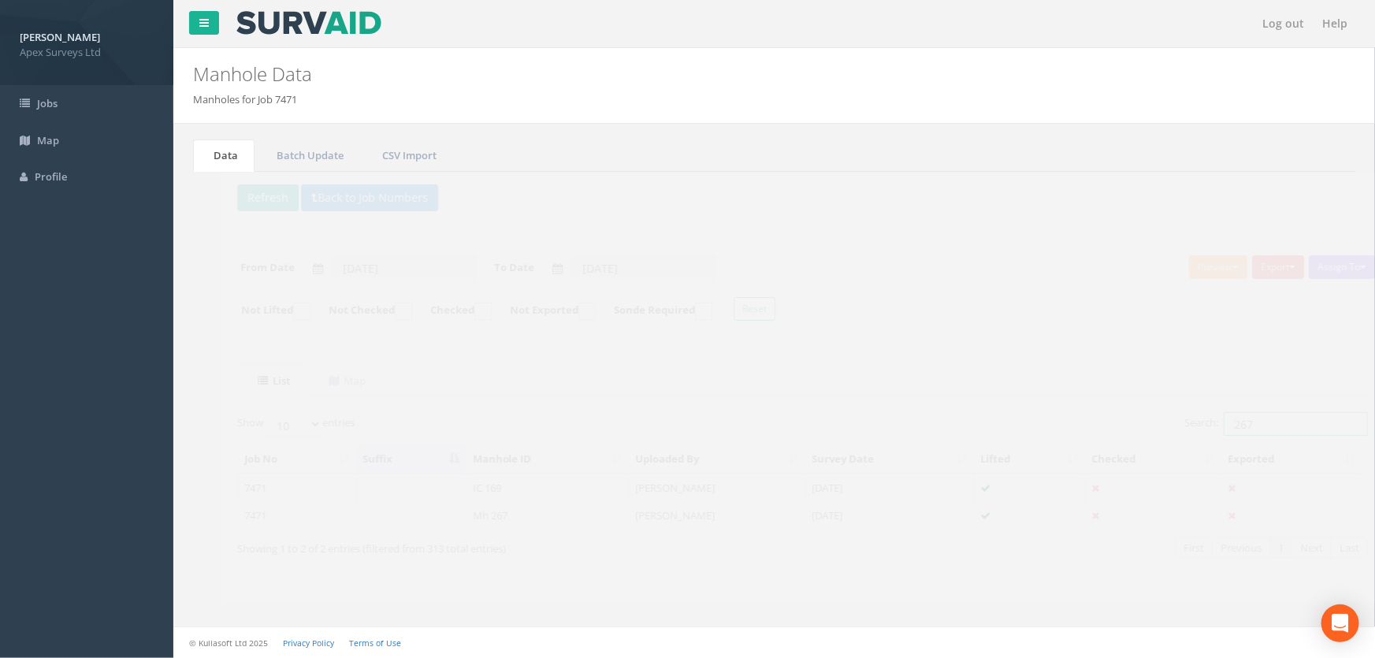
click at [1241, 433] on input "267" at bounding box center [1267, 424] width 144 height 24
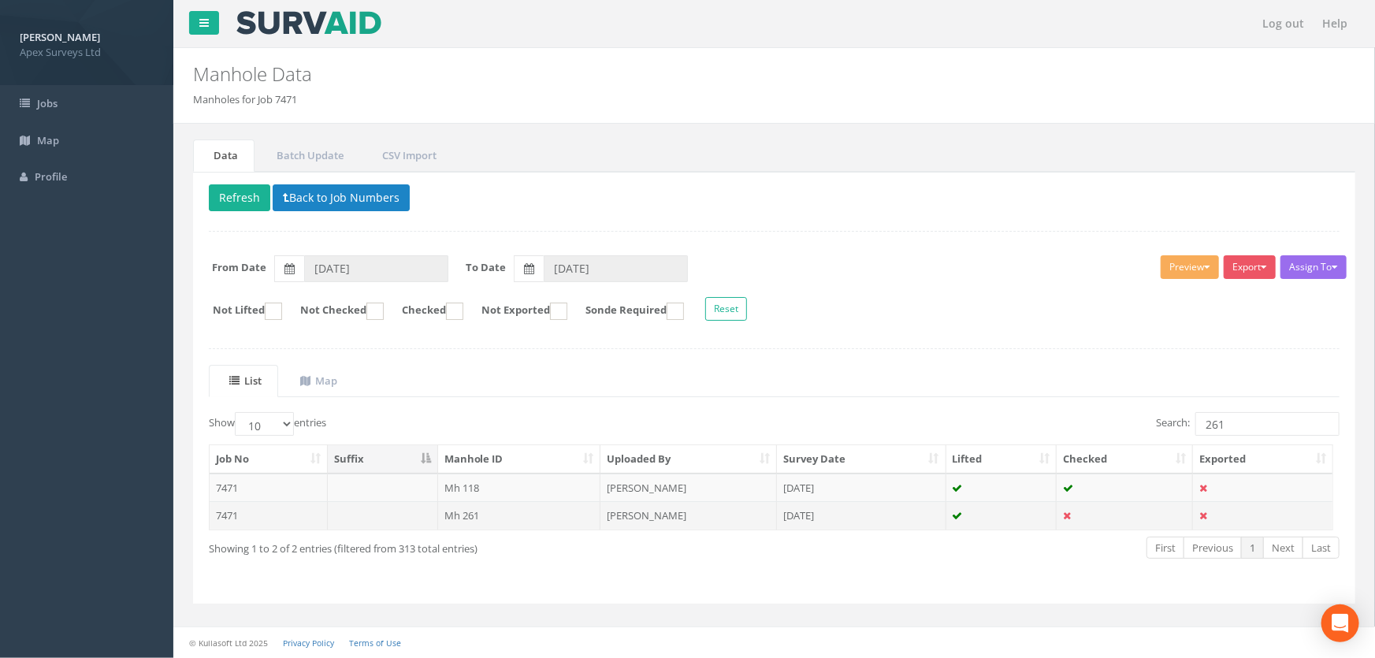
click at [488, 521] on td "Mh 261" at bounding box center [519, 515] width 163 height 28
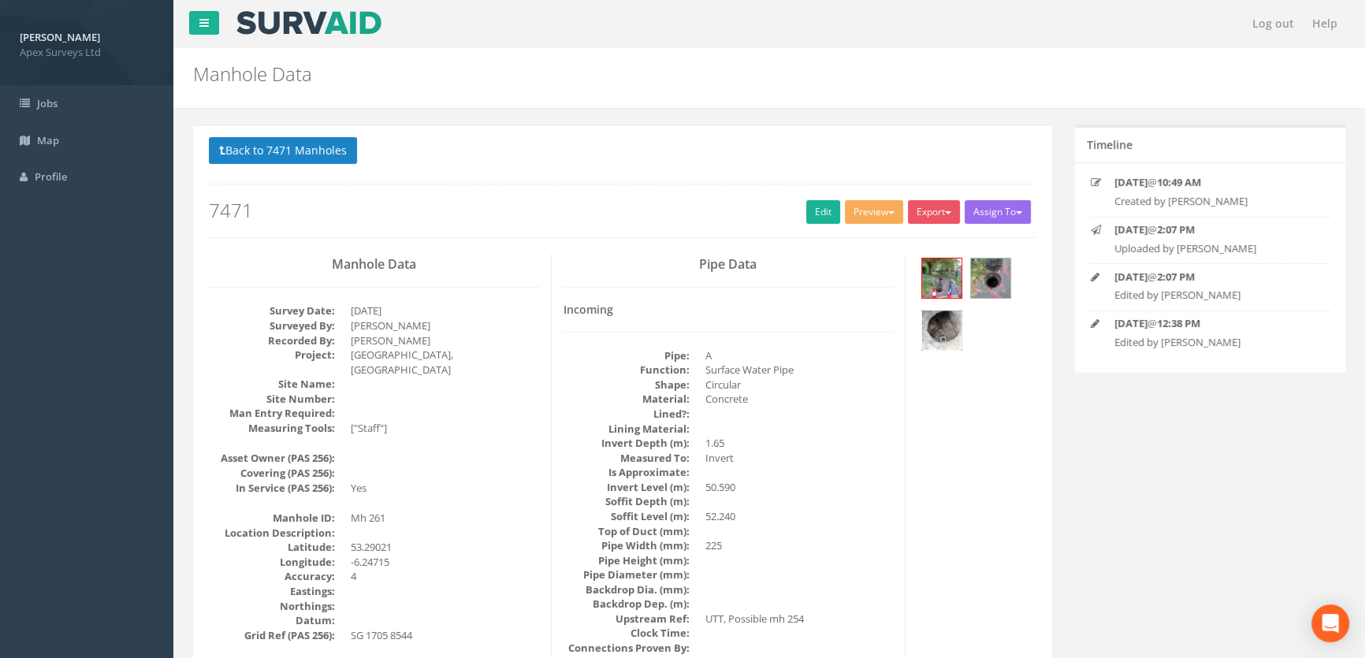
click at [959, 325] on img at bounding box center [941, 329] width 39 height 39
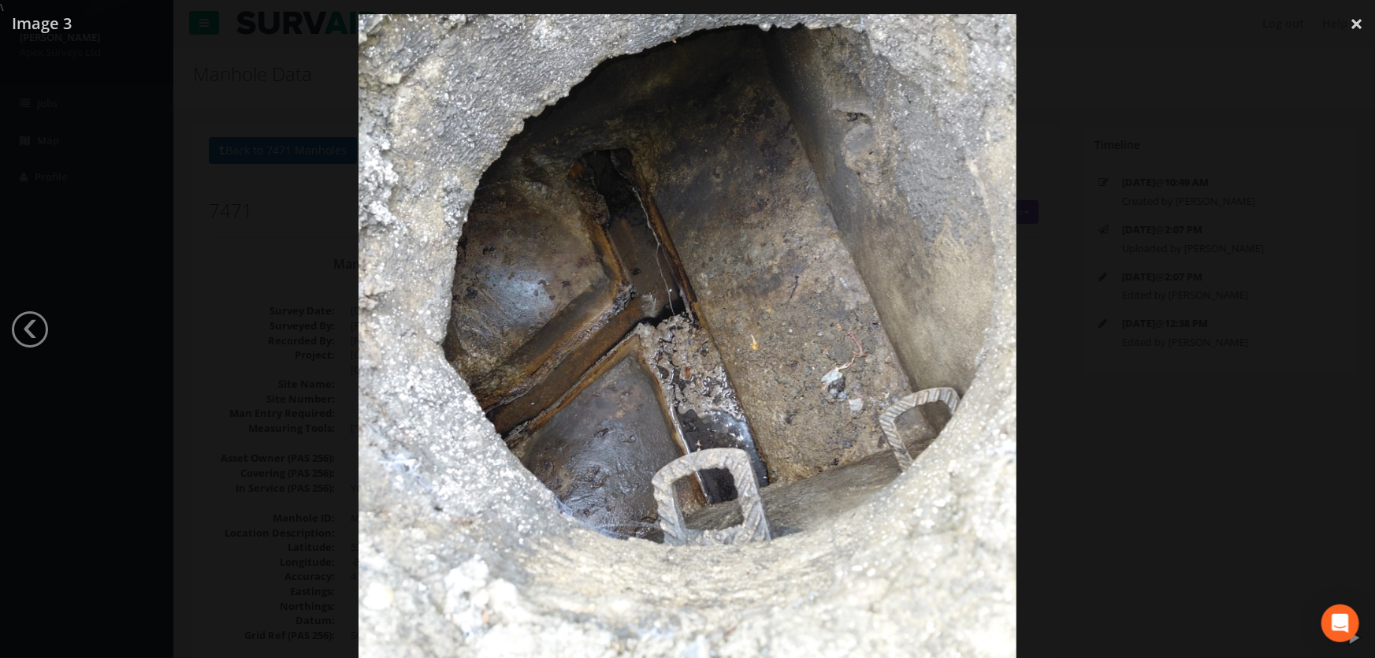
click at [213, 228] on div at bounding box center [687, 344] width 1375 height 658
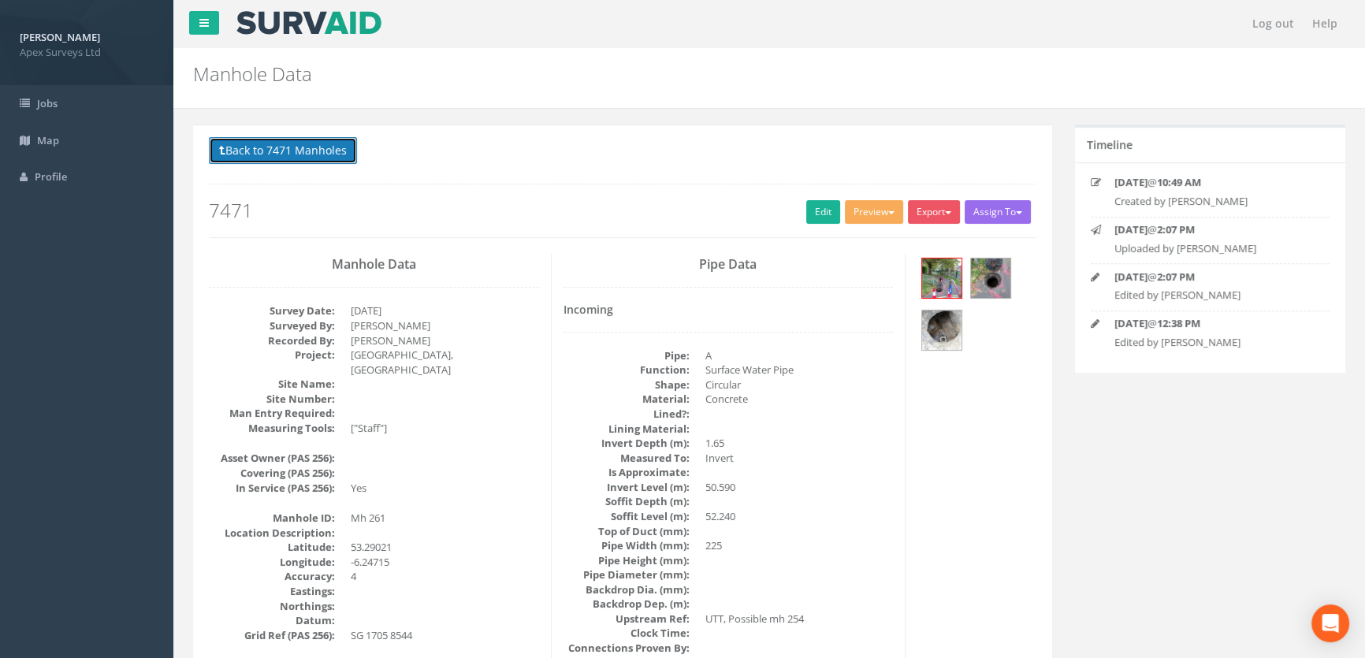
click at [277, 150] on button "Back to 7471 Manholes" at bounding box center [283, 150] width 148 height 27
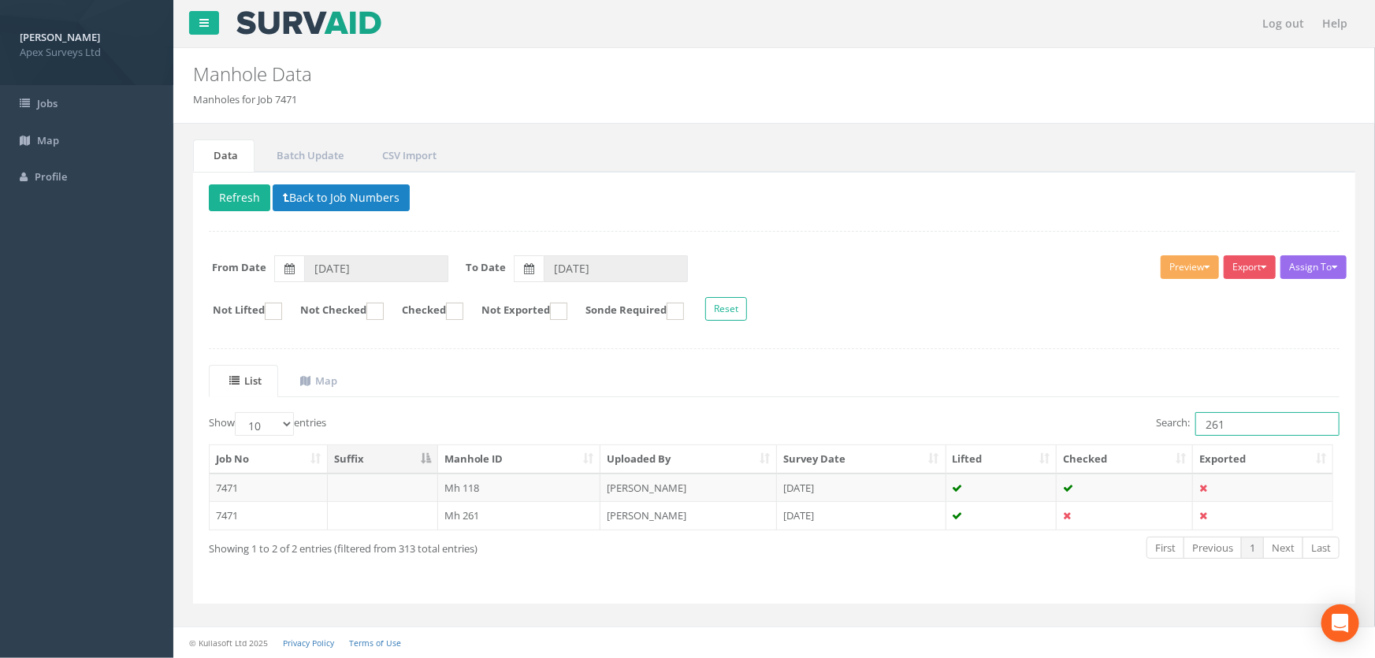
click at [1231, 428] on input "261" at bounding box center [1267, 424] width 144 height 24
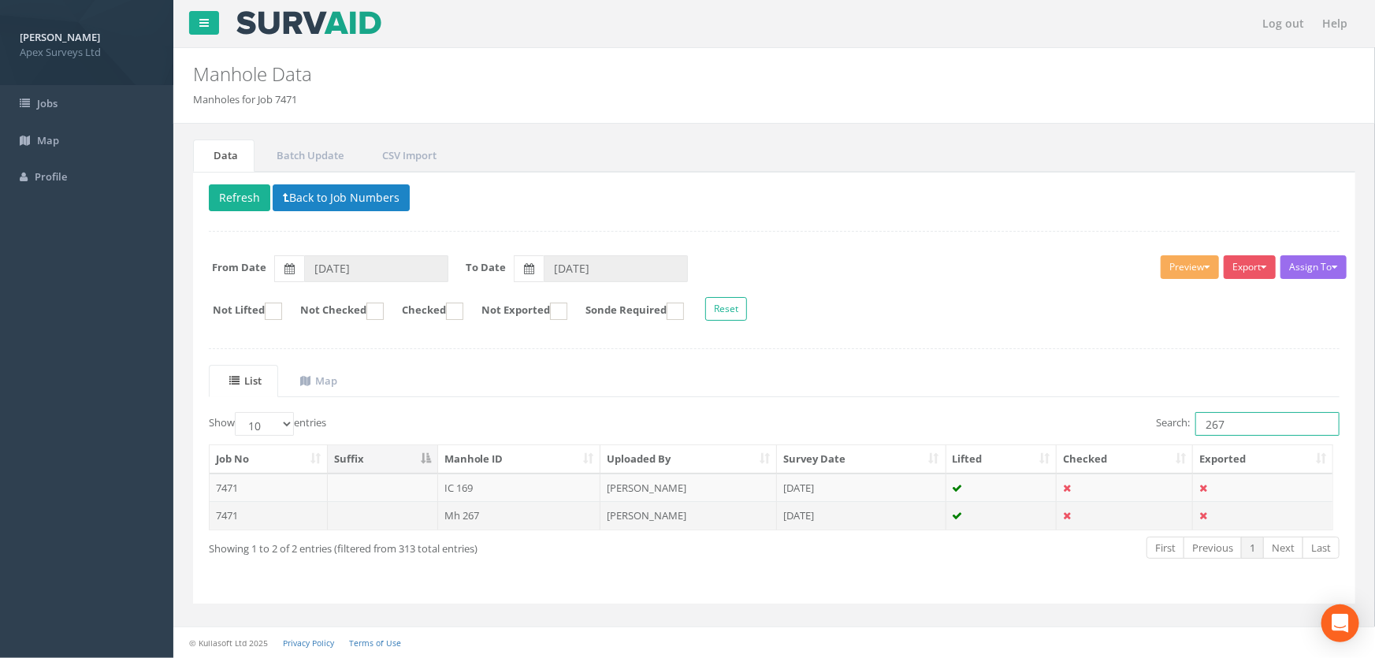
type input "267"
click at [485, 514] on td "Mh 267" at bounding box center [519, 515] width 163 height 28
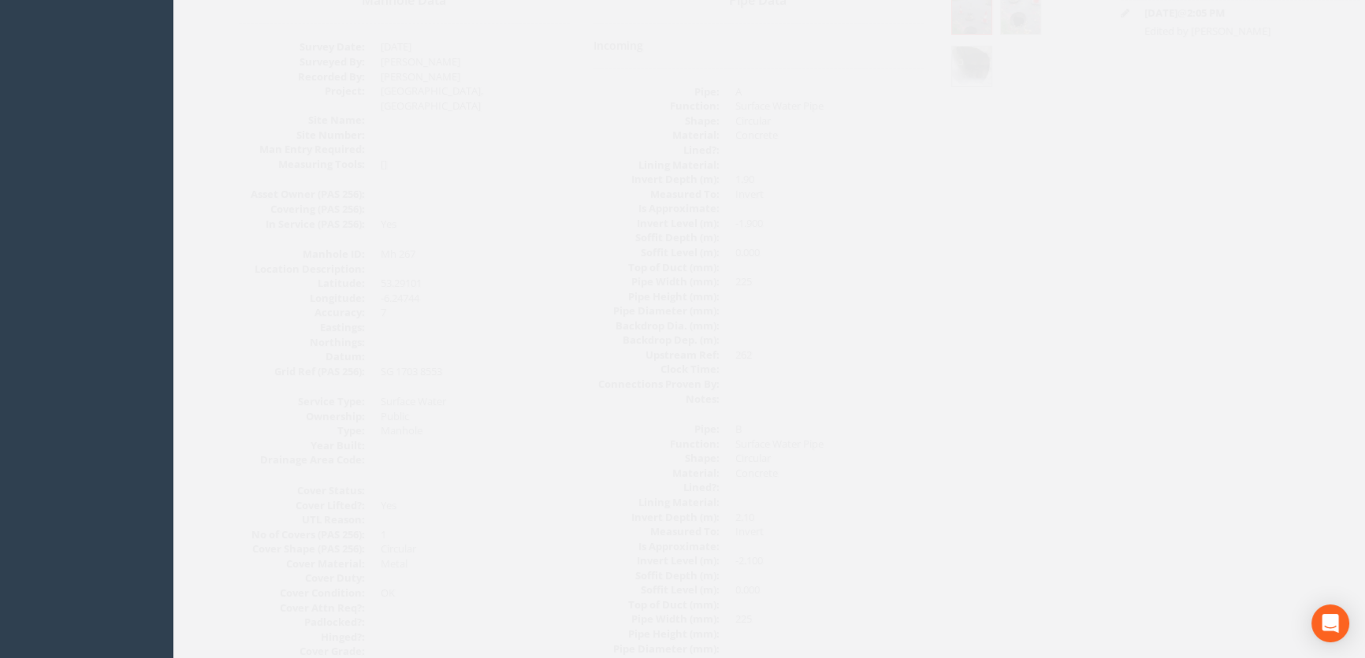
scroll to position [71, 0]
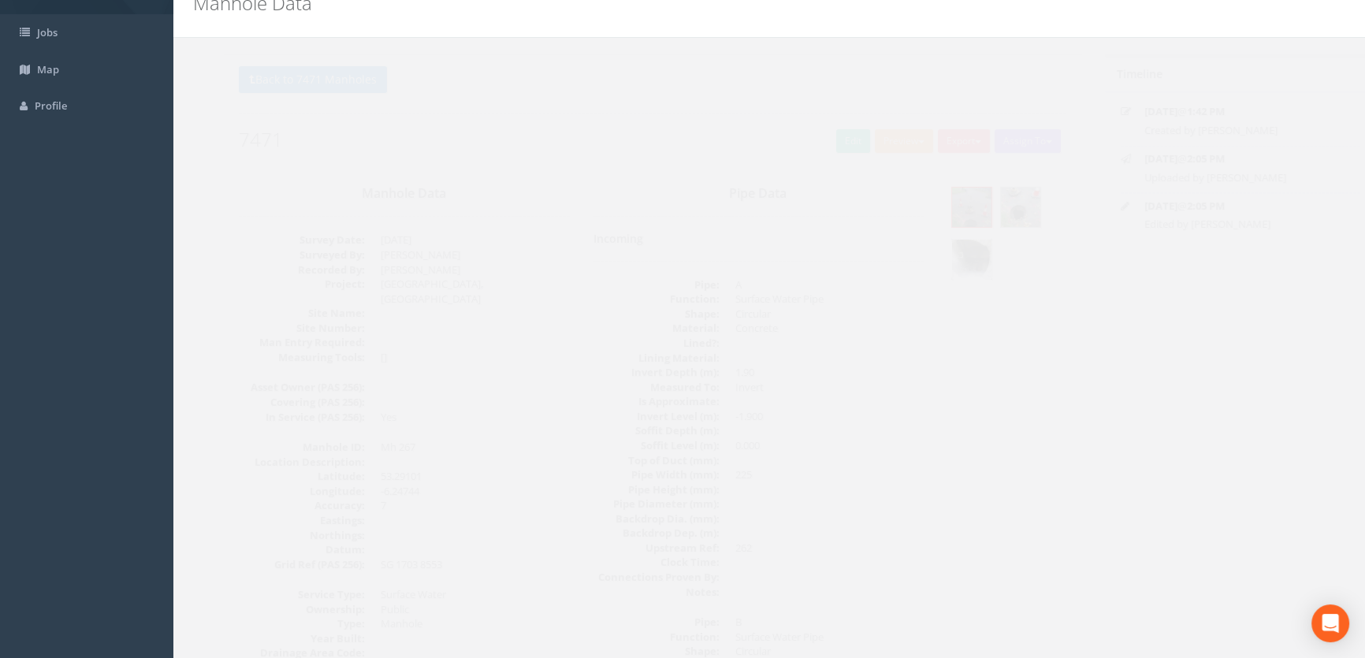
click at [945, 257] on img at bounding box center [941, 259] width 39 height 39
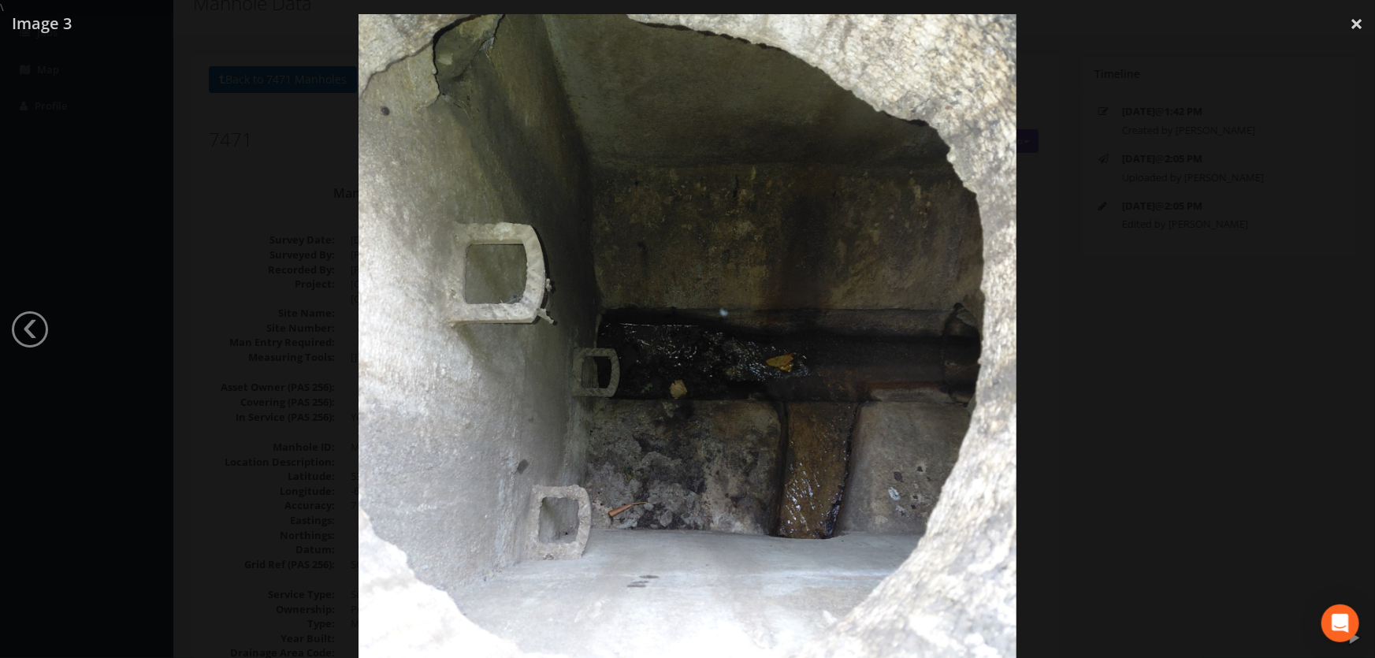
click at [240, 280] on div at bounding box center [687, 344] width 1375 height 658
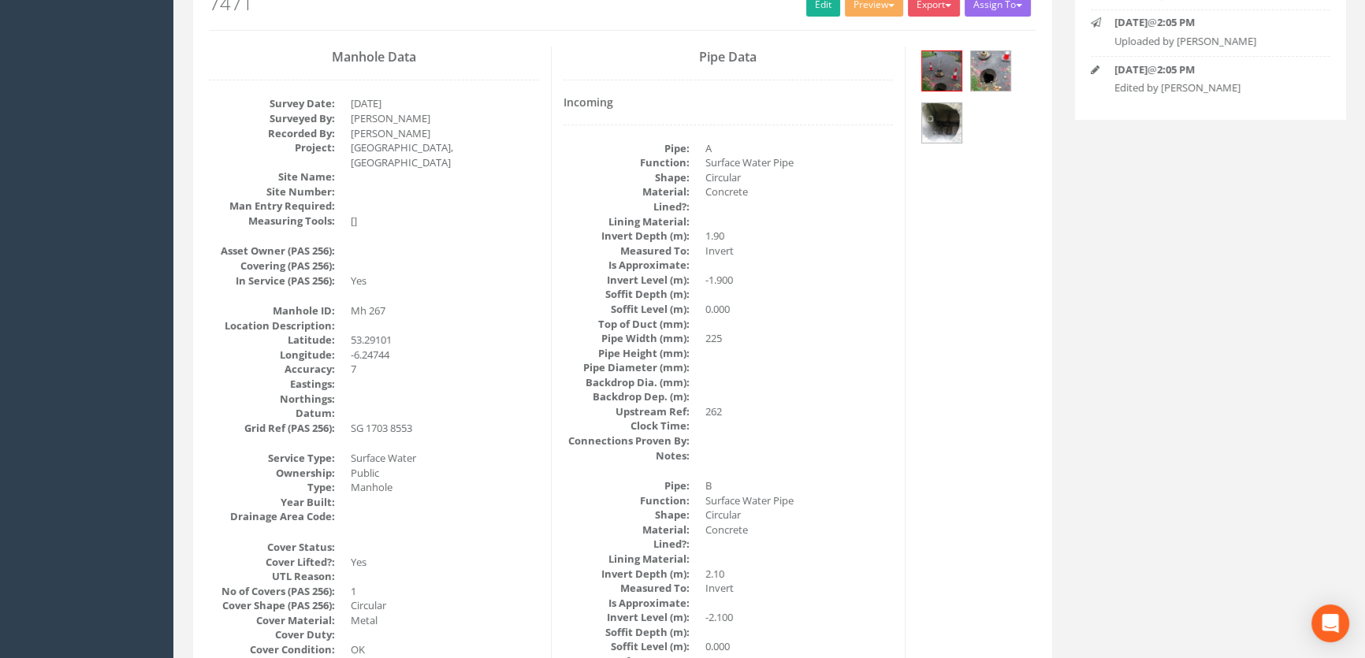
scroll to position [0, 0]
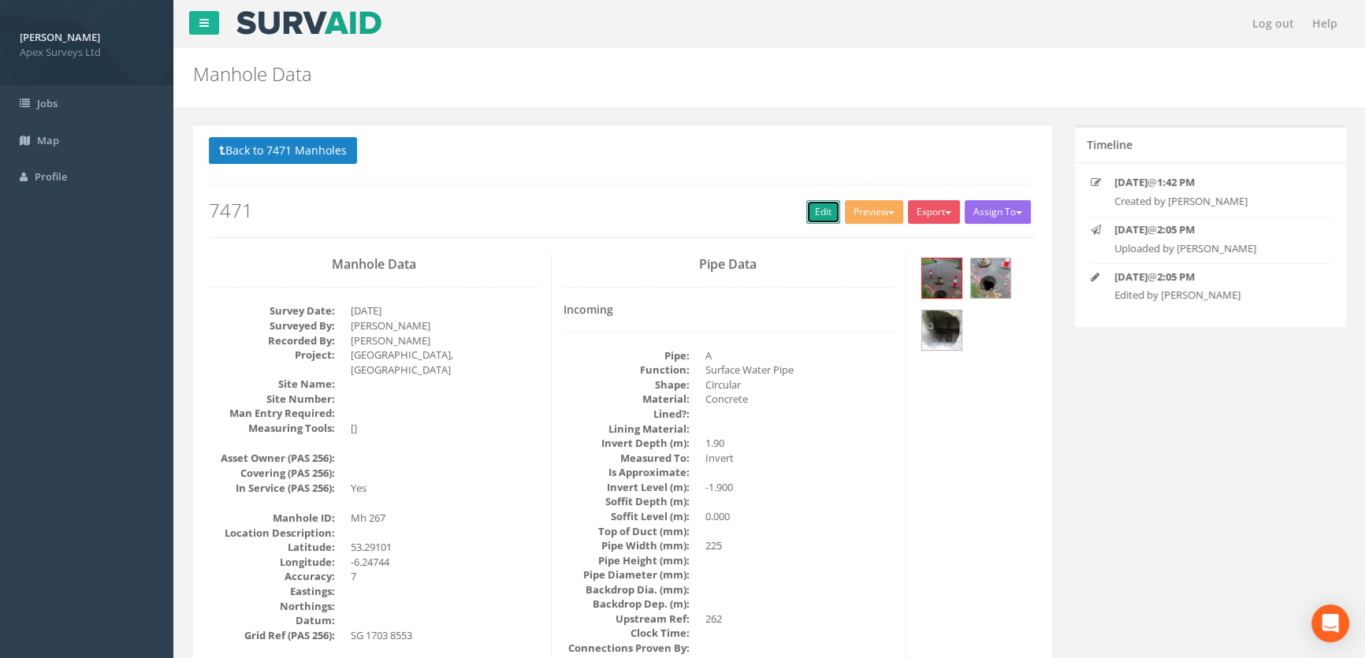
click at [817, 209] on link "Edit" at bounding box center [823, 212] width 34 height 24
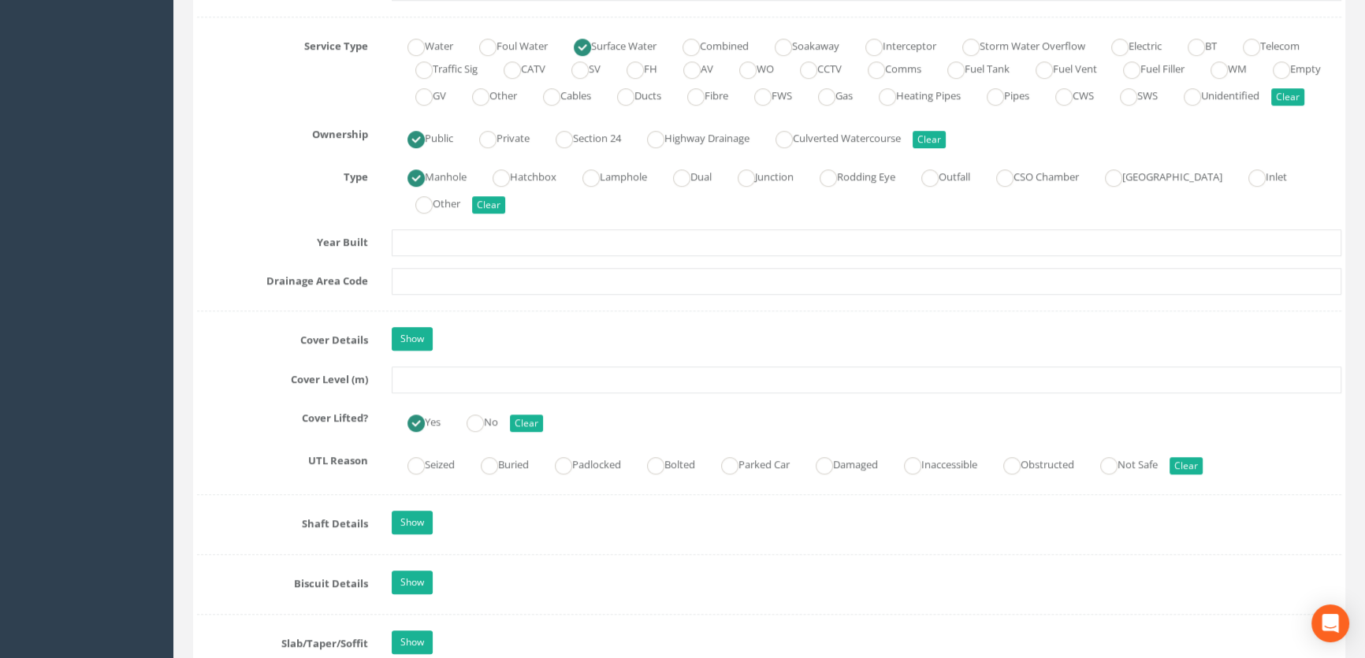
scroll to position [1146, 0]
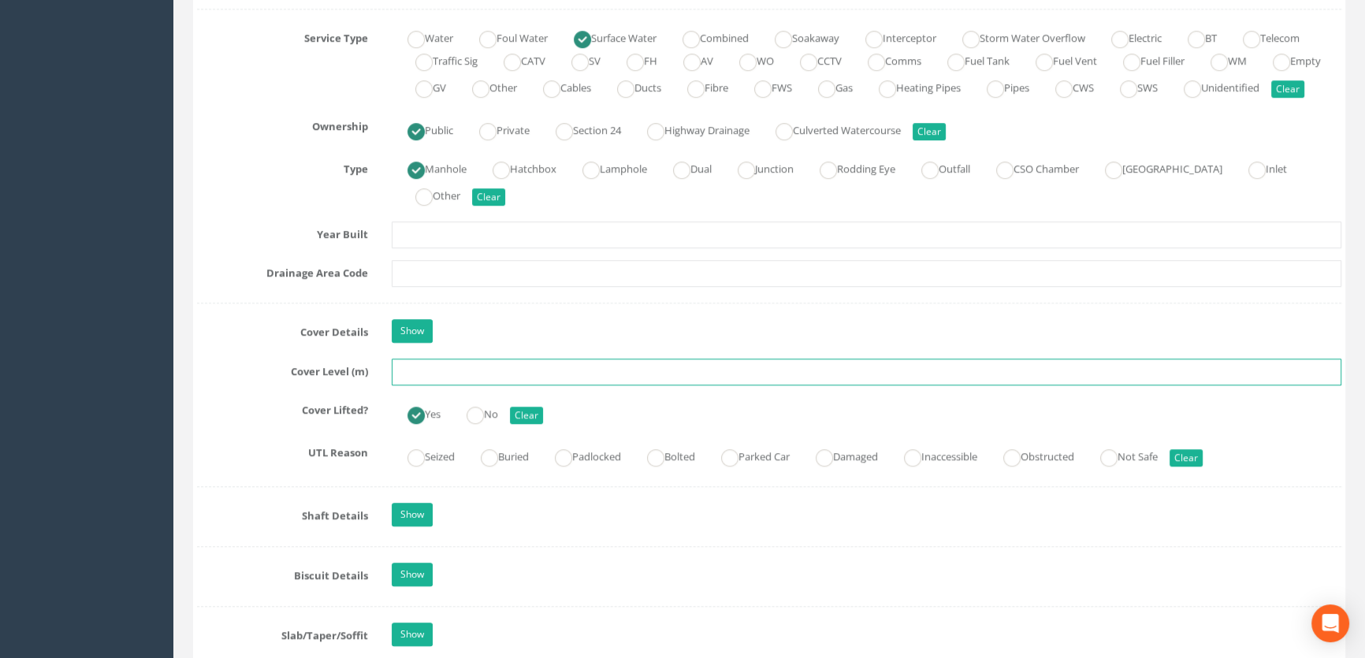
click at [457, 385] on input "text" at bounding box center [866, 371] width 949 height 27
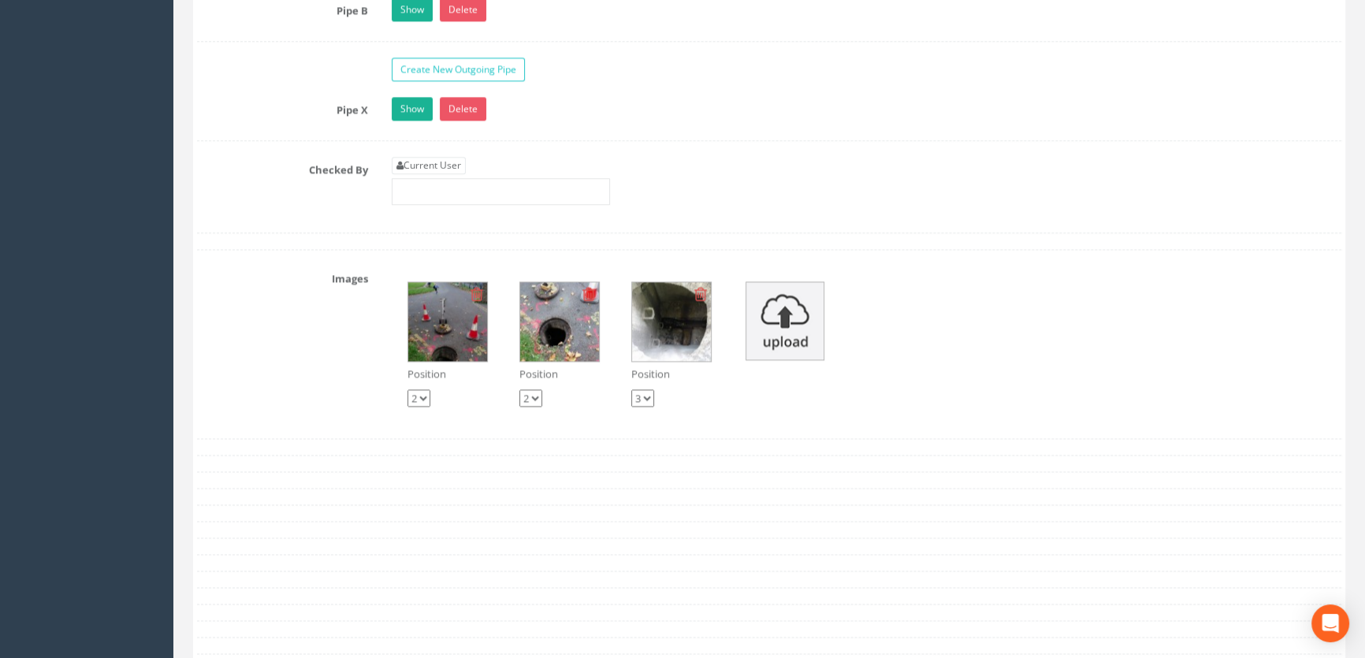
scroll to position [2721, 0]
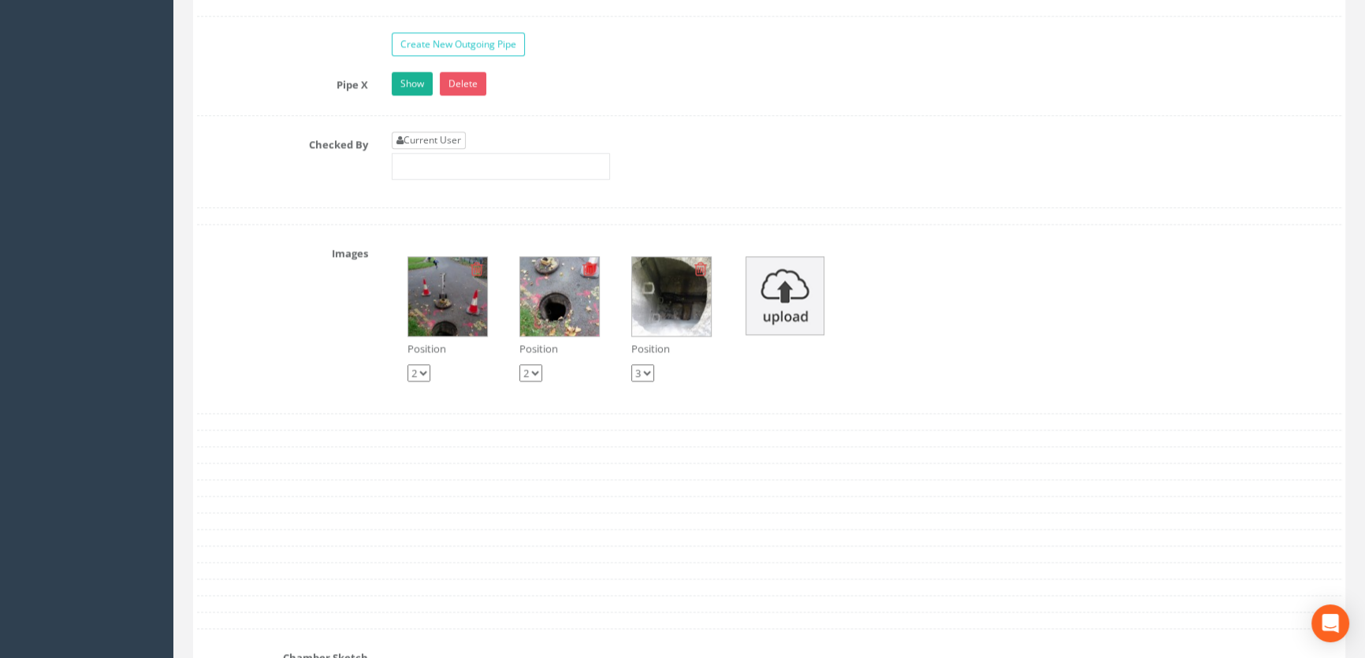
type input "47.26"
click at [429, 149] on link "Current User" at bounding box center [429, 140] width 74 height 17
type input "[PERSON_NAME]"
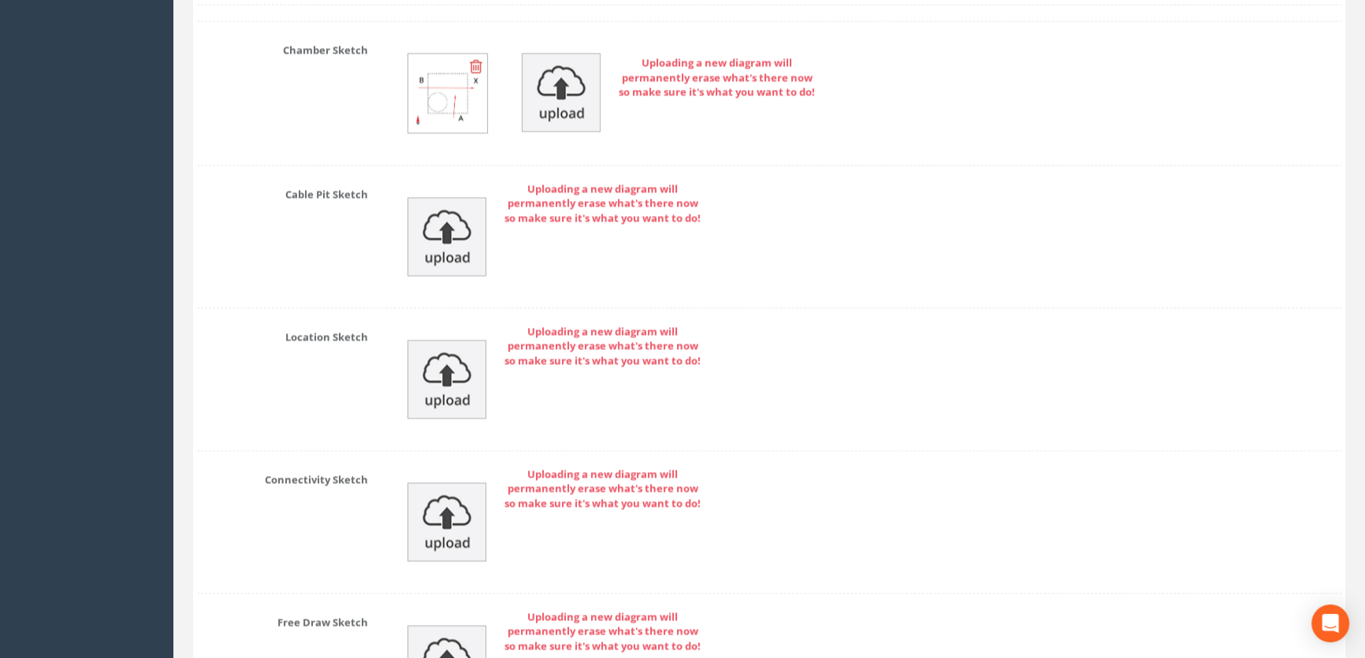
scroll to position [3548, 0]
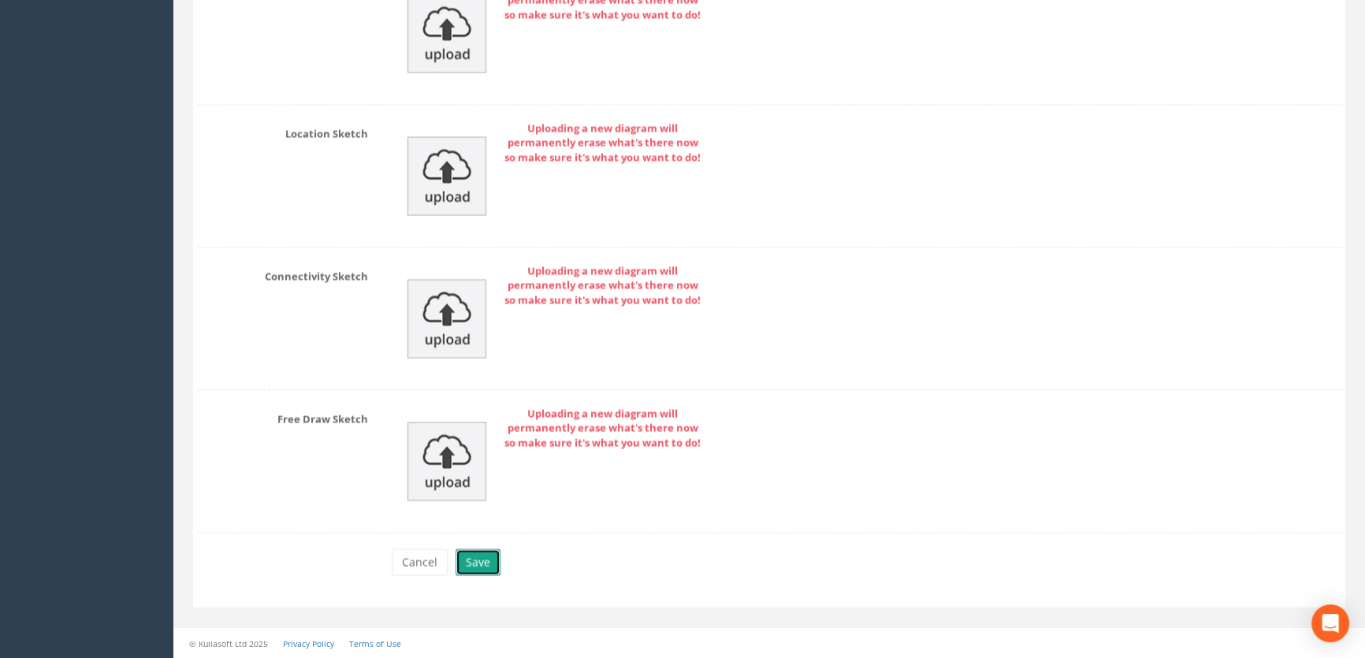
click at [486, 565] on button "Save" at bounding box center [477, 561] width 45 height 27
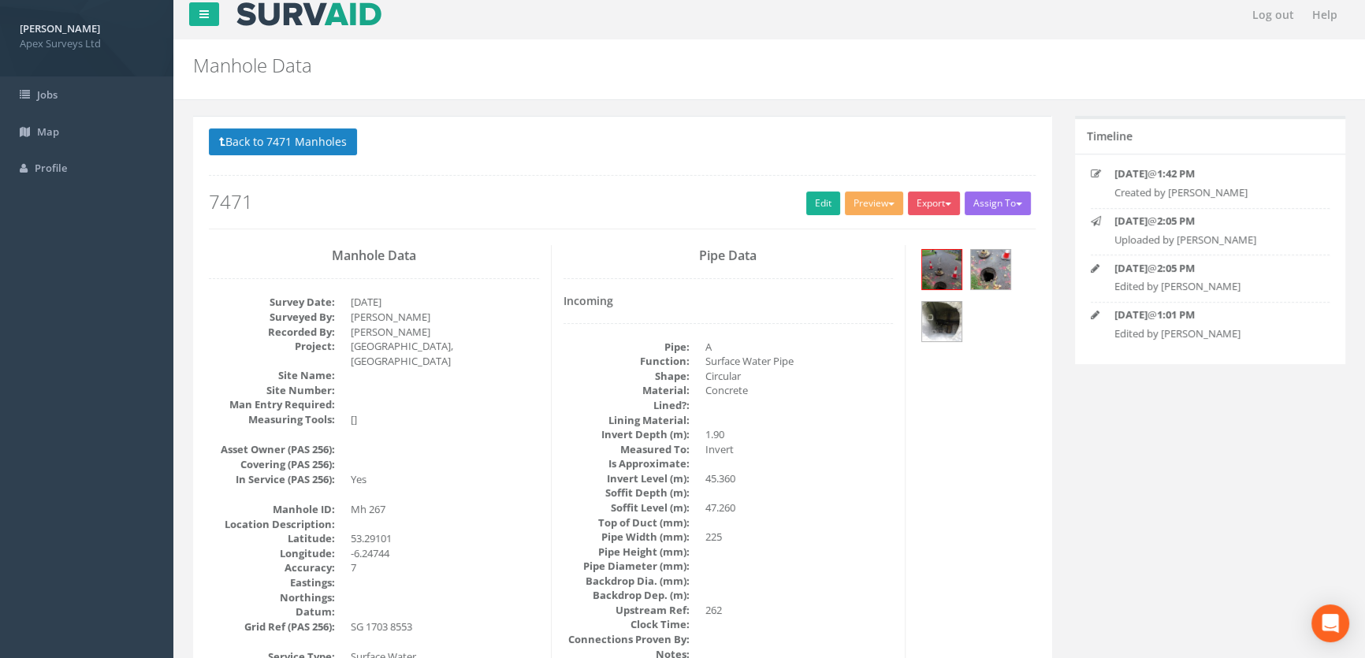
scroll to position [0, 0]
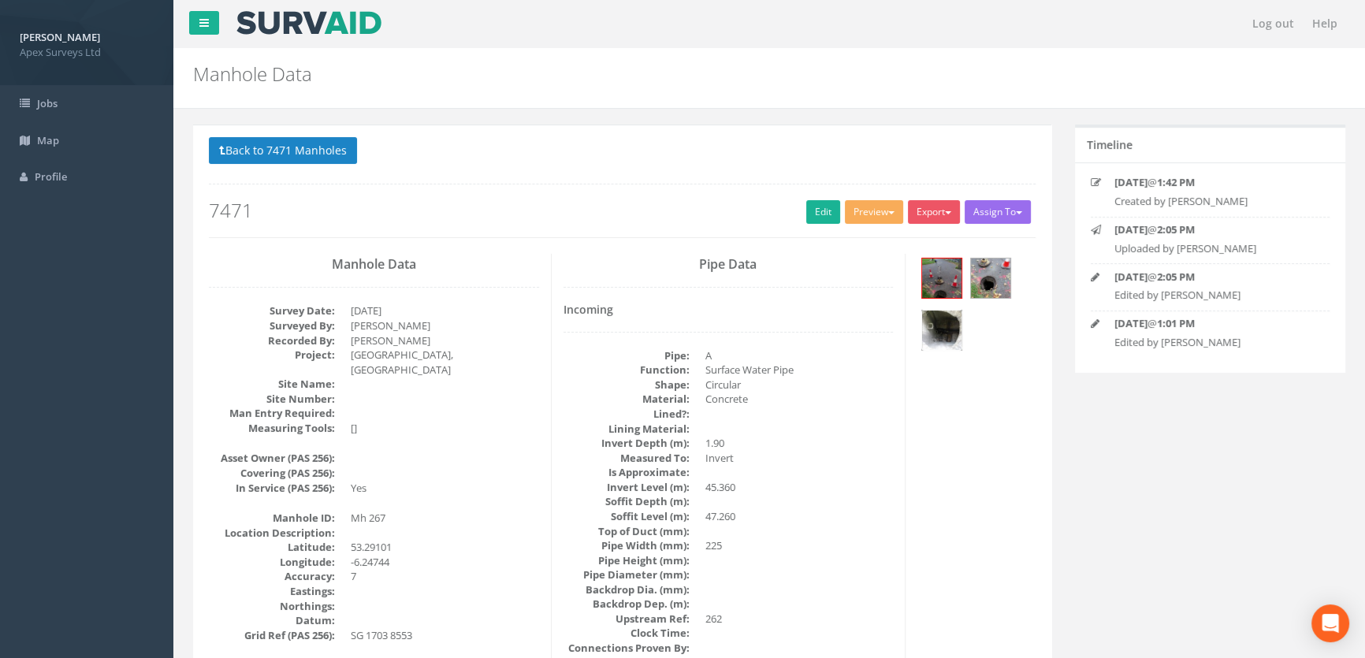
click at [952, 322] on img at bounding box center [941, 329] width 39 height 39
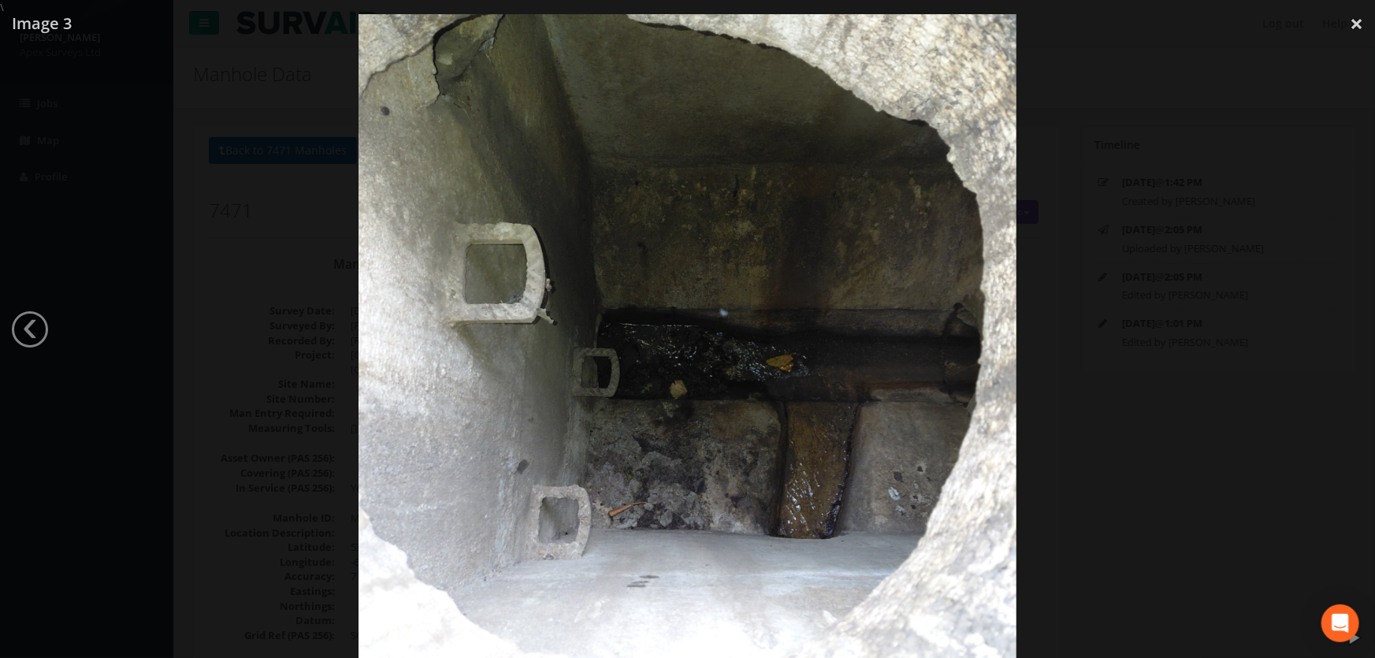
click at [251, 409] on div at bounding box center [687, 344] width 1375 height 658
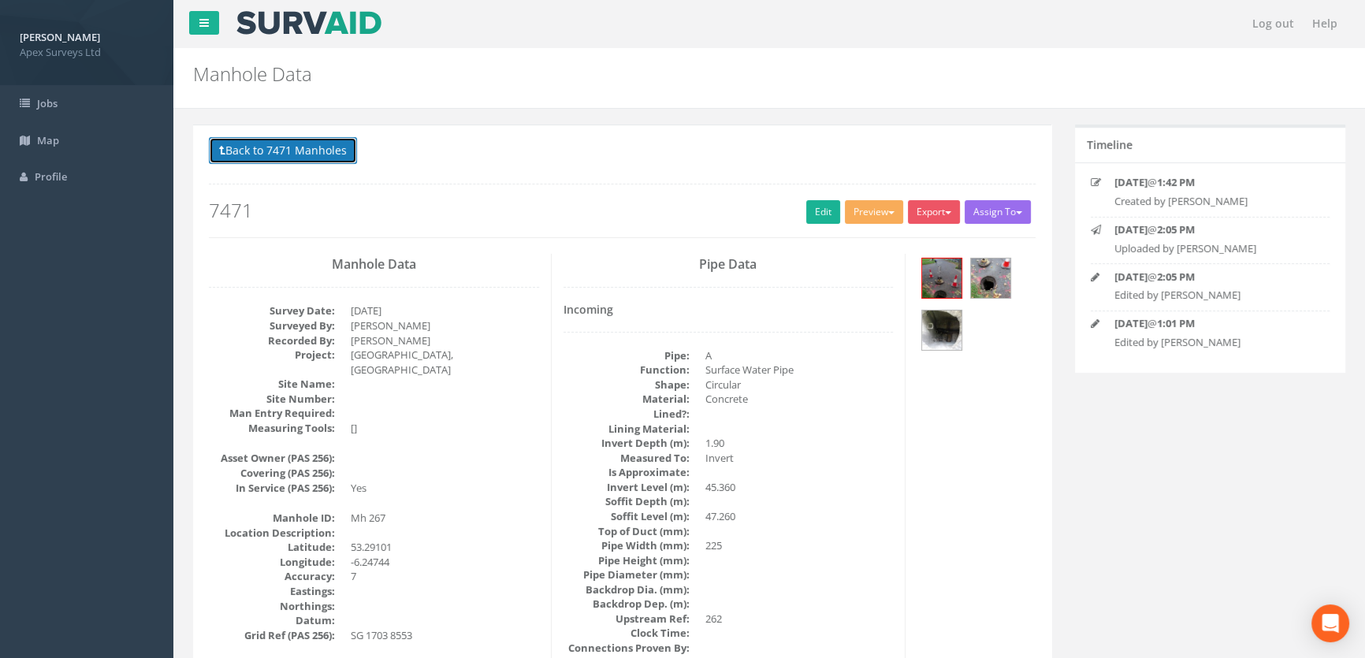
click at [286, 150] on button "Back to 7471 Manholes" at bounding box center [283, 150] width 148 height 27
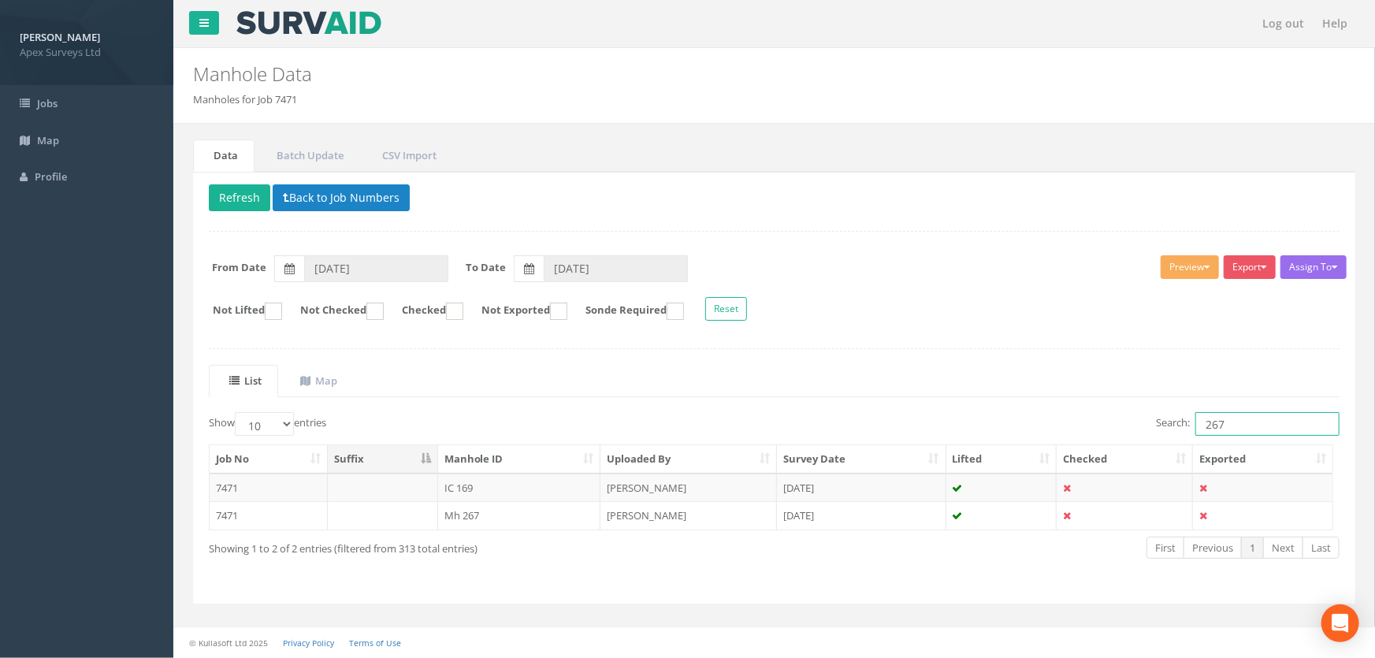
drag, startPoint x: 1240, startPoint y: 418, endPoint x: 1156, endPoint y: 410, distance: 84.7
click at [1156, 412] on label "Search: 267" at bounding box center [1248, 424] width 184 height 24
type input "1"
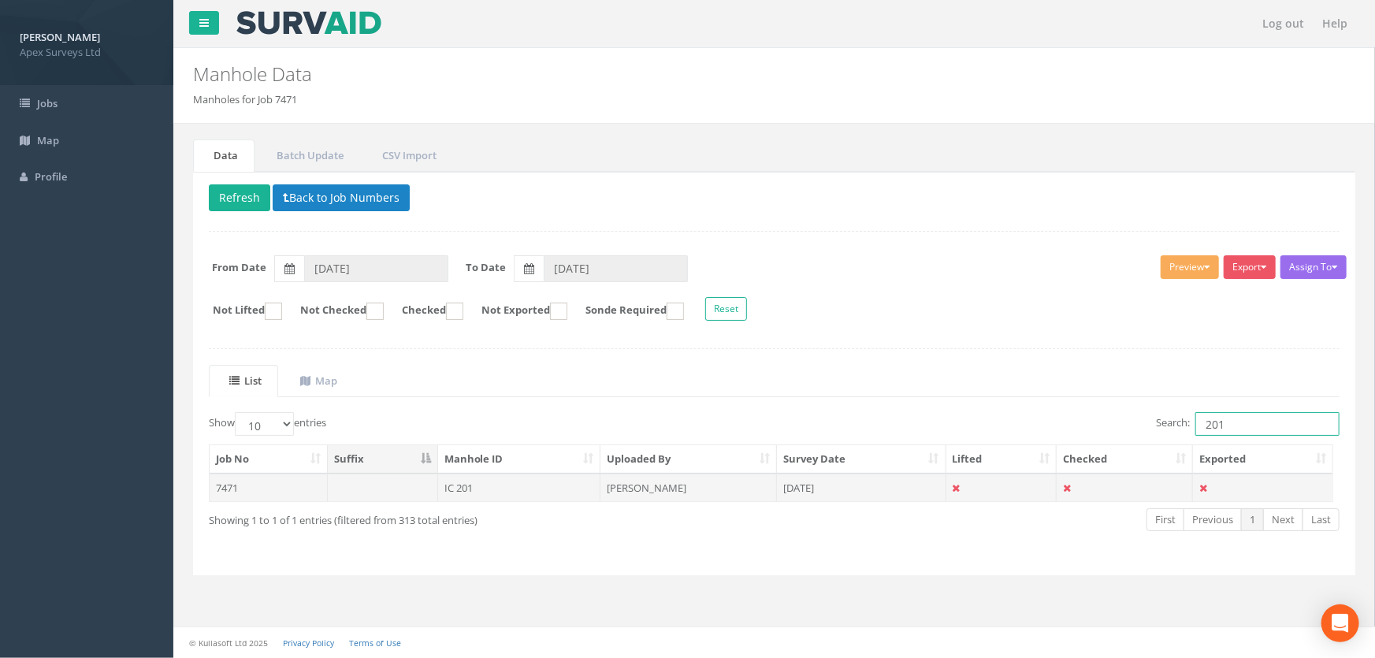
type input "201"
click at [455, 488] on td "IC 201" at bounding box center [519, 488] width 163 height 28
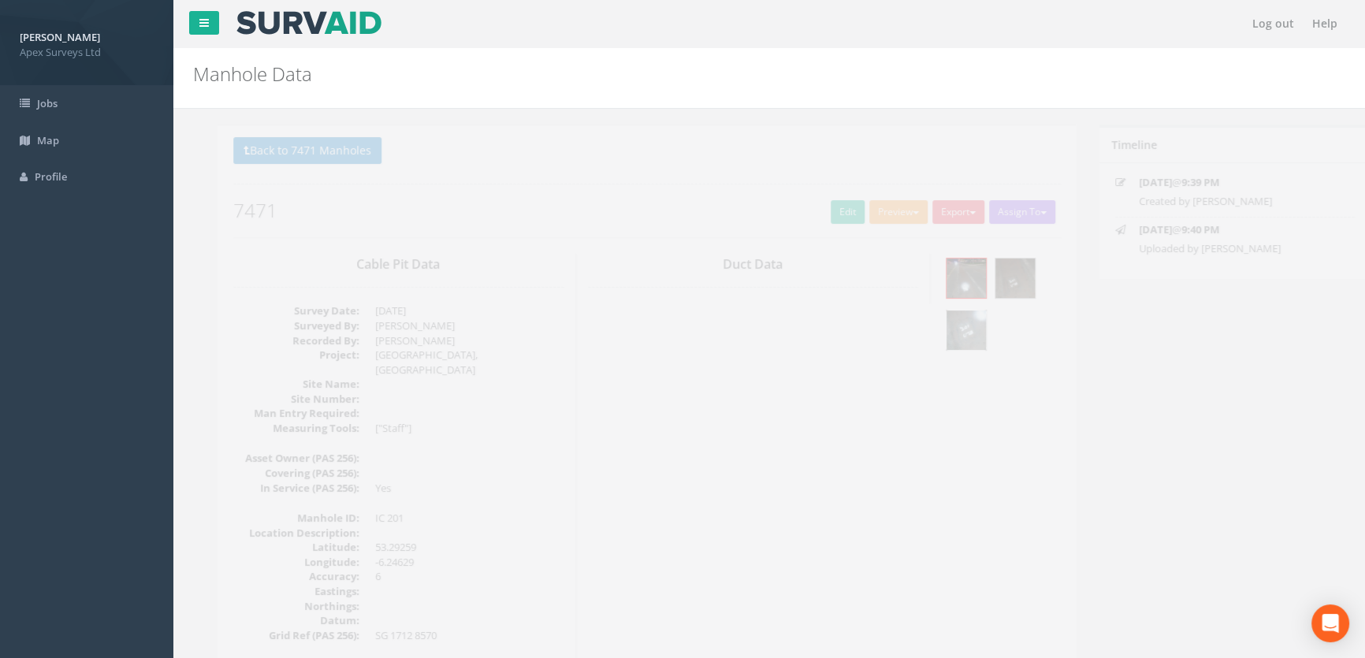
click at [942, 335] on img at bounding box center [941, 329] width 39 height 39
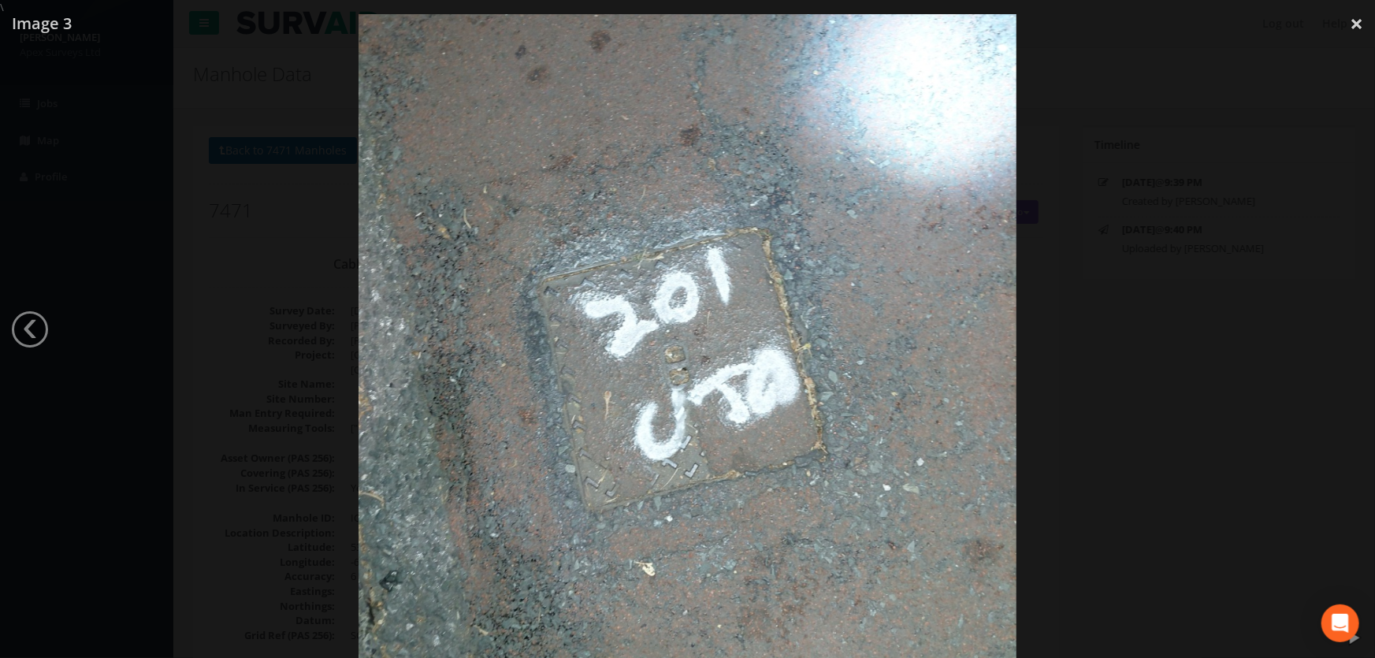
click at [323, 406] on div at bounding box center [687, 344] width 1375 height 658
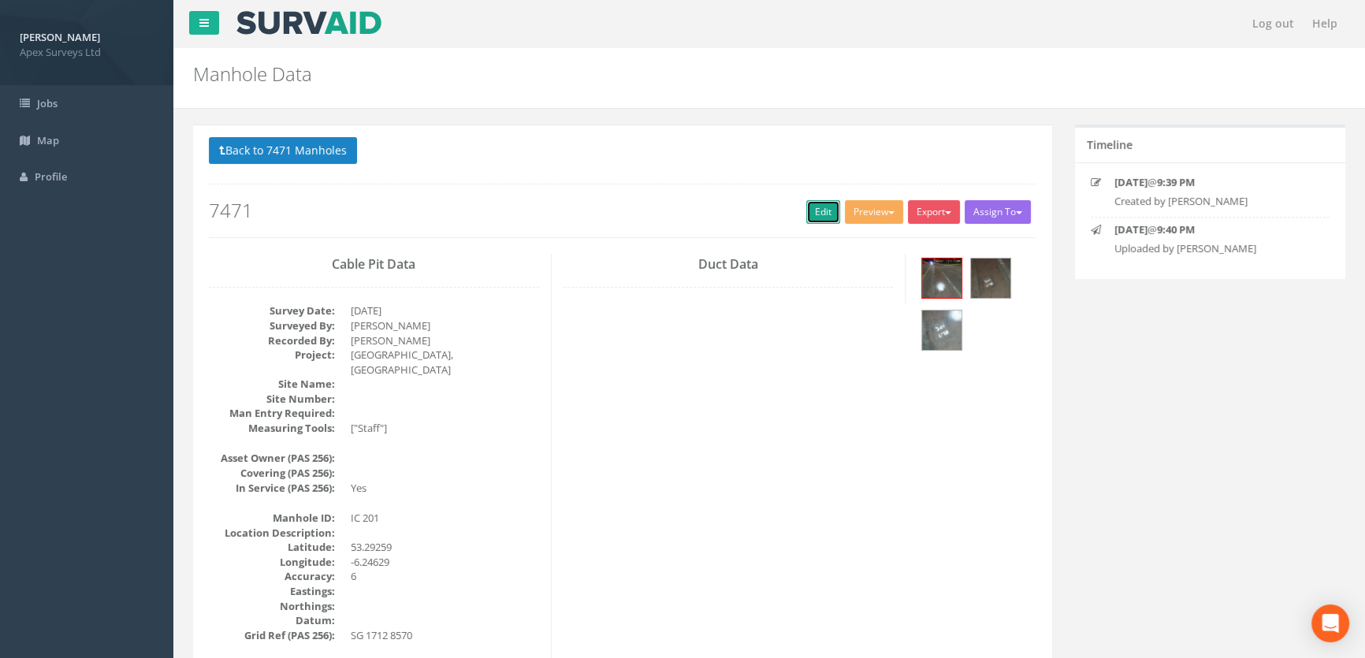
click at [817, 213] on link "Edit" at bounding box center [823, 212] width 34 height 24
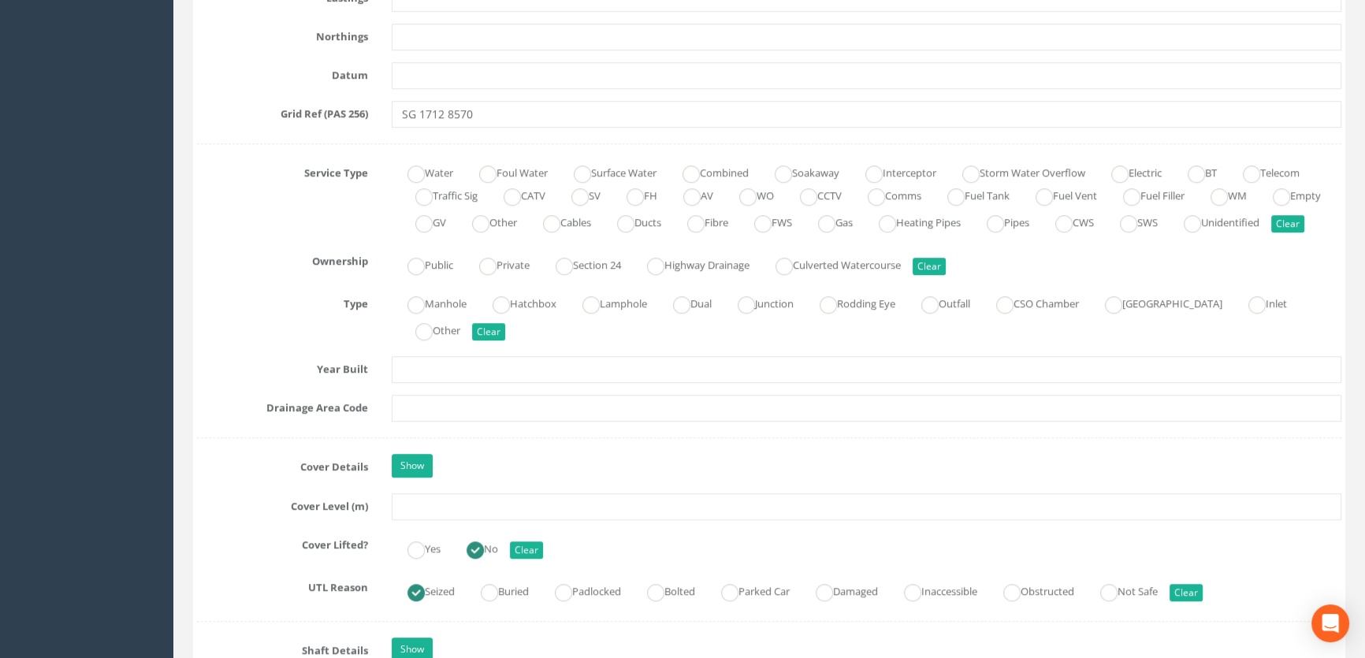
scroll to position [1074, 0]
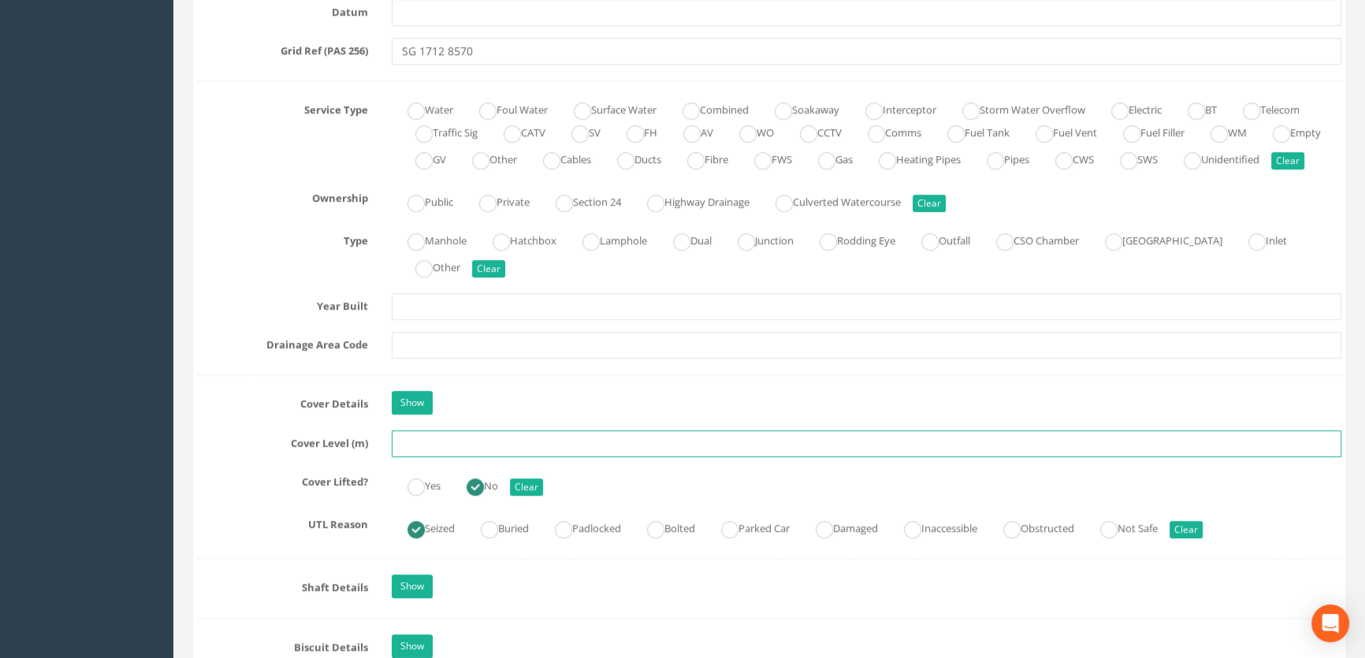
click at [440, 457] on input "text" at bounding box center [866, 443] width 949 height 27
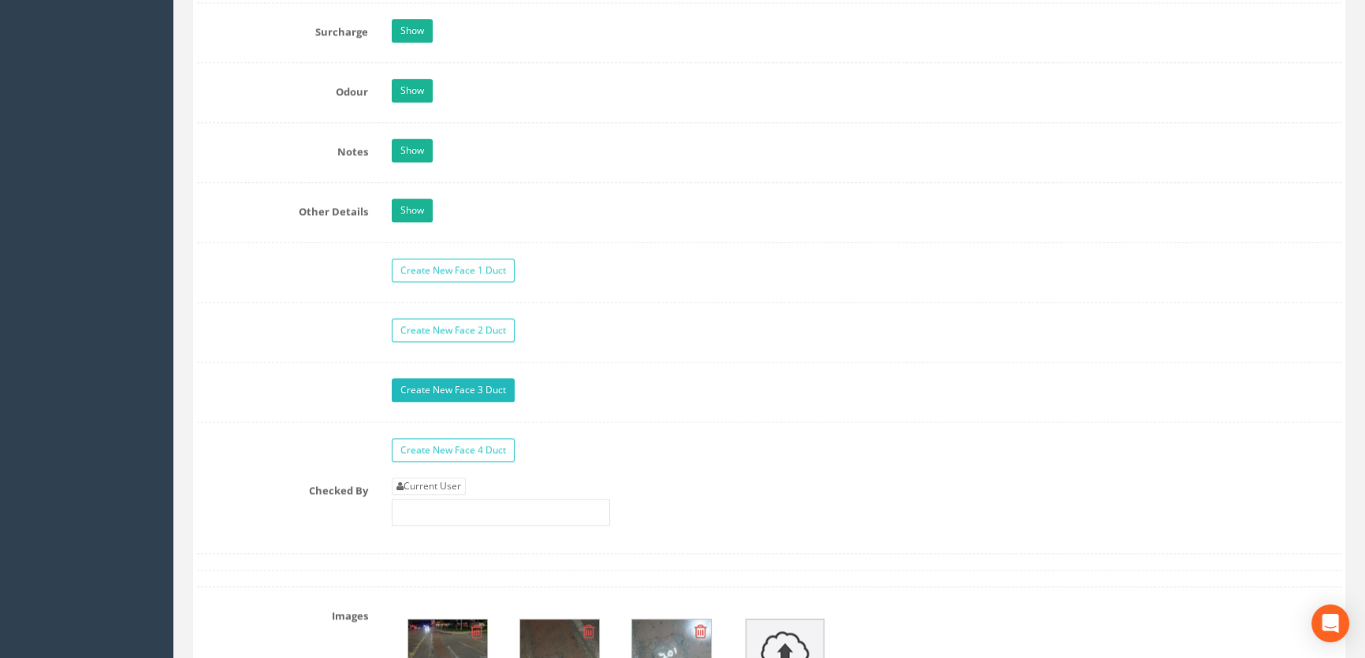
scroll to position [2364, 0]
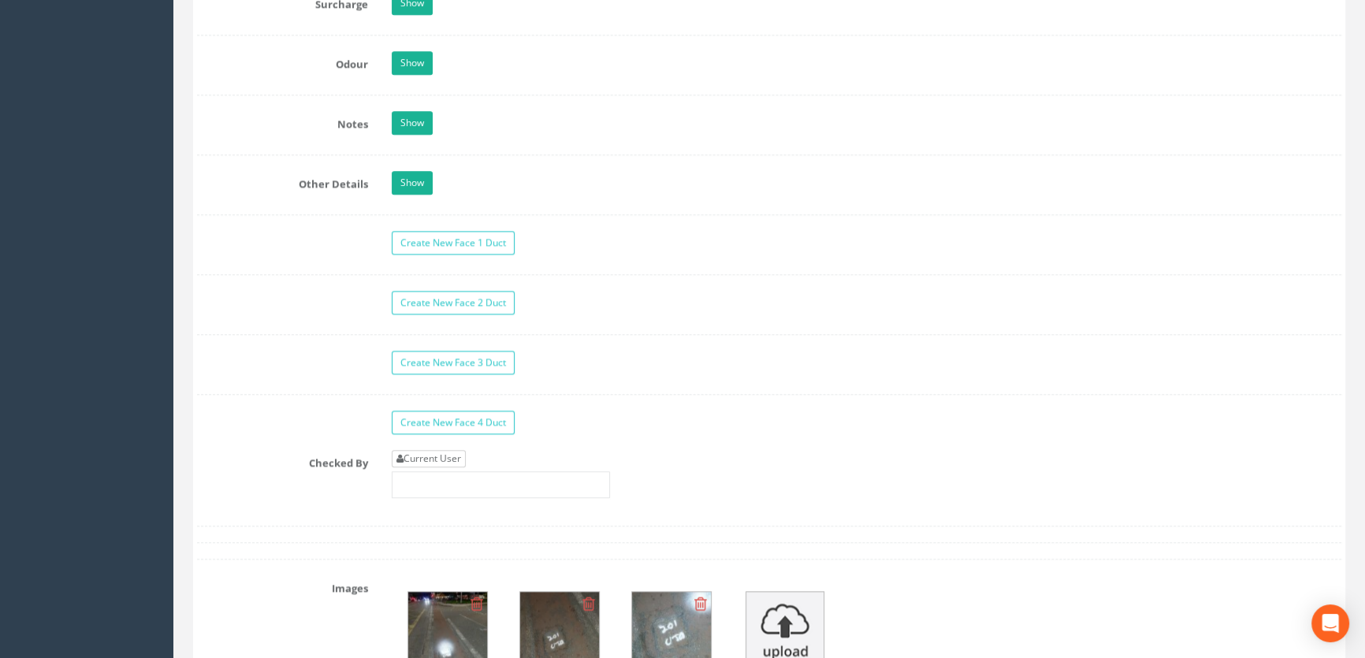
type input "44.97"
click at [444, 467] on link "Current User" at bounding box center [429, 458] width 74 height 17
type input "[PERSON_NAME]"
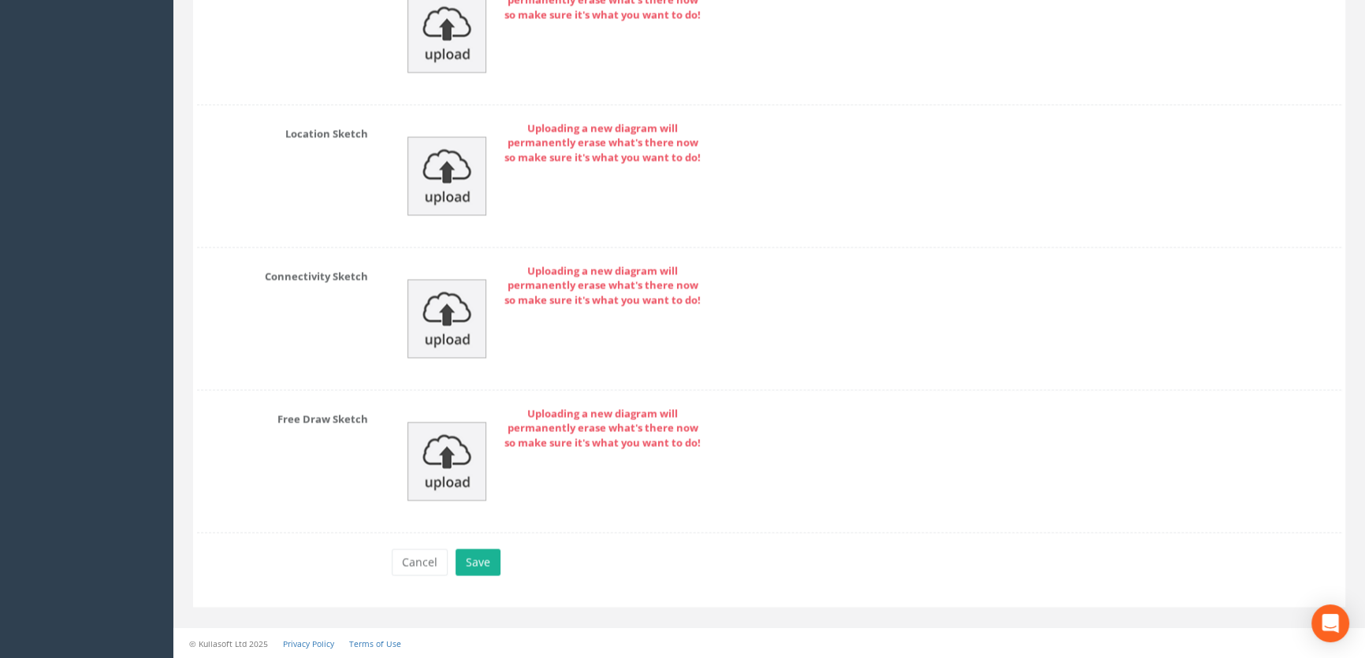
scroll to position [3524, 0]
click at [481, 564] on button "Save" at bounding box center [477, 561] width 45 height 27
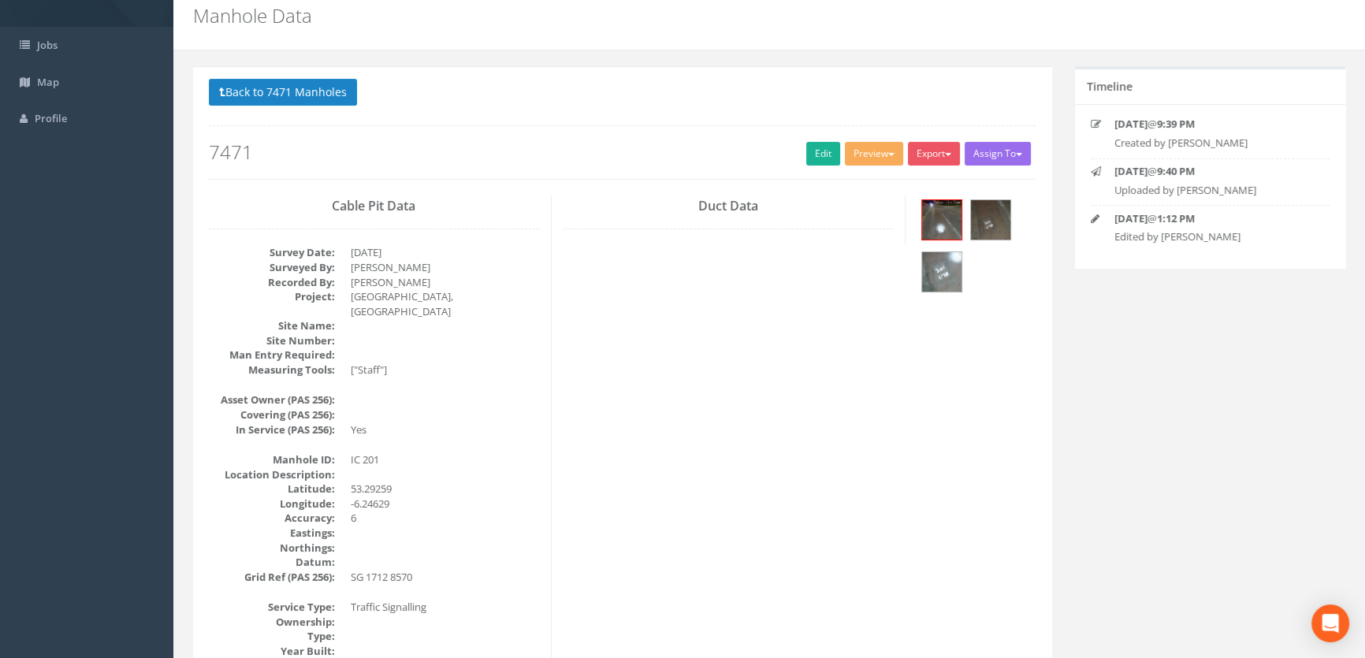
scroll to position [0, 0]
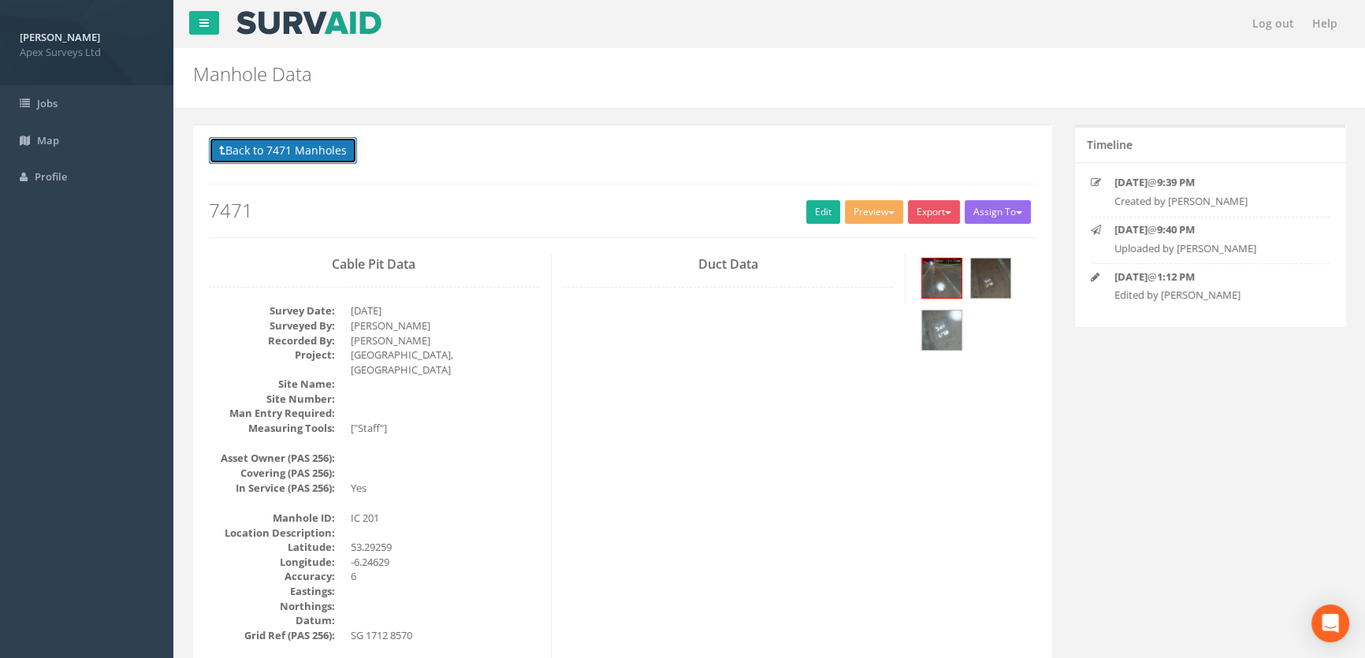
click at [298, 145] on button "Back to 7471 Manholes" at bounding box center [283, 150] width 148 height 27
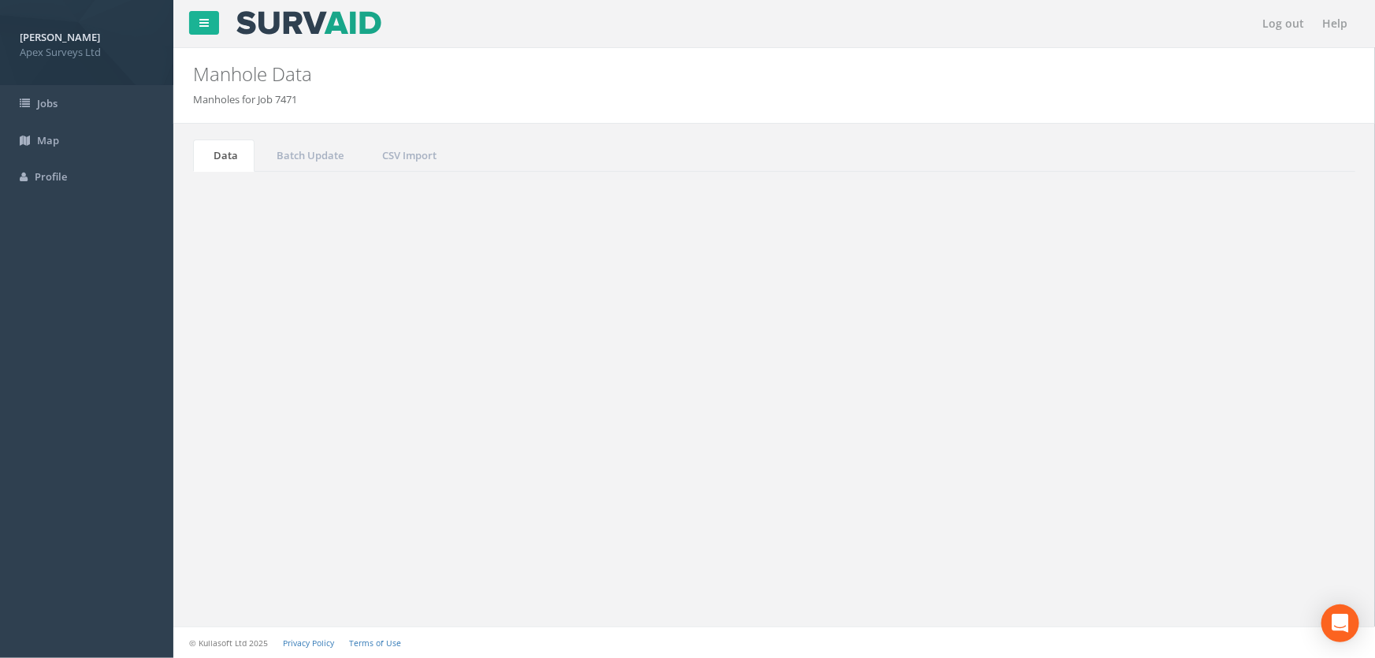
click at [1248, 425] on input "201" at bounding box center [1267, 424] width 144 height 24
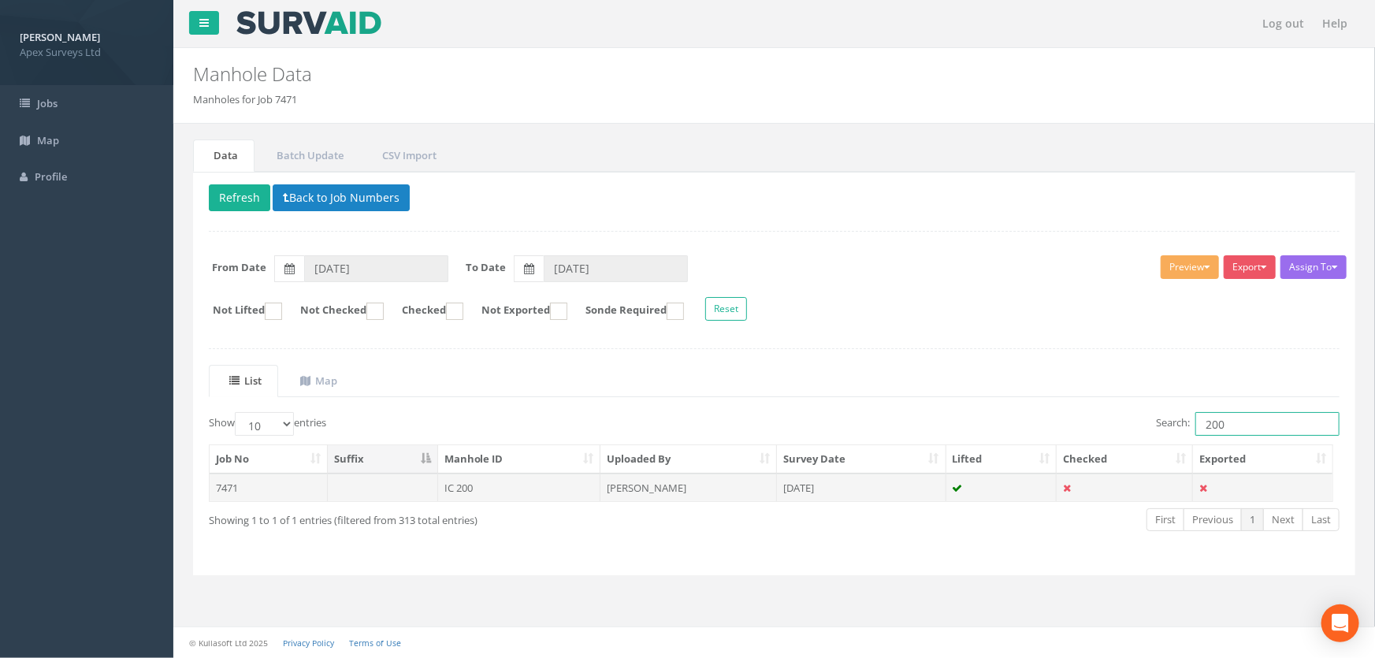
type input "200"
click at [481, 488] on td "IC 200" at bounding box center [519, 488] width 163 height 28
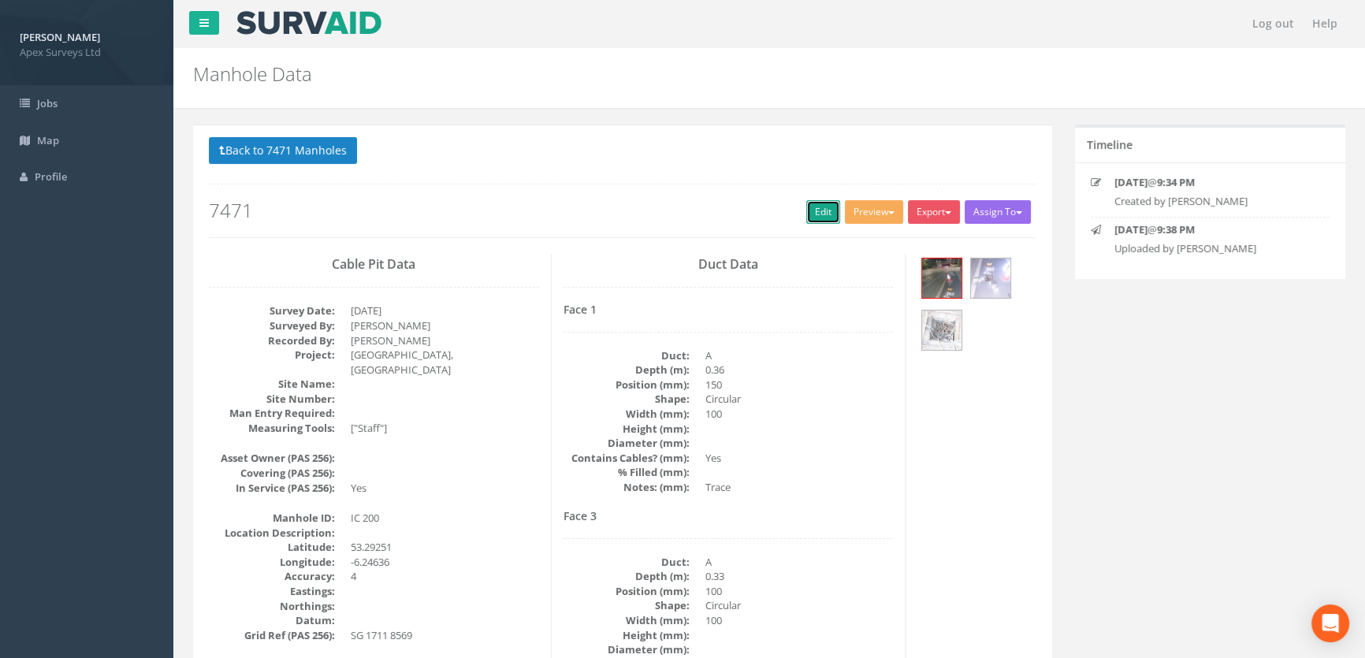
click at [819, 200] on link "Edit" at bounding box center [823, 212] width 34 height 24
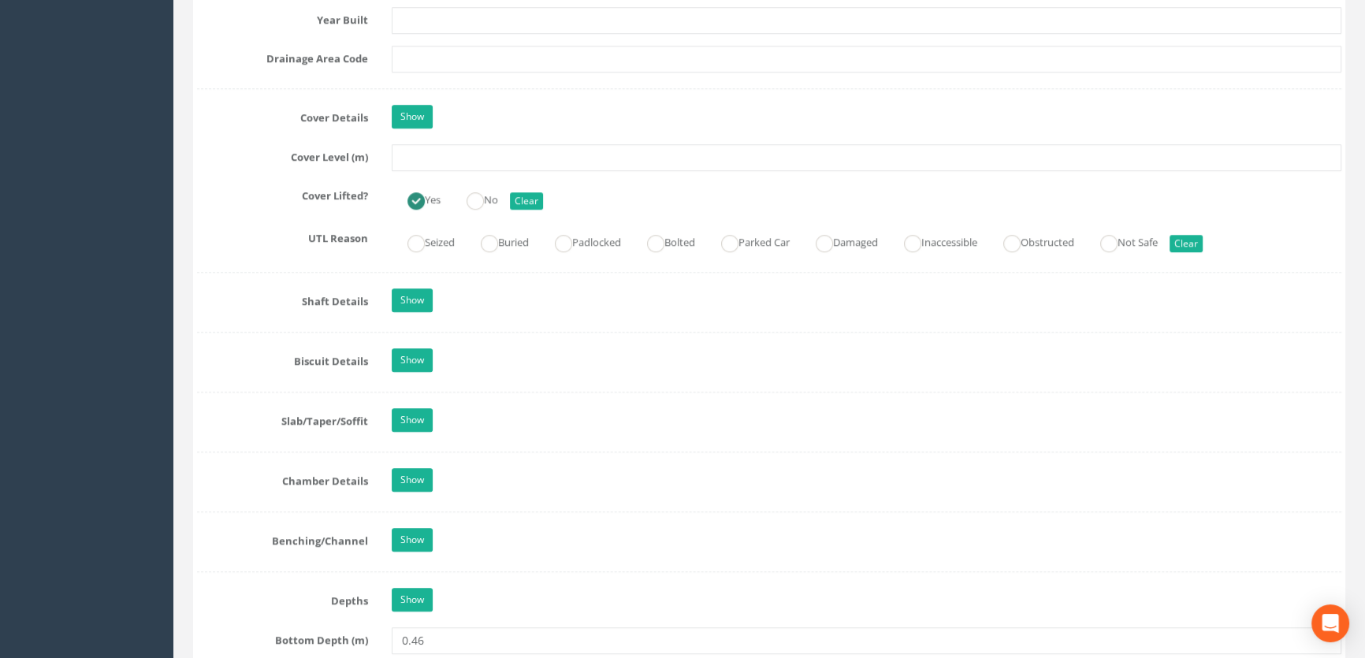
scroll to position [1361, 0]
click at [454, 170] on input "text" at bounding box center [866, 156] width 949 height 27
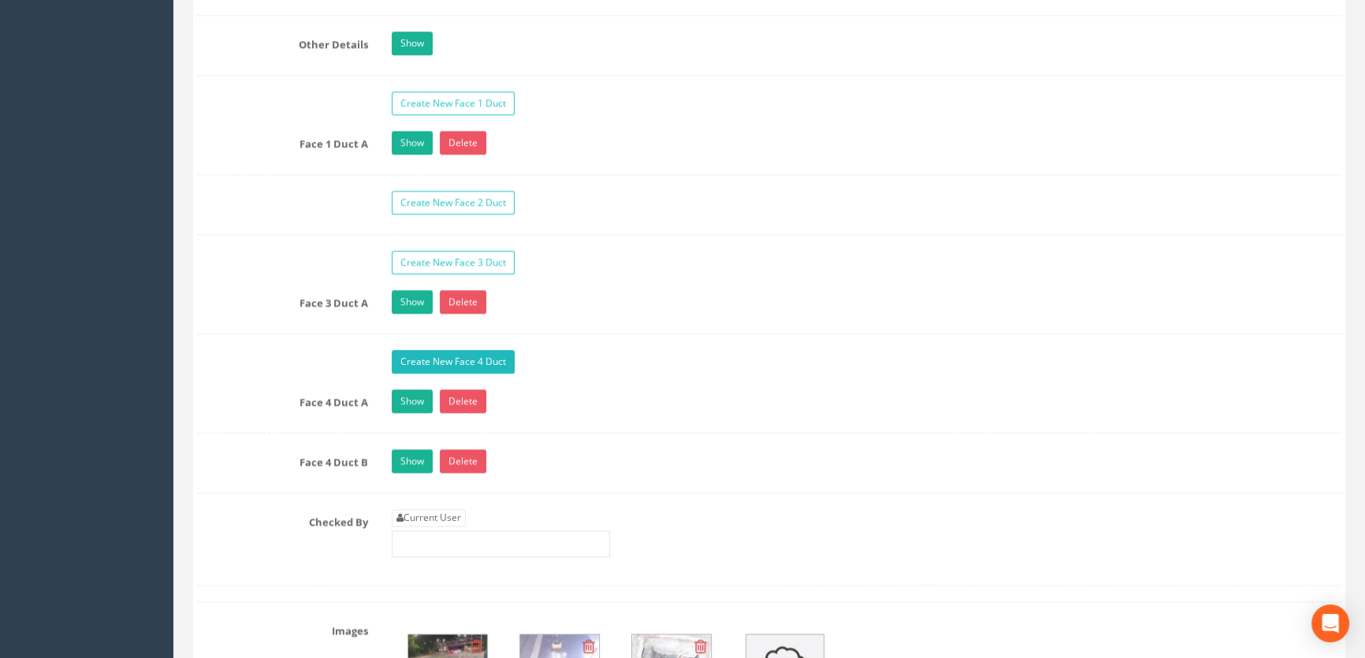
scroll to position [2650, 0]
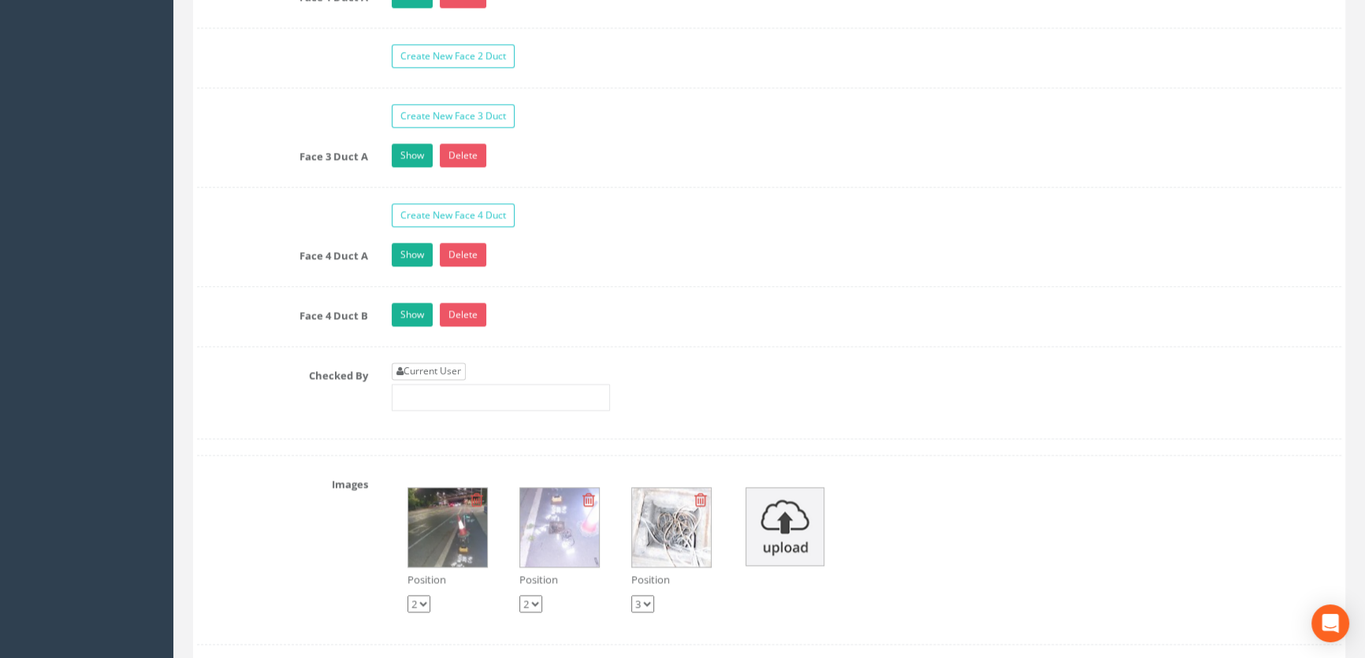
type input "44.93"
click at [422, 380] on link "Current User" at bounding box center [429, 370] width 74 height 17
type input "[PERSON_NAME]"
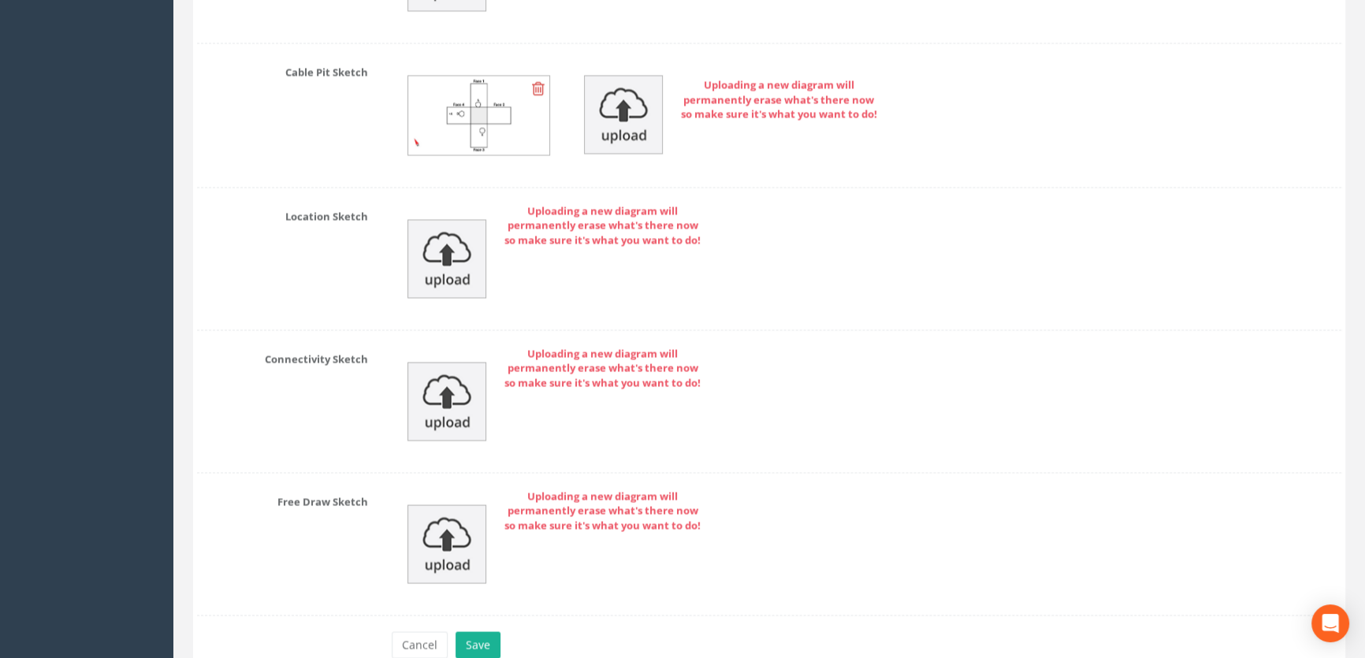
scroll to position [3707, 0]
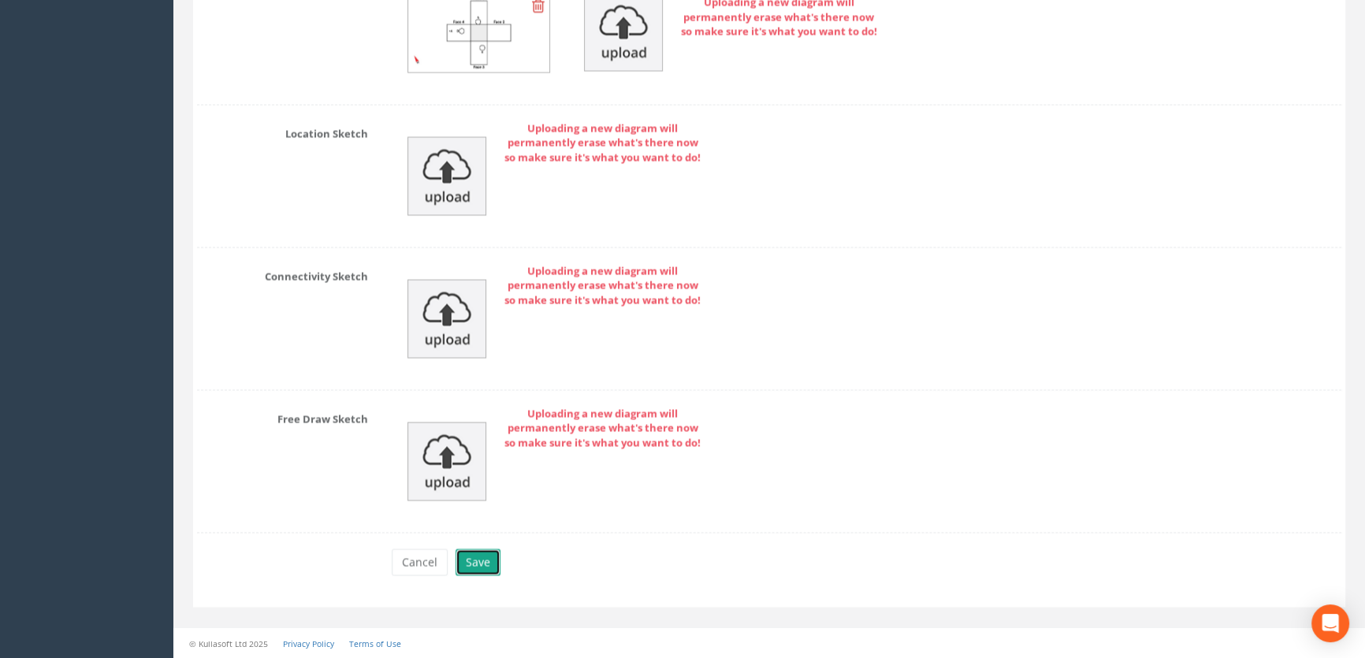
click at [481, 562] on button "Save" at bounding box center [477, 561] width 45 height 27
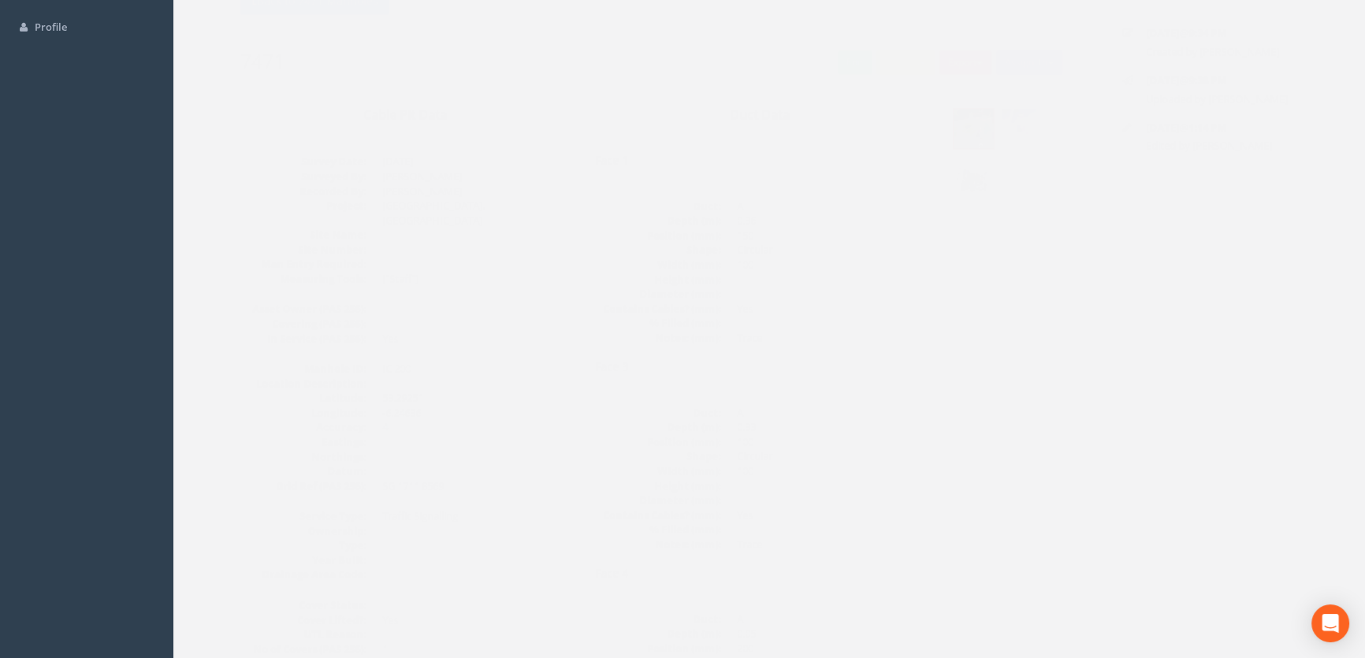
scroll to position [0, 0]
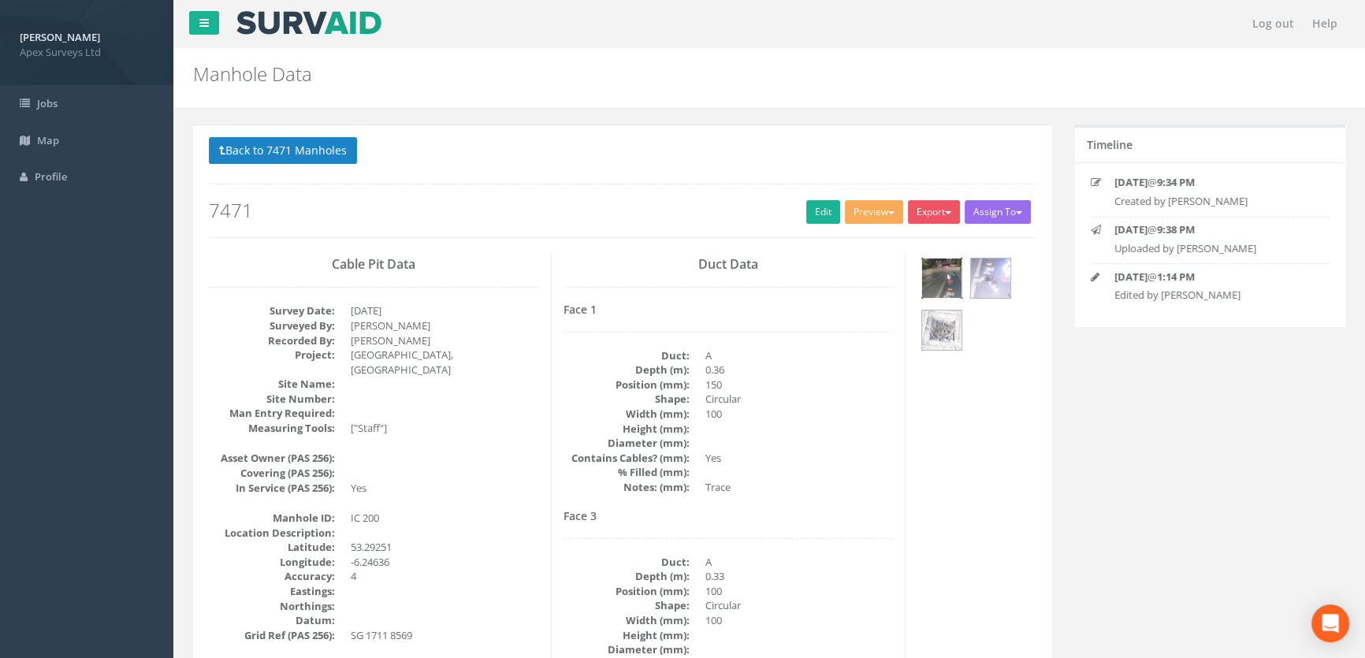
click at [957, 273] on img at bounding box center [941, 277] width 39 height 39
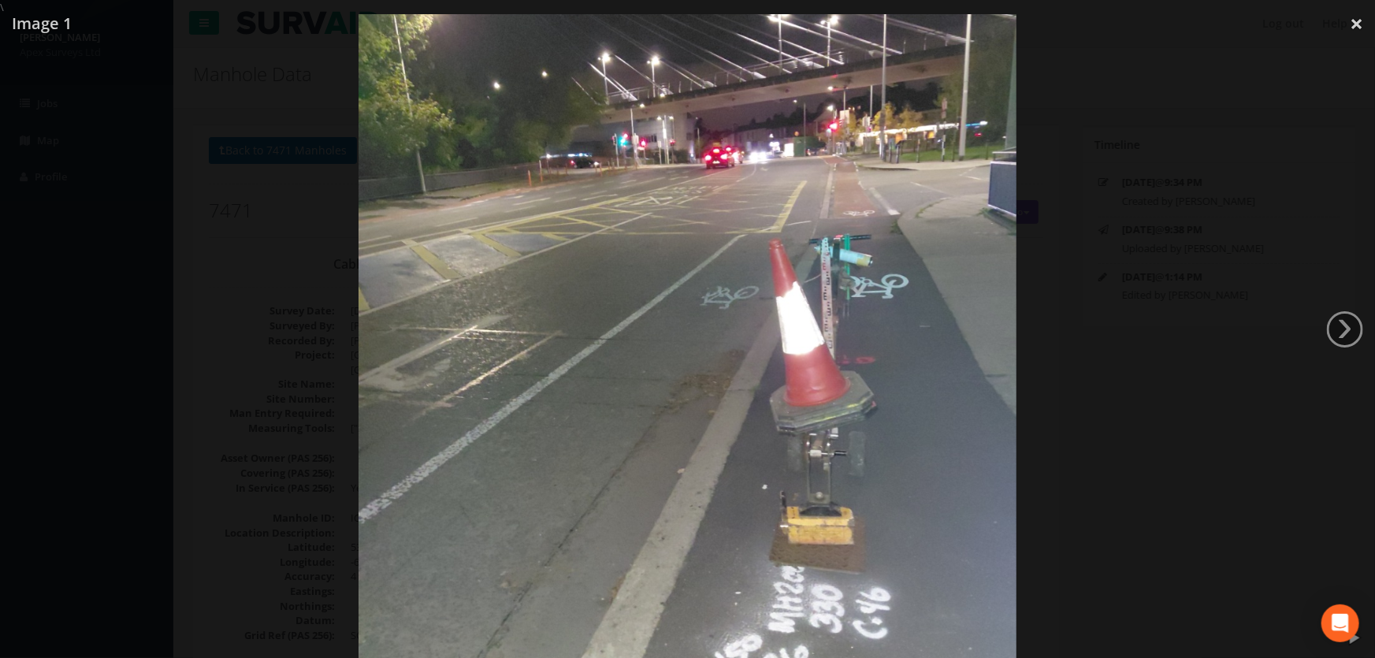
click at [1319, 335] on div at bounding box center [687, 344] width 1375 height 658
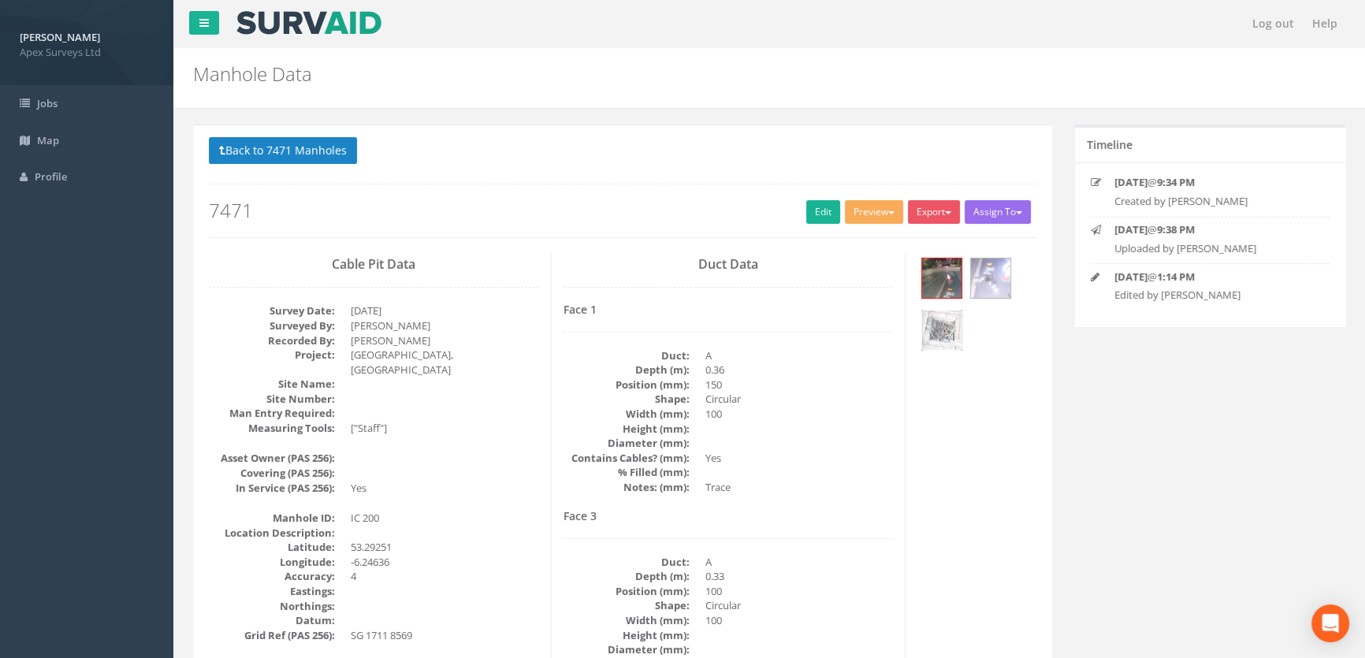
click at [942, 323] on img at bounding box center [941, 329] width 39 height 39
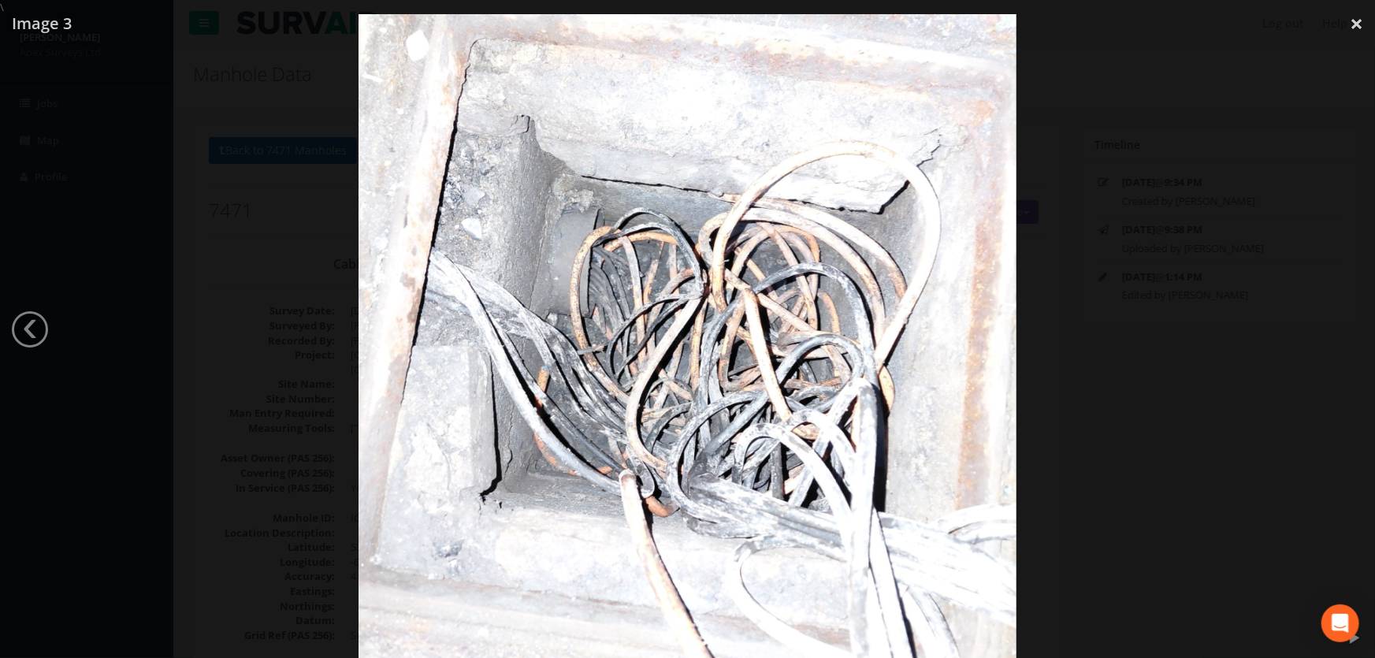
click at [249, 244] on div at bounding box center [687, 344] width 1375 height 658
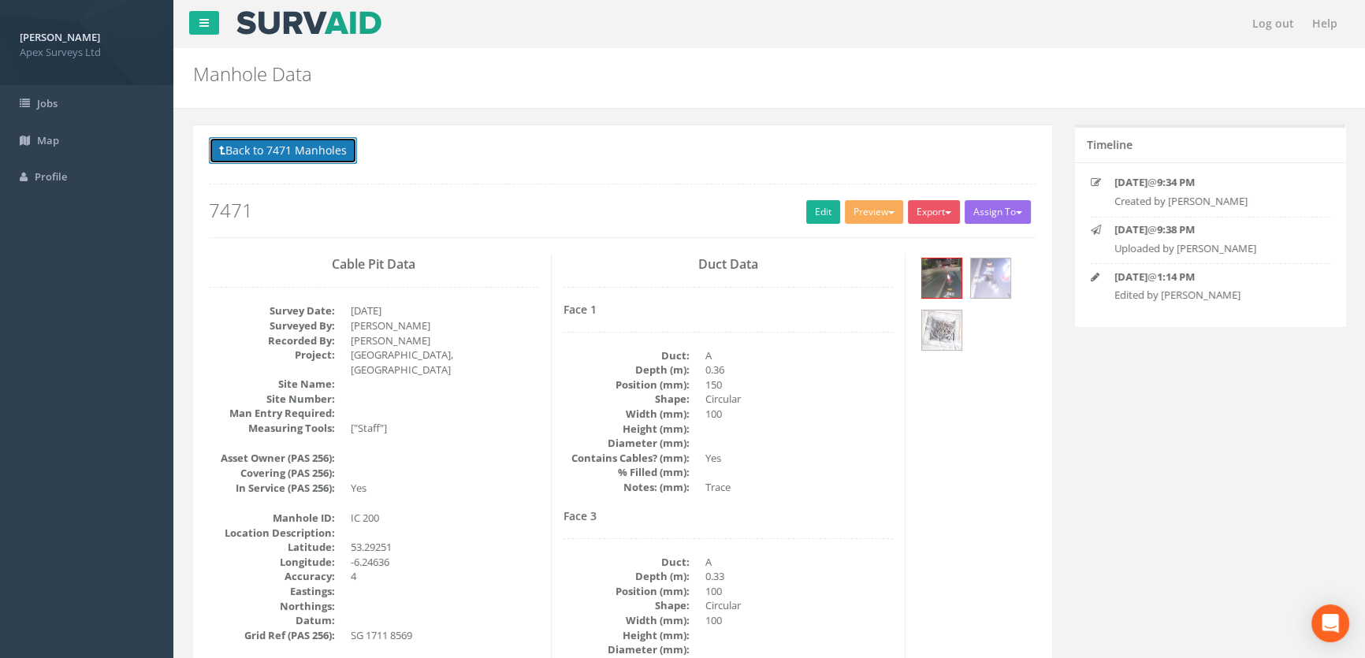
drag, startPoint x: 310, startPoint y: 144, endPoint x: 318, endPoint y: 142, distance: 8.2
click at [310, 144] on button "Back to 7471 Manholes" at bounding box center [283, 150] width 148 height 27
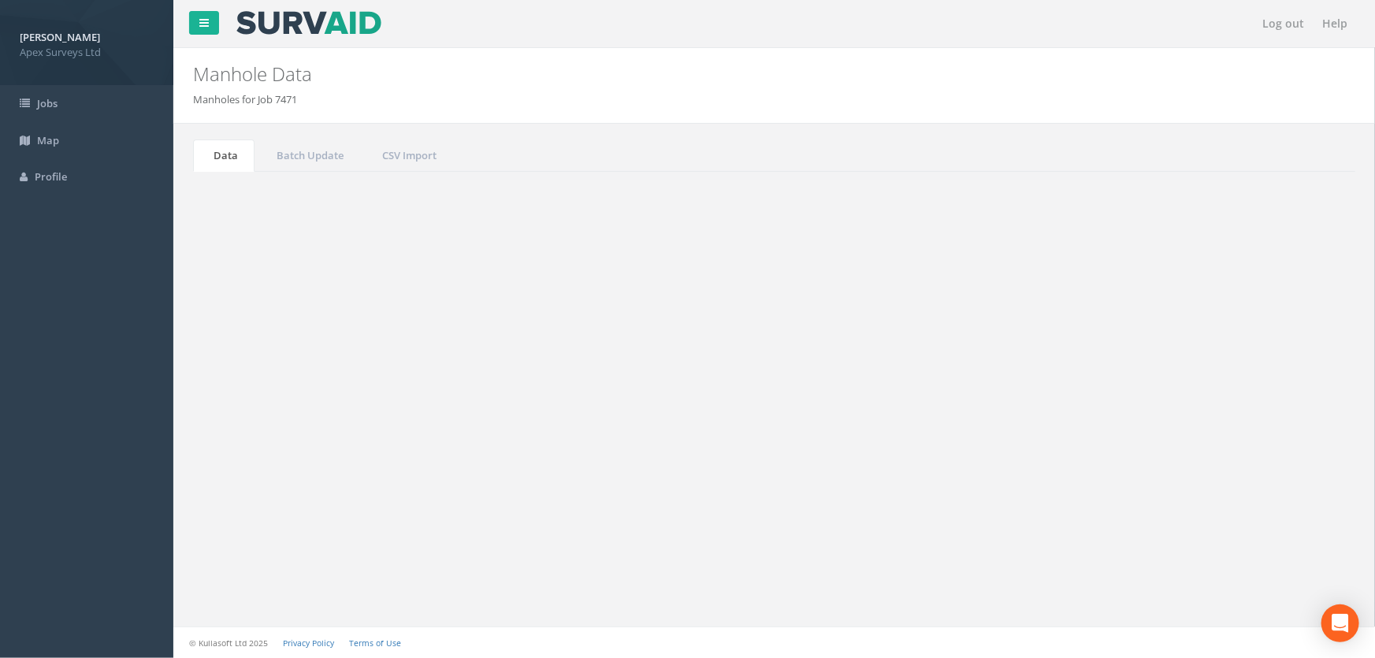
drag, startPoint x: 1250, startPoint y: 430, endPoint x: 1136, endPoint y: 407, distance: 115.9
click at [1148, 414] on div "Search: 200" at bounding box center [1063, 426] width 554 height 28
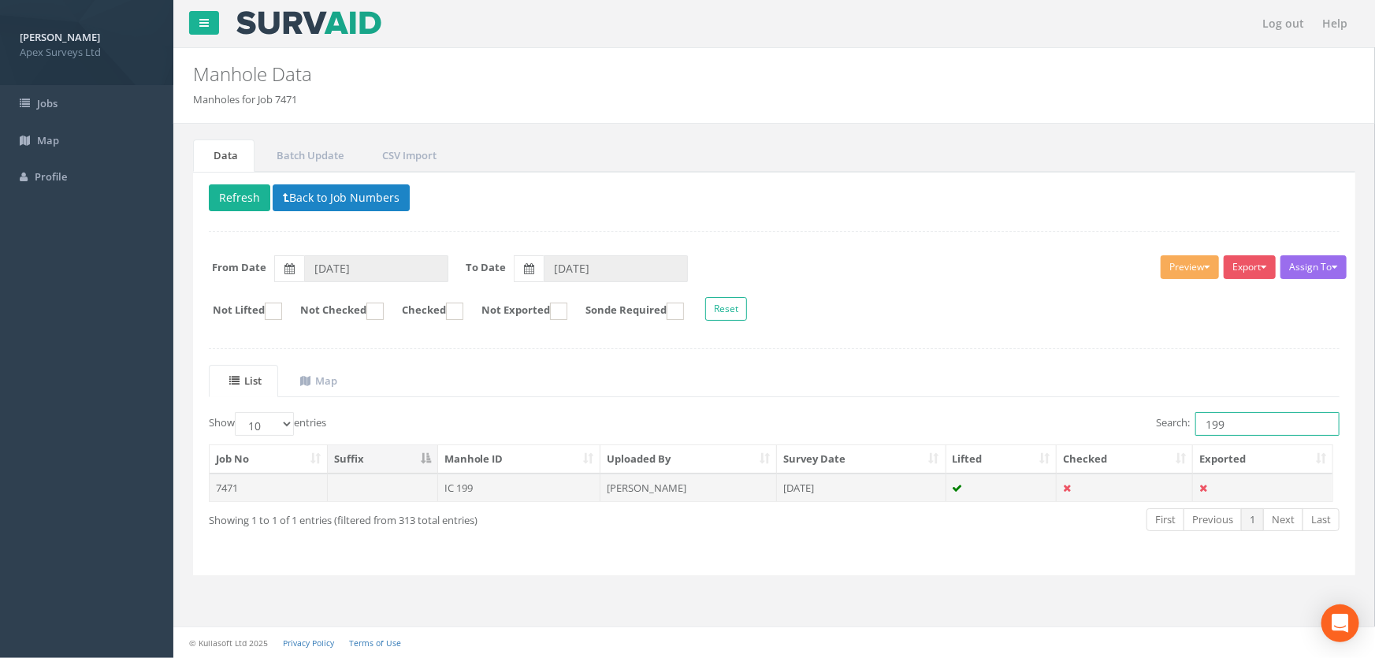
type input "199"
click at [465, 483] on td "IC 199" at bounding box center [519, 488] width 163 height 28
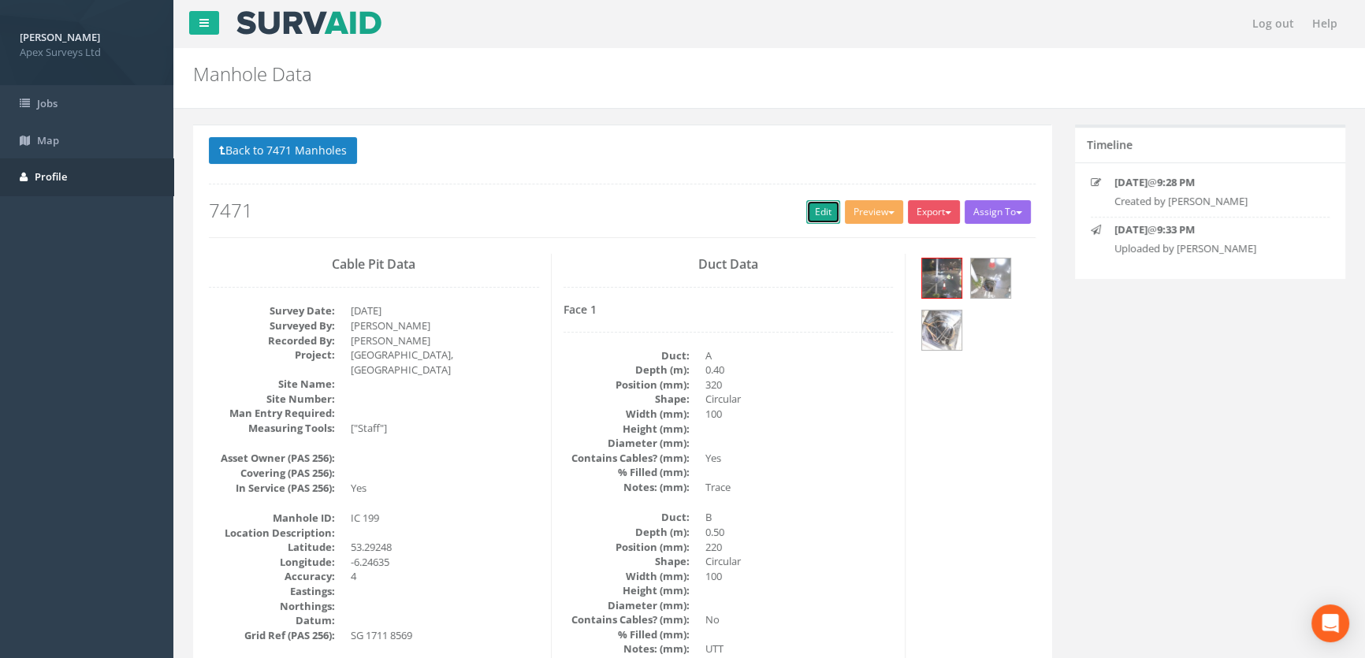
drag, startPoint x: 804, startPoint y: 214, endPoint x: 9, endPoint y: 192, distance: 795.3
click at [806, 214] on link "Edit" at bounding box center [823, 212] width 34 height 24
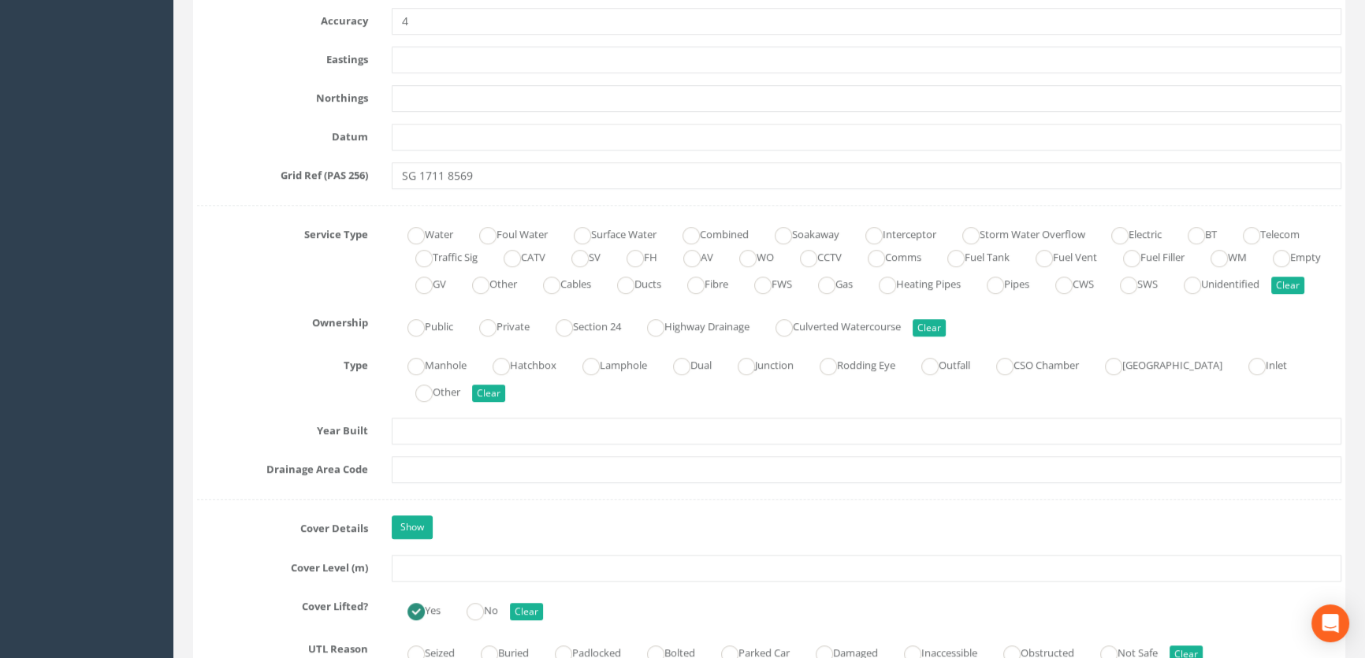
scroll to position [1074, 0]
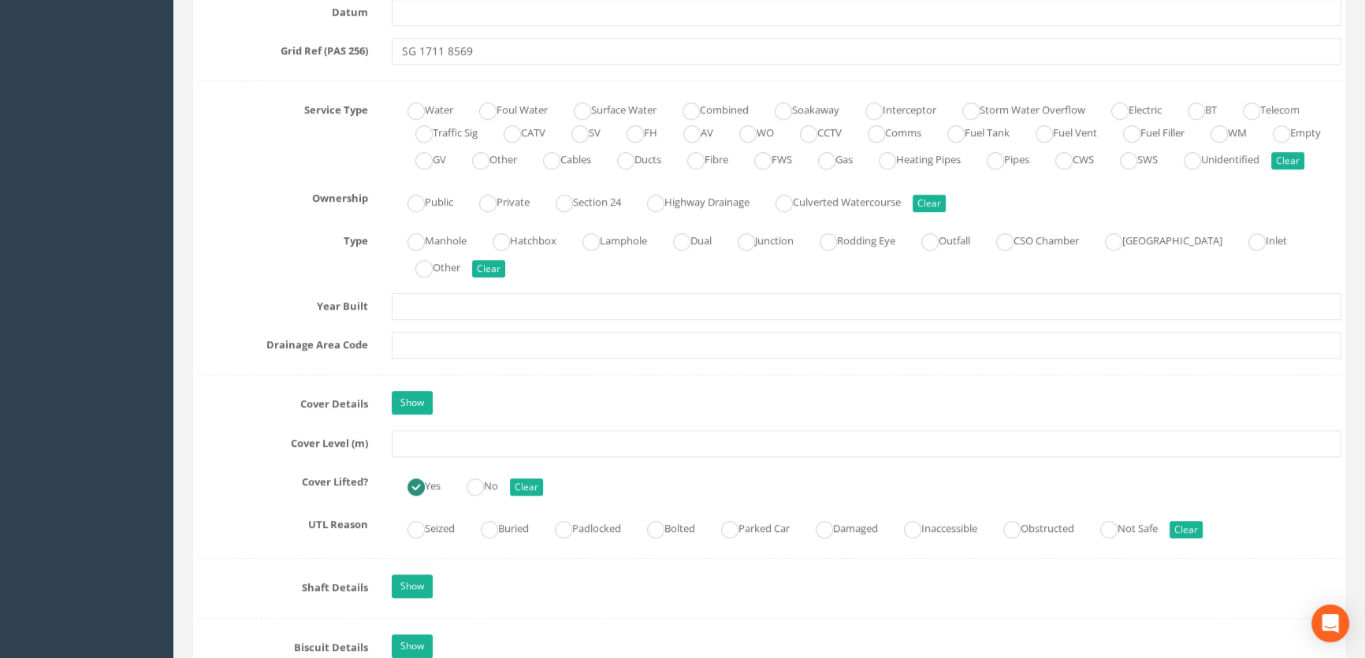
click at [469, 478] on div "Job Number 7471 Job Number Suffix Survey Date [DATE] Surveyed By [PERSON_NAME] …" at bounding box center [769, 588] width 1144 height 2808
click at [462, 457] on input "text" at bounding box center [866, 443] width 949 height 27
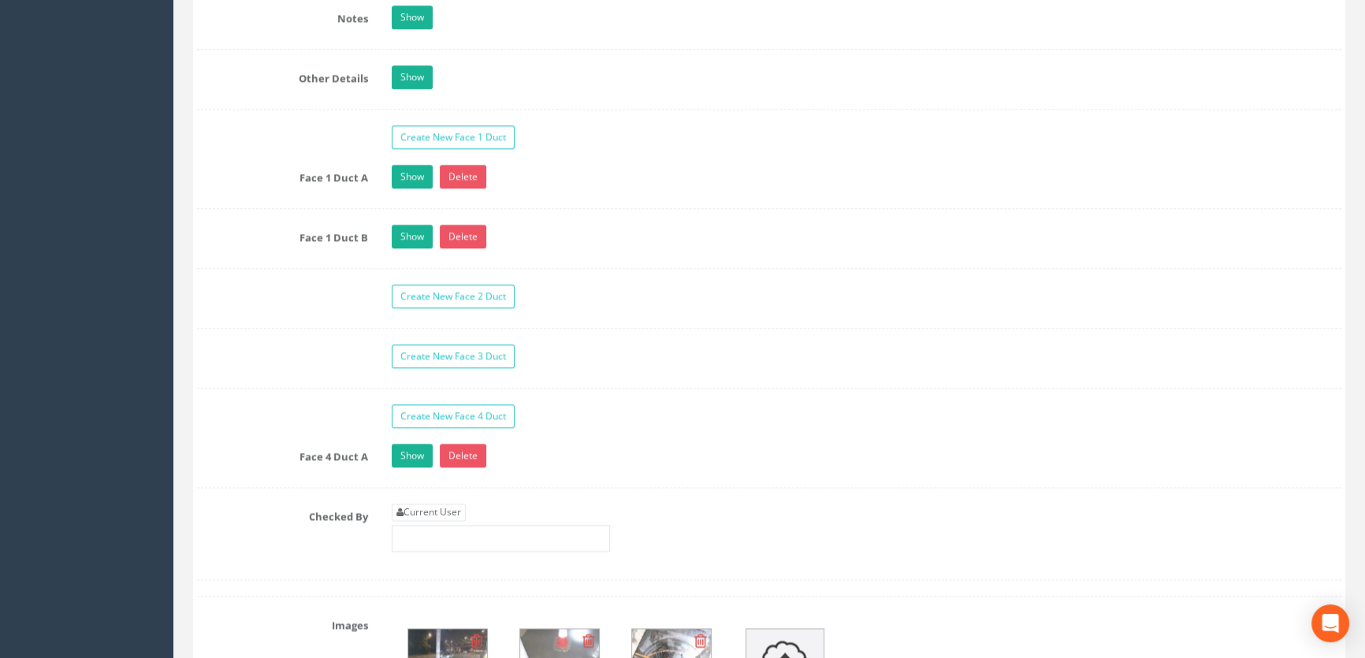
scroll to position [2650, 0]
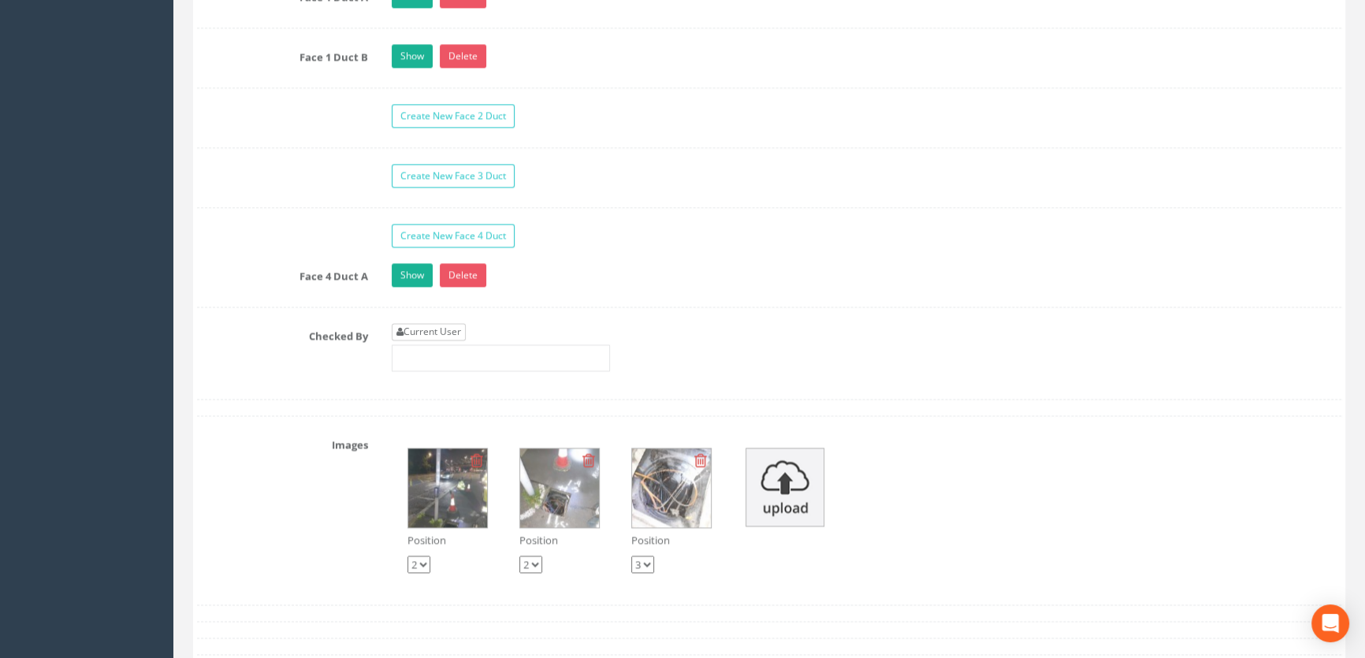
type input "44.84"
click at [456, 340] on link "Current User" at bounding box center [429, 331] width 74 height 17
type input "[PERSON_NAME]"
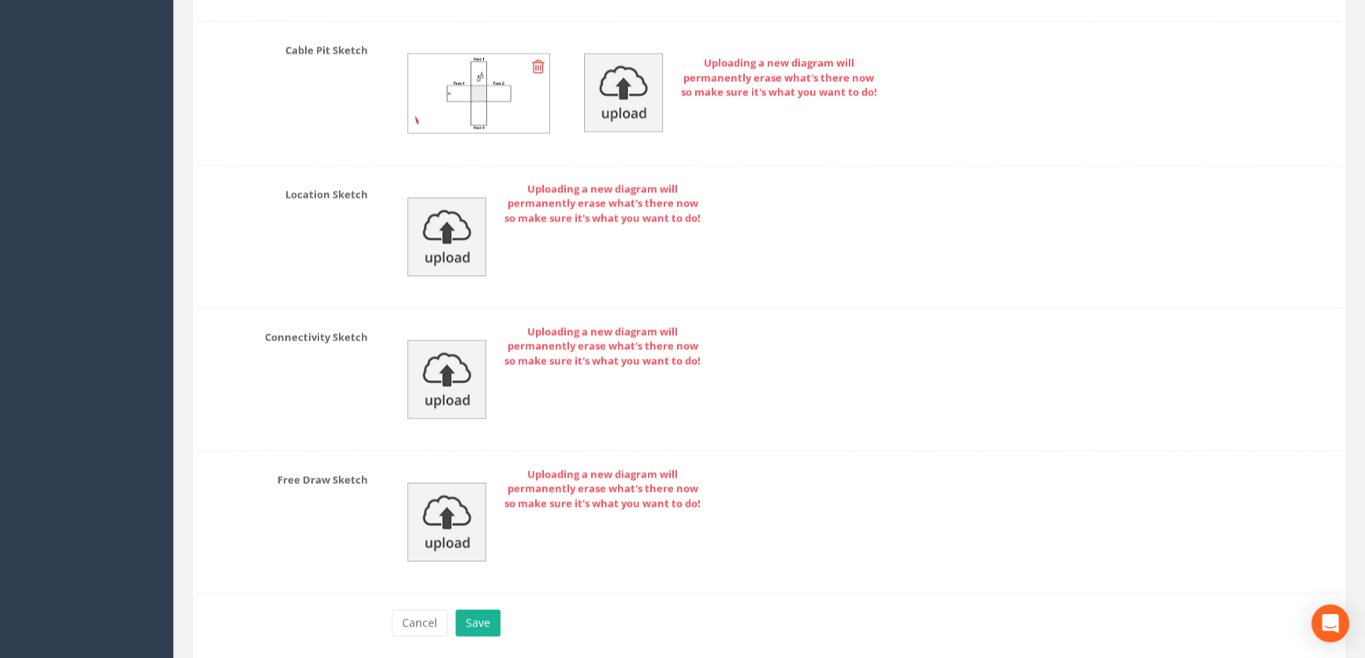
scroll to position [3668, 0]
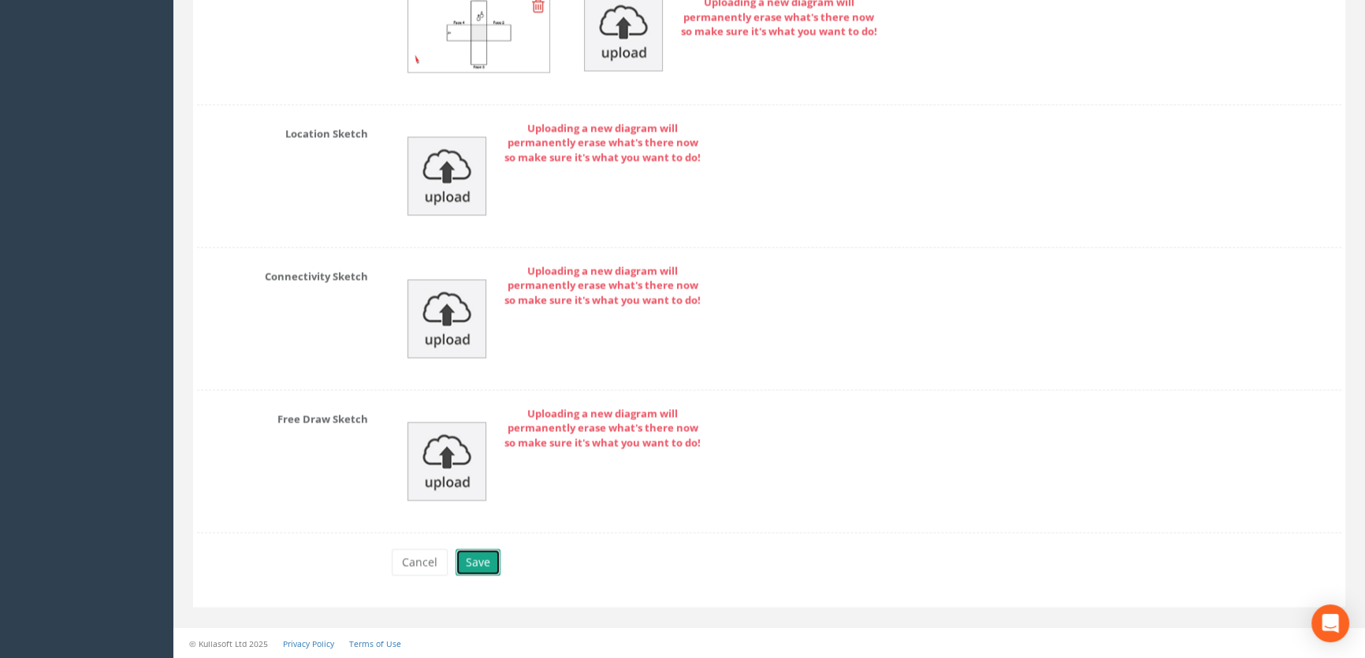
click at [479, 557] on button "Save" at bounding box center [477, 561] width 45 height 27
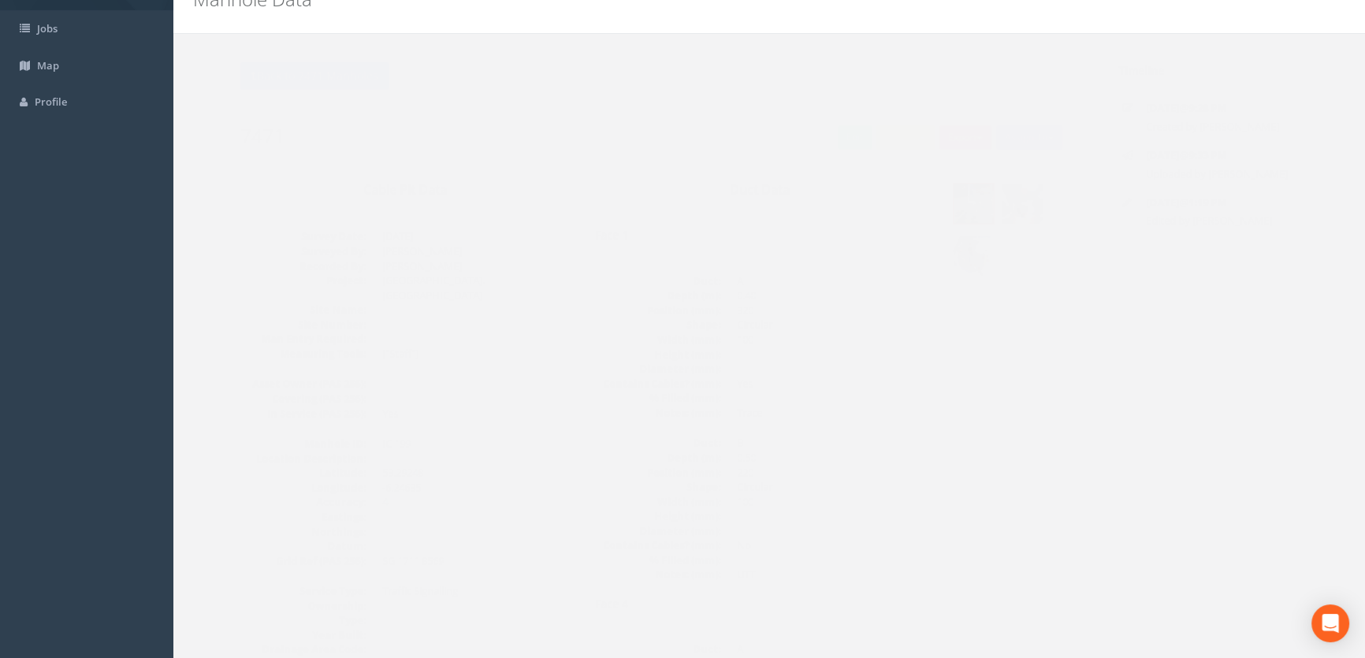
scroll to position [0, 0]
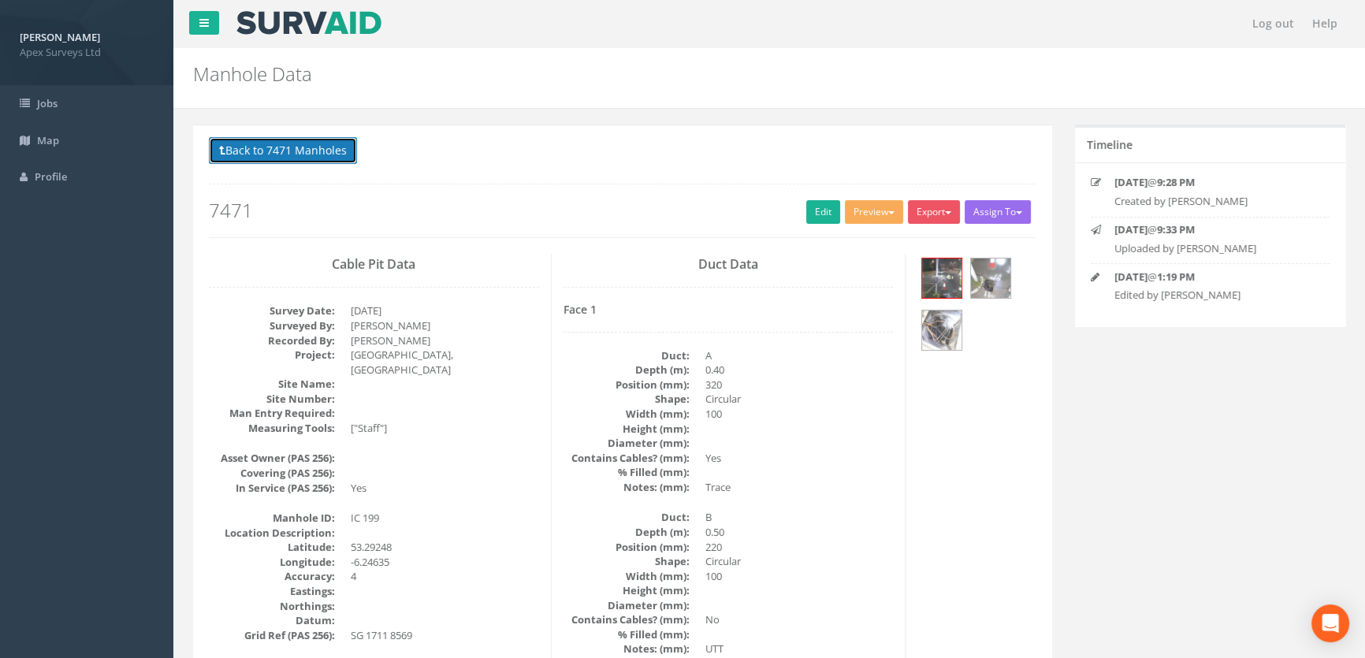
click at [247, 148] on button "Back to 7471 Manholes" at bounding box center [283, 150] width 148 height 27
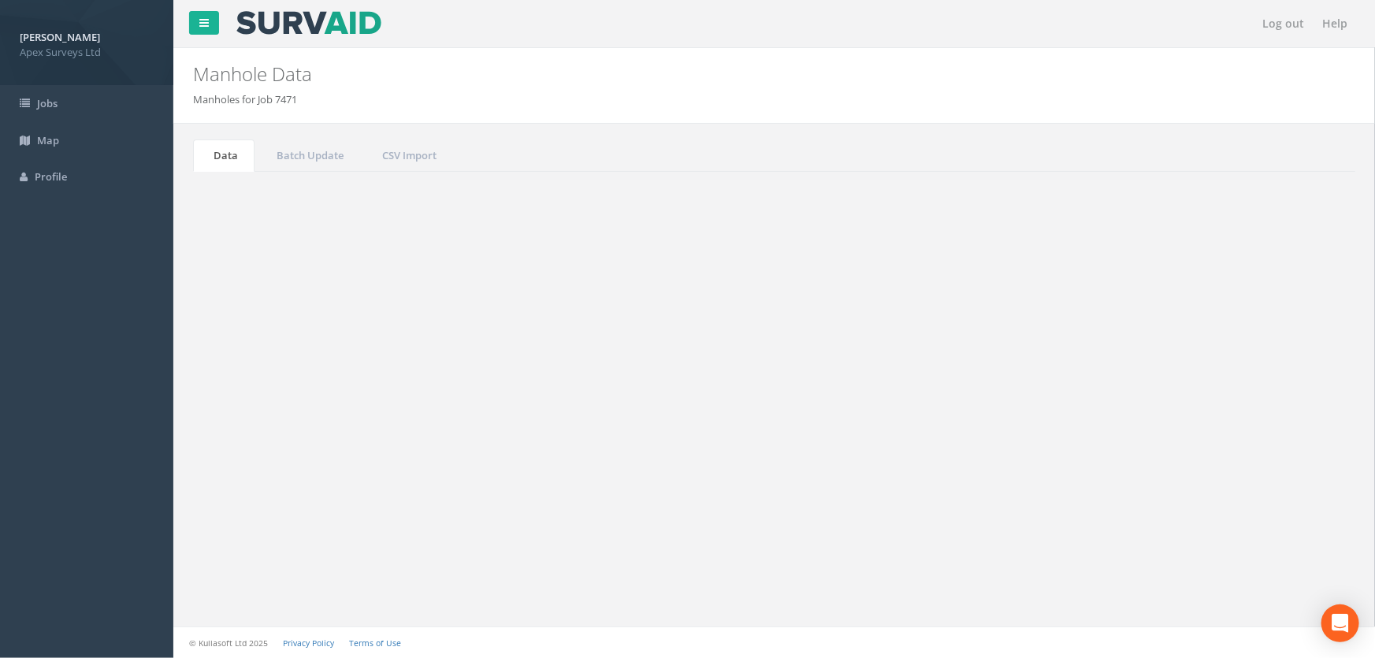
drag, startPoint x: 1233, startPoint y: 424, endPoint x: 1142, endPoint y: 412, distance: 91.4
click at [1143, 412] on div "Search: 199" at bounding box center [1063, 426] width 554 height 28
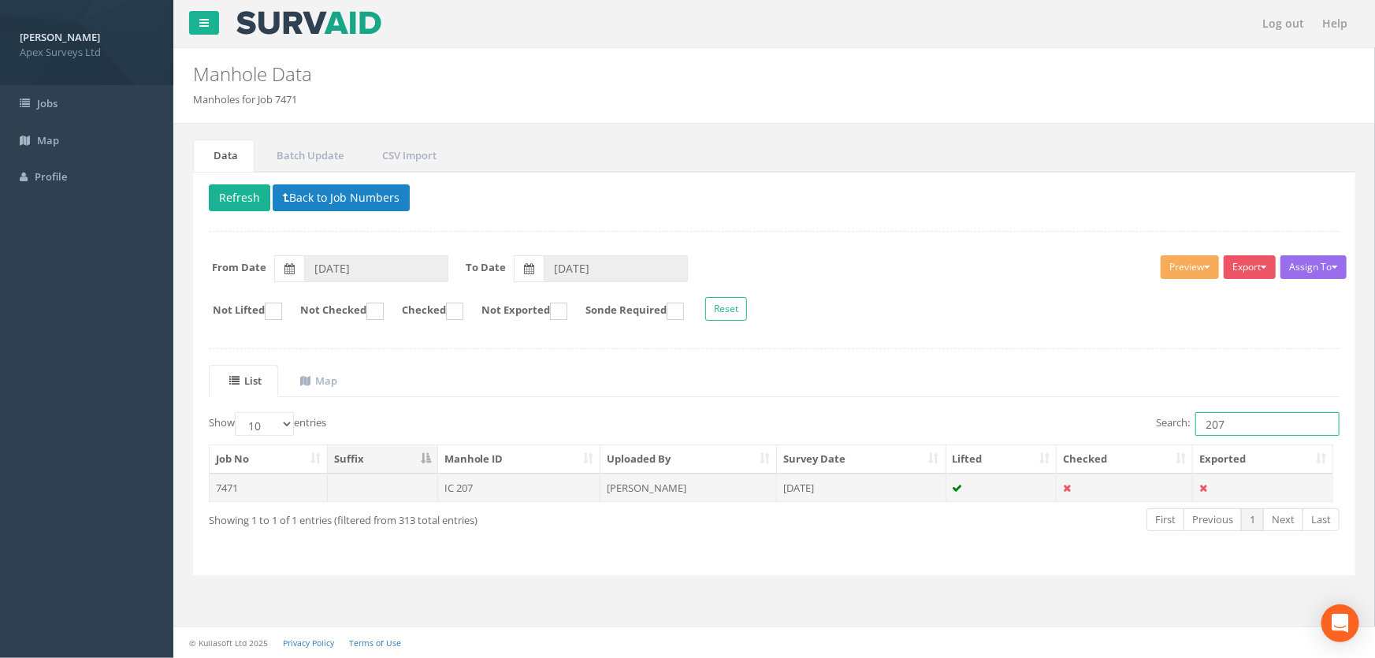
type input "207"
click at [477, 488] on td "IC 207" at bounding box center [519, 488] width 163 height 28
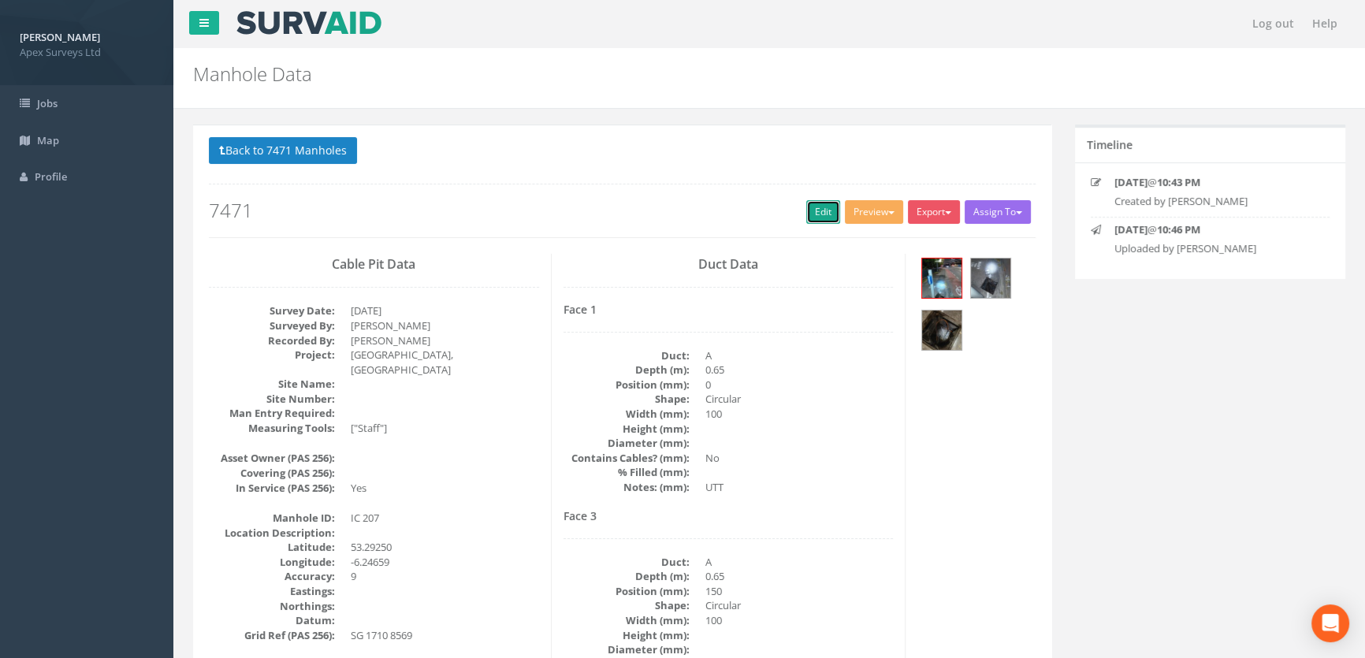
click at [820, 212] on link "Edit" at bounding box center [823, 212] width 34 height 24
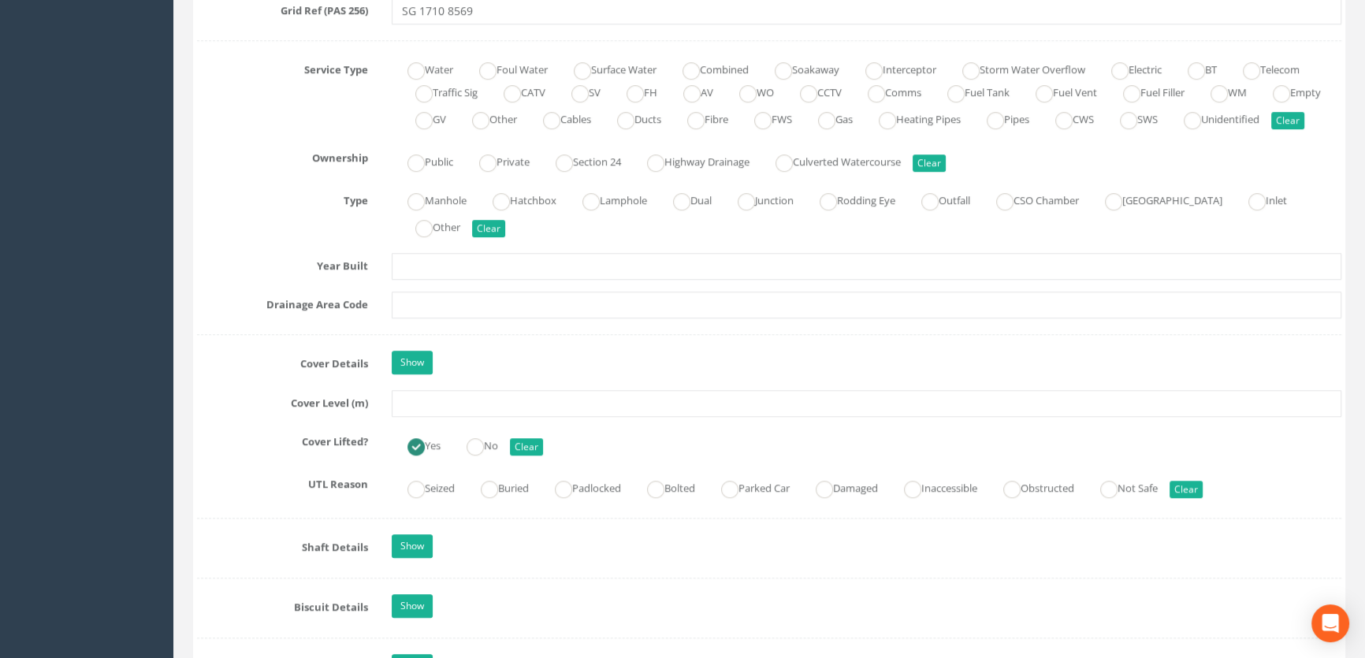
scroll to position [1289, 0]
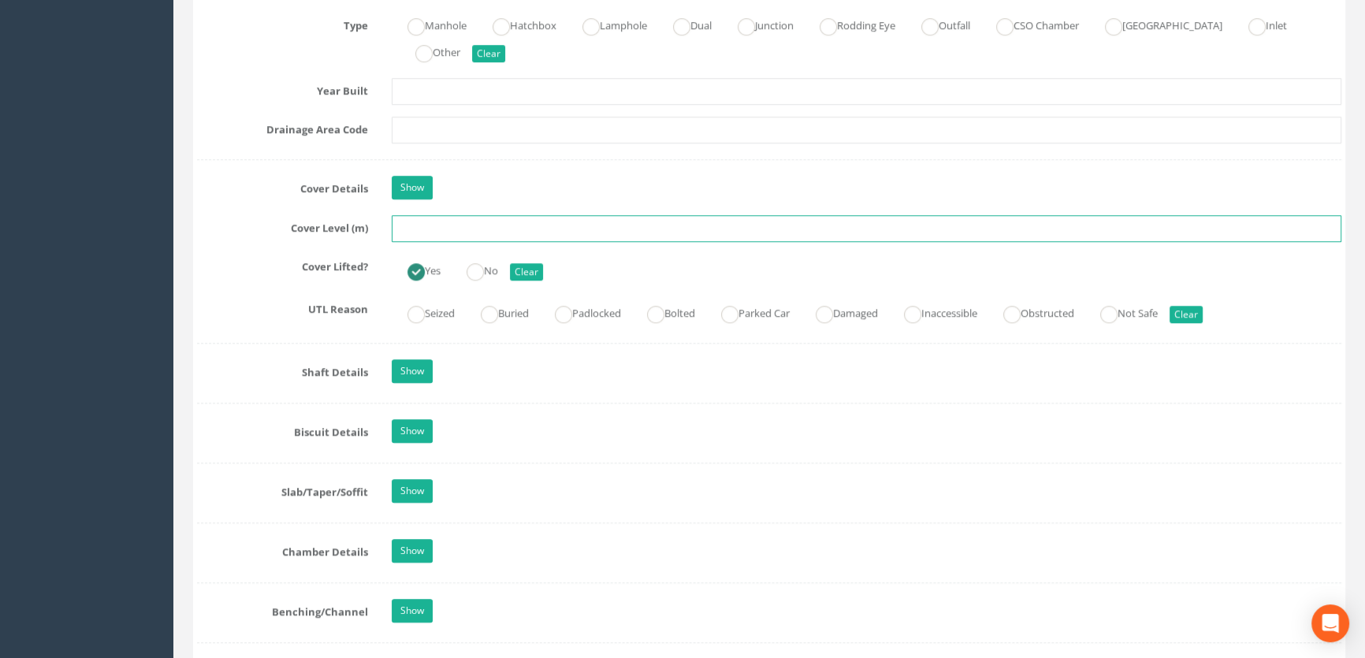
click at [415, 242] on input "text" at bounding box center [866, 228] width 949 height 27
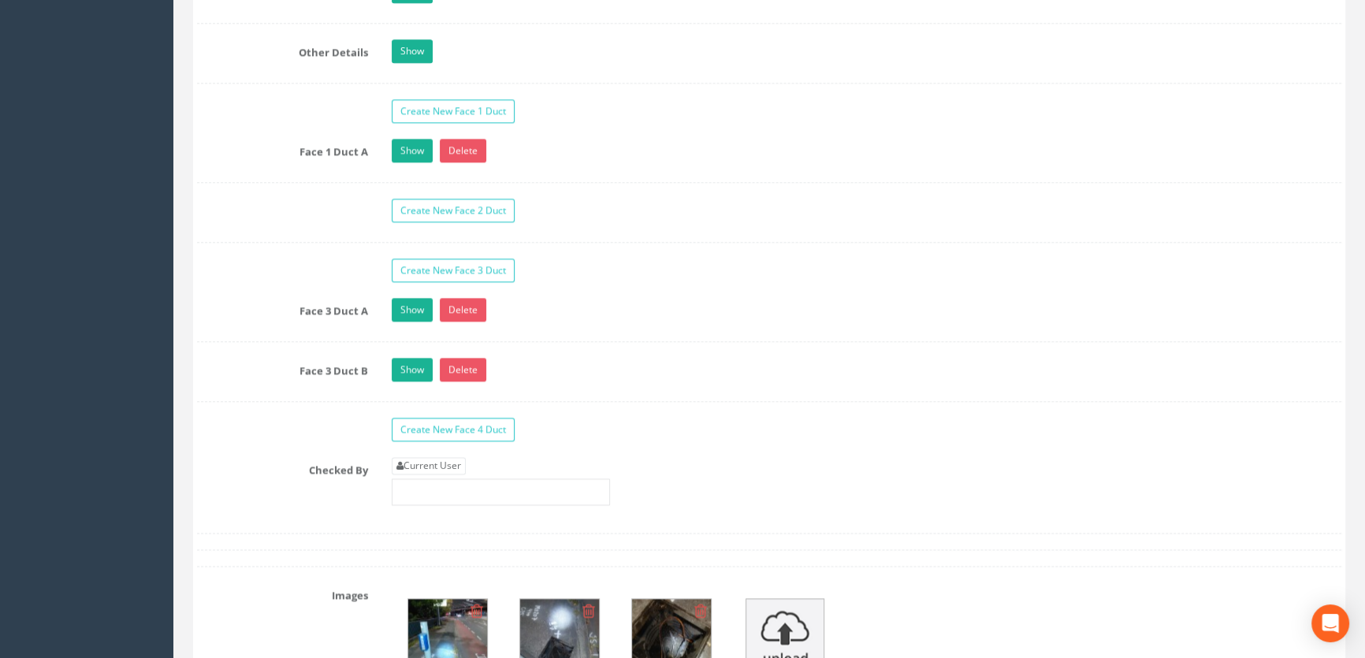
scroll to position [2721, 0]
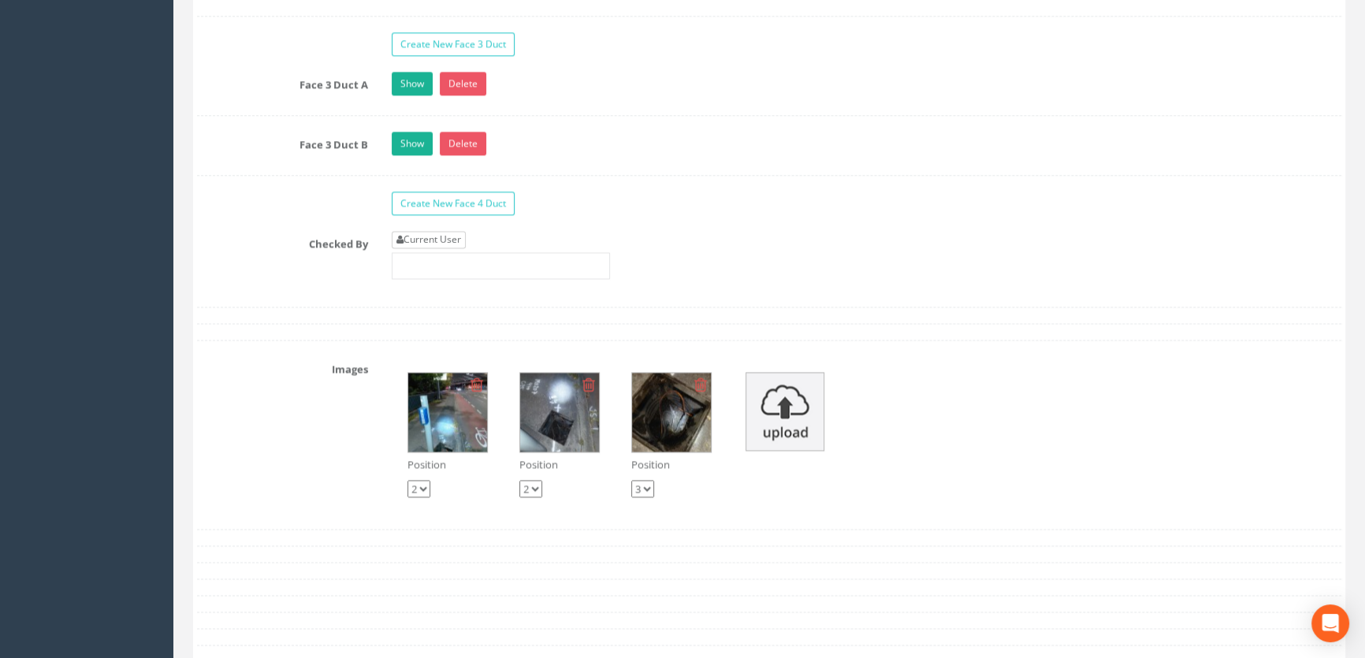
type input "44.95"
click at [436, 248] on link "Current User" at bounding box center [429, 239] width 74 height 17
type input "[PERSON_NAME]"
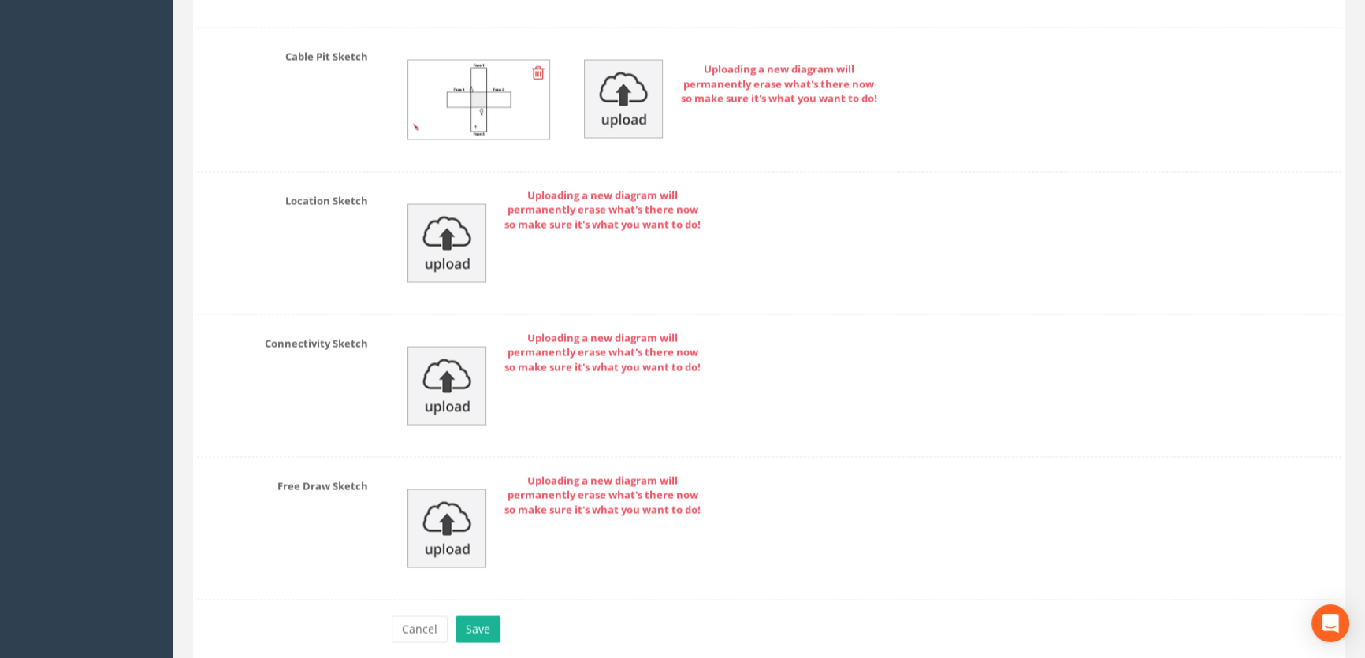
scroll to position [3664, 0]
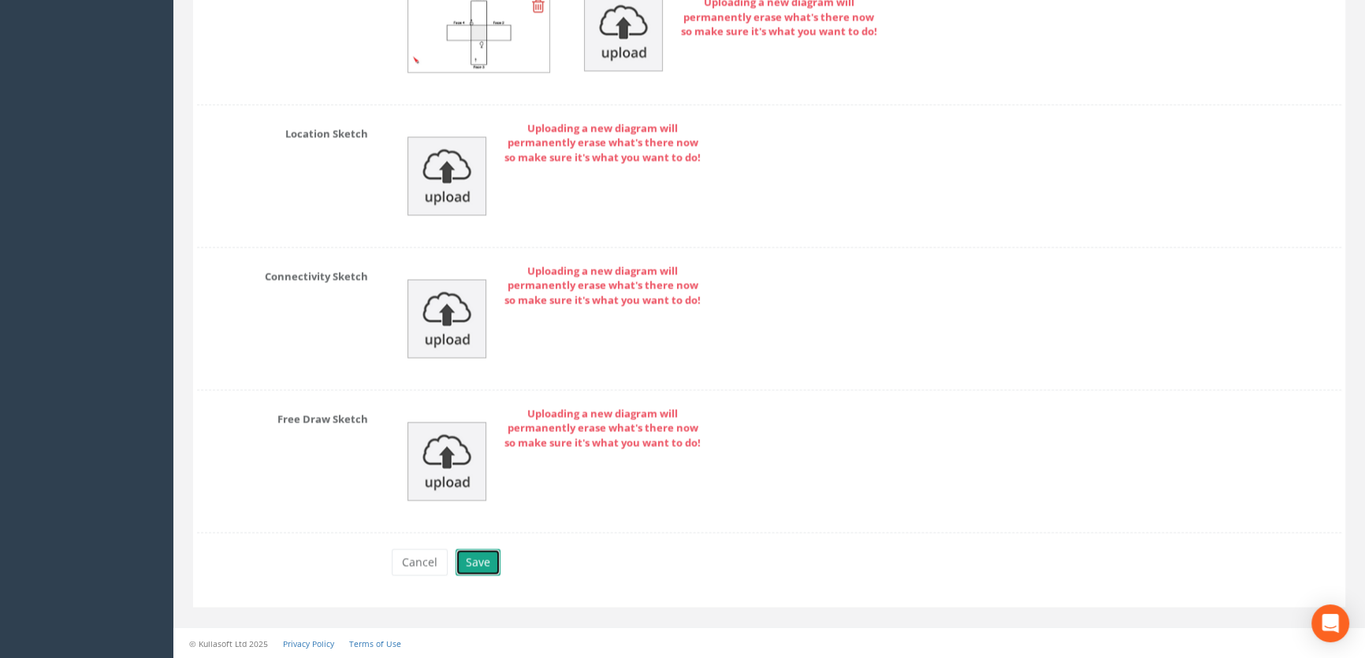
click at [474, 559] on button "Save" at bounding box center [477, 561] width 45 height 27
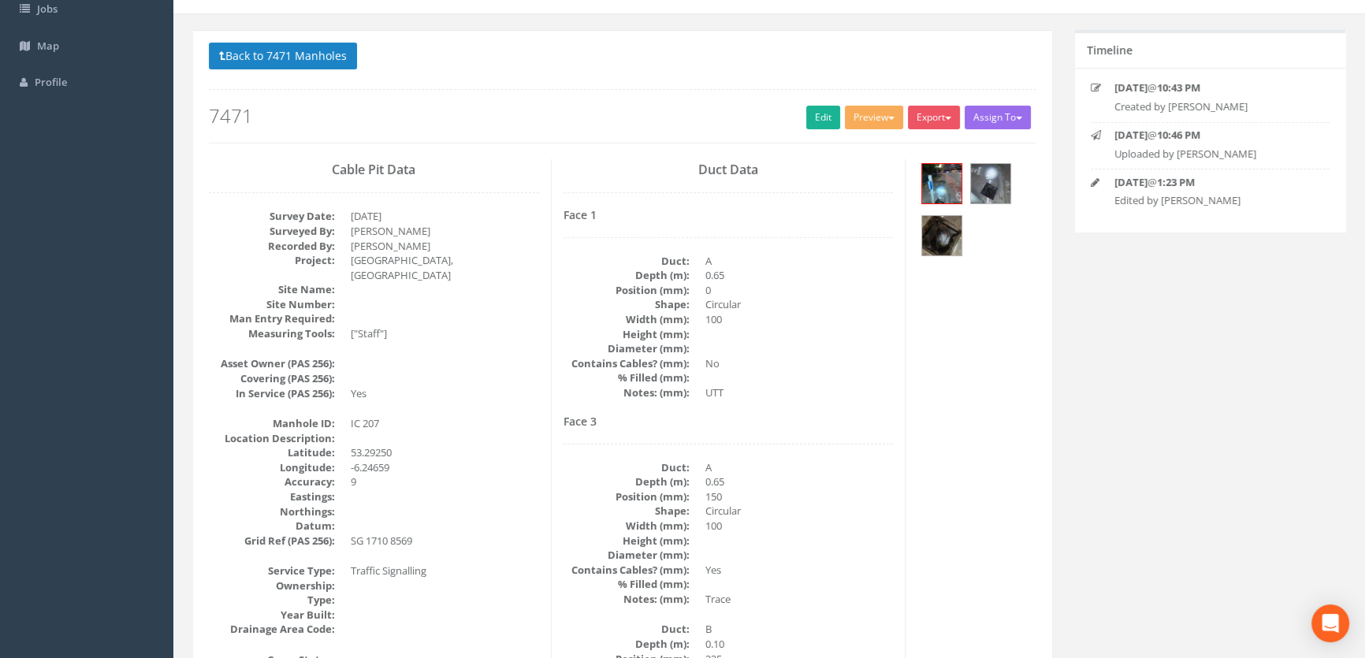
scroll to position [0, 0]
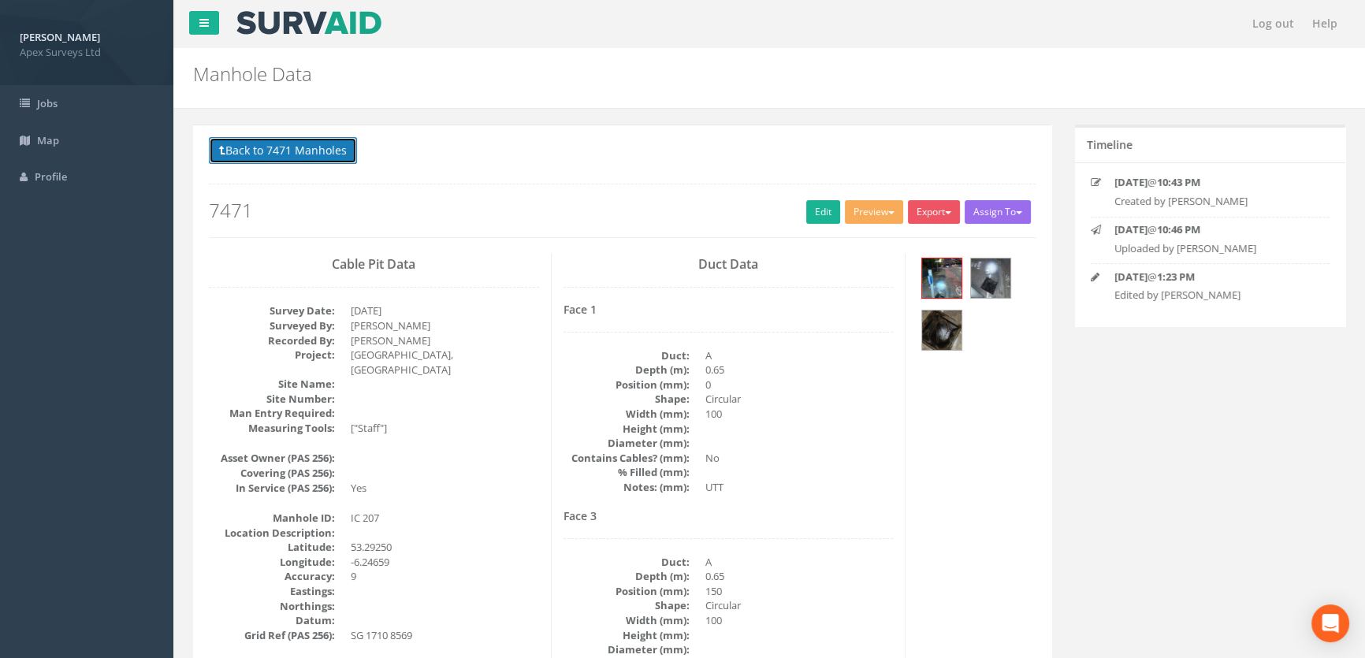
click at [295, 157] on button "Back to 7471 Manholes" at bounding box center [283, 150] width 148 height 27
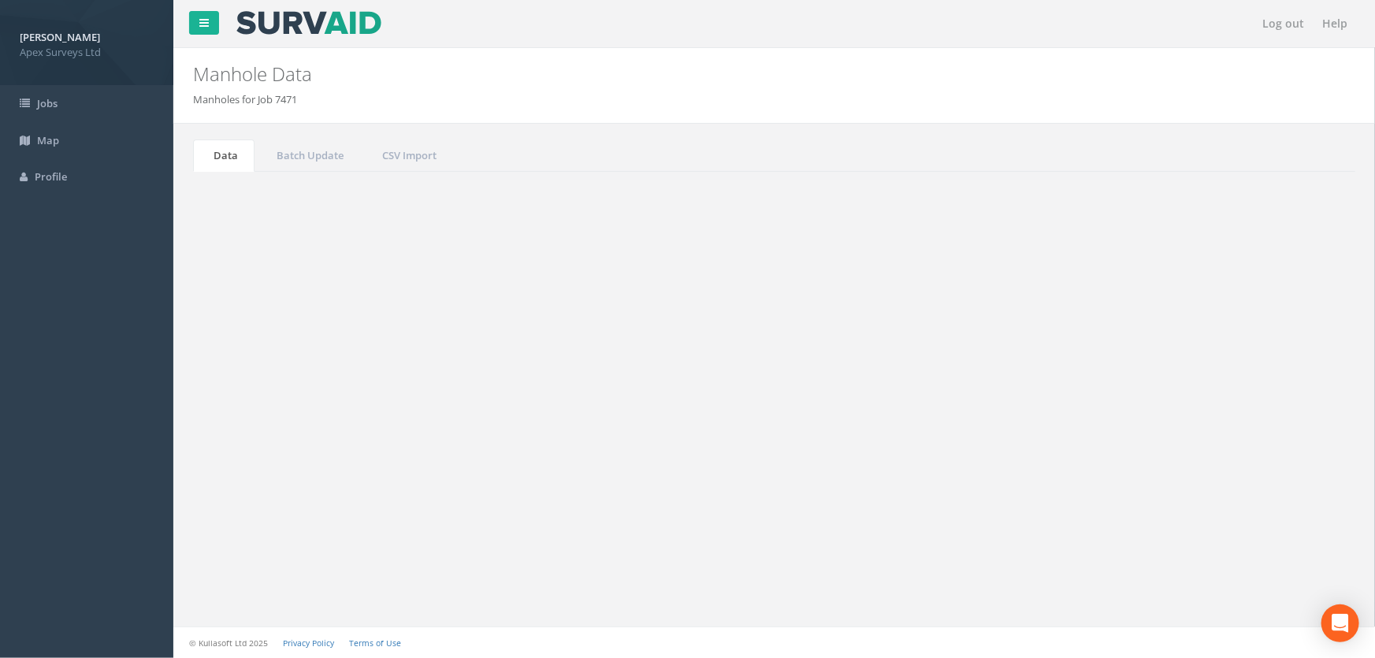
click at [1227, 422] on input "207" at bounding box center [1267, 424] width 144 height 24
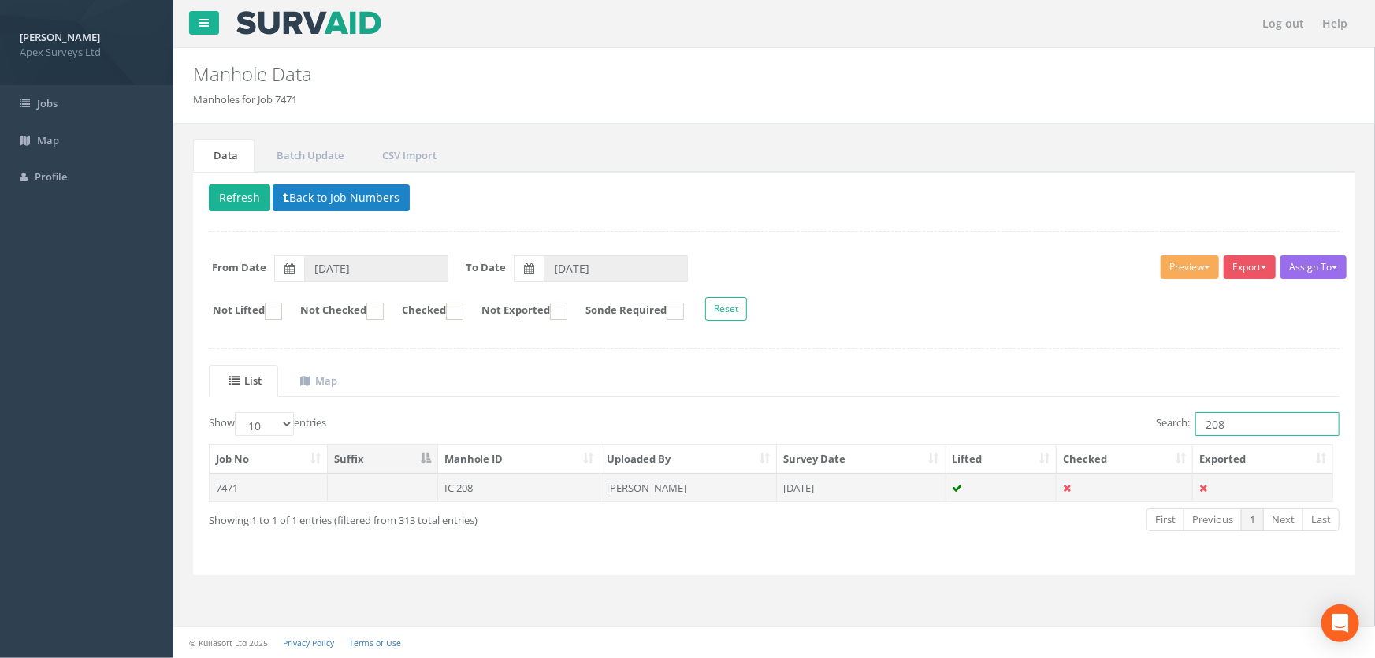
type input "208"
click at [478, 488] on td "IC 208" at bounding box center [519, 488] width 163 height 28
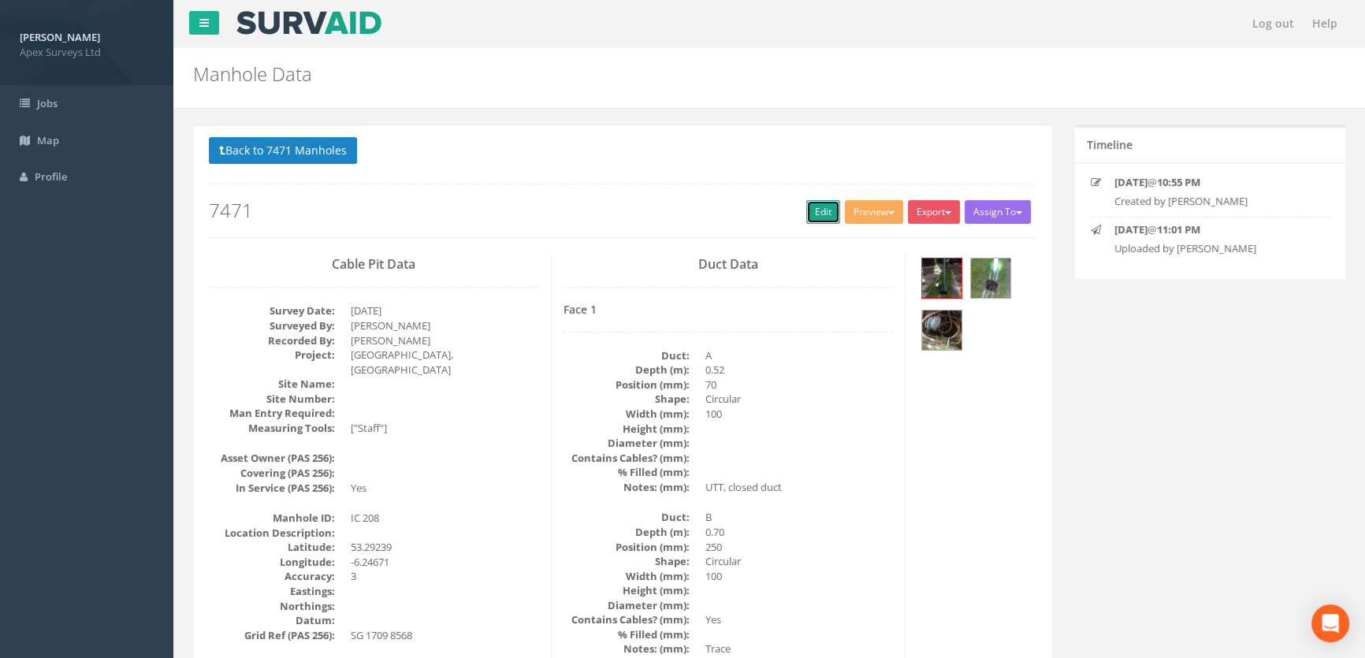
drag, startPoint x: 812, startPoint y: 208, endPoint x: 1, endPoint y: 211, distance: 810.8
click at [812, 208] on link "Edit" at bounding box center [823, 212] width 34 height 24
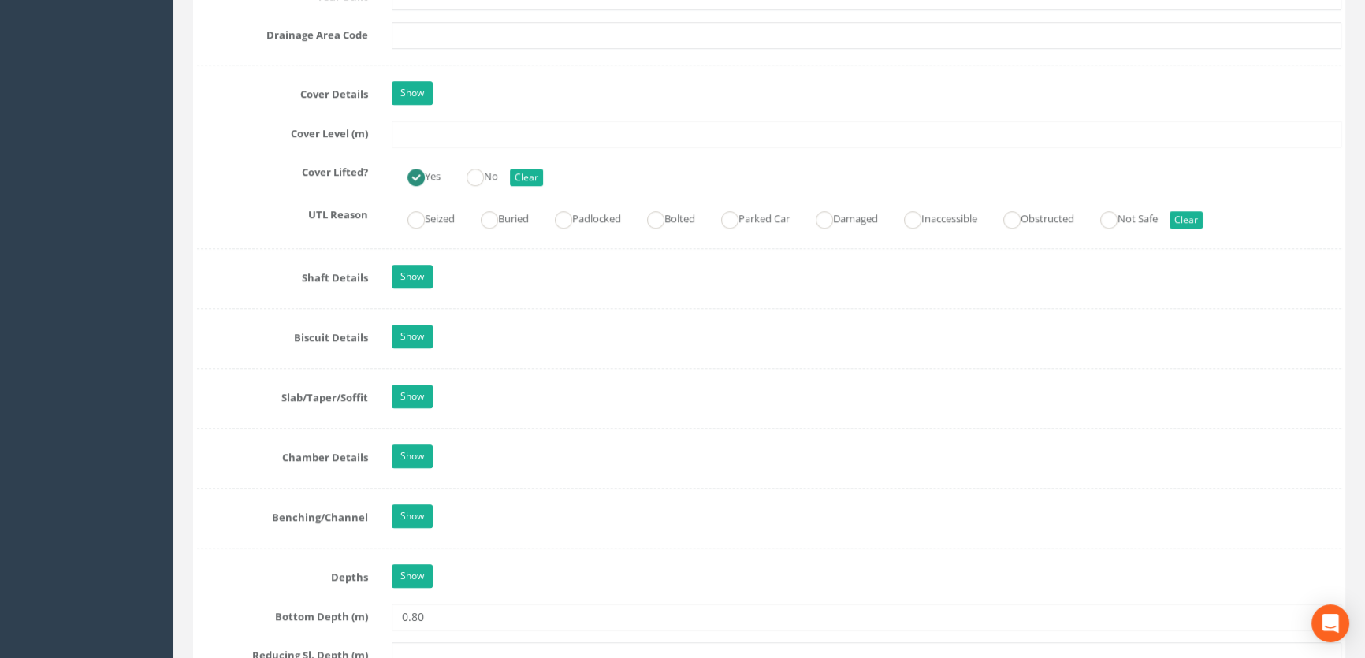
scroll to position [1074, 0]
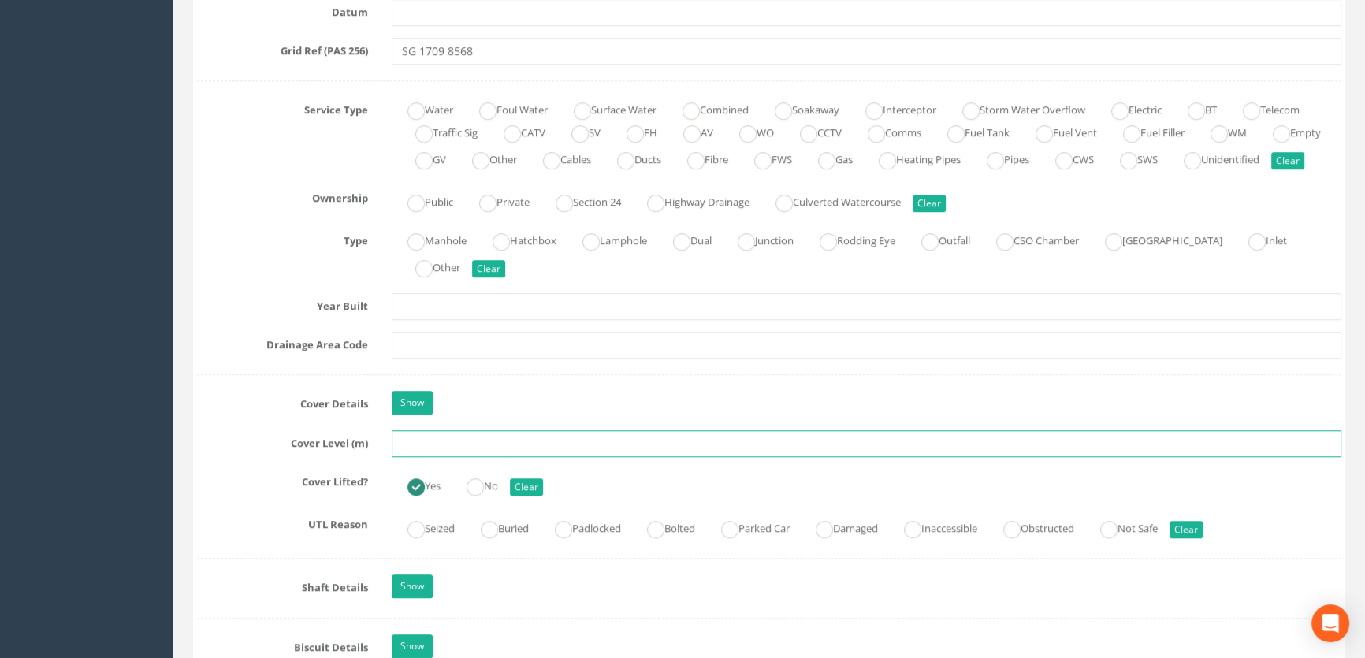
click at [422, 457] on input "text" at bounding box center [866, 443] width 949 height 27
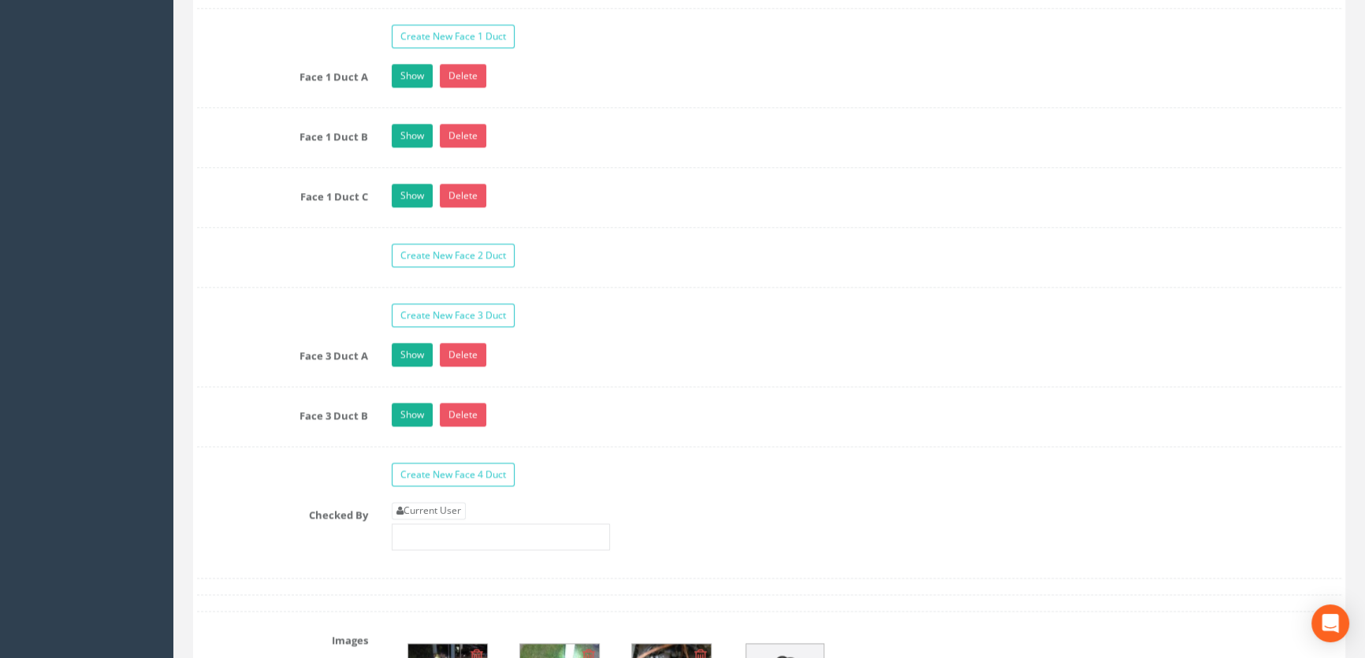
scroll to position [2793, 0]
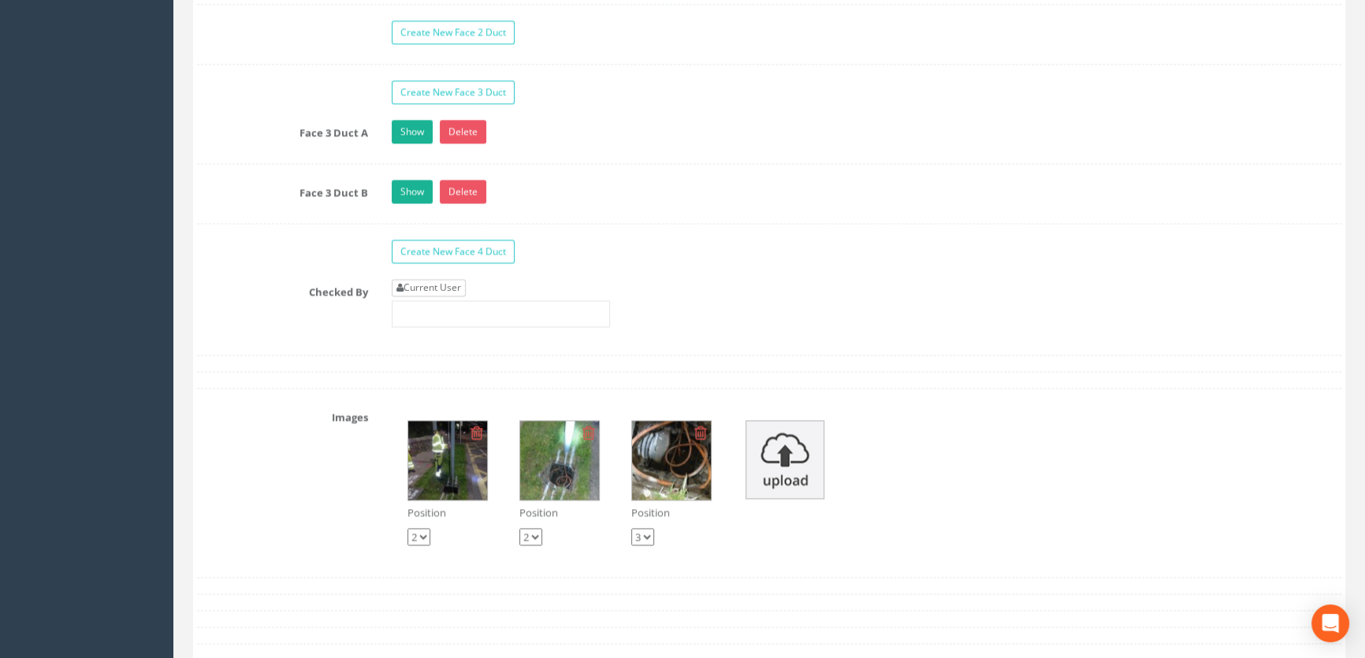
type input "44.79"
click at [425, 296] on link "Current User" at bounding box center [429, 287] width 74 height 17
type input "[PERSON_NAME]"
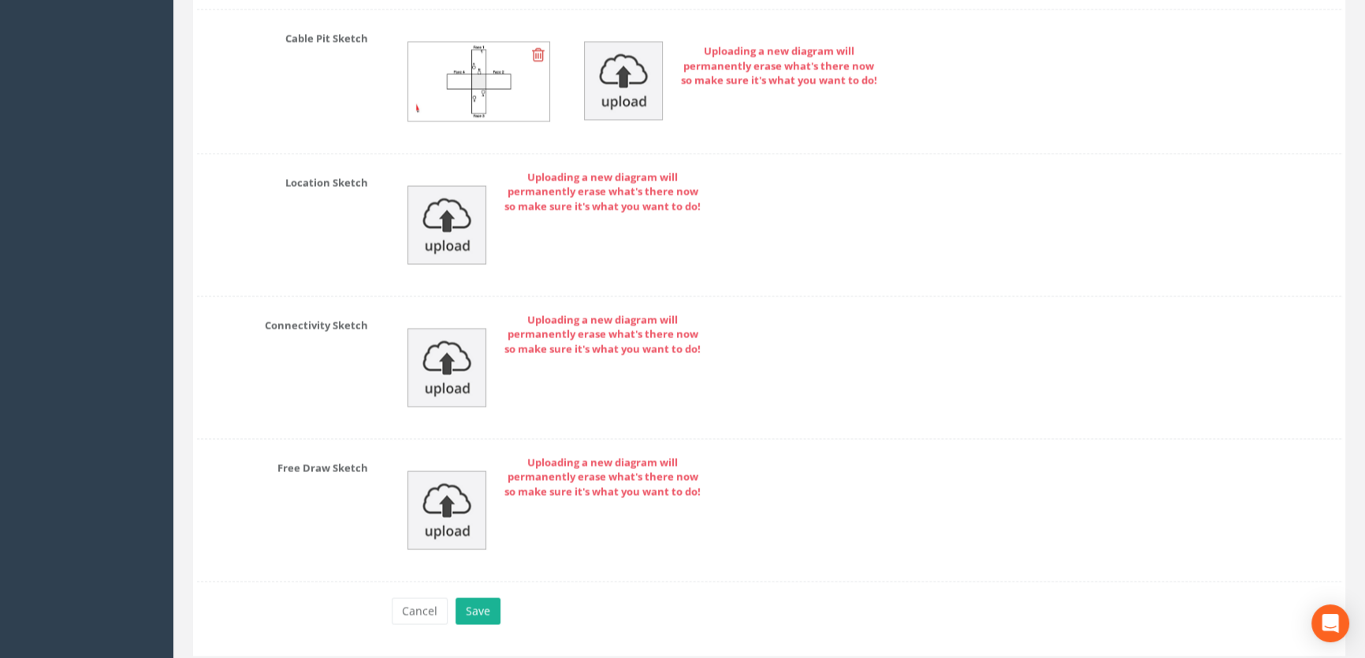
scroll to position [3783, 0]
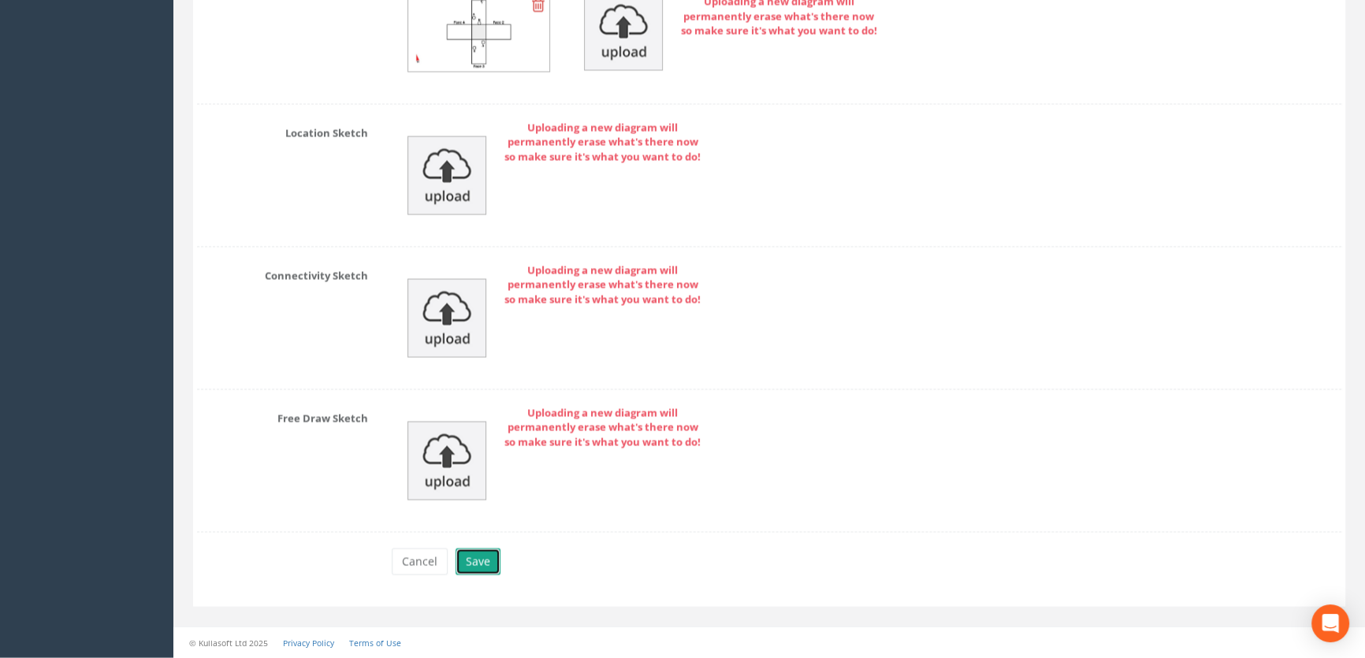
click at [477, 558] on button "Save" at bounding box center [477, 561] width 45 height 27
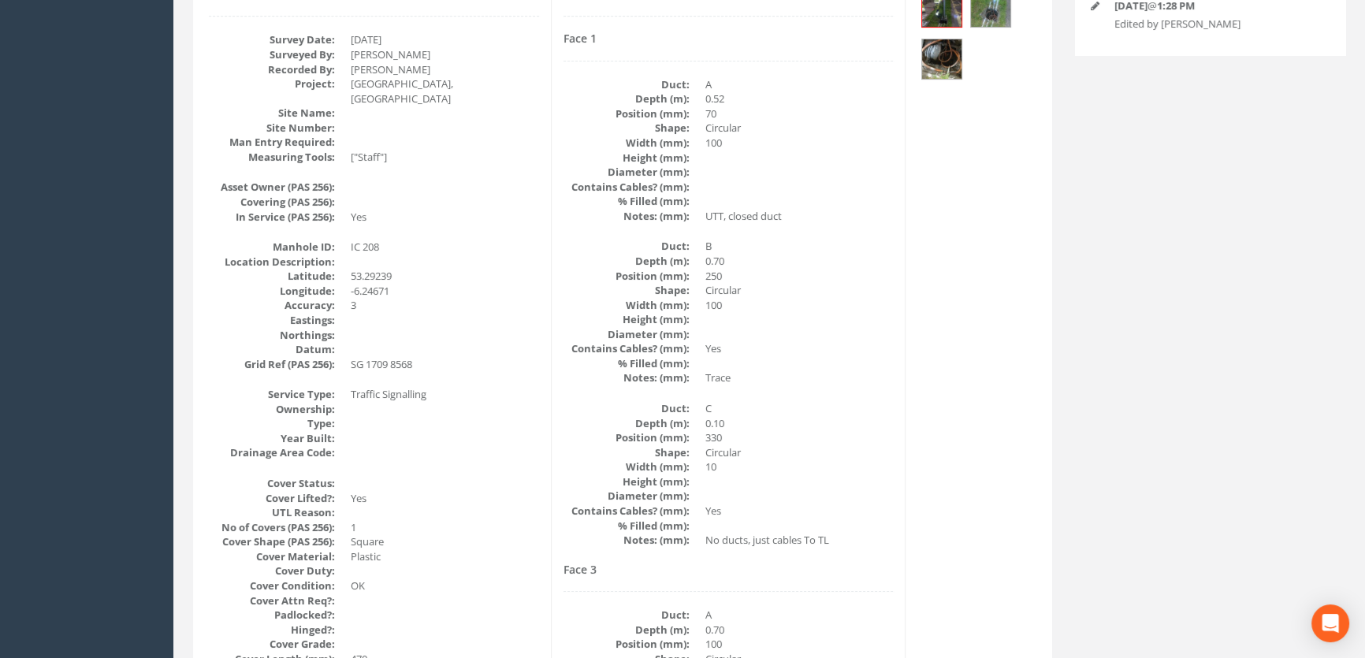
scroll to position [267, 0]
click at [953, 61] on img at bounding box center [941, 62] width 39 height 39
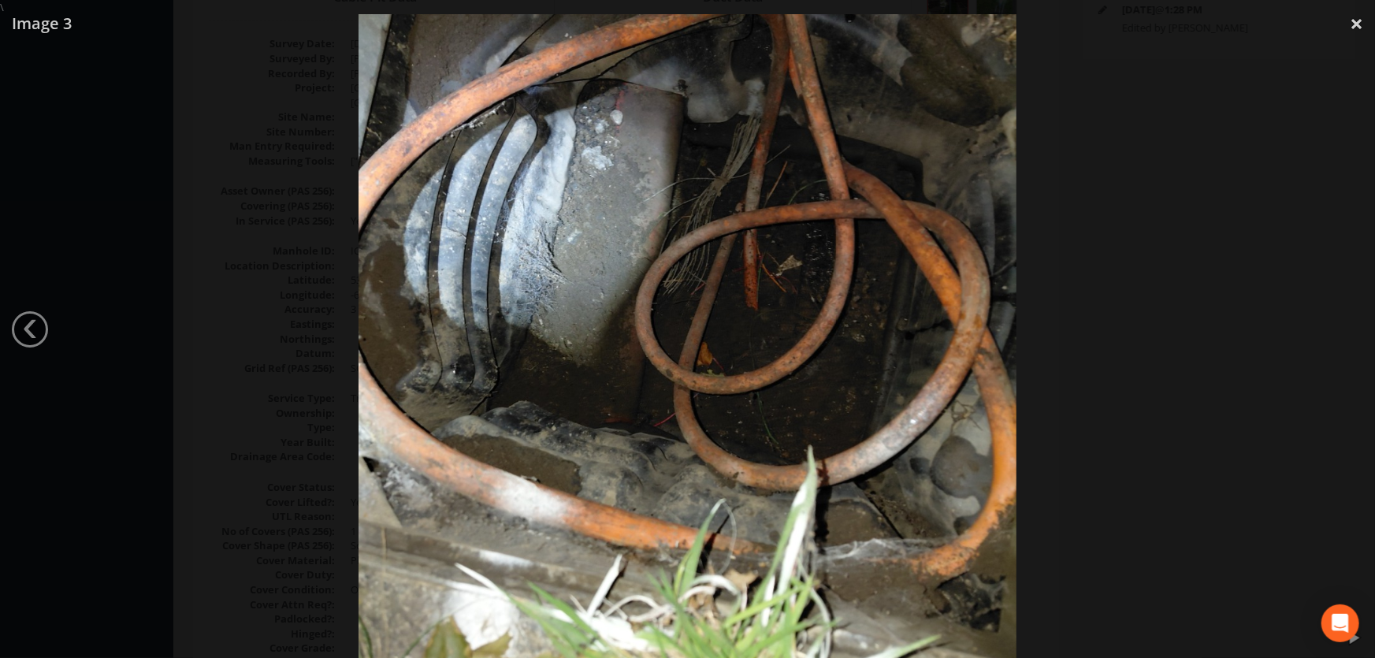
click at [190, 175] on div at bounding box center [687, 344] width 1375 height 658
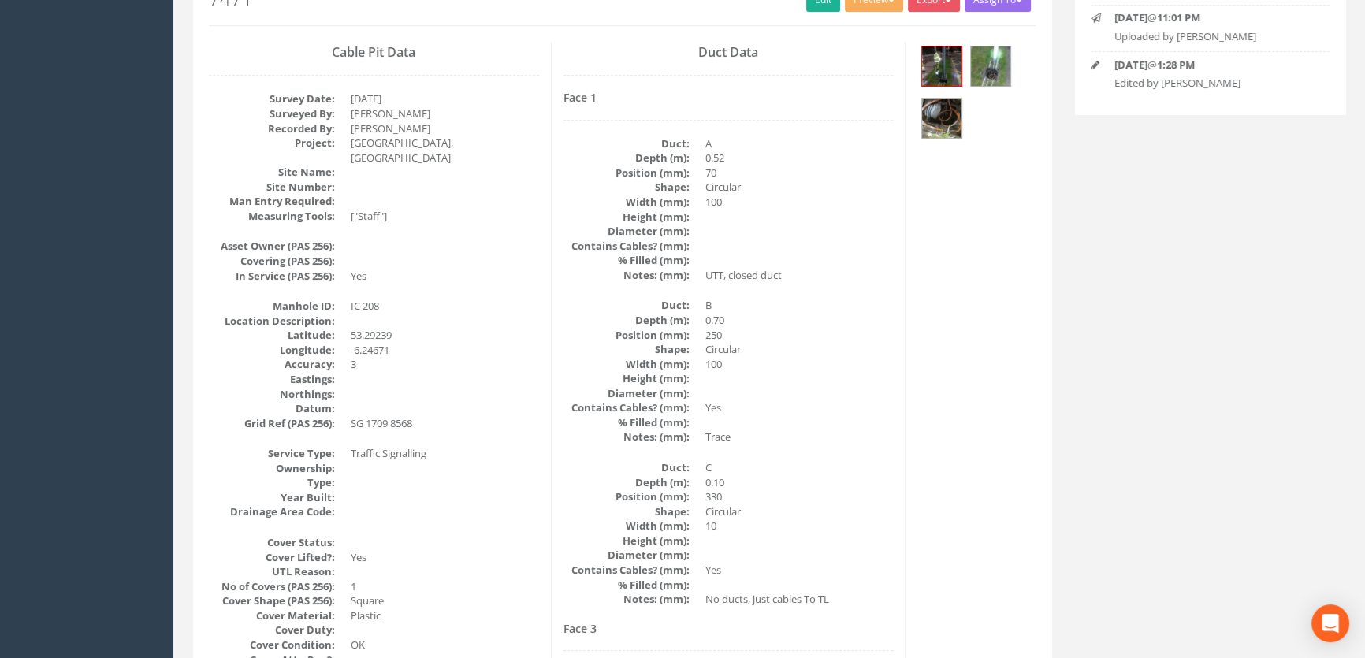
scroll to position [0, 0]
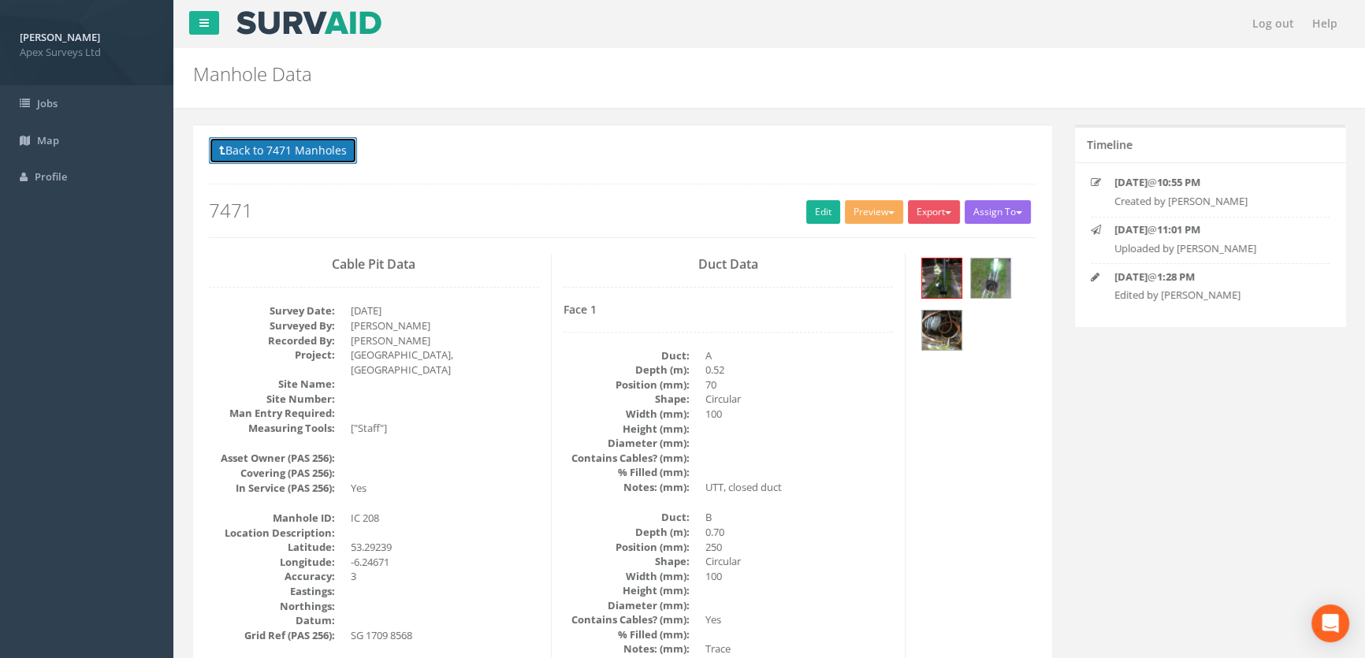
click at [336, 142] on button "Back to 7471 Manholes" at bounding box center [283, 150] width 148 height 27
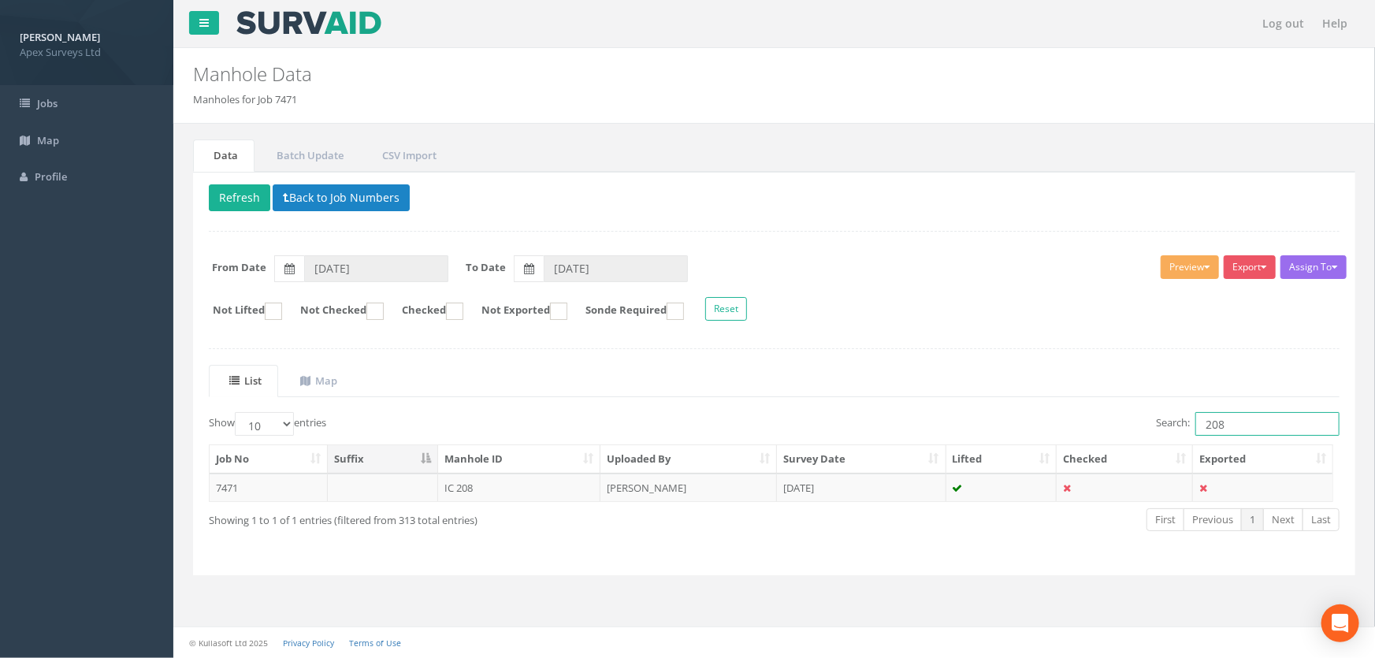
click at [1247, 429] on input "208" at bounding box center [1267, 424] width 144 height 24
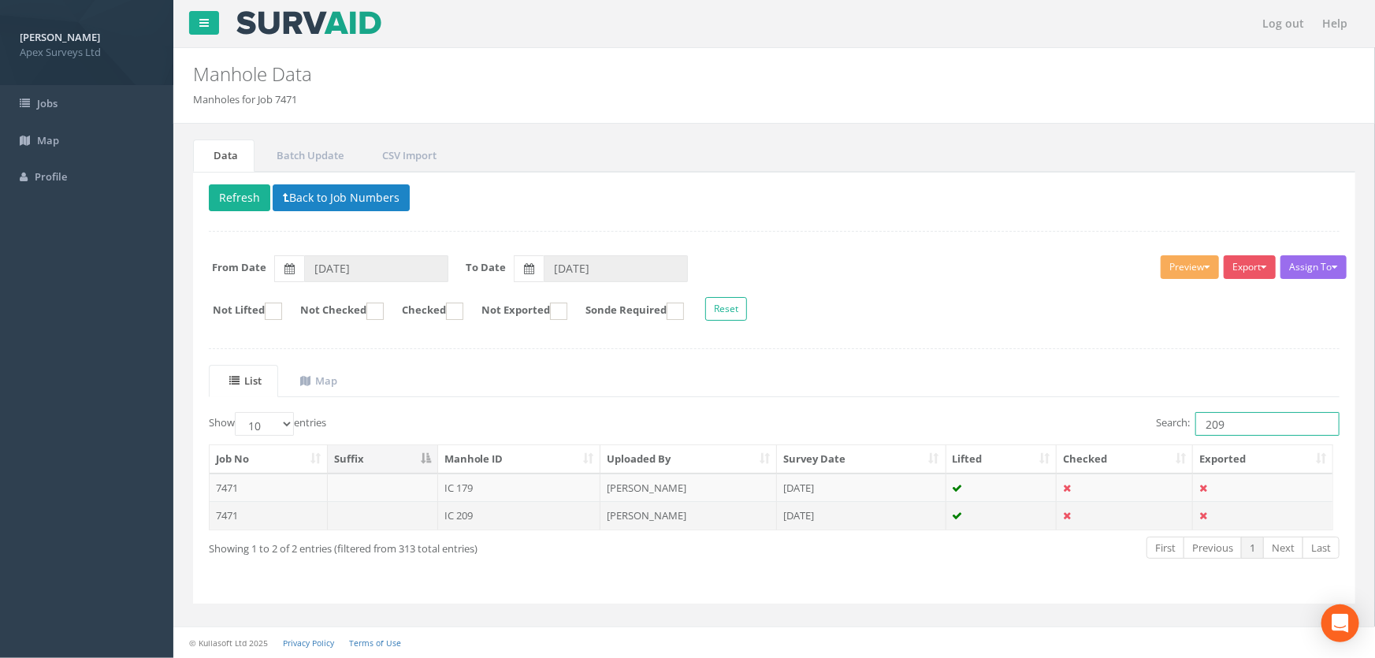
type input "209"
click at [452, 516] on td "IC 209" at bounding box center [519, 515] width 163 height 28
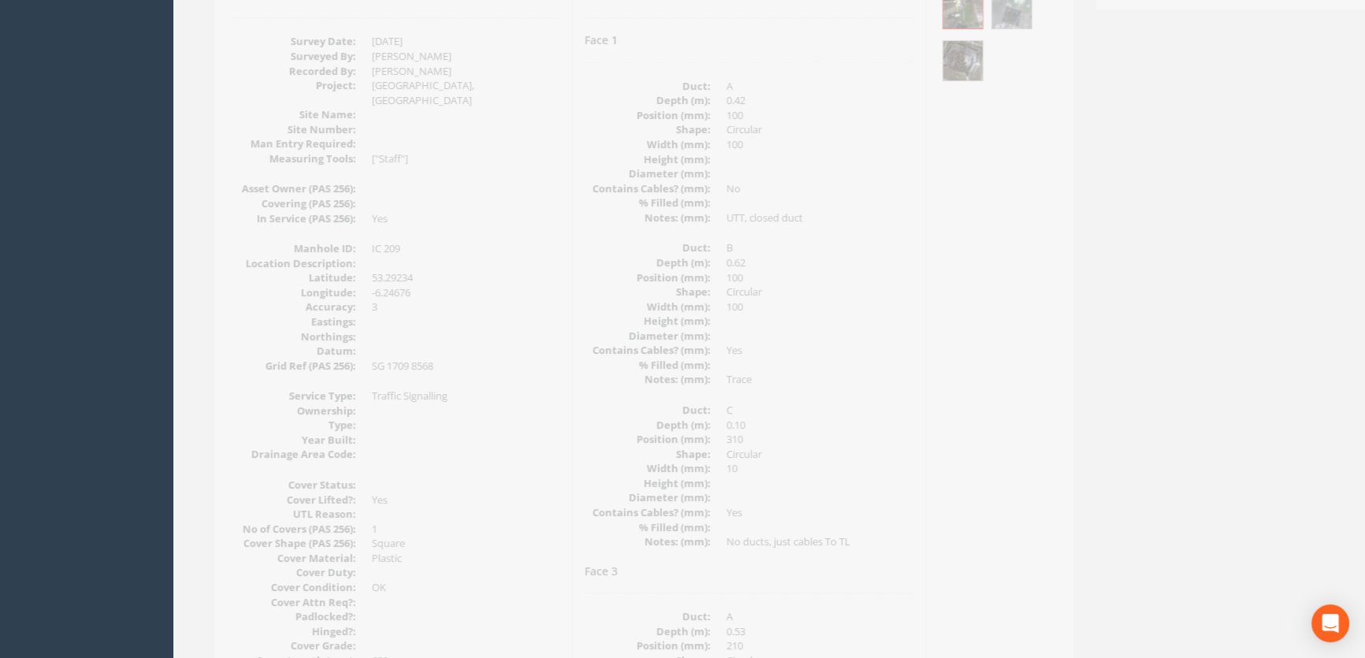
scroll to position [124, 0]
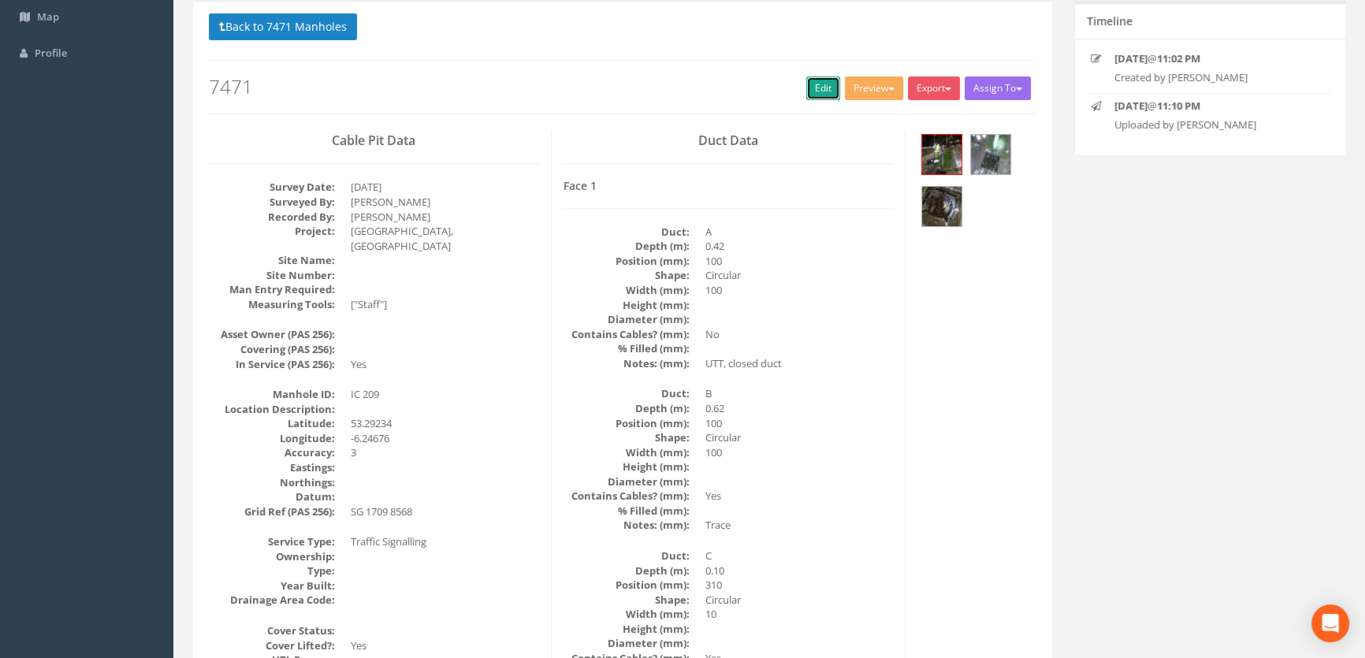
click at [807, 89] on link "Edit" at bounding box center [823, 88] width 34 height 24
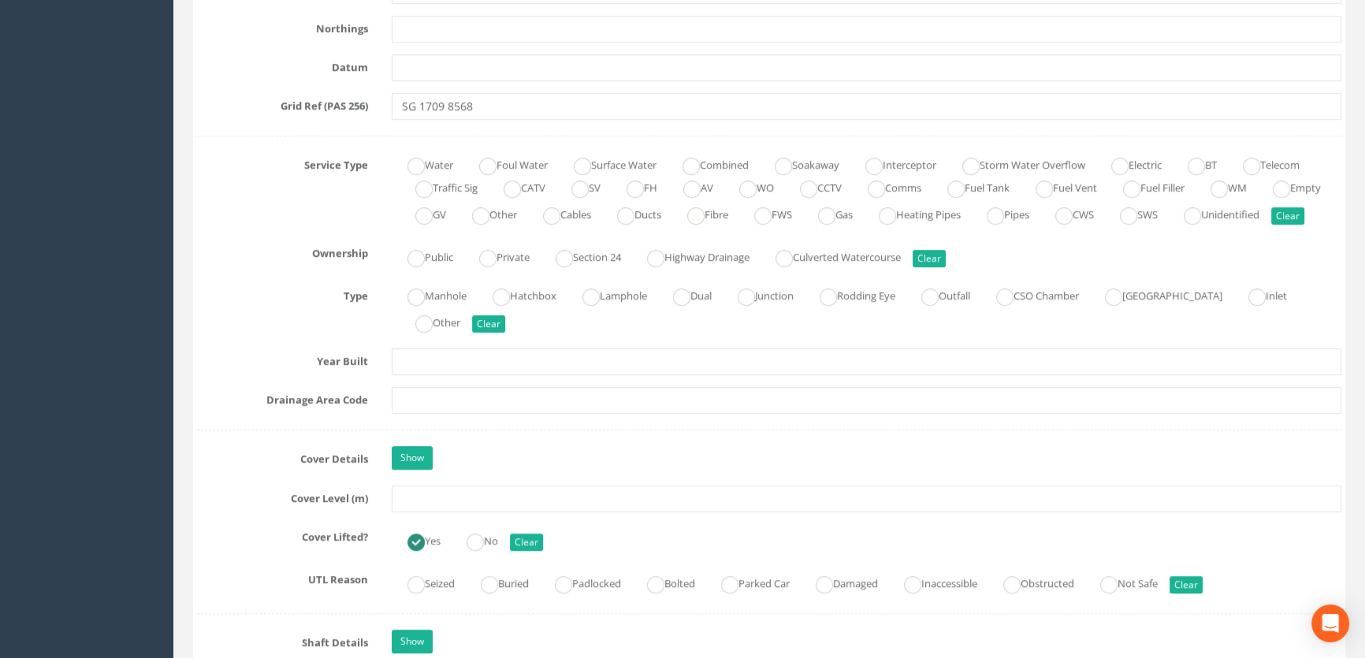
scroll to position [1127, 0]
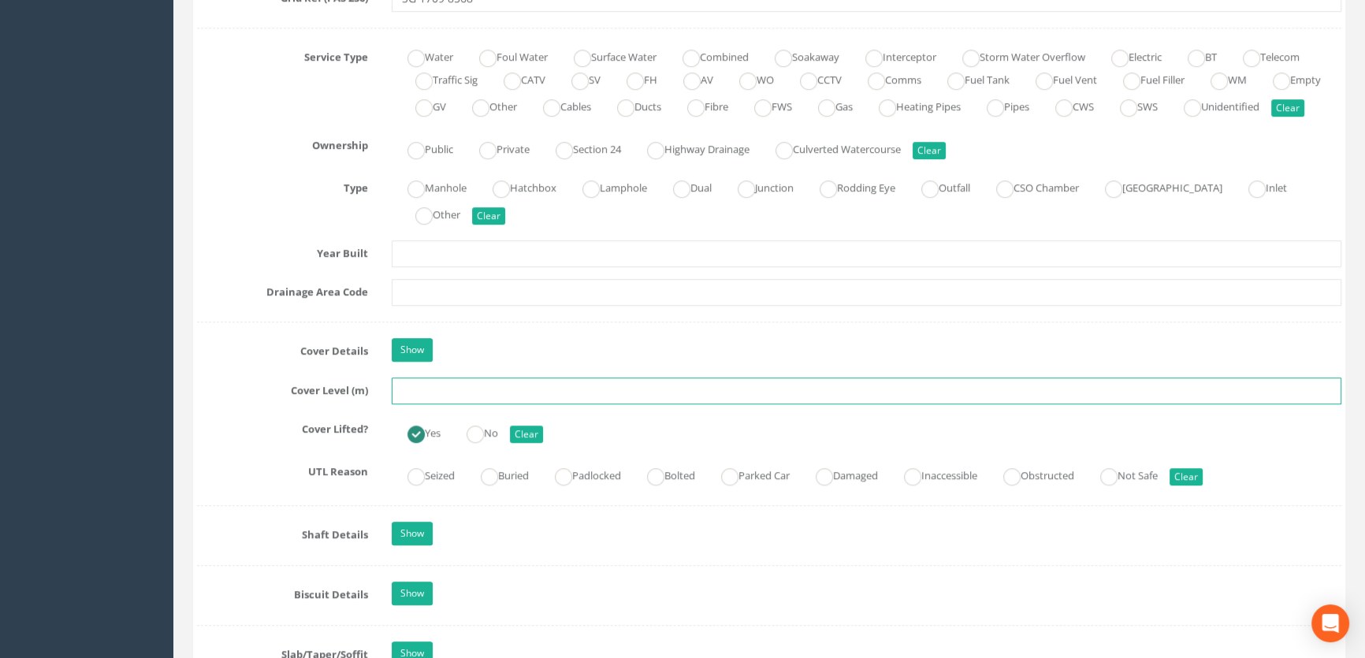
click at [450, 404] on input "text" at bounding box center [866, 390] width 949 height 27
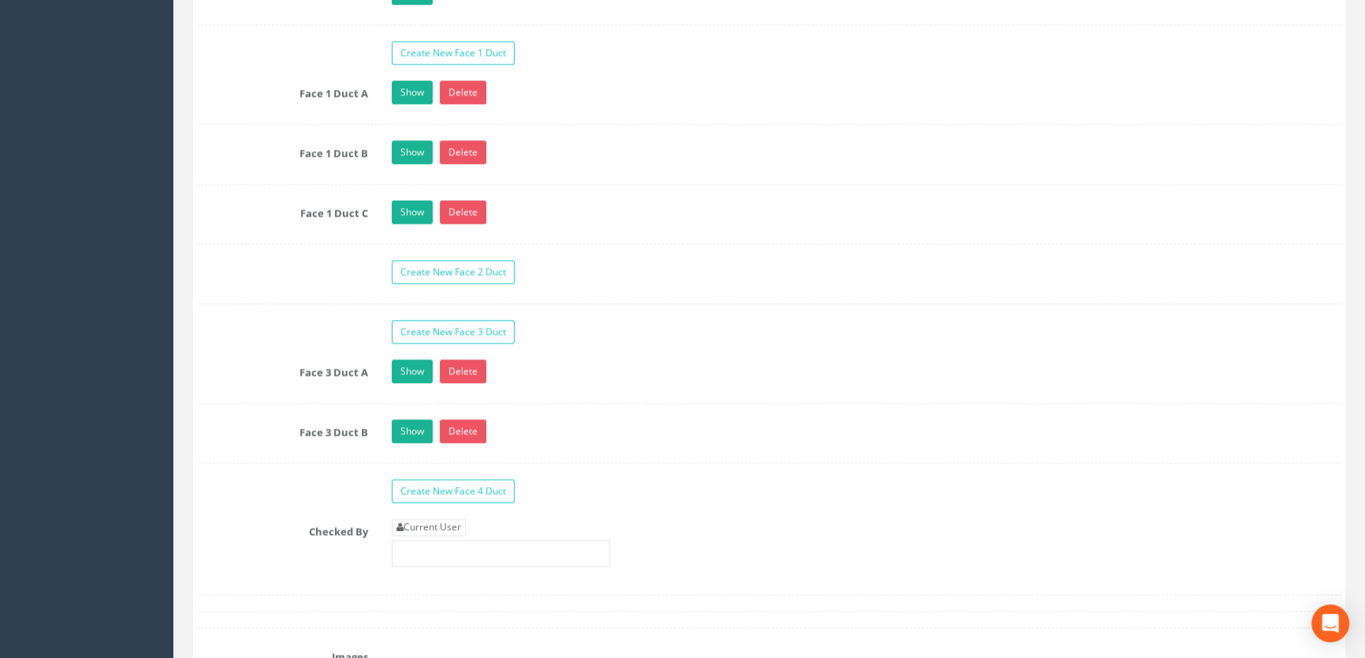
scroll to position [2559, 0]
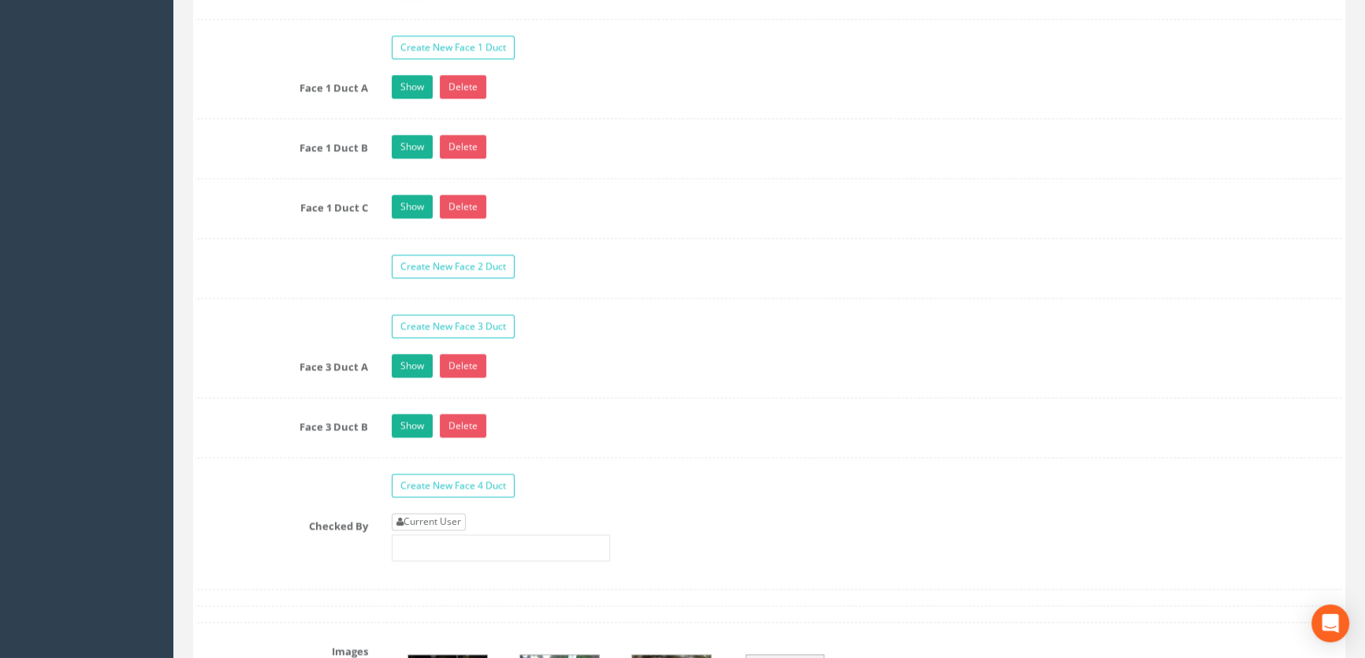
type input "44.68"
click at [446, 530] on link "Current User" at bounding box center [429, 521] width 74 height 17
type input "[PERSON_NAME]"
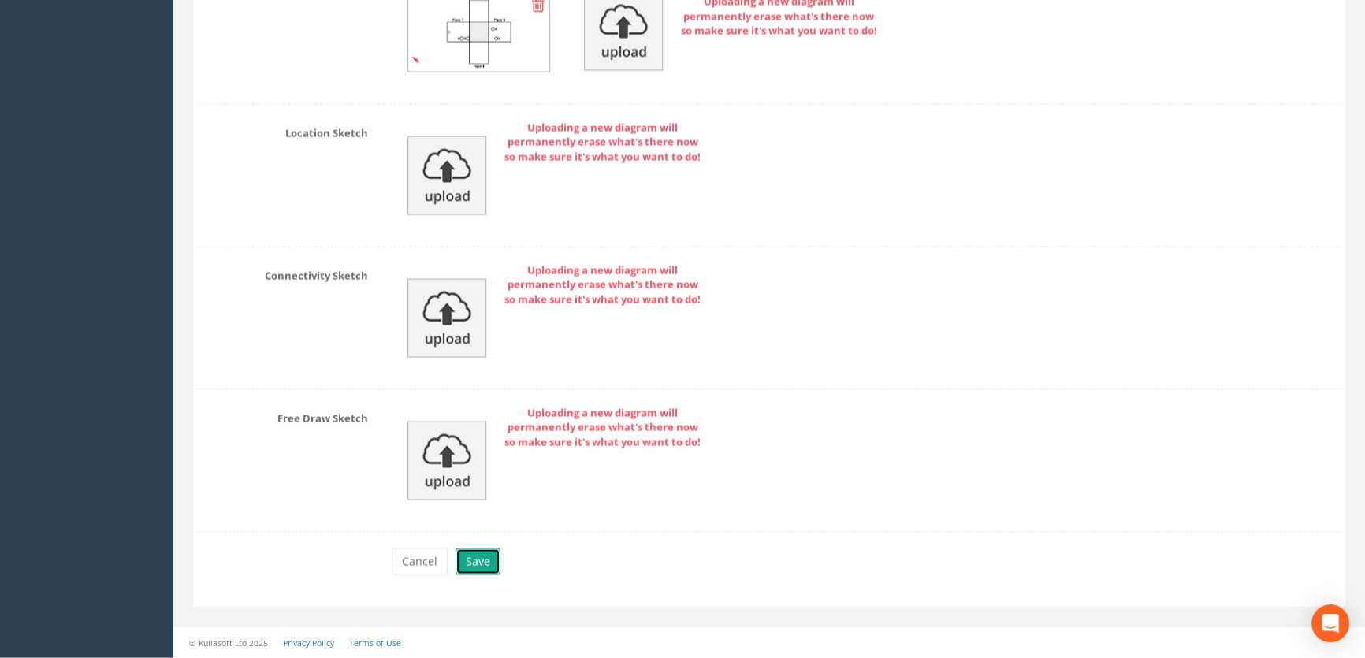
click at [477, 560] on button "Save" at bounding box center [477, 561] width 45 height 27
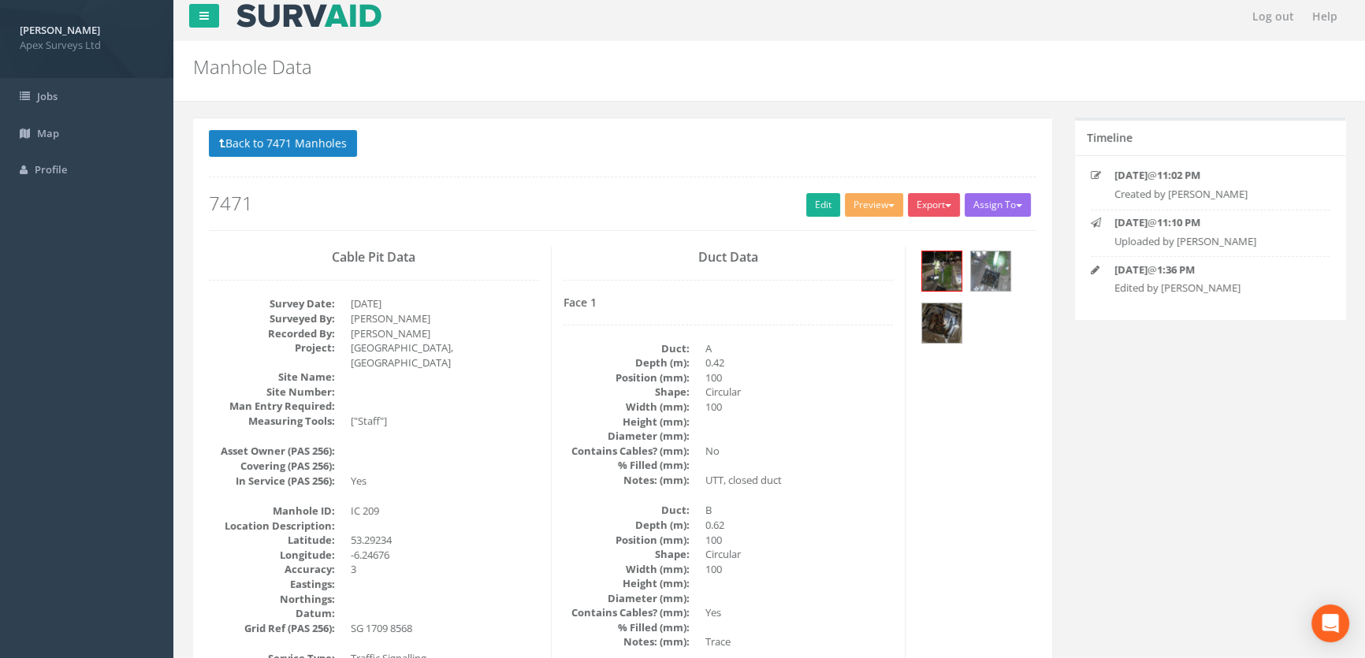
scroll to position [0, 0]
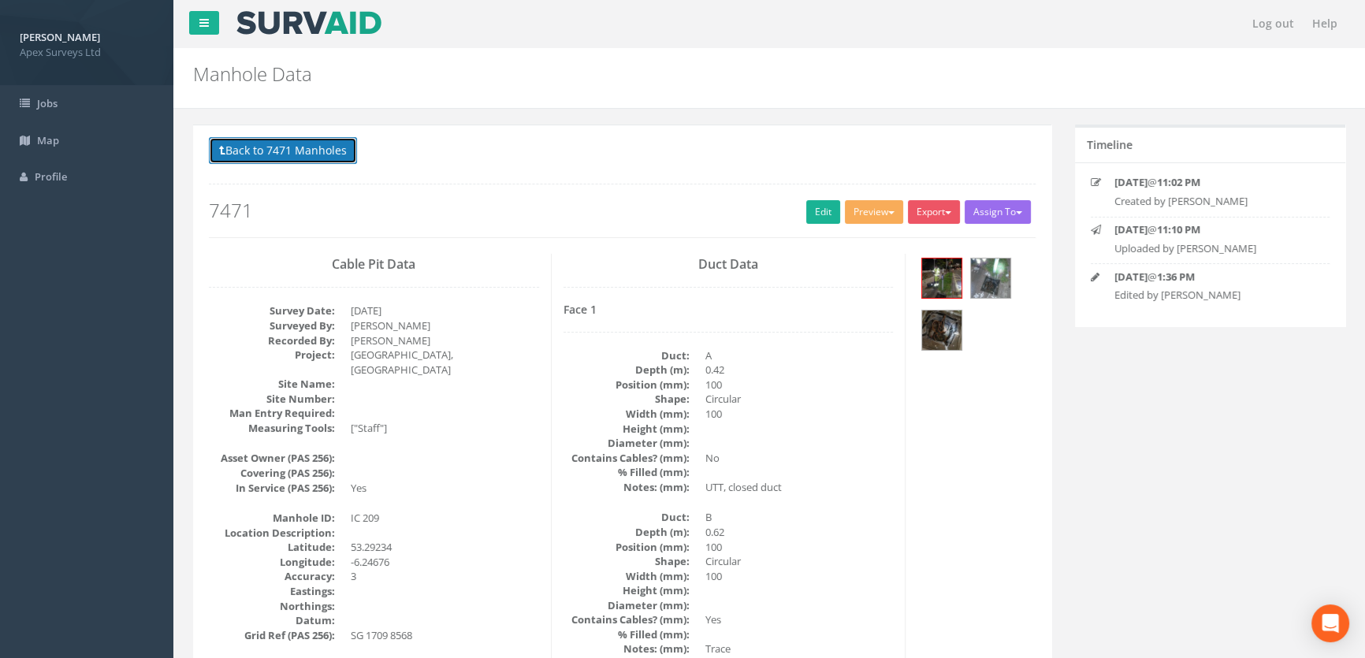
click at [280, 157] on button "Back to 7471 Manholes" at bounding box center [283, 150] width 148 height 27
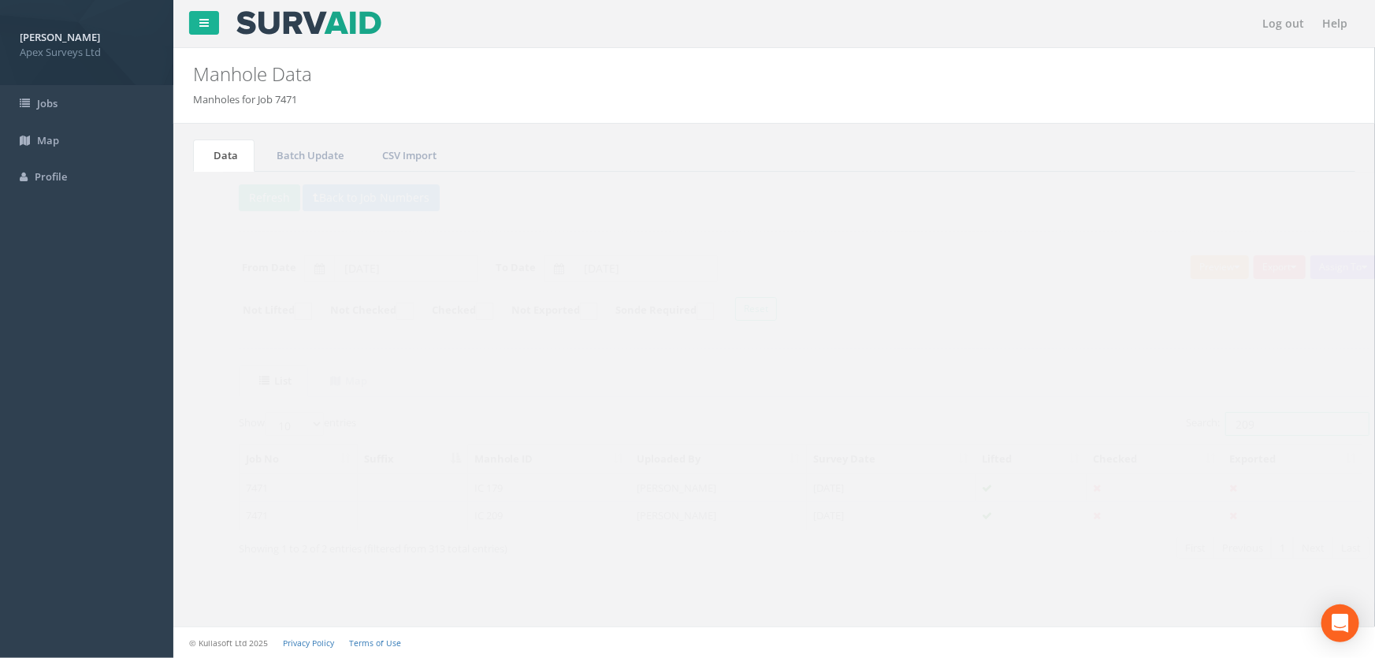
drag, startPoint x: 1252, startPoint y: 425, endPoint x: 1137, endPoint y: 418, distance: 115.3
click at [1136, 416] on div "Search: 209" at bounding box center [1063, 426] width 554 height 28
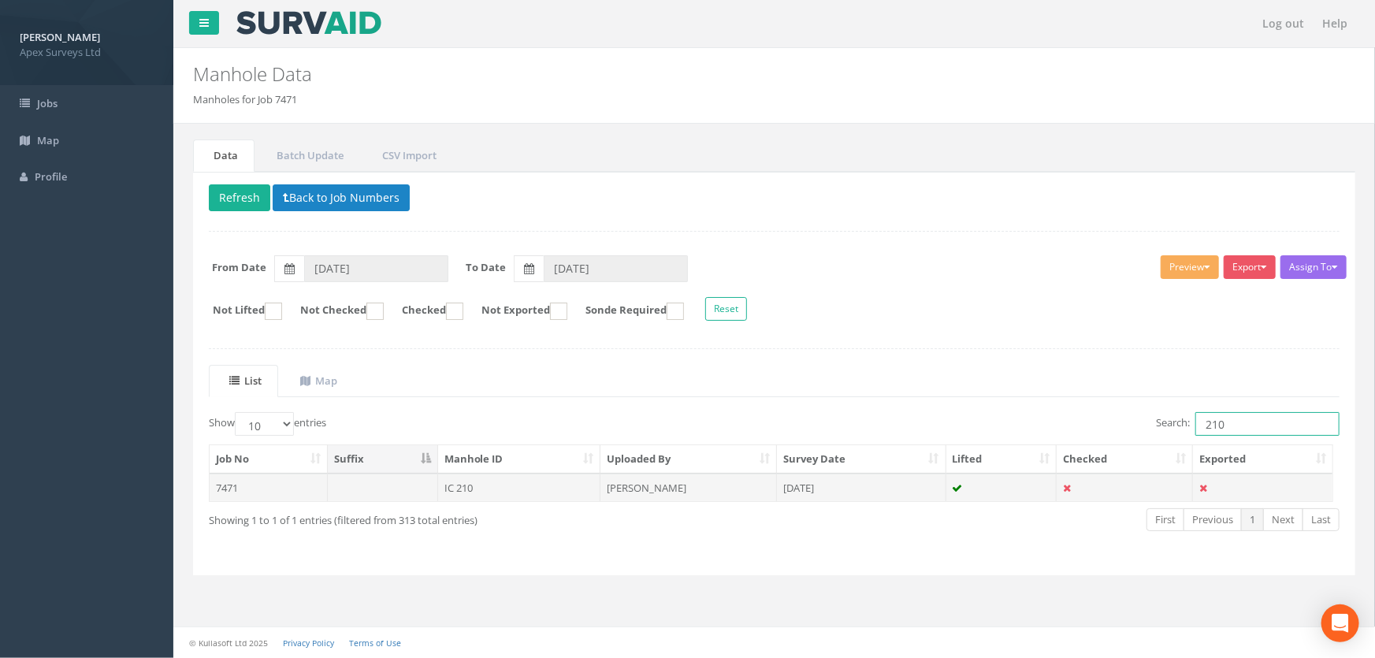
type input "210"
click at [465, 485] on td "IC 210" at bounding box center [519, 488] width 163 height 28
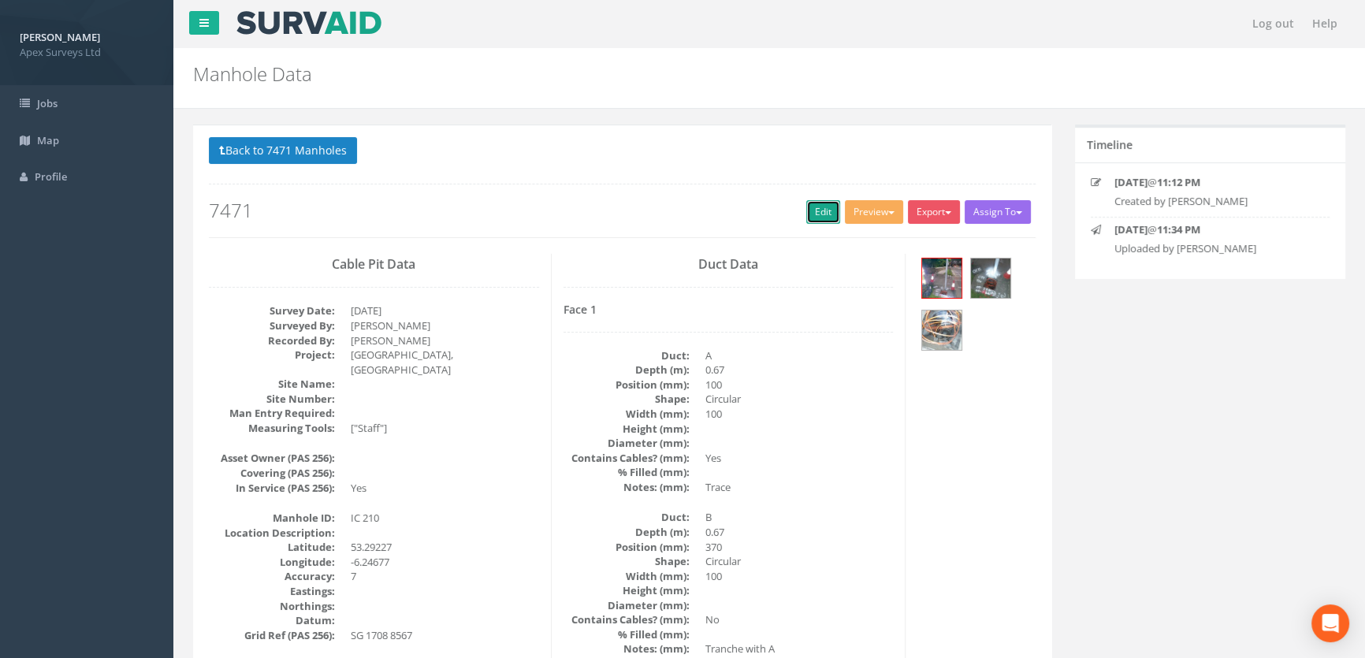
click at [827, 210] on link "Edit" at bounding box center [823, 212] width 34 height 24
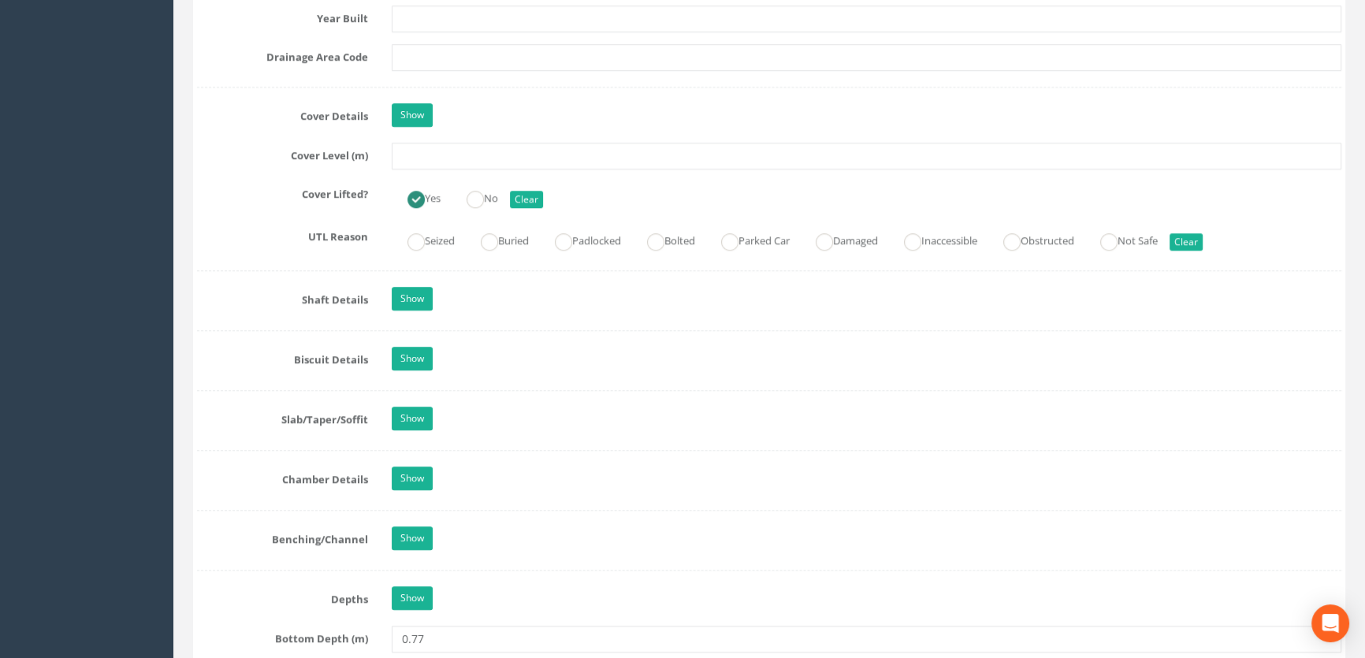
scroll to position [1361, 0]
click at [423, 170] on input "text" at bounding box center [866, 156] width 949 height 27
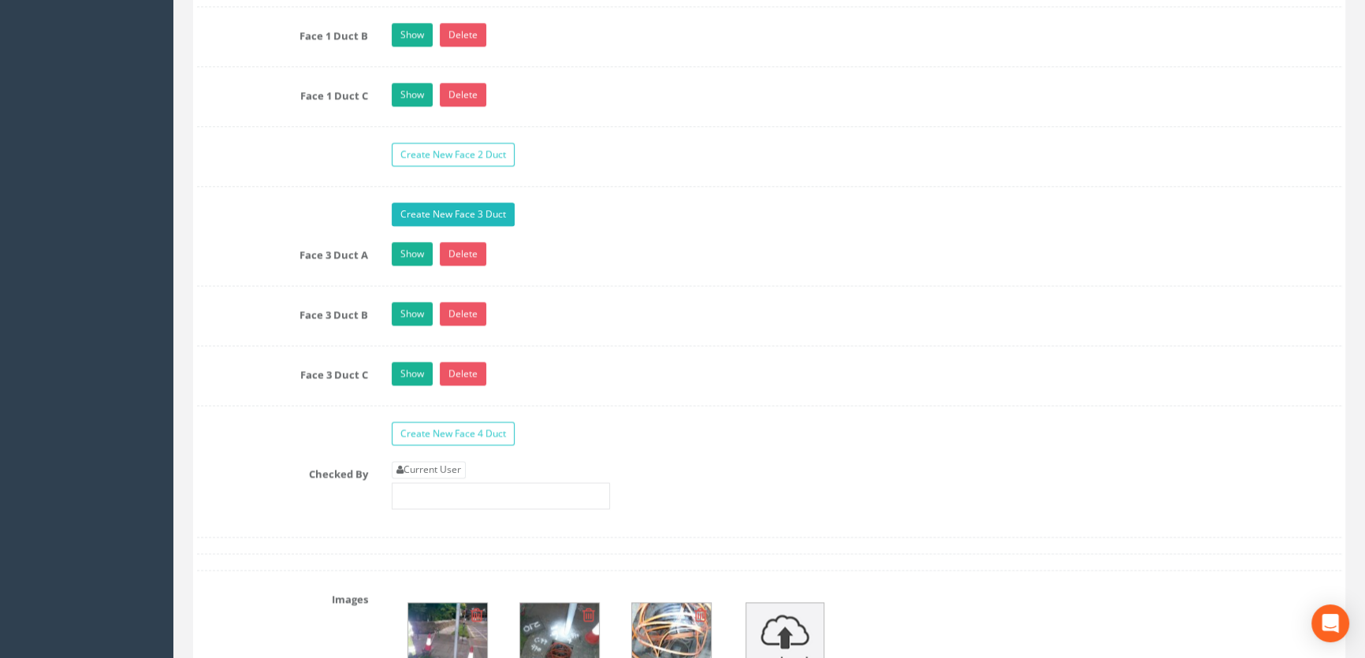
scroll to position [2865, 0]
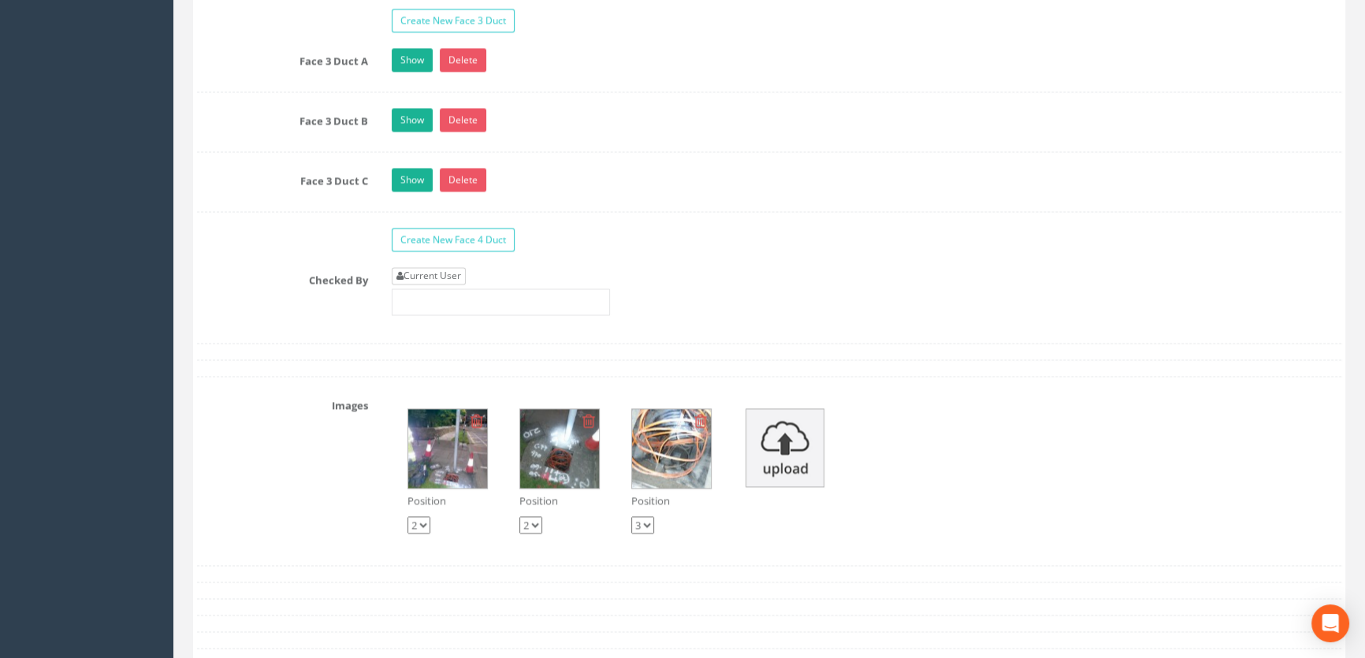
type input "44.72"
click at [424, 284] on link "Current User" at bounding box center [429, 275] width 74 height 17
type input "[PERSON_NAME]"
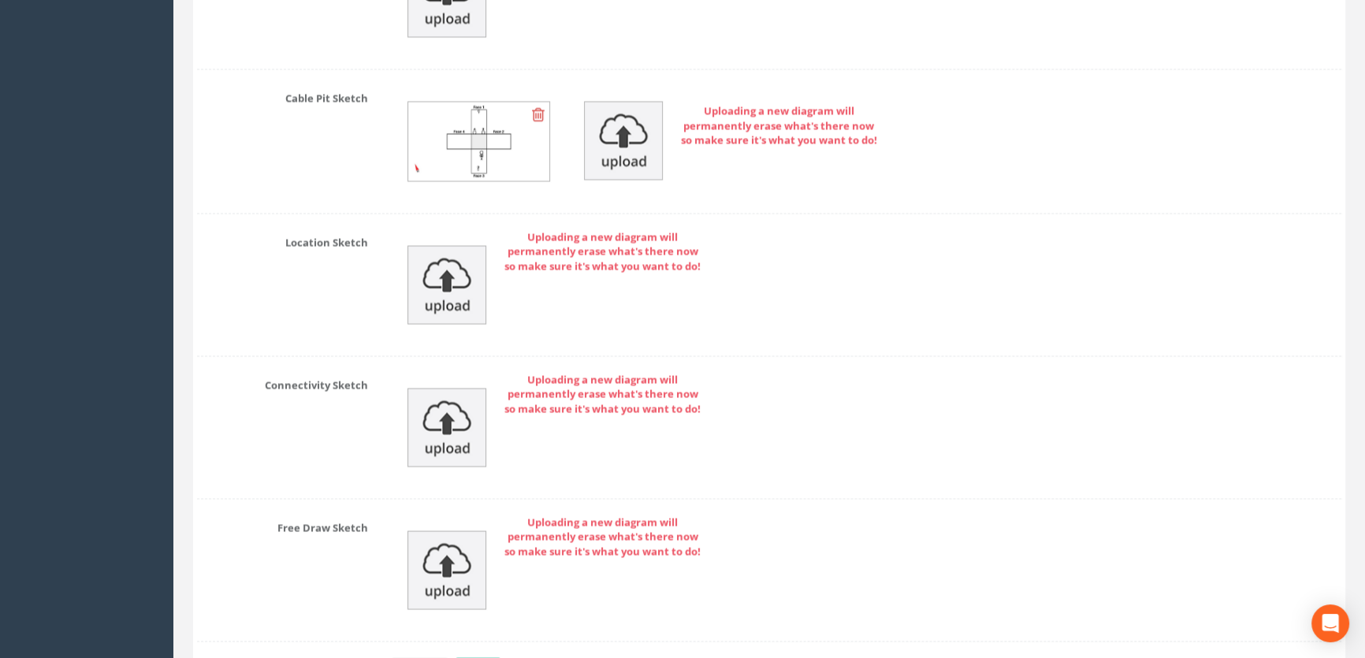
scroll to position [3843, 0]
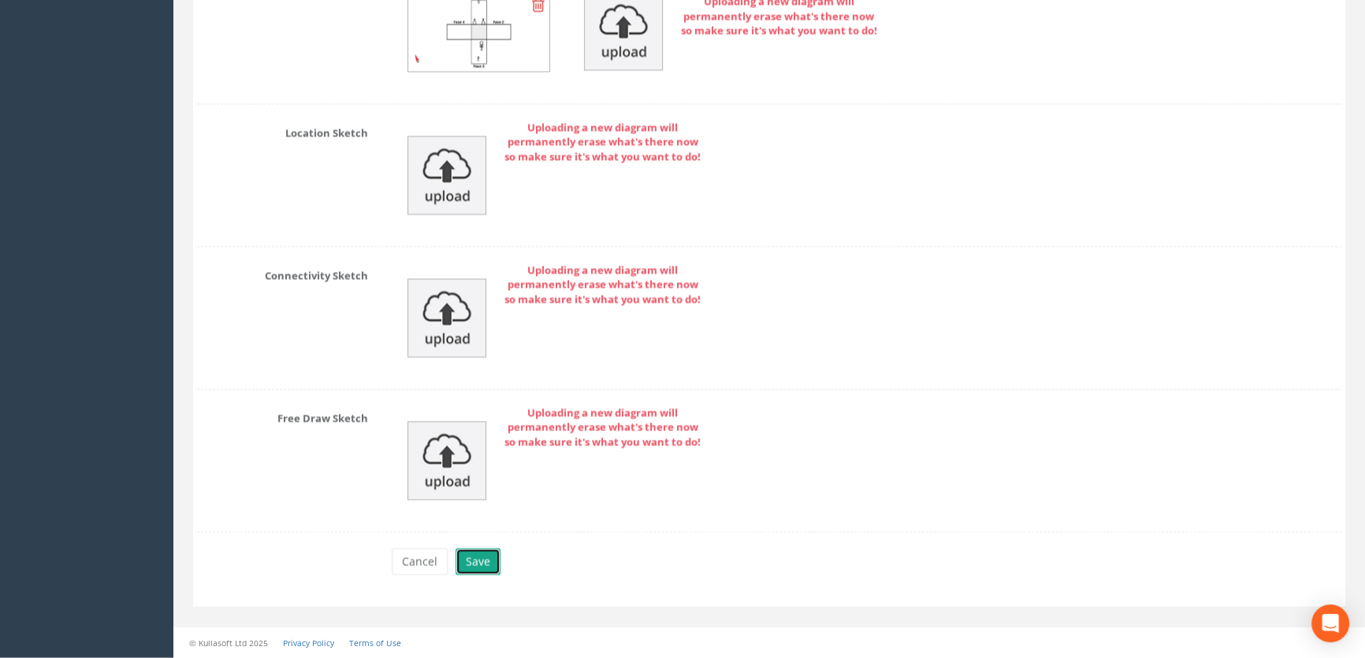
click at [478, 563] on button "Save" at bounding box center [477, 561] width 45 height 27
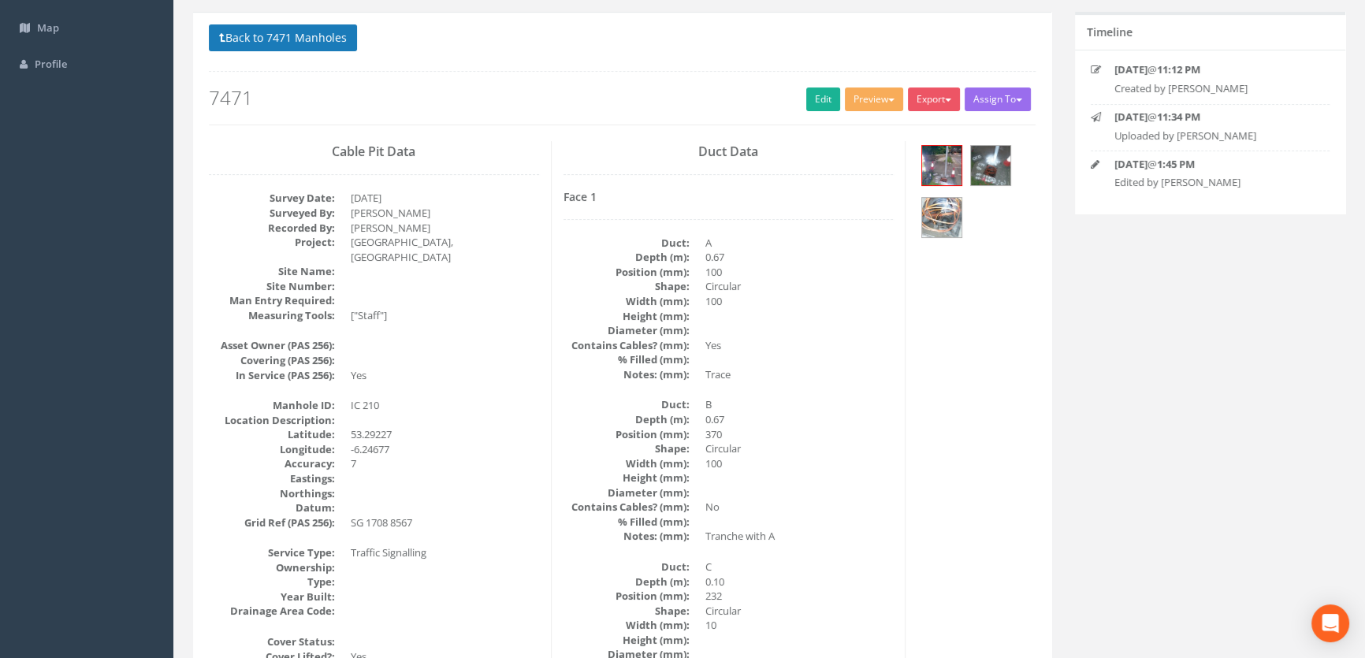
scroll to position [0, 0]
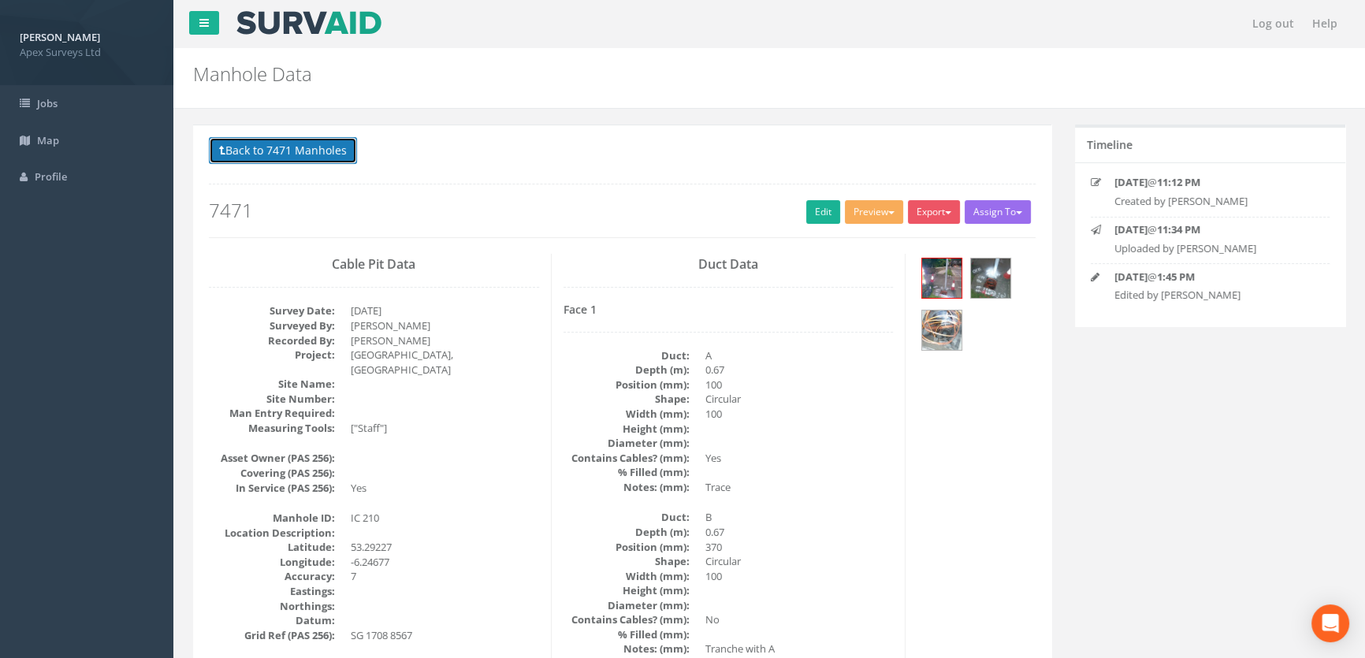
click at [268, 149] on button "Back to 7471 Manholes" at bounding box center [283, 150] width 148 height 27
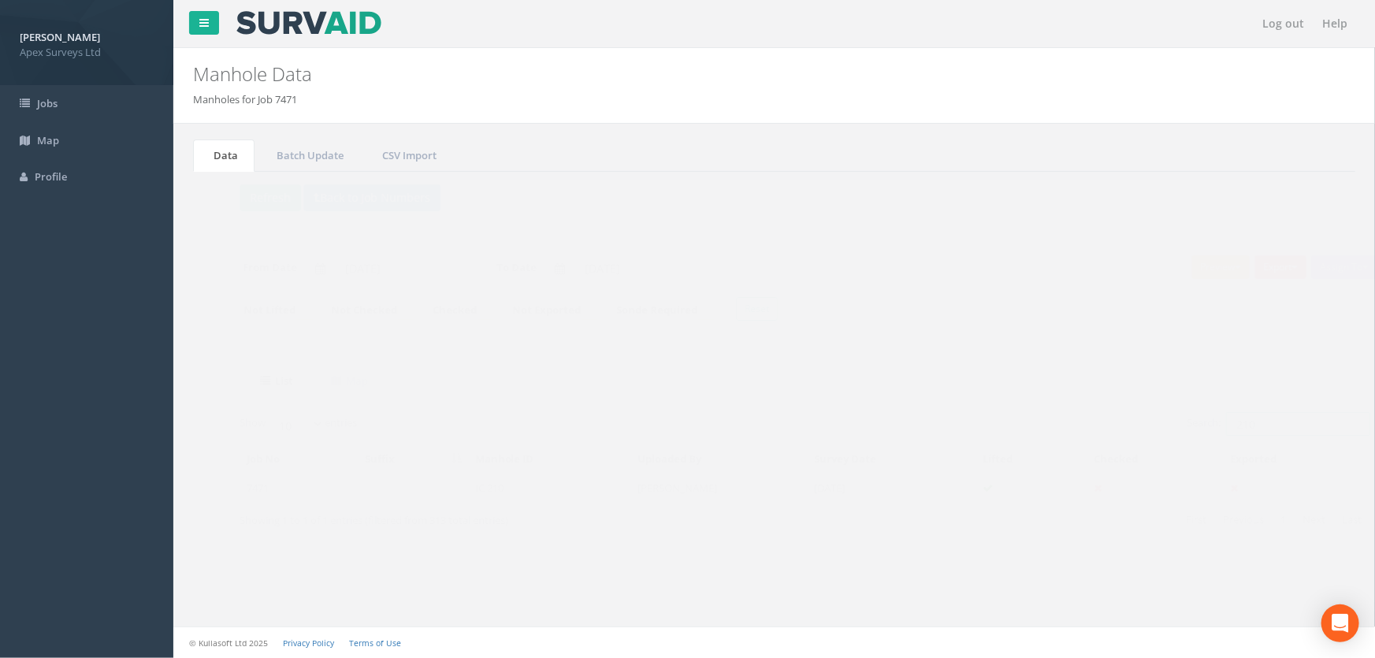
drag, startPoint x: 1236, startPoint y: 416, endPoint x: 1095, endPoint y: 448, distance: 144.5
click at [1097, 447] on div "Show 10 25 50 100 entries Search: 210 Job No Suffix Manhole ID Uploaded By Surv…" at bounding box center [774, 485] width 1131 height 147
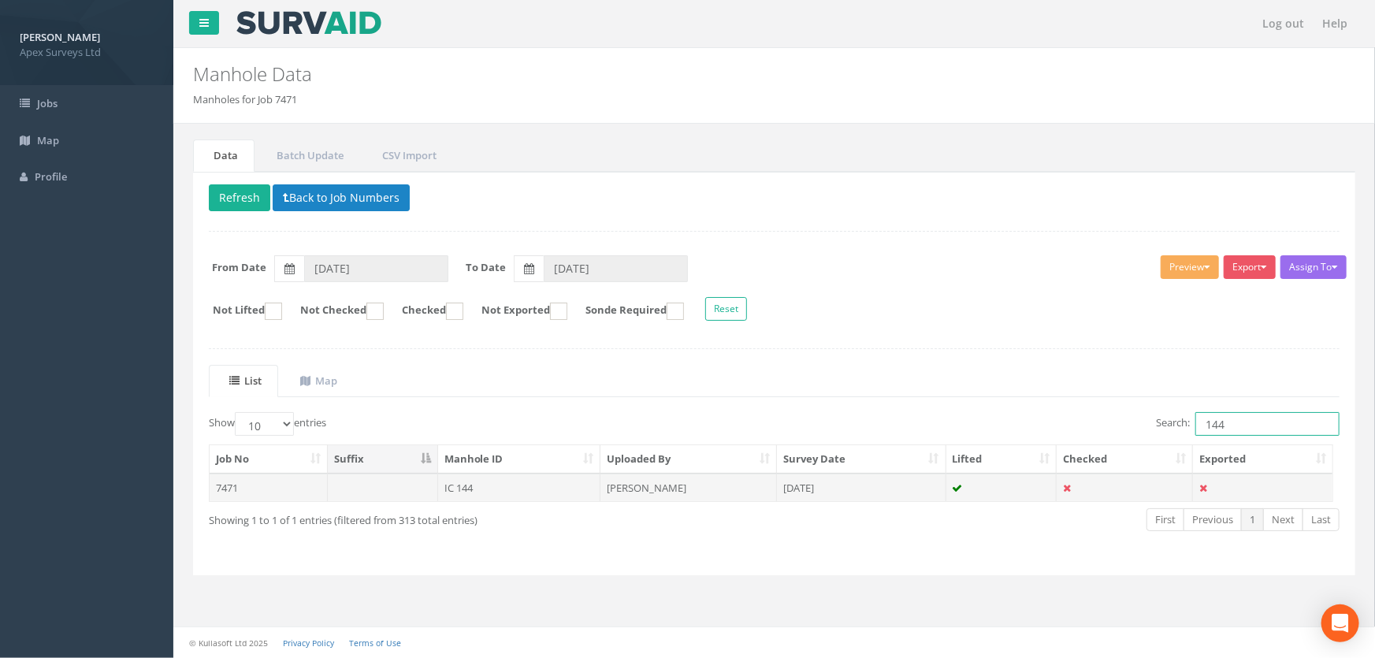
type input "144"
click at [466, 481] on td "IC 144" at bounding box center [519, 488] width 163 height 28
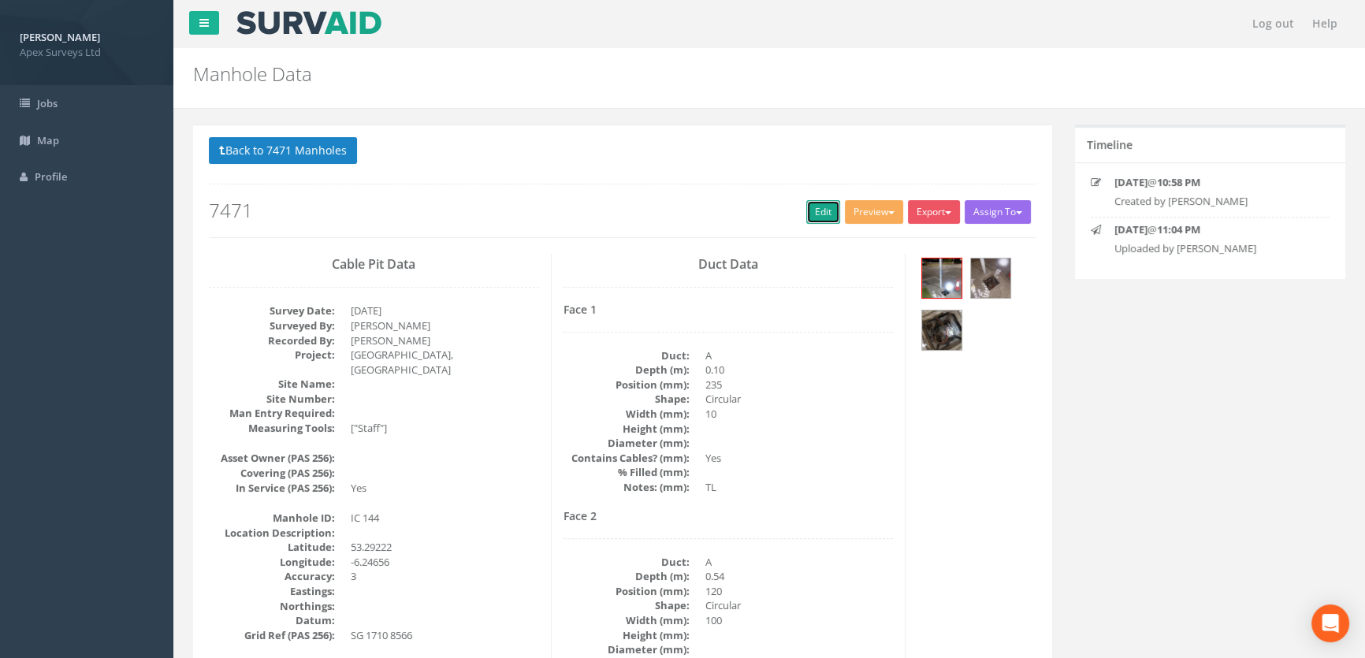
click at [810, 206] on link "Edit" at bounding box center [823, 212] width 34 height 24
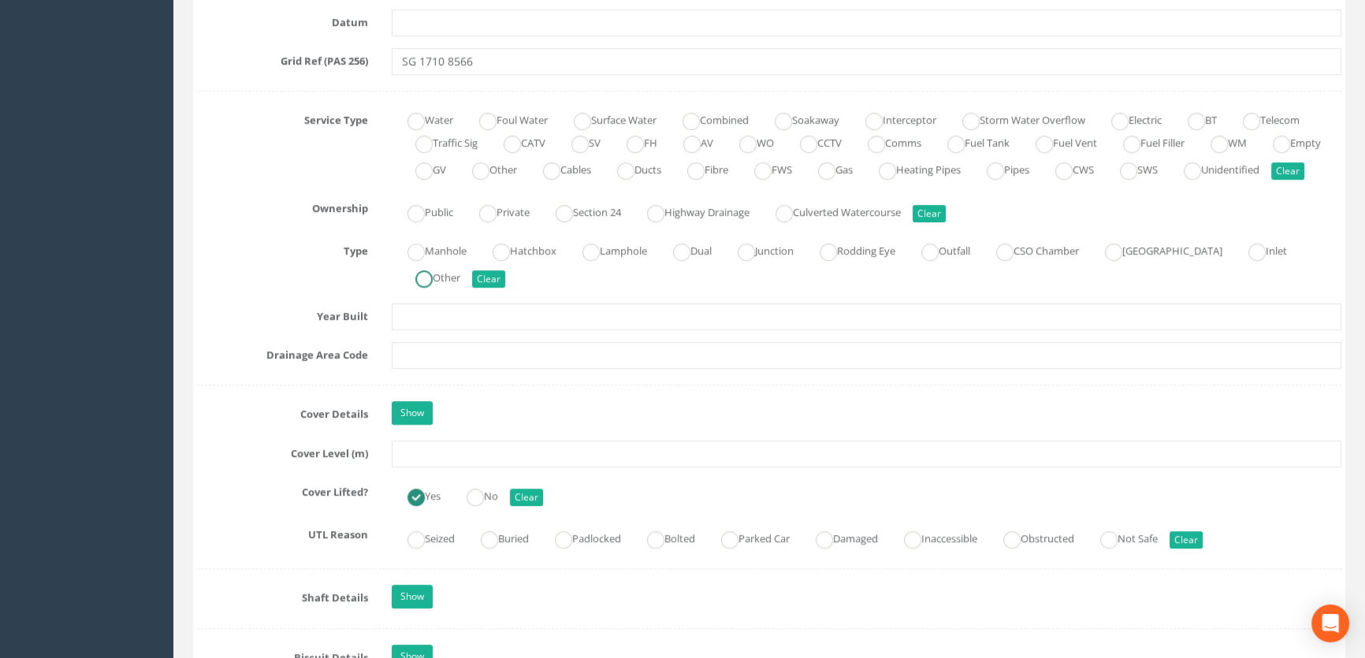
scroll to position [1074, 0]
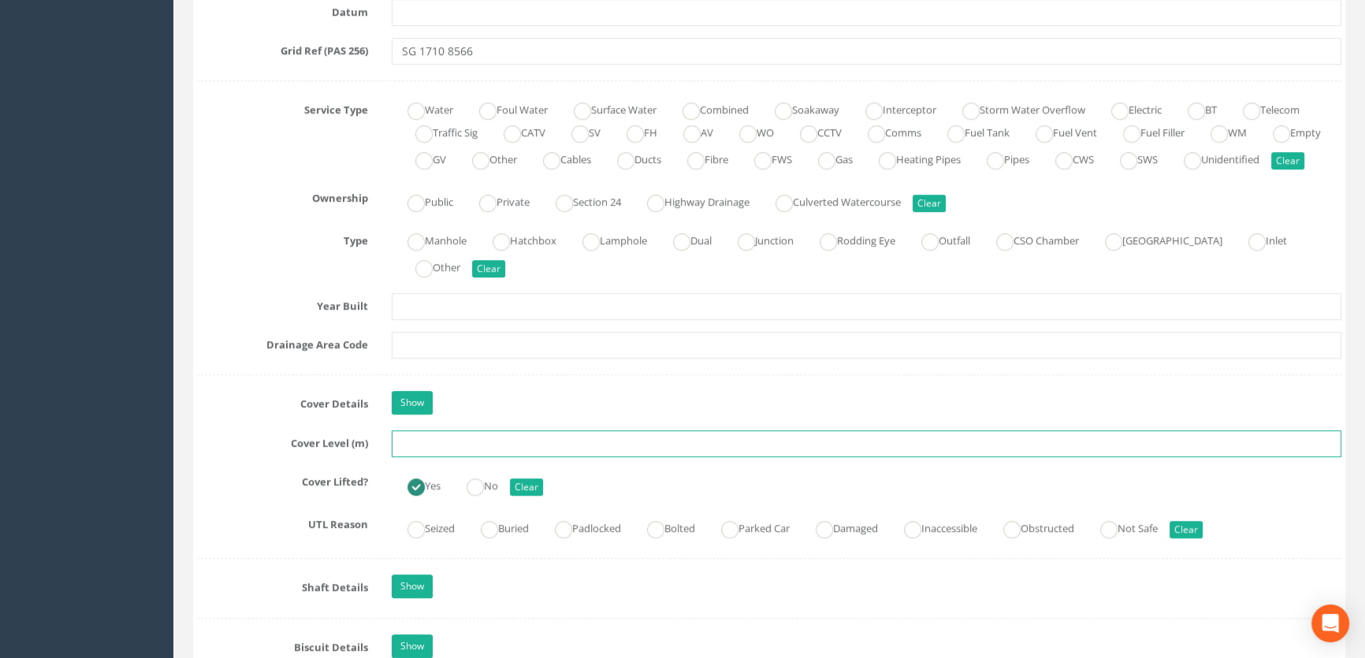
click at [445, 457] on input "text" at bounding box center [866, 443] width 949 height 27
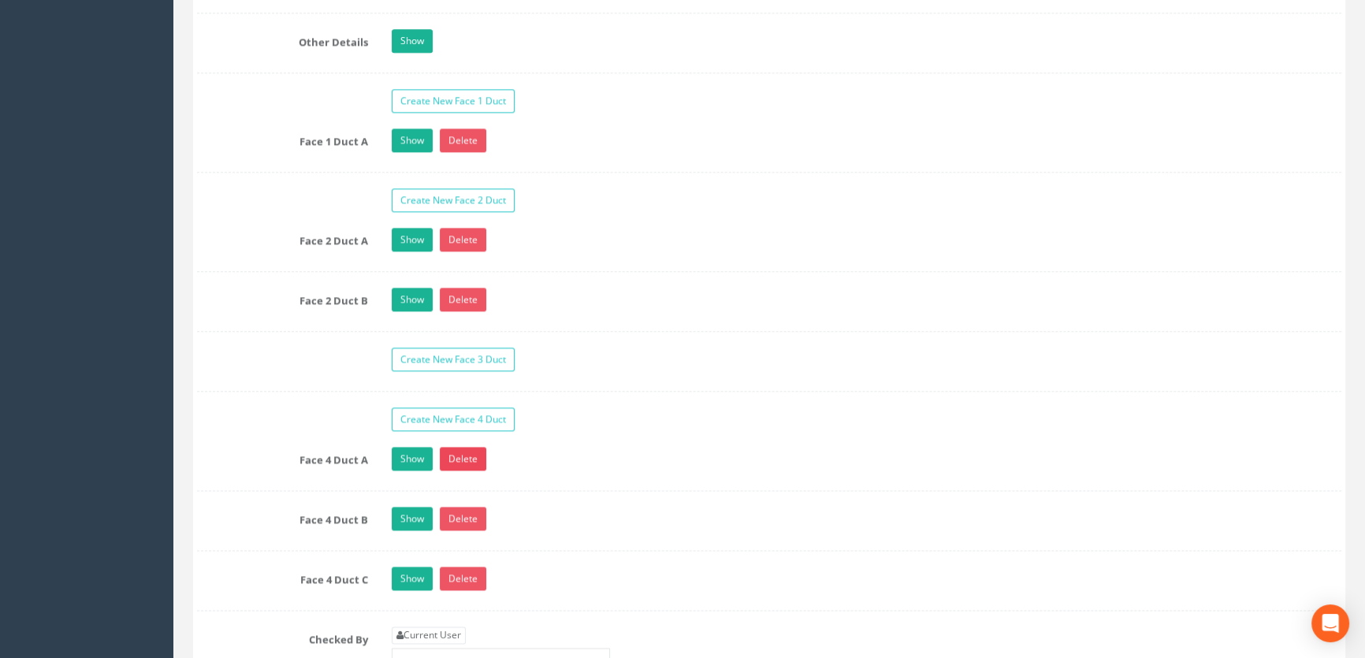
scroll to position [2721, 0]
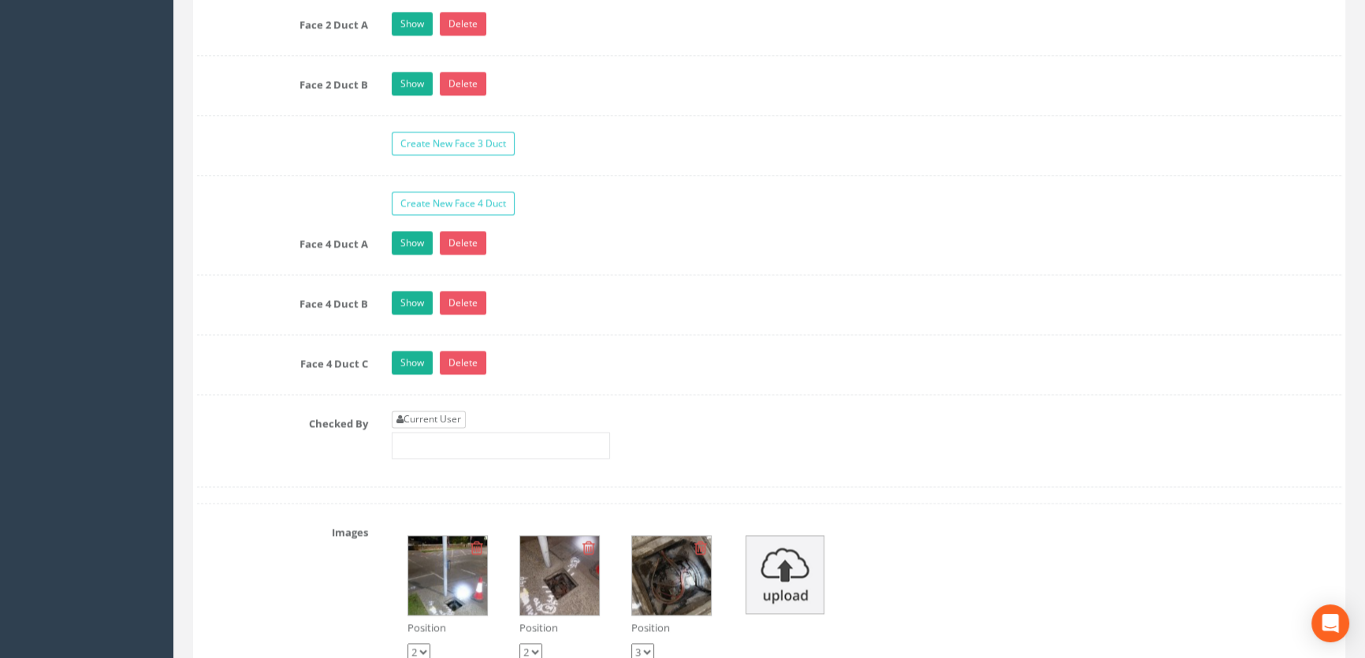
type input "44.59"
click at [446, 428] on link "Current User" at bounding box center [429, 418] width 74 height 17
type input "[PERSON_NAME]"
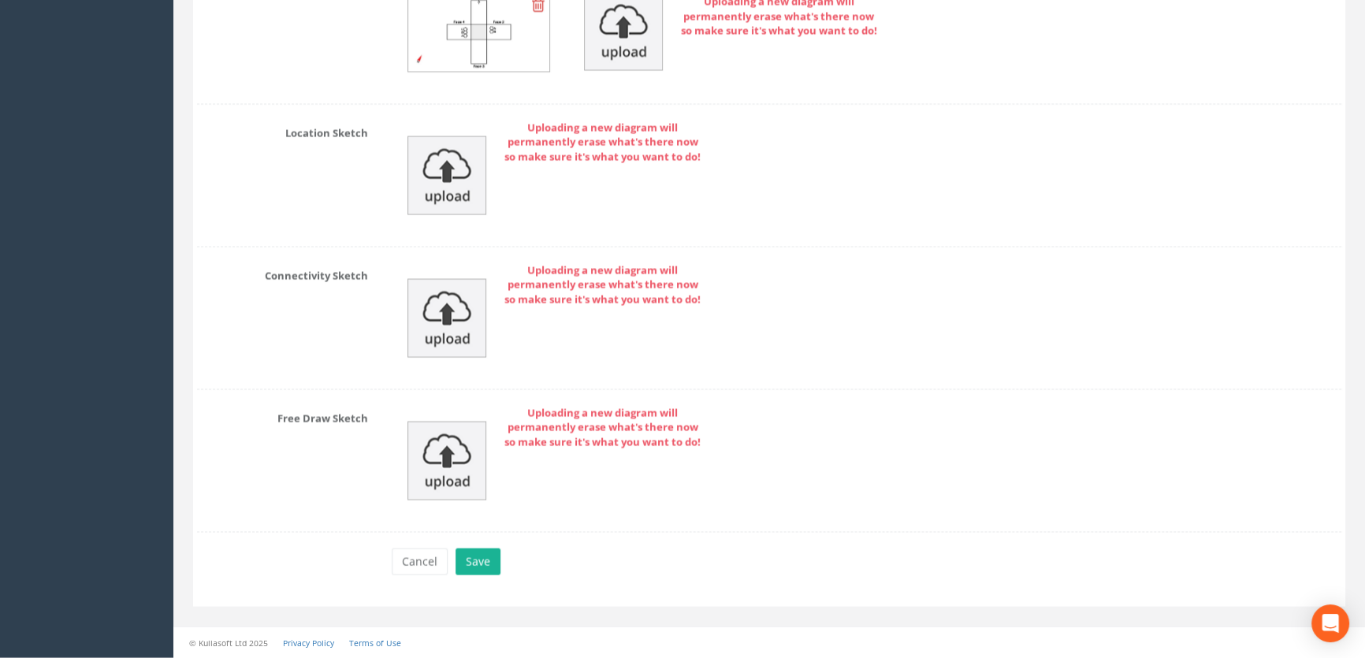
scroll to position [3827, 0]
click at [476, 562] on button "Save" at bounding box center [477, 561] width 45 height 27
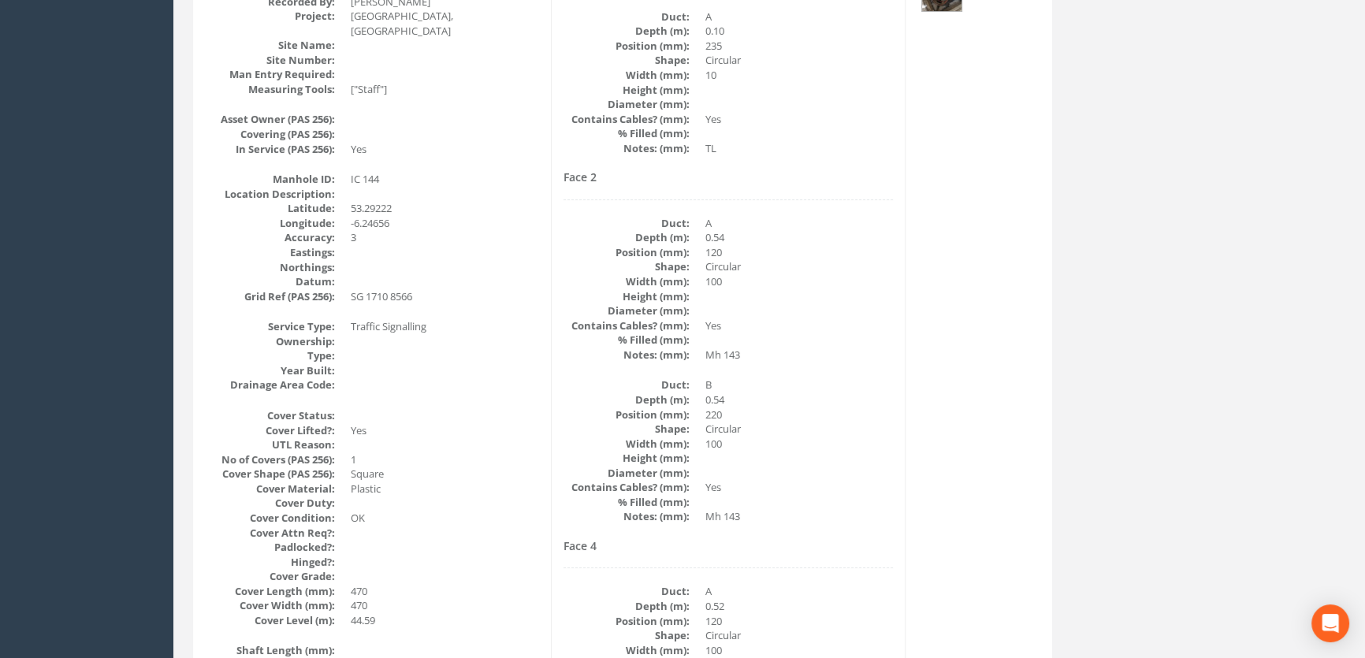
scroll to position [0, 0]
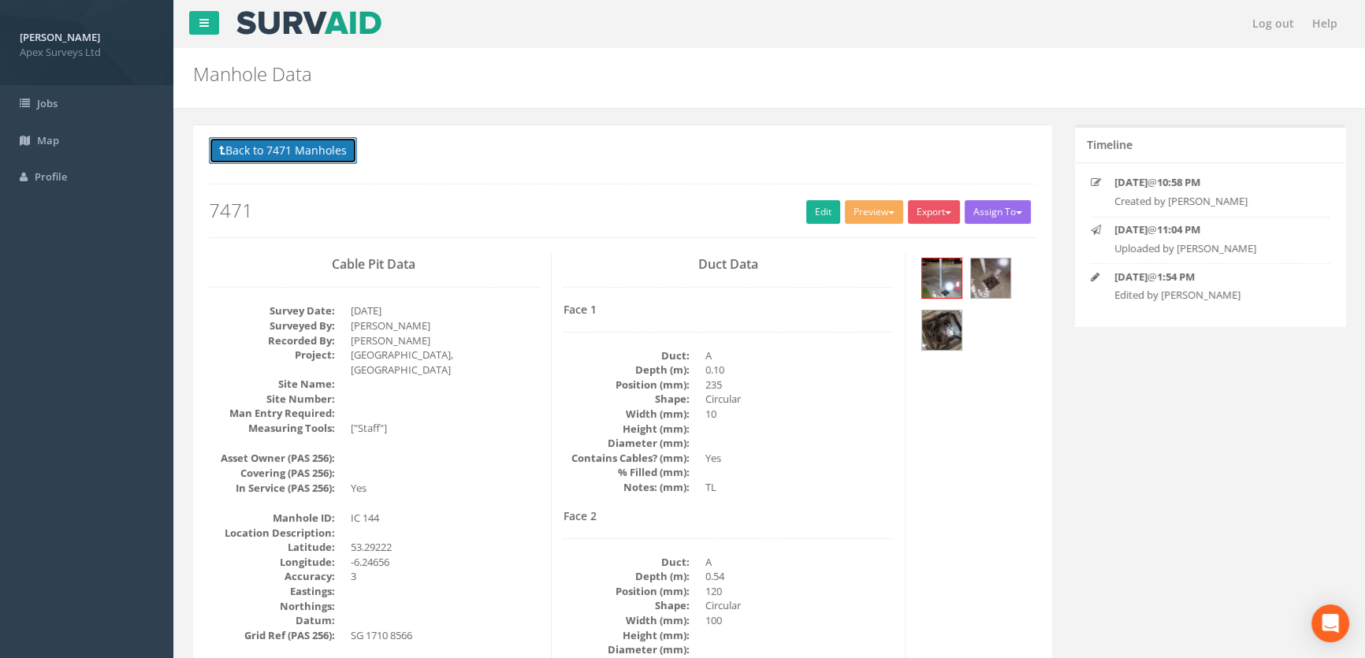
click at [300, 149] on button "Back to 7471 Manholes" at bounding box center [283, 150] width 148 height 27
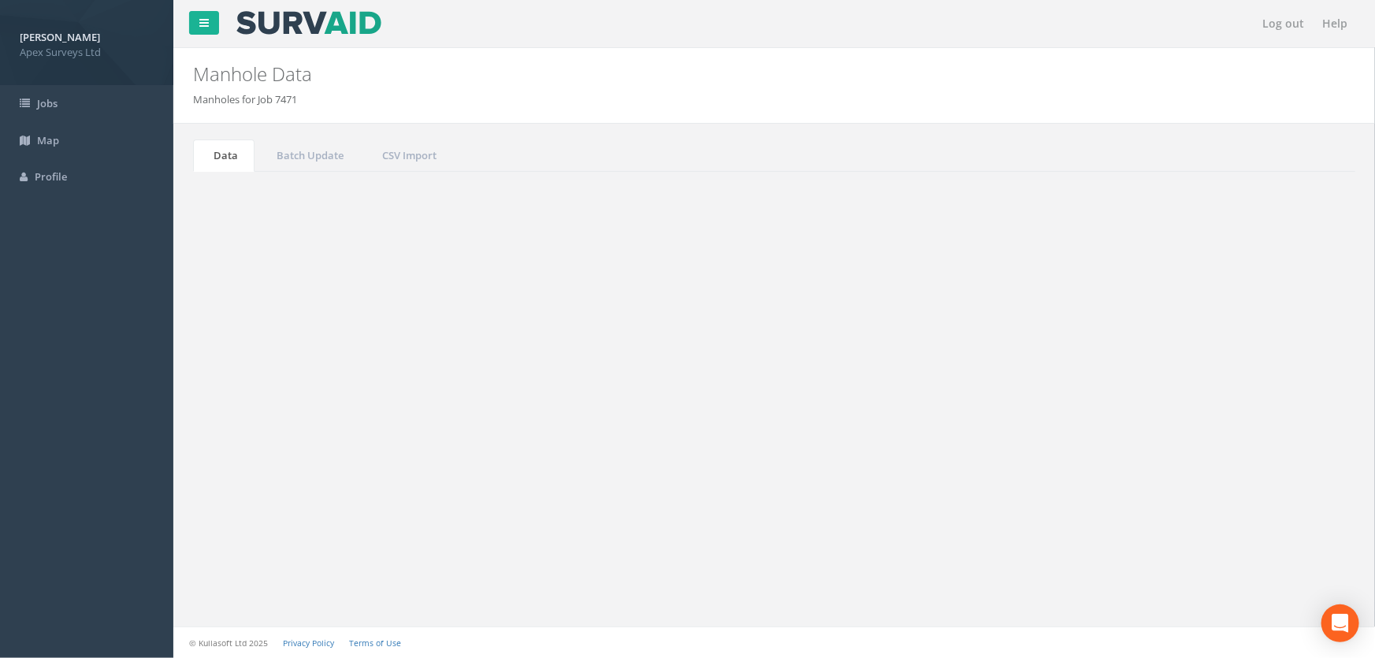
click at [1247, 424] on input "144" at bounding box center [1267, 424] width 144 height 24
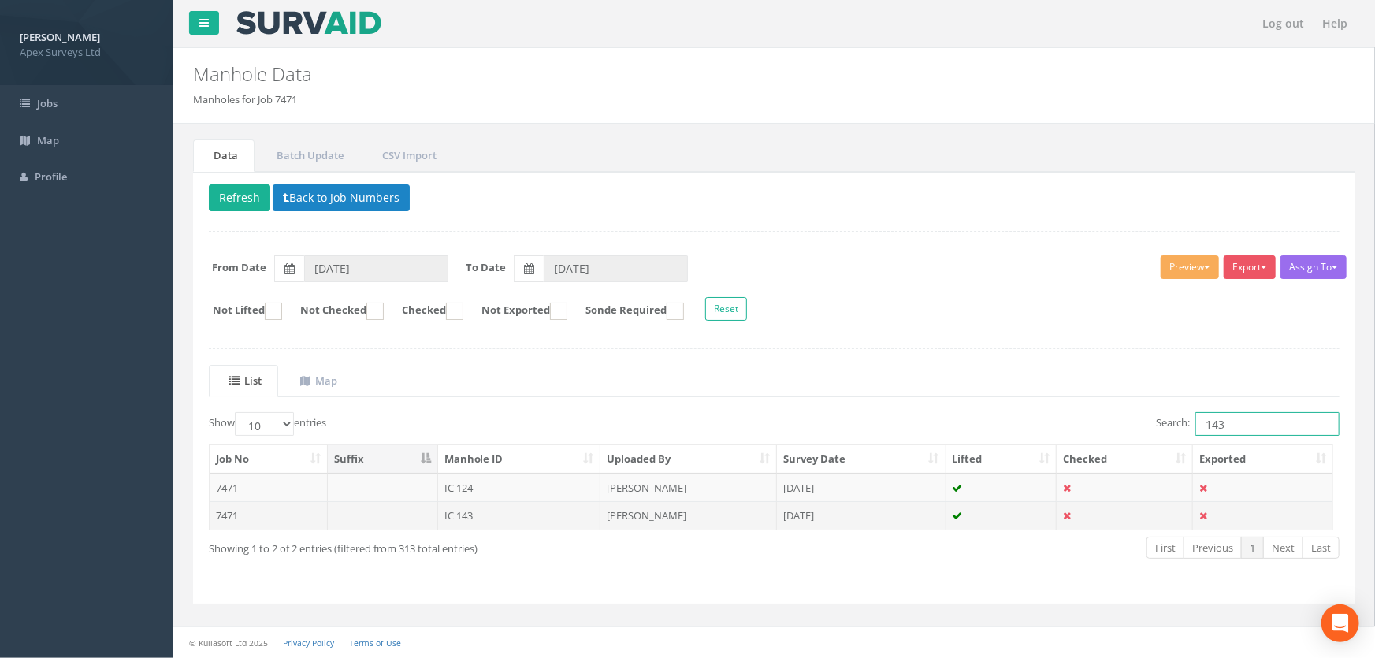
type input "143"
click at [477, 513] on td "IC 143" at bounding box center [519, 515] width 163 height 28
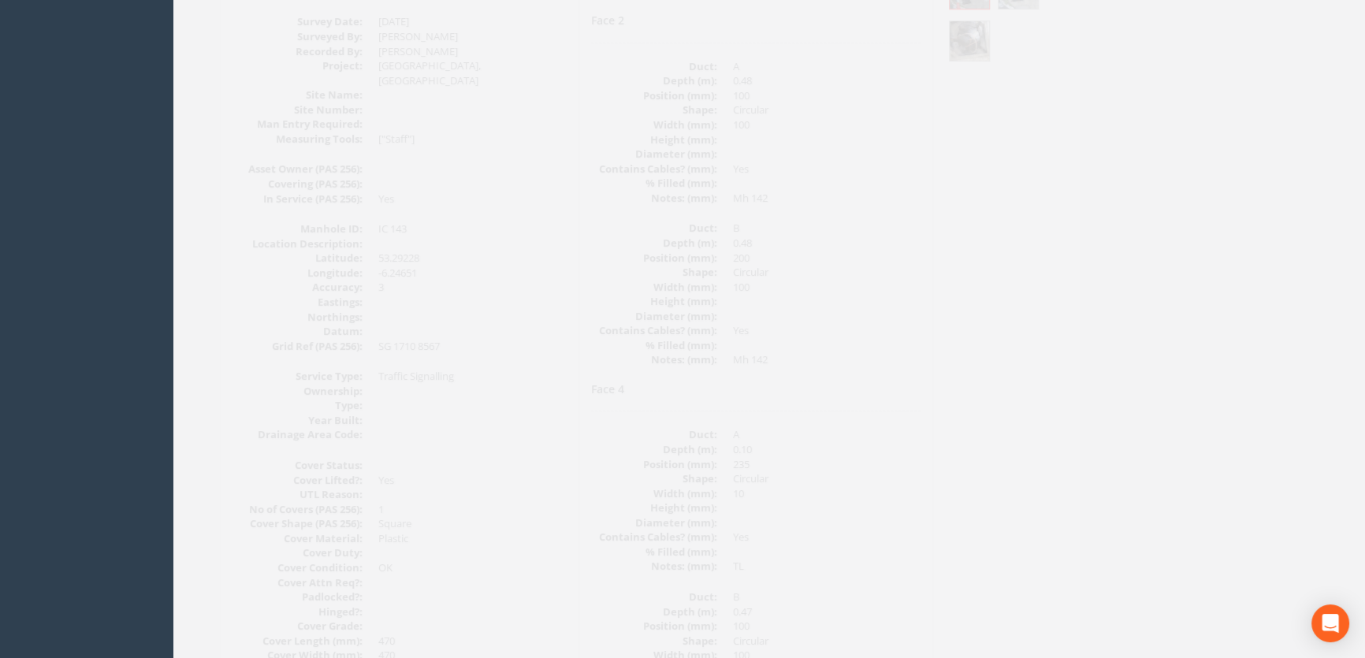
scroll to position [143, 0]
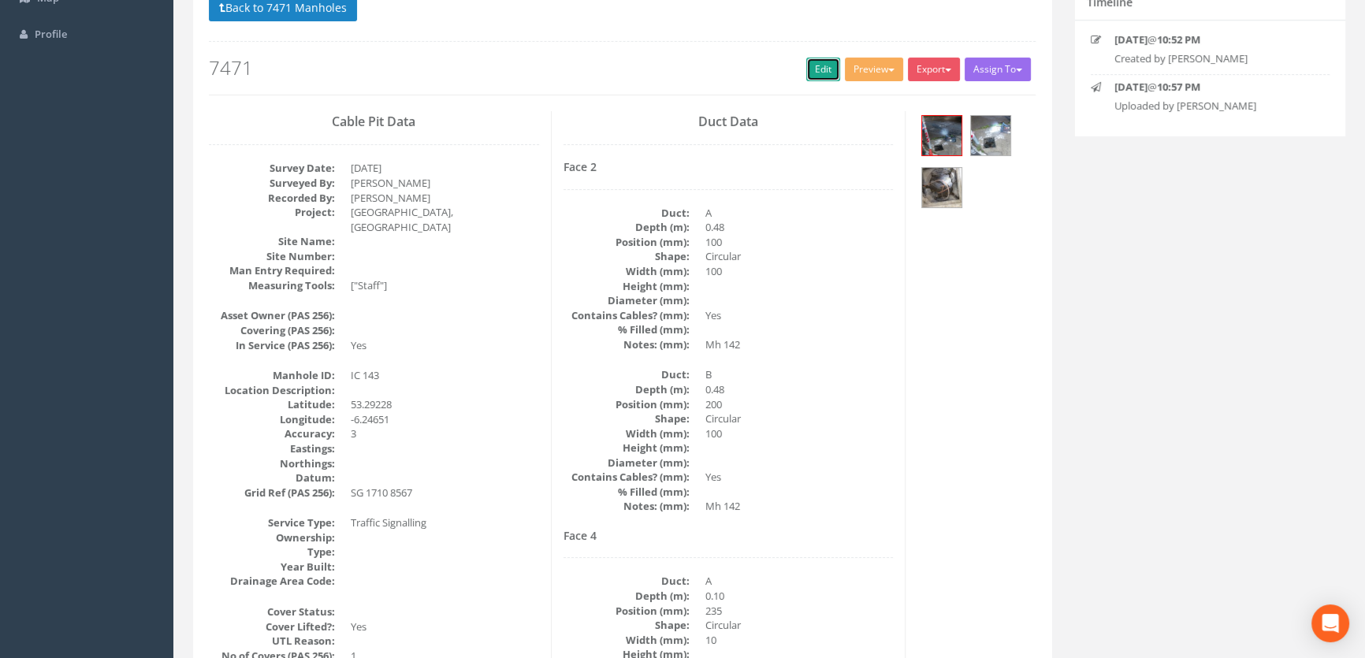
click at [825, 63] on link "Edit" at bounding box center [823, 70] width 34 height 24
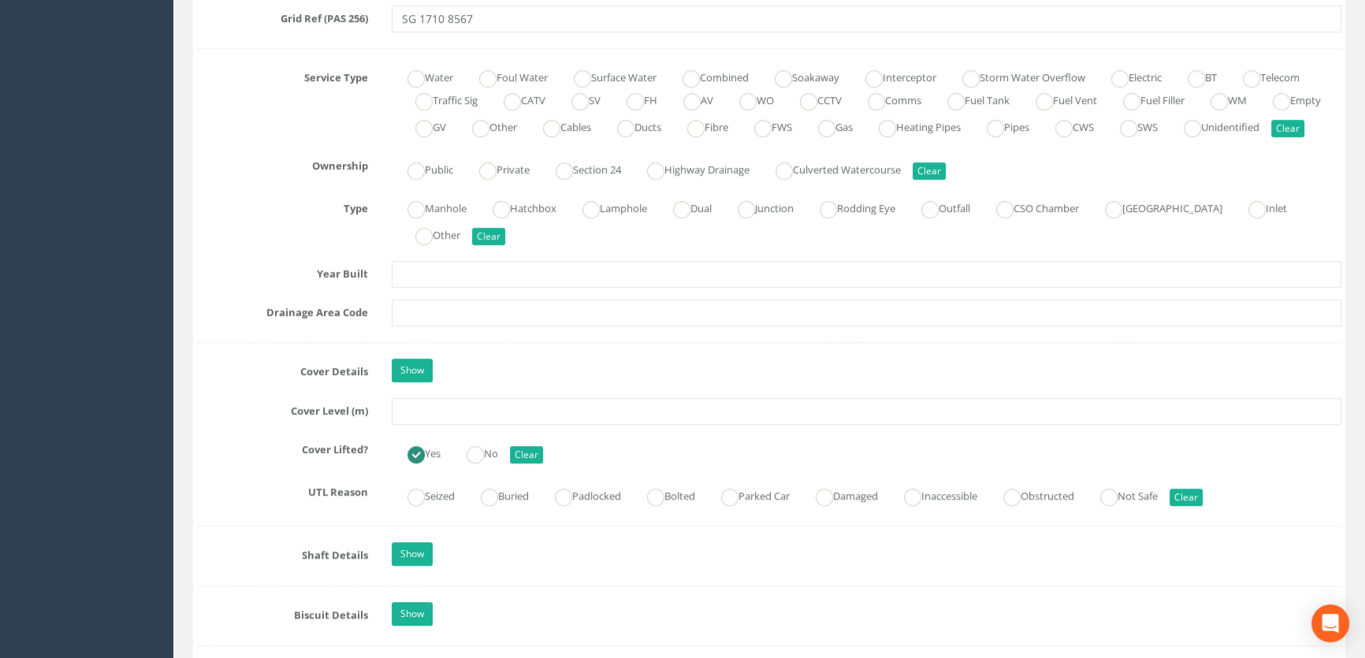
scroll to position [1217, 0]
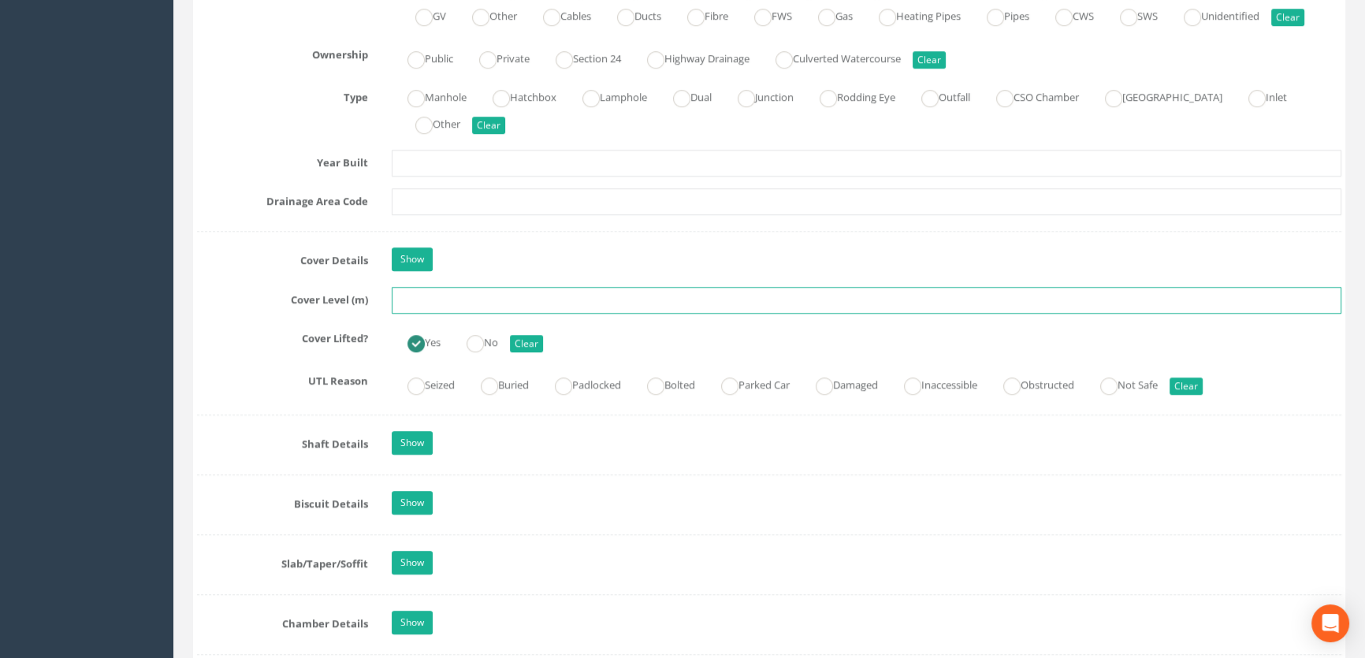
click at [414, 314] on input "text" at bounding box center [866, 300] width 949 height 27
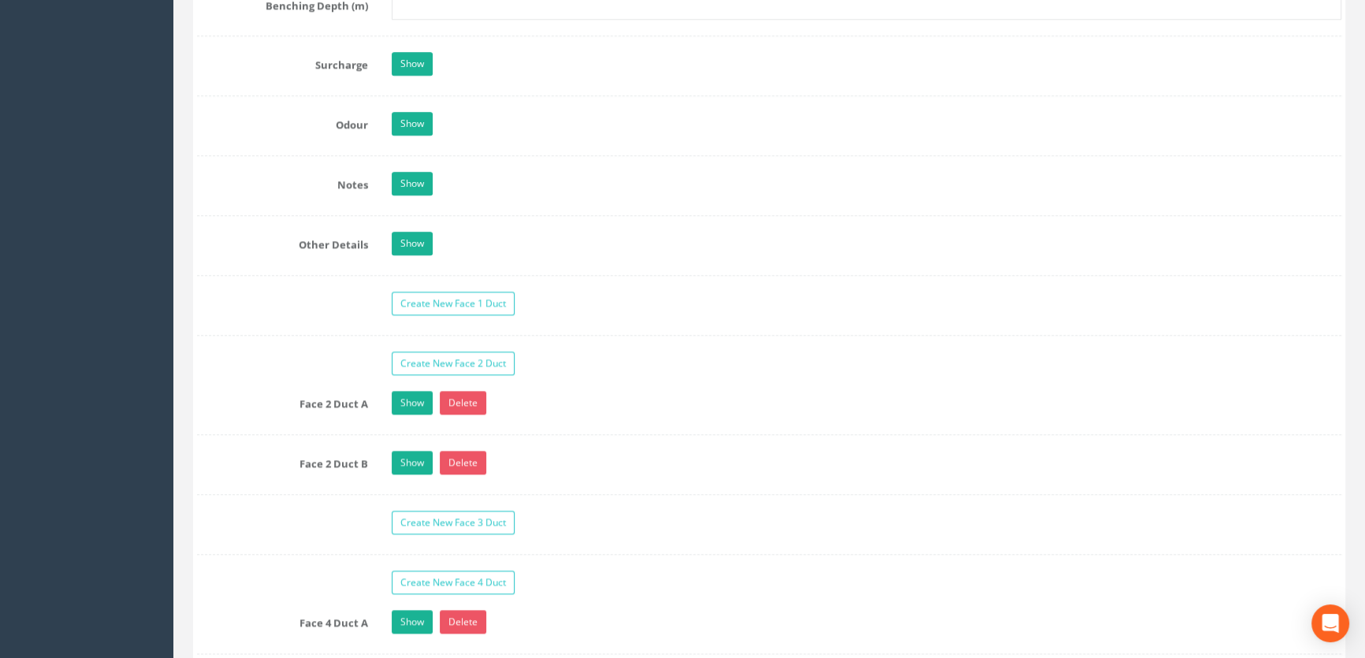
scroll to position [2650, 0]
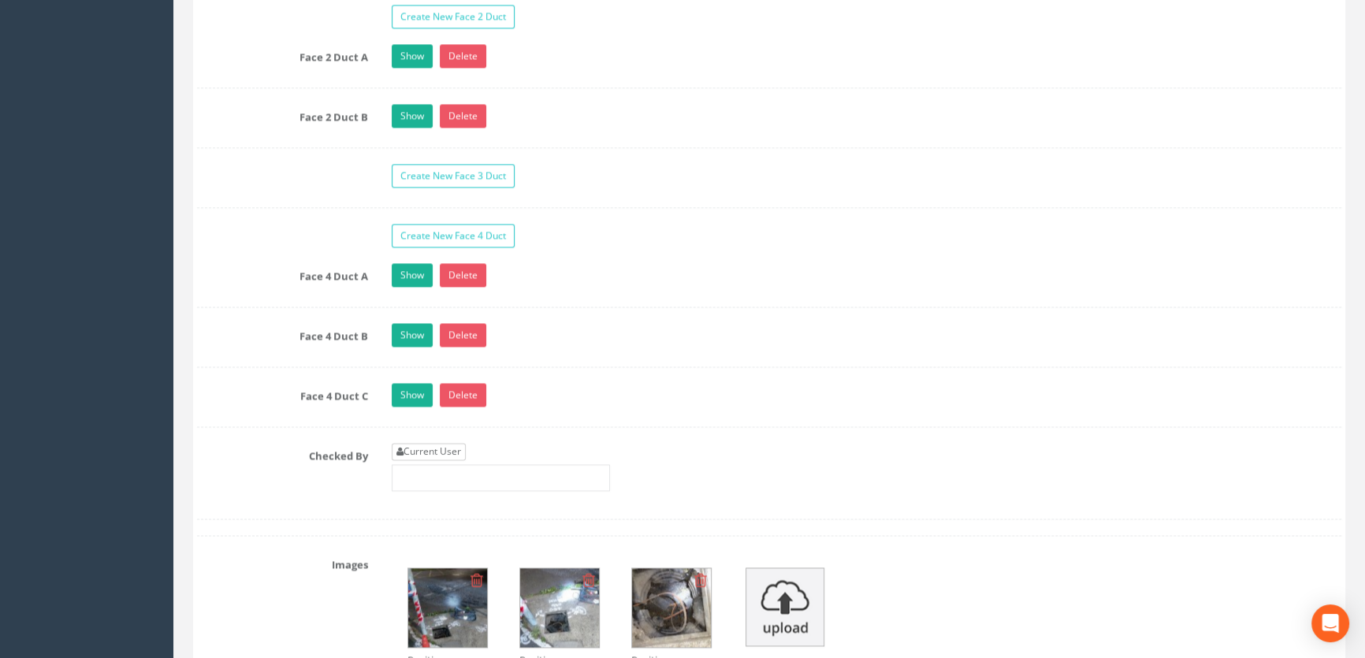
type input "44.59"
click at [455, 460] on link "Current User" at bounding box center [429, 451] width 74 height 17
type input "[PERSON_NAME]"
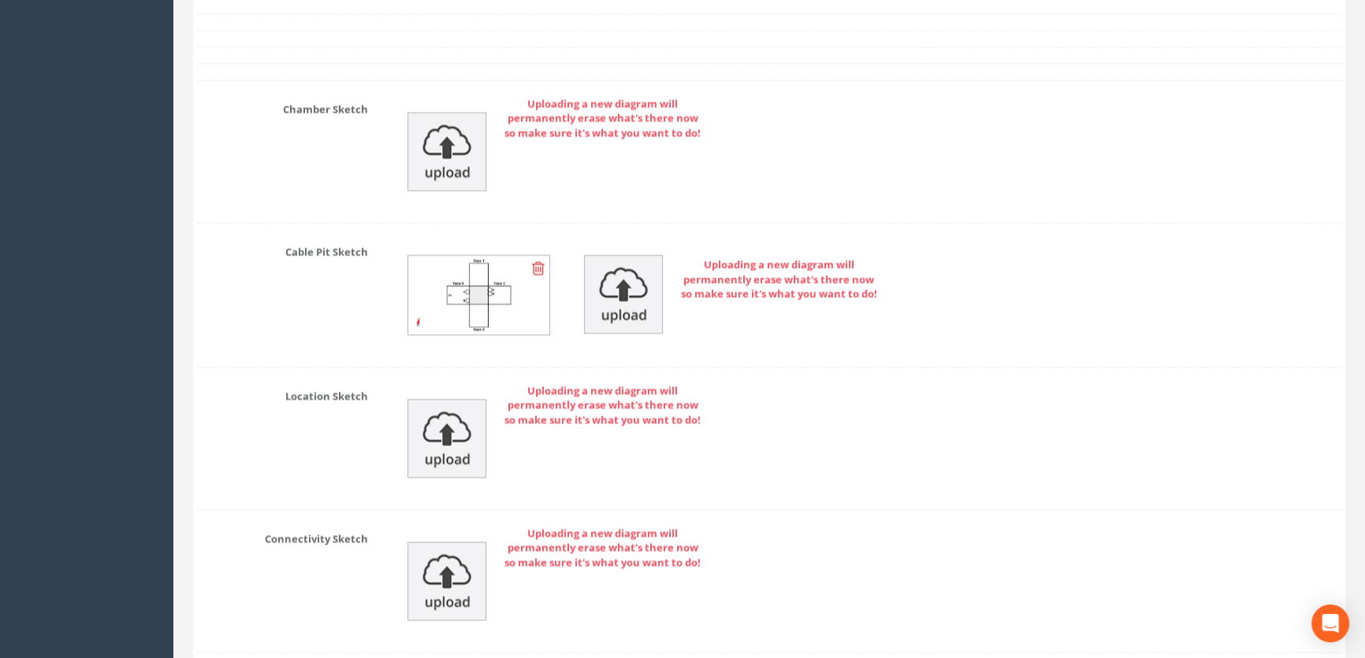
scroll to position [3787, 0]
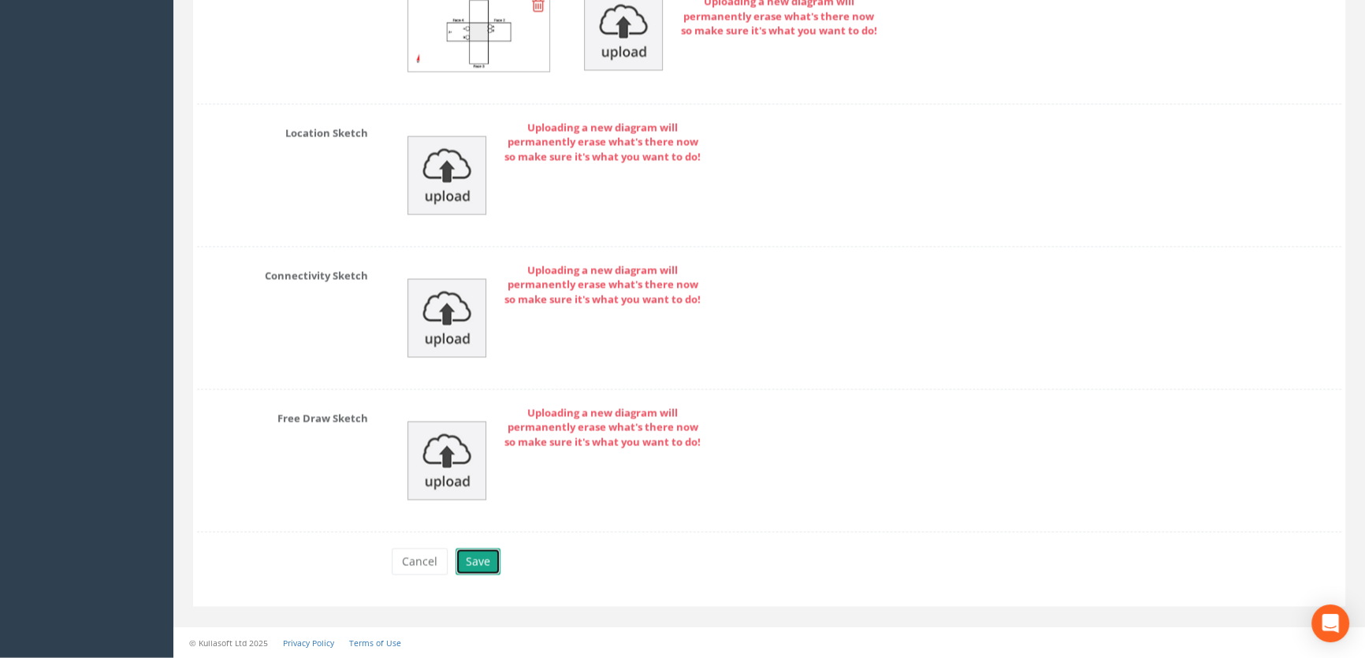
click at [485, 563] on button "Save" at bounding box center [477, 561] width 45 height 27
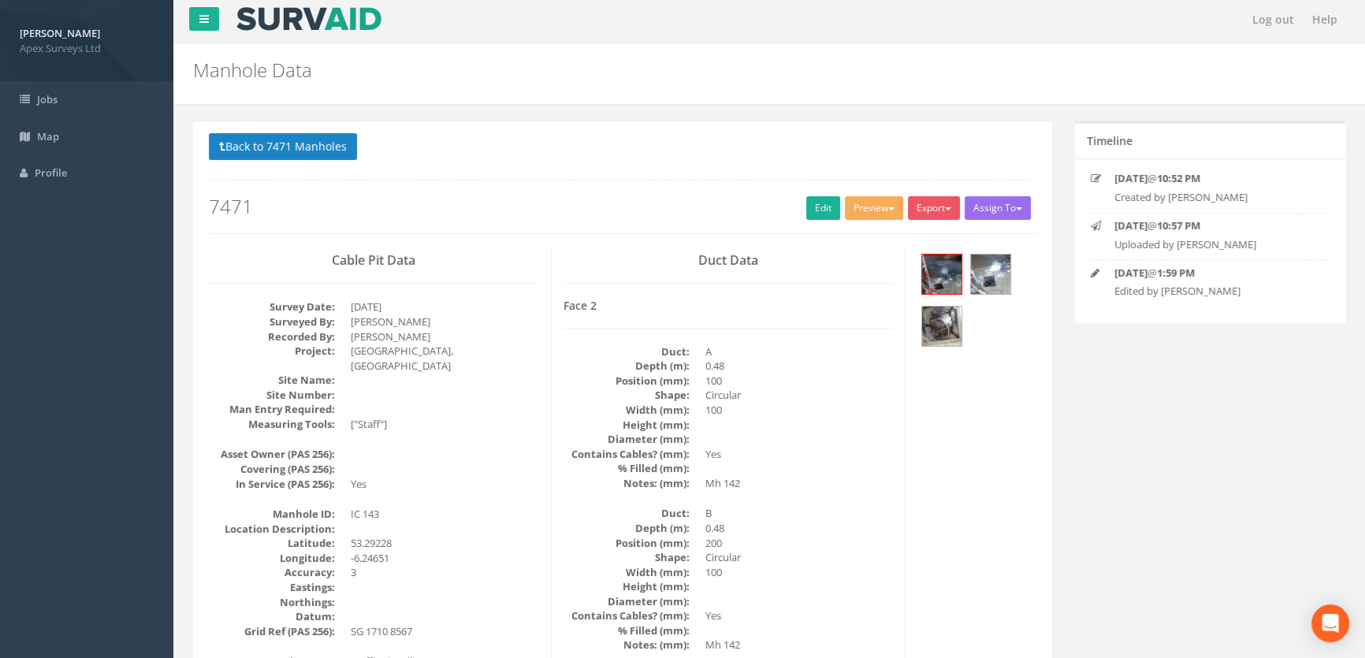
scroll to position [0, 0]
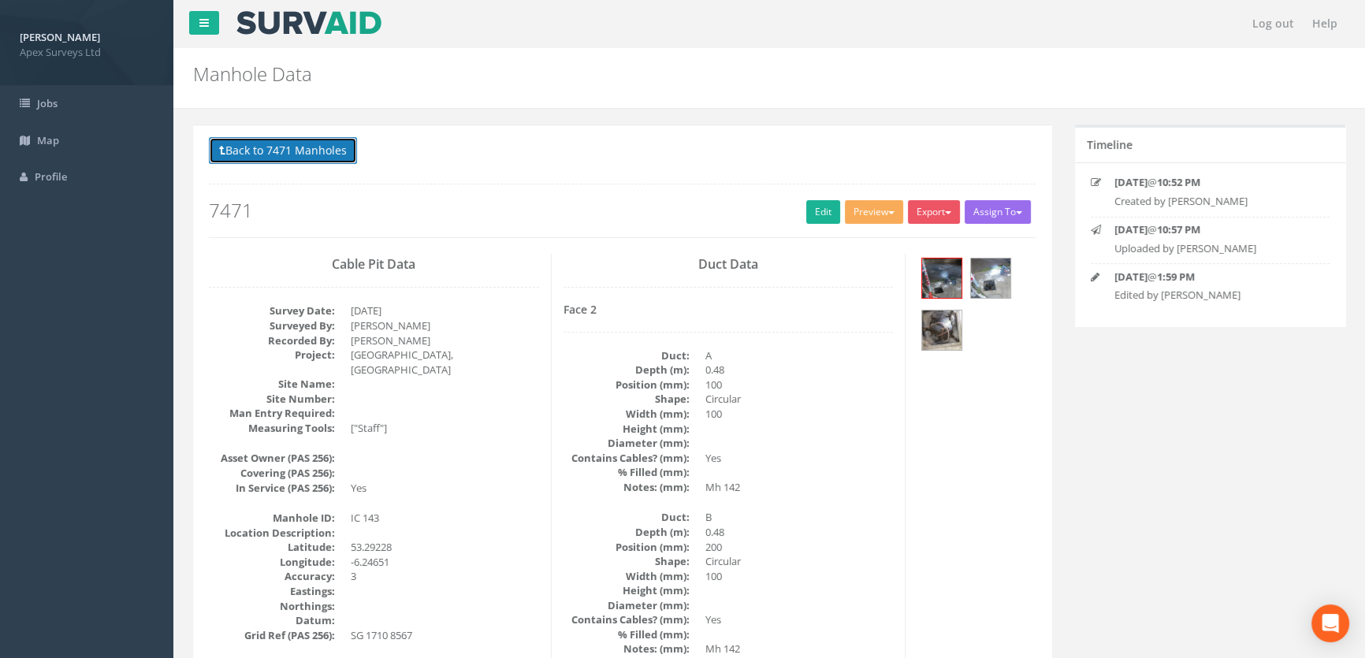
click at [302, 156] on button "Back to 7471 Manholes" at bounding box center [283, 150] width 148 height 27
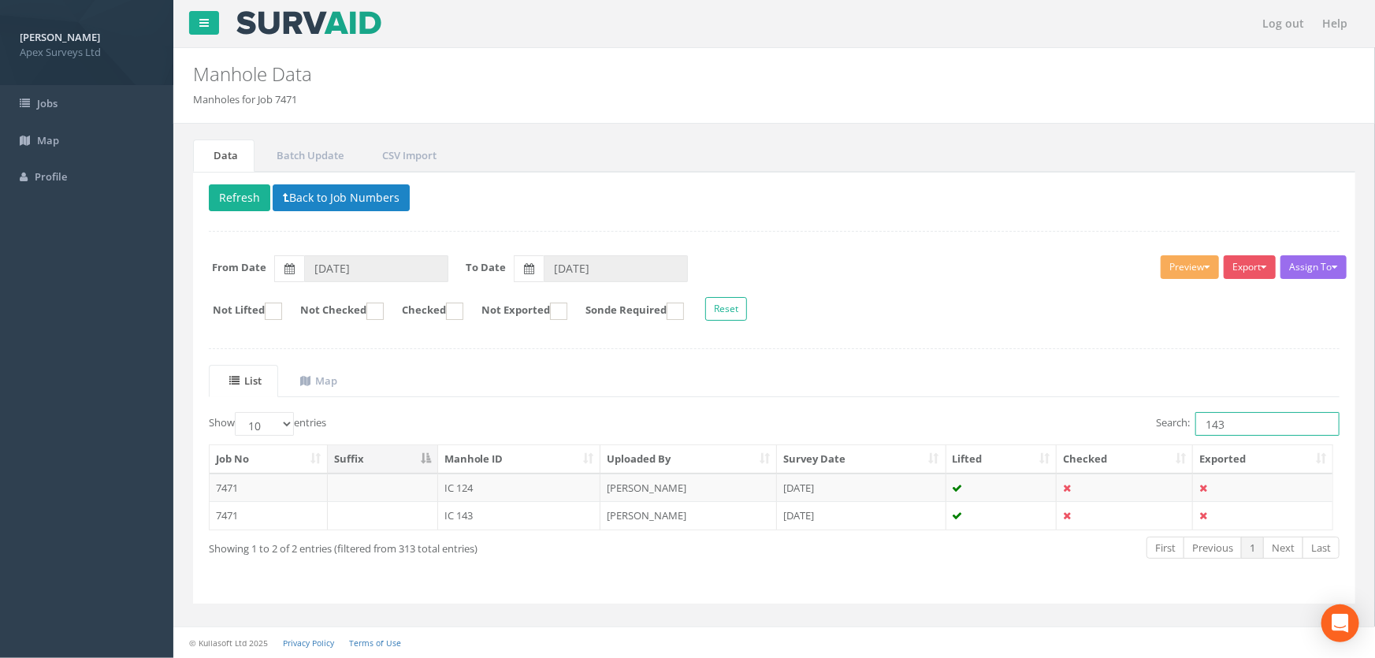
click at [1229, 429] on input "143" at bounding box center [1267, 424] width 144 height 24
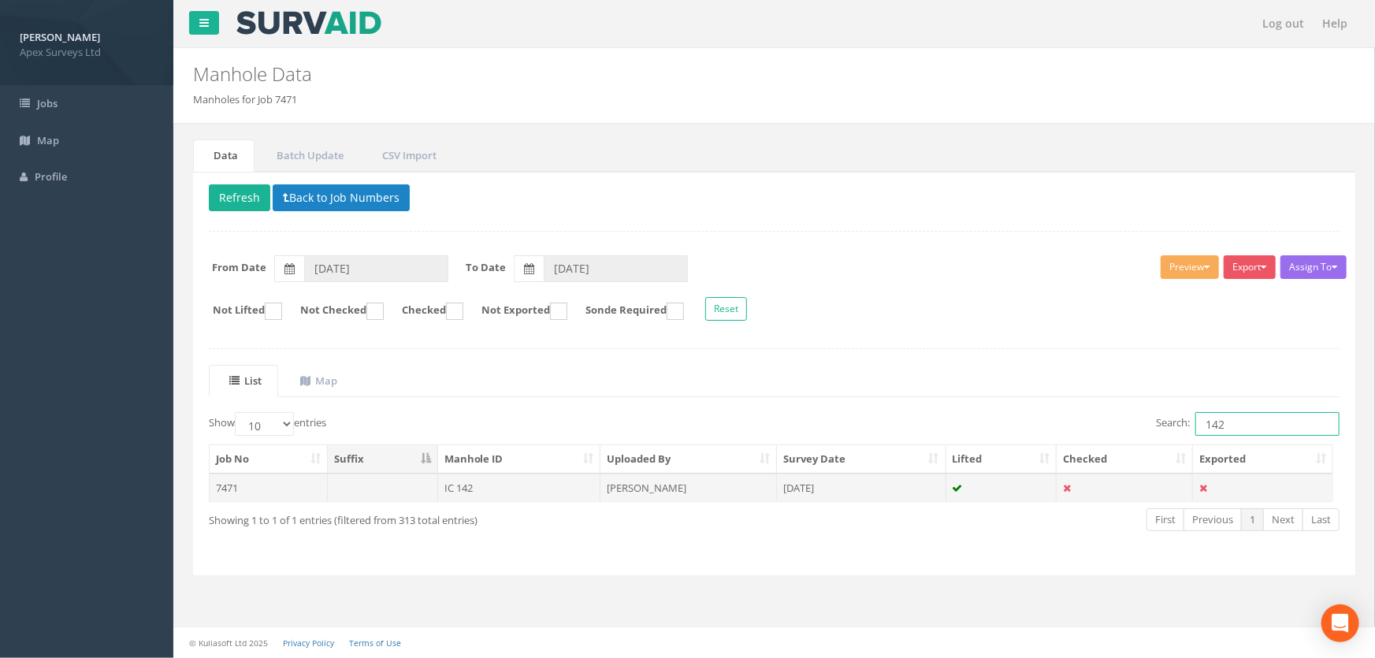
type input "142"
click at [481, 483] on td "IC 142" at bounding box center [519, 488] width 163 height 28
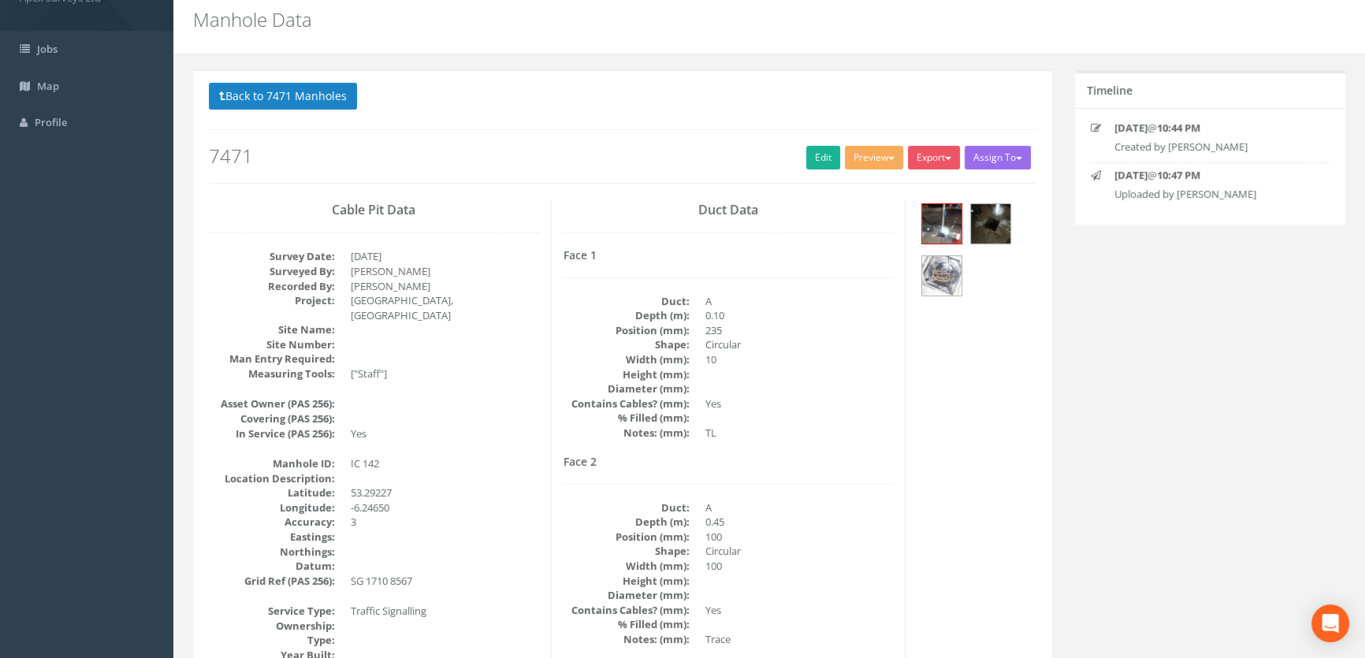
scroll to position [52, 0]
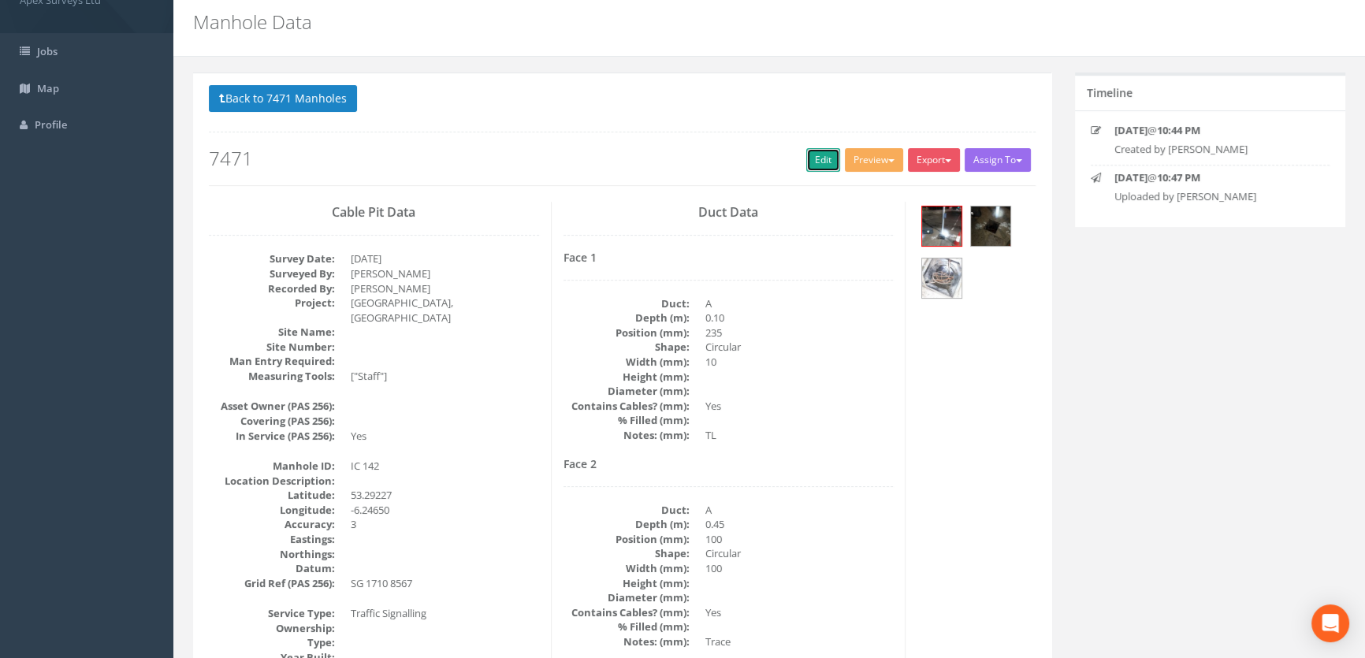
click at [811, 155] on link "Edit" at bounding box center [823, 160] width 34 height 24
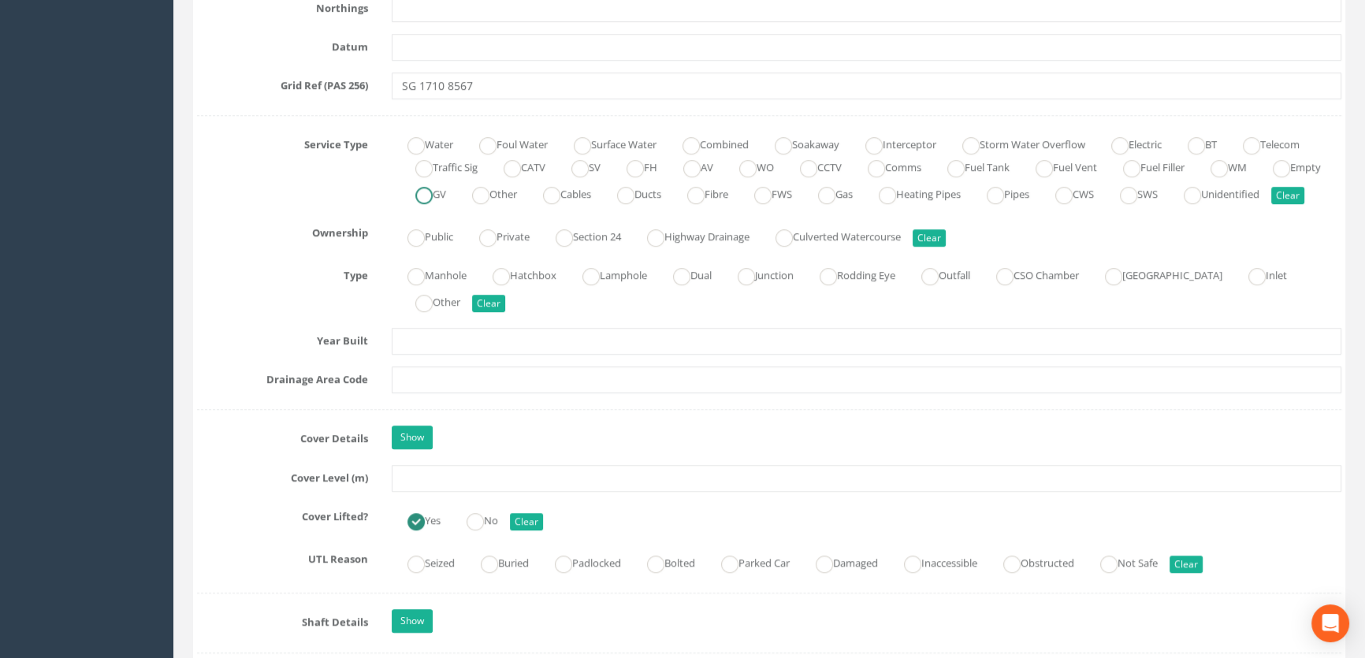
scroll to position [1269, 0]
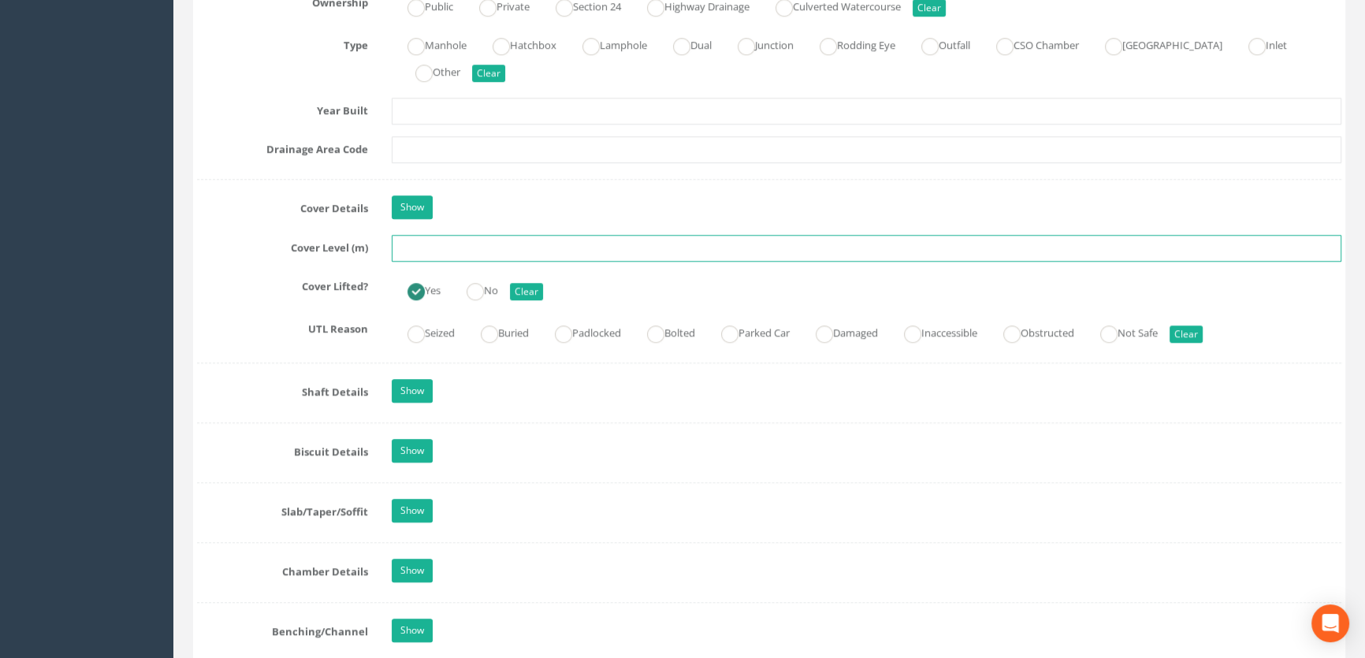
click at [453, 261] on input "text" at bounding box center [866, 248] width 949 height 27
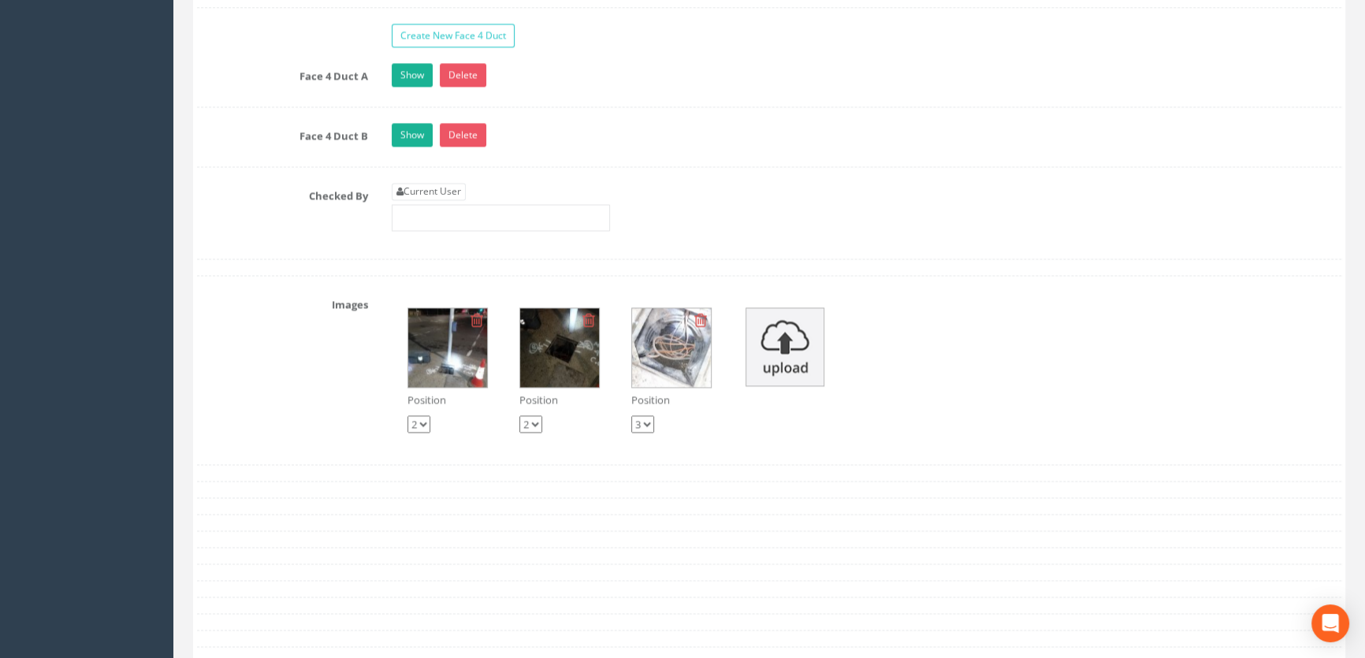
scroll to position [2917, 0]
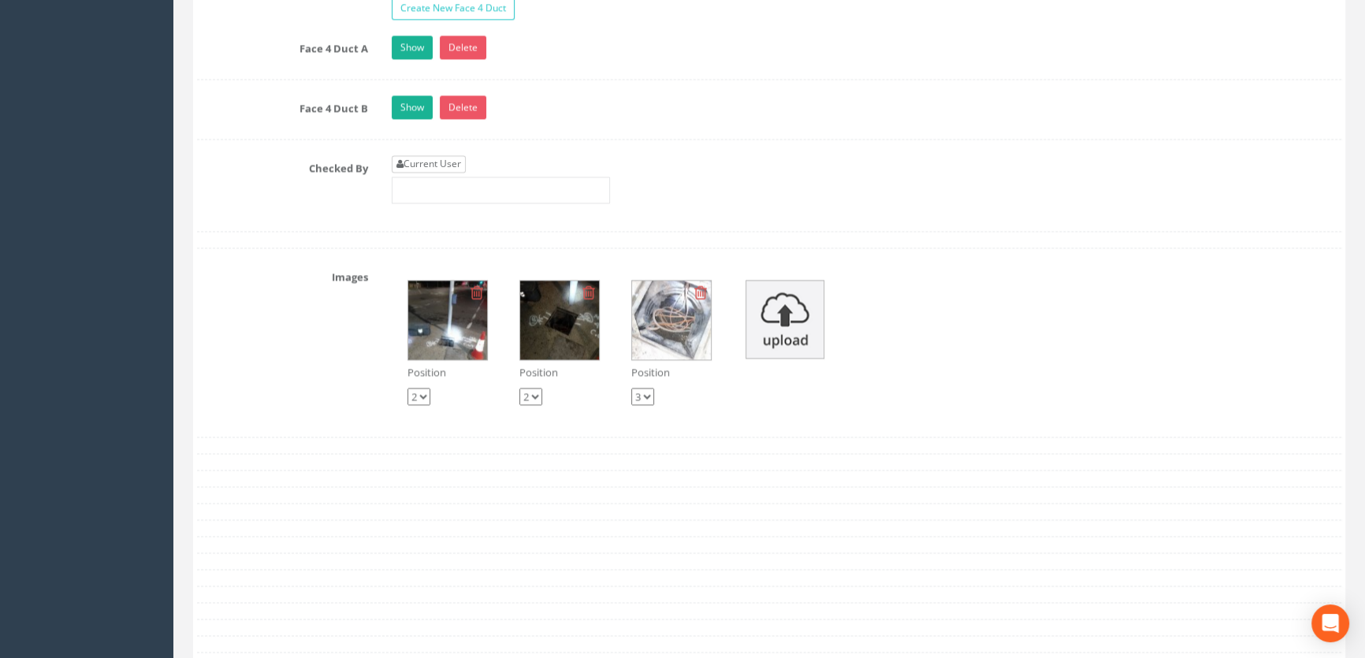
type input "44.63"
click at [425, 173] on link "Current User" at bounding box center [429, 163] width 74 height 17
type input "[PERSON_NAME]"
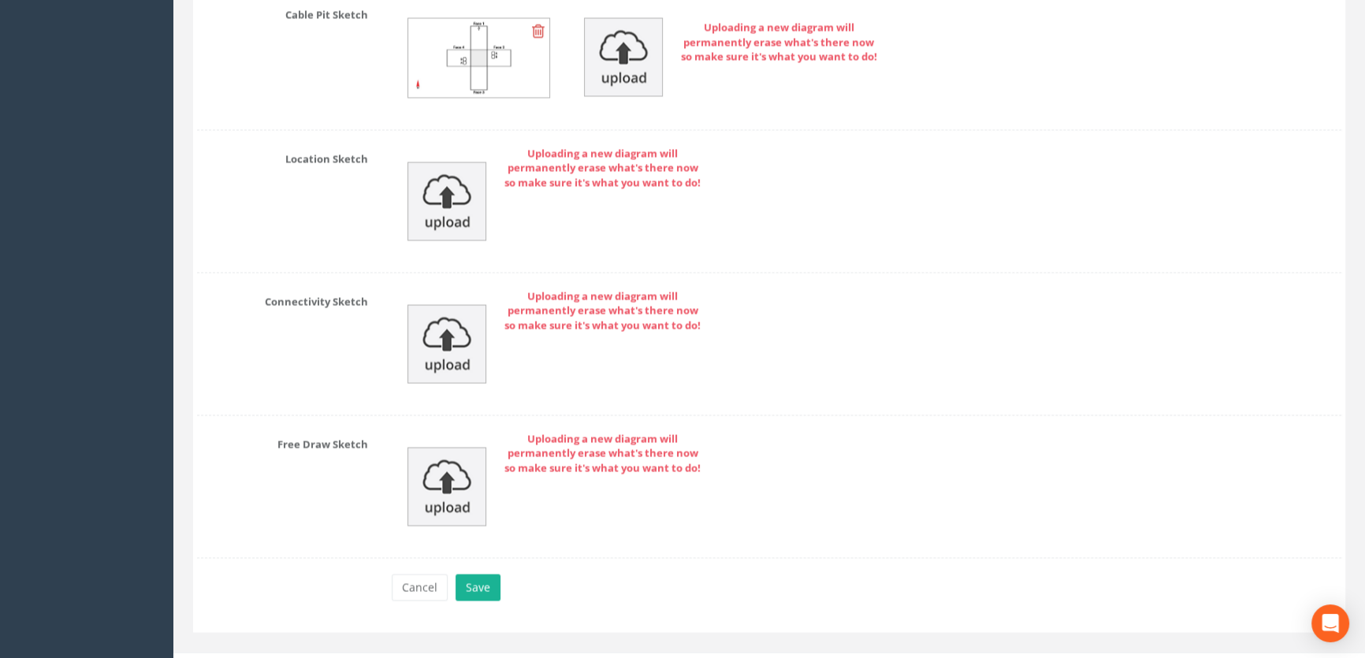
scroll to position [3766, 0]
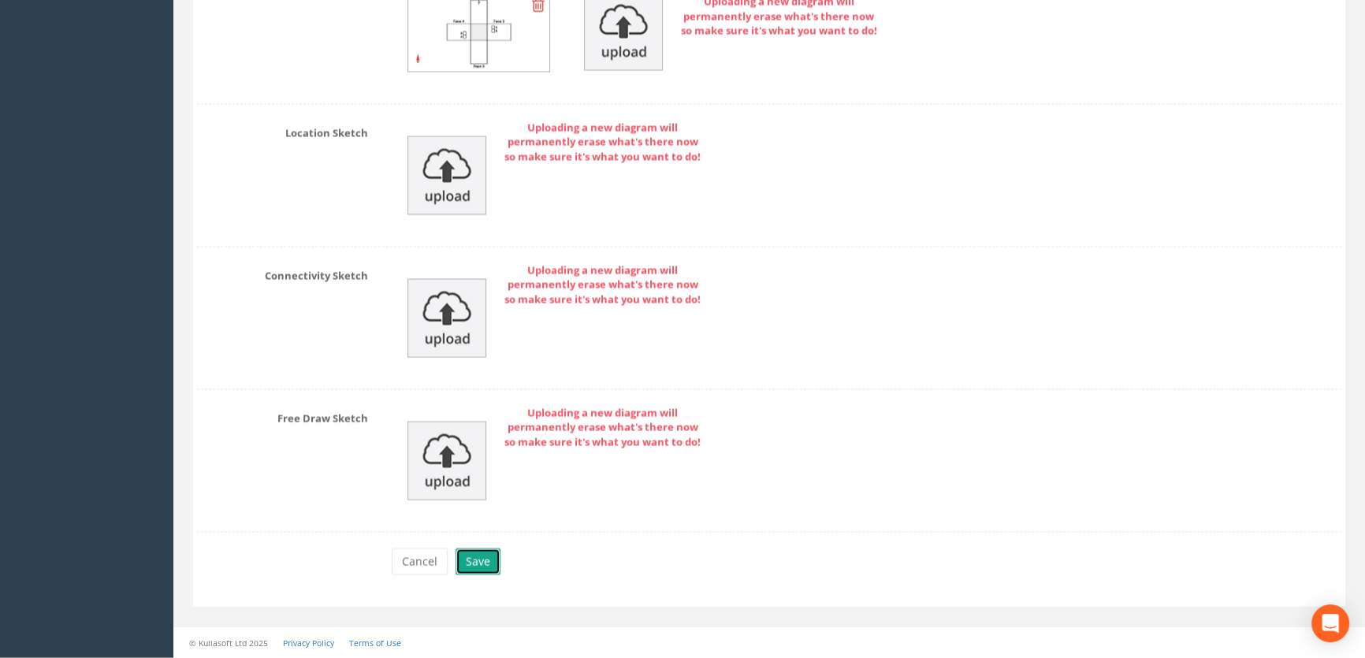
click at [466, 557] on button "Save" at bounding box center [477, 561] width 45 height 27
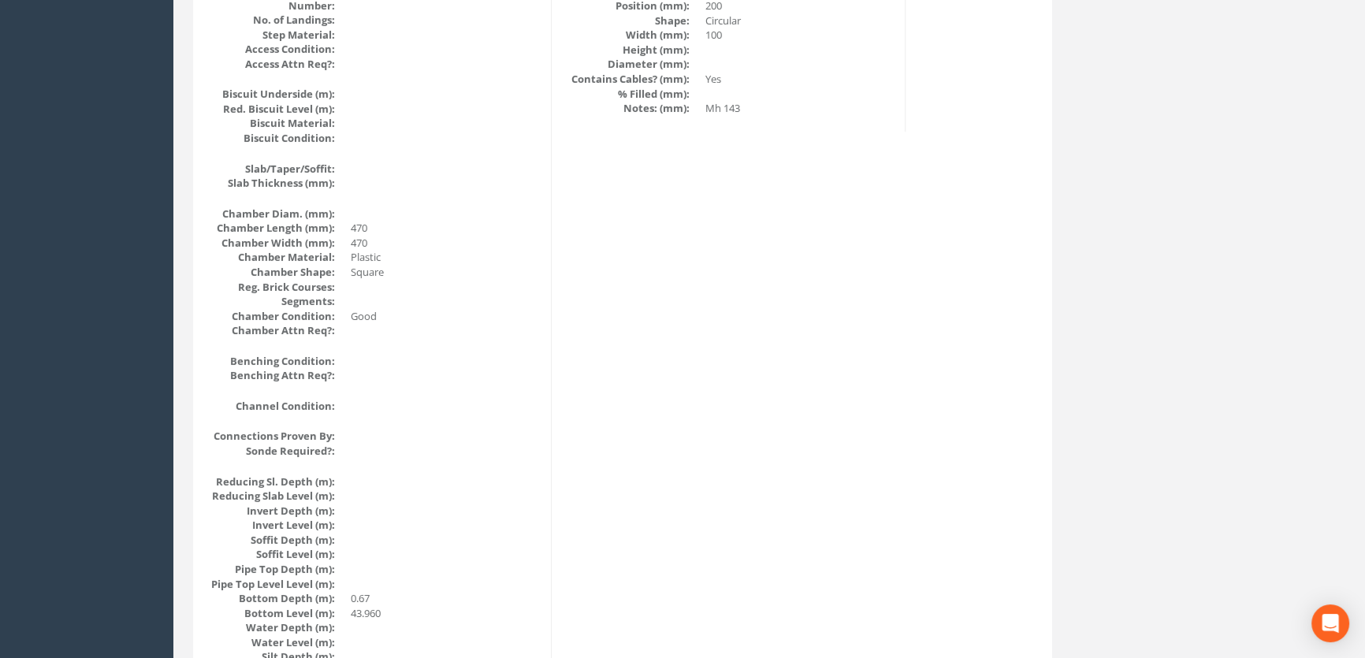
scroll to position [1341, 0]
